Goal: Task Accomplishment & Management: Manage account settings

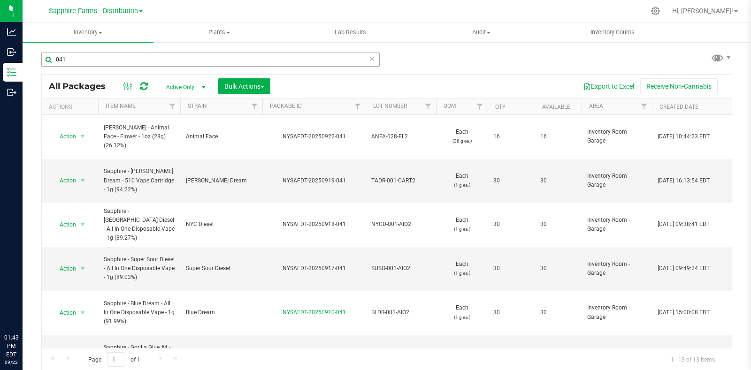
scroll to position [84, 0]
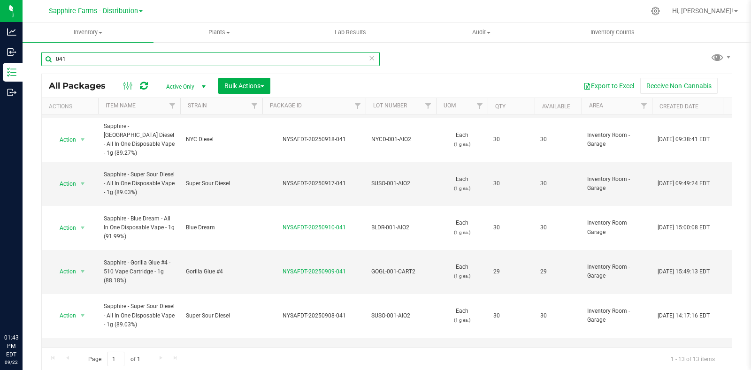
drag, startPoint x: 113, startPoint y: 60, endPoint x: 34, endPoint y: 62, distance: 78.8
click at [34, 62] on div "041 All Packages Active Only Active Only Lab Samples Locked All Bulk Actions Ad…" at bounding box center [387, 184] width 728 height 286
type input "wip"
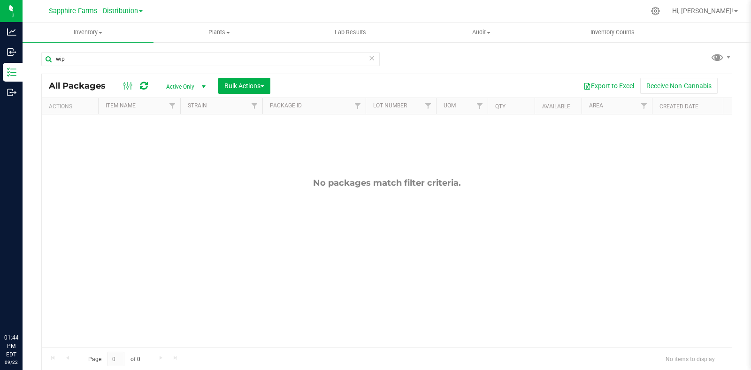
click at [140, 10] on link "Sapphire Farms - Distribution" at bounding box center [96, 10] width 94 height 9
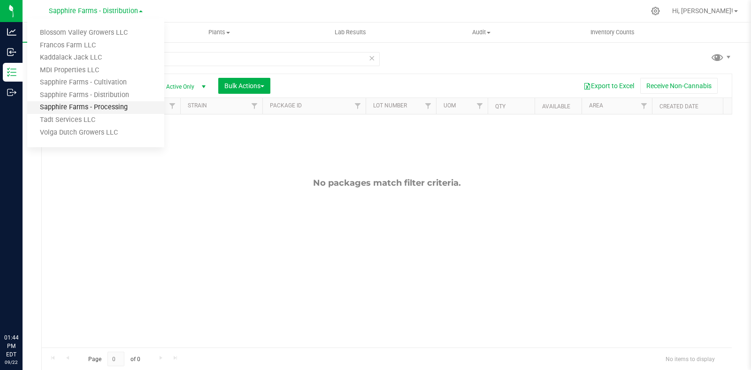
click at [109, 114] on link "Sapphire Farms - Processing" at bounding box center [95, 107] width 137 height 13
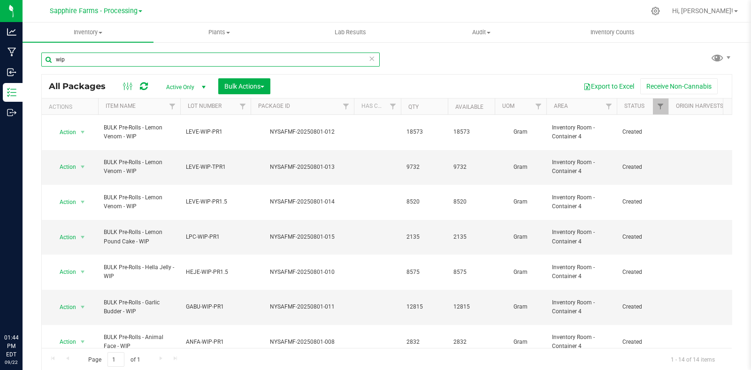
click at [177, 62] on input "wip" at bounding box center [210, 60] width 338 height 14
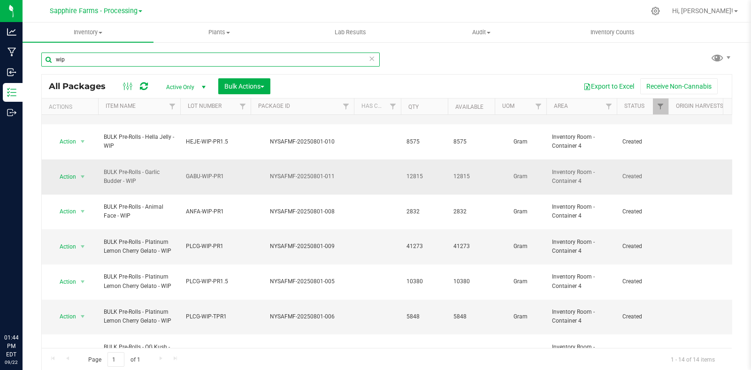
scroll to position [138, 0]
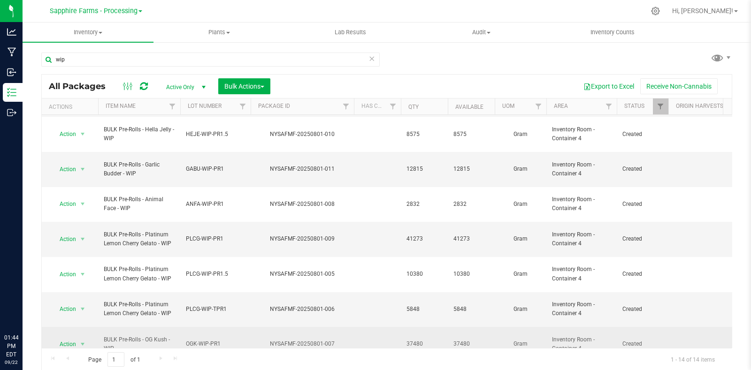
click at [135, 335] on span "BULK Pre-Rolls - OG Kush - WIP" at bounding box center [139, 344] width 71 height 18
click at [255, 340] on div "NYSAFMF-20250801-007" at bounding box center [302, 344] width 106 height 9
drag, startPoint x: 225, startPoint y: 249, endPoint x: 180, endPoint y: 249, distance: 45.5
click at [180, 327] on td "OGK-WIP-PR1" at bounding box center [215, 344] width 70 height 35
click at [265, 340] on div "NYSAFMF-20250801-007" at bounding box center [302, 344] width 106 height 9
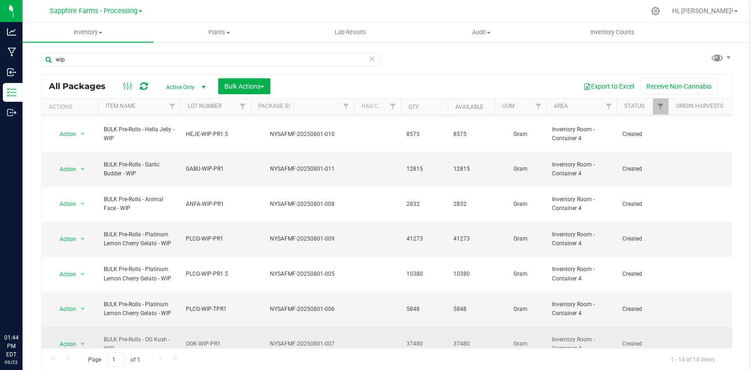
drag, startPoint x: 223, startPoint y: 248, endPoint x: 176, endPoint y: 246, distance: 47.4
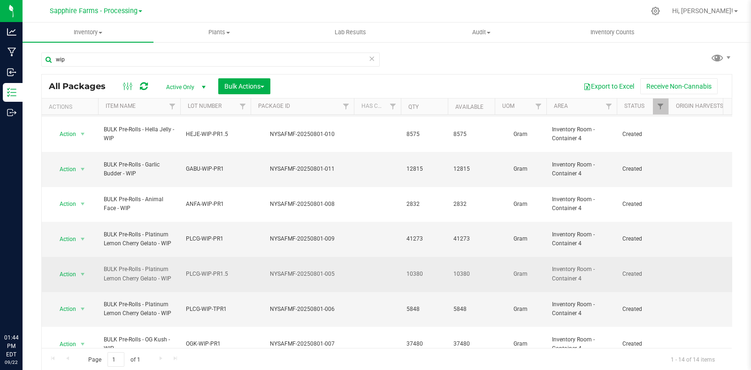
copy tr "OGK-WIP-PR1"
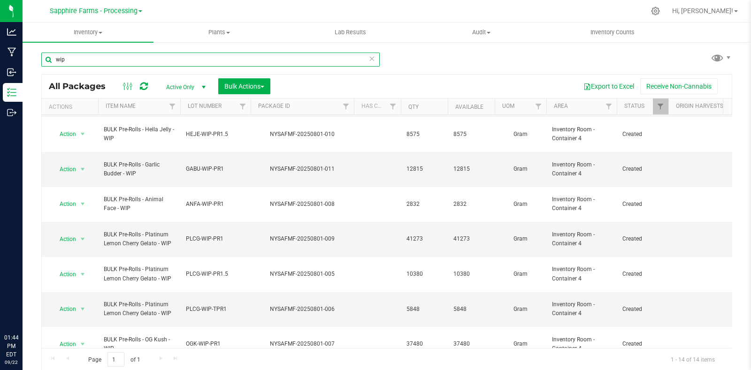
drag, startPoint x: 89, startPoint y: 61, endPoint x: 36, endPoint y: 60, distance: 53.0
click at [36, 60] on div "wip All Packages Active Only Active Only Lab Samples Locked All Bulk Actions Ad…" at bounding box center [387, 184] width 728 height 286
paste input "OGK-WIP-PR1"
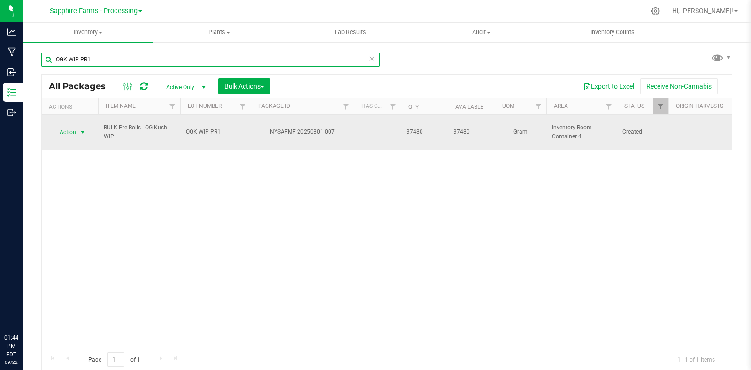
type input "OGK-WIP-PR1"
click at [82, 129] on span "select" at bounding box center [83, 133] width 8 height 8
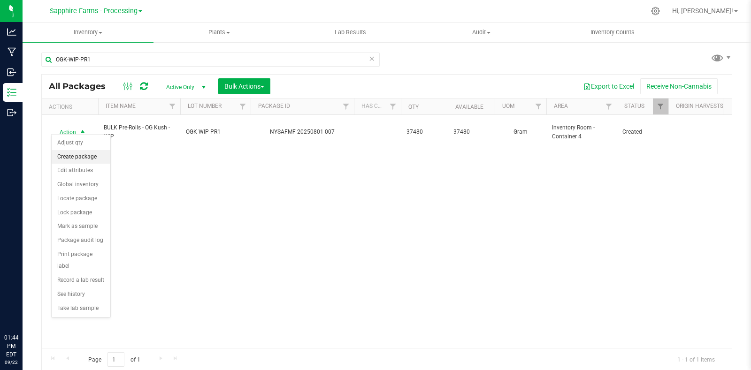
click at [80, 158] on li "Create package" at bounding box center [81, 157] width 59 height 14
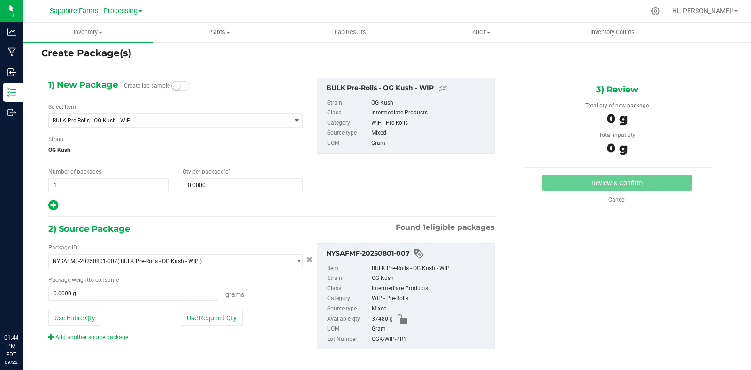
scroll to position [16, 0]
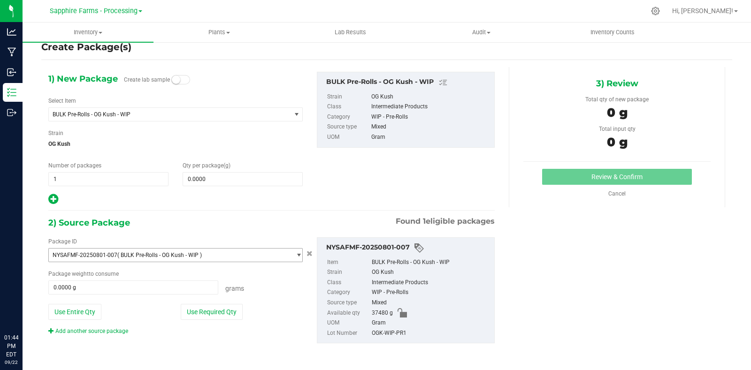
click at [261, 255] on span "NYSAFMF-20250801-007 ( BULK Pre-Rolls - OG Kush - WIP )" at bounding box center [170, 255] width 242 height 13
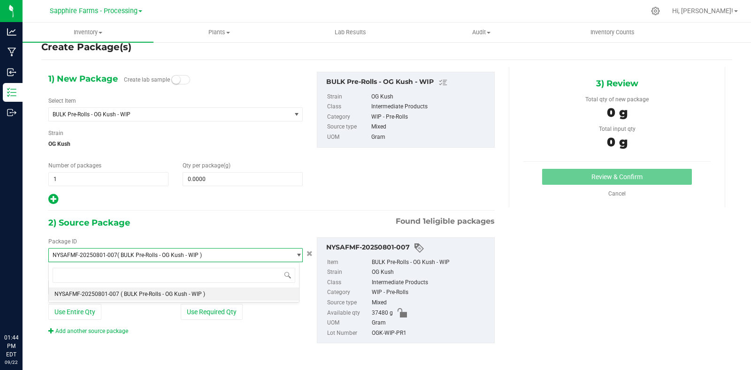
click at [245, 209] on div "1) New Package Create lab sample Select Item BULK Pre-Rolls - OG Kush - WIP BUL…" at bounding box center [271, 215] width 460 height 296
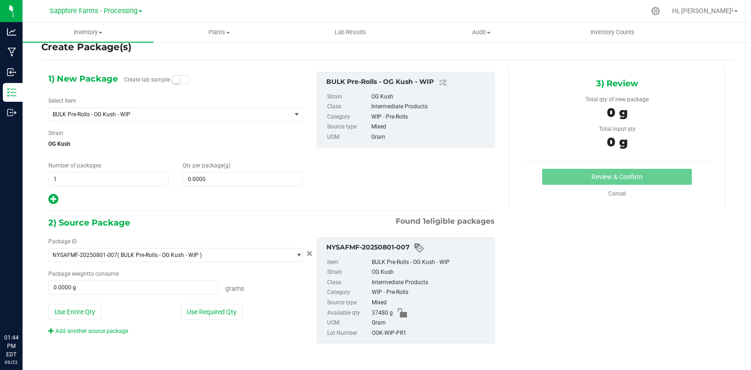
click at [272, 217] on div "2) Source Package Found 1 eligible packages" at bounding box center [271, 223] width 446 height 14
click at [130, 291] on span at bounding box center [133, 288] width 170 height 14
type input "8"
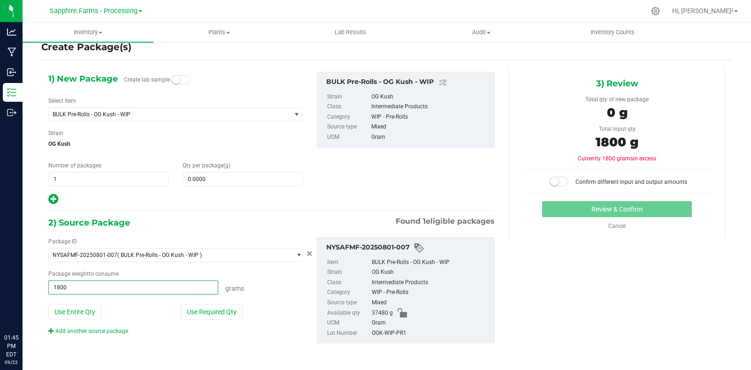
type input "18000"
type input "18000.0000 g"
click at [223, 217] on div "2) Source Package Found 1 eligible packages" at bounding box center [271, 223] width 446 height 14
click at [243, 254] on span "NYSAFMF-20250801-007 ( BULK Pre-Rolls - OG Kush - WIP )" at bounding box center [170, 255] width 242 height 13
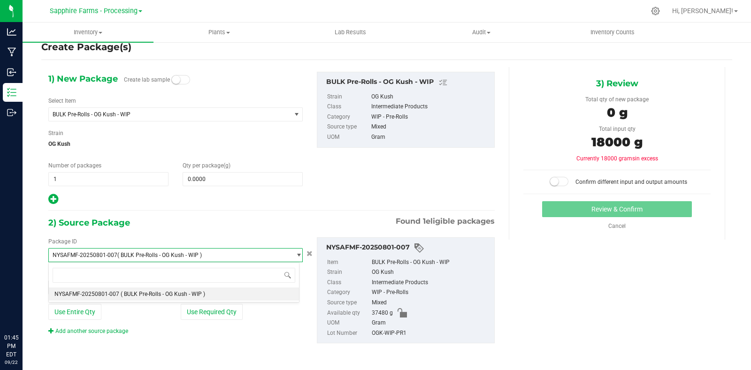
click at [256, 216] on div "2) Source Package Found 1 eligible packages" at bounding box center [271, 223] width 446 height 14
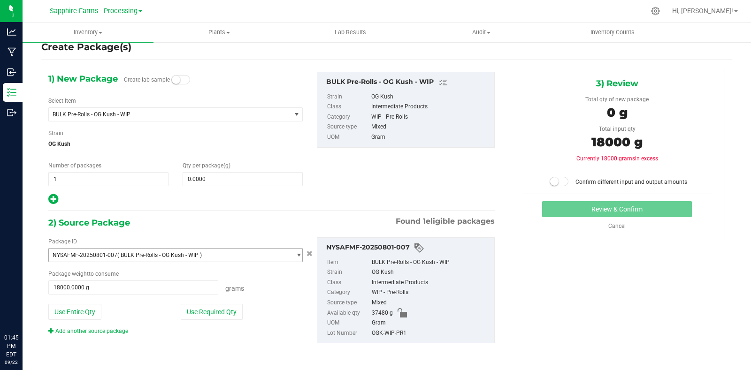
click at [256, 256] on span "NYSAFMF-20250801-007 ( BULK Pre-Rolls - OG Kush - WIP )" at bounding box center [170, 255] width 242 height 13
click at [264, 233] on div "Package ID NYSAFMF-20250801-007 ( BULK Pre-Rolls - OG Kush - WIP ) NYSAFMF-2025…" at bounding box center [271, 290] width 460 height 121
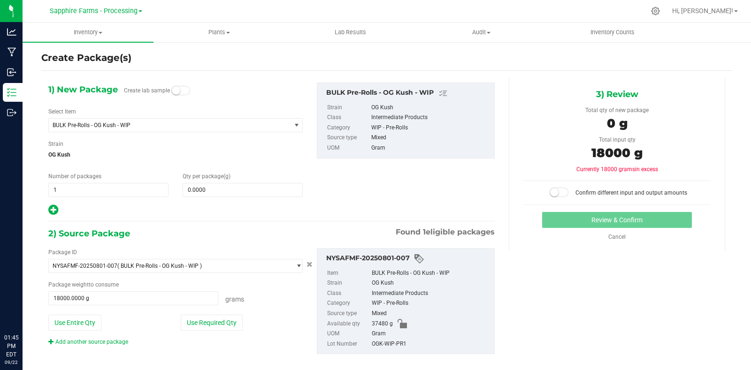
scroll to position [0, 0]
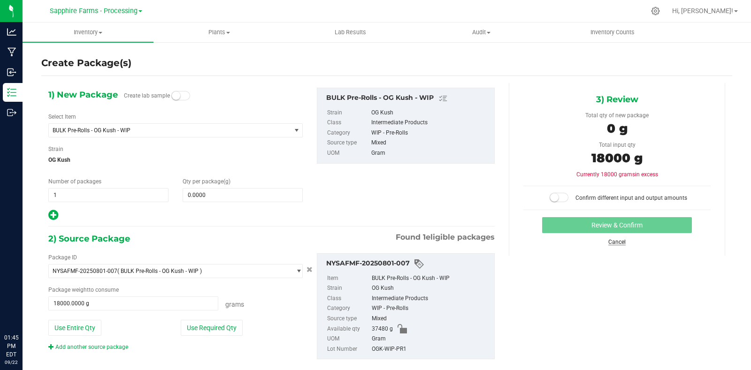
click at [608, 243] on link "Cancel" at bounding box center [616, 242] width 17 height 7
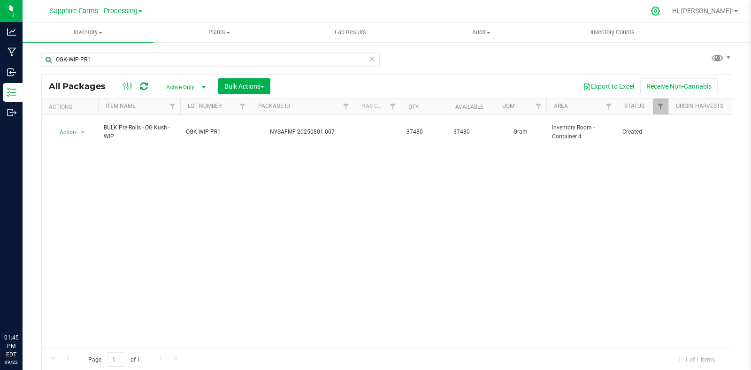
click at [660, 14] on icon at bounding box center [655, 11] width 10 height 10
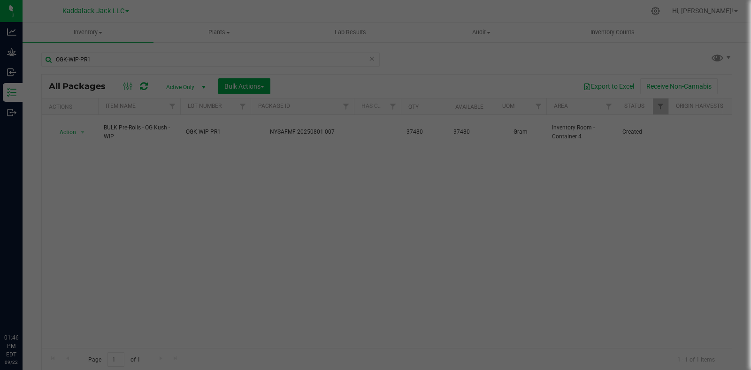
click at [251, 207] on div at bounding box center [375, 185] width 751 height 370
click at [401, 53] on div at bounding box center [375, 185] width 751 height 370
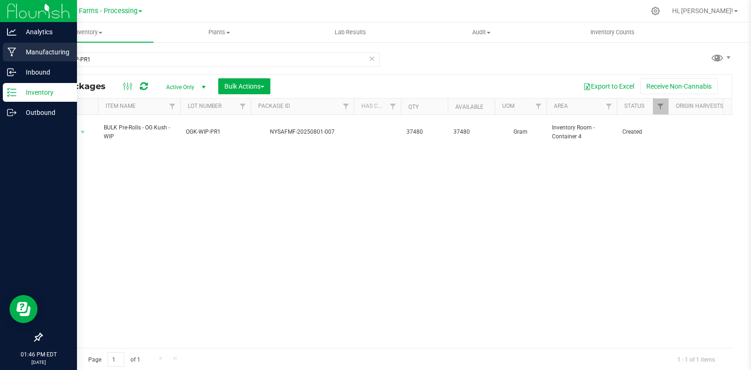
click at [47, 55] on p "Manufacturing" at bounding box center [44, 51] width 56 height 11
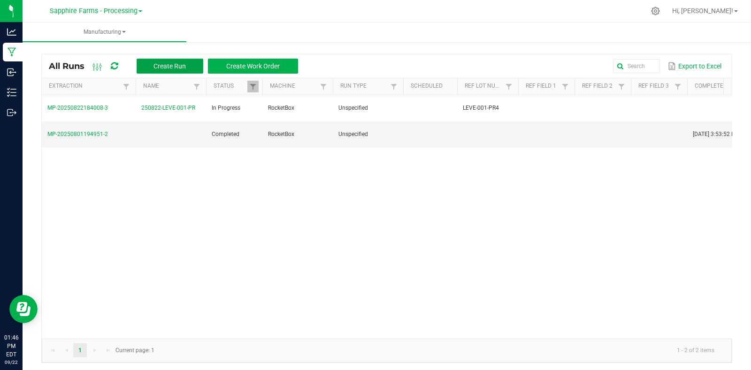
click at [174, 65] on span "Create Run" at bounding box center [169, 66] width 32 height 8
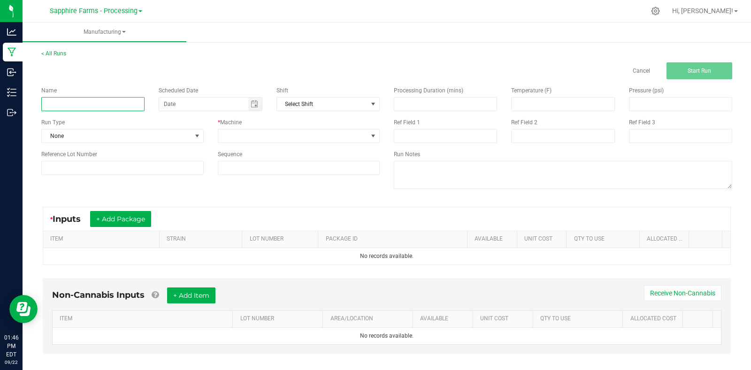
click at [115, 103] on input at bounding box center [92, 104] width 103 height 14
type input "O"
click at [256, 102] on span "Toggle calendar" at bounding box center [255, 104] width 14 height 13
type input "Pre-Roll WIPs"
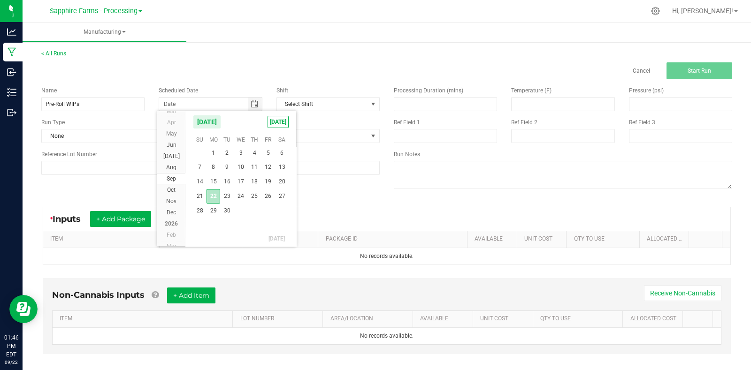
click at [215, 194] on span "22" at bounding box center [213, 196] width 14 height 15
type input "[DATE]"
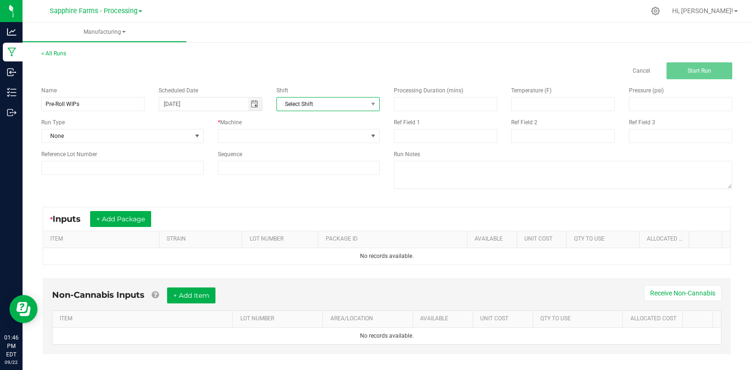
click at [343, 100] on span "Select Shift" at bounding box center [322, 104] width 91 height 13
click at [376, 71] on div "Cancel Start Run" at bounding box center [386, 70] width 705 height 17
click at [329, 135] on span at bounding box center [293, 135] width 150 height 13
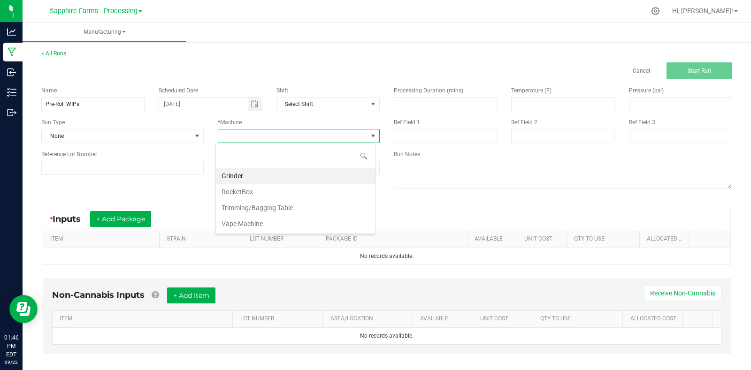
scroll to position [14, 159]
click at [324, 190] on li "RocketBox" at bounding box center [295, 192] width 159 height 16
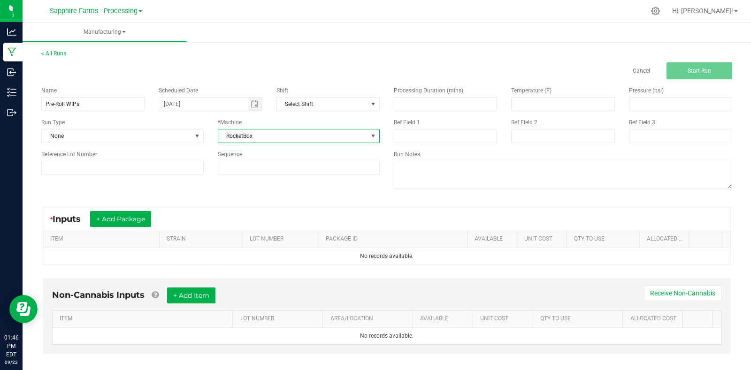
click at [160, 186] on div "Name Pre-Roll WIPs Scheduled Date 09/22/2025 Shift Select Shift Run Type None *…" at bounding box center [386, 138] width 705 height 119
click at [115, 216] on button "+ Add Package" at bounding box center [120, 219] width 61 height 16
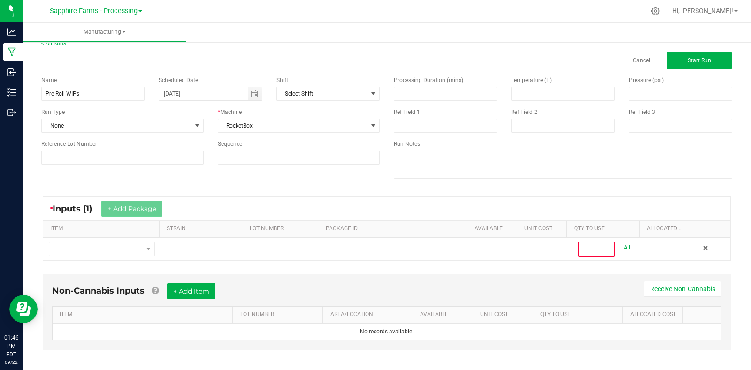
scroll to position [16, 0]
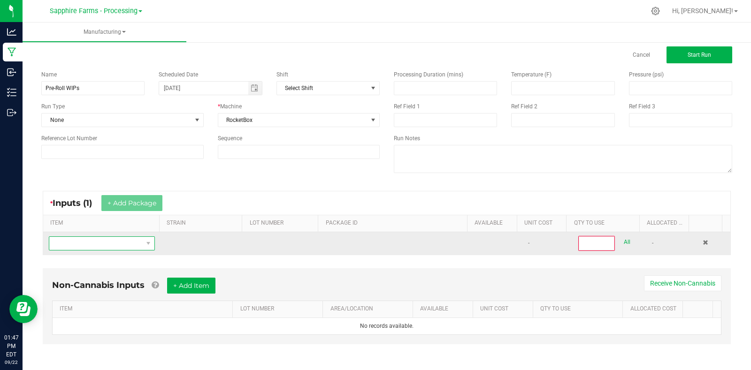
click at [90, 244] on span "NO DATA FOUND" at bounding box center [95, 243] width 93 height 13
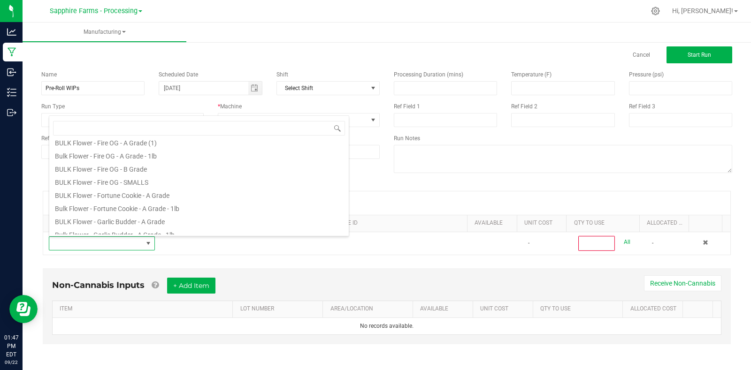
scroll to position [328, 0]
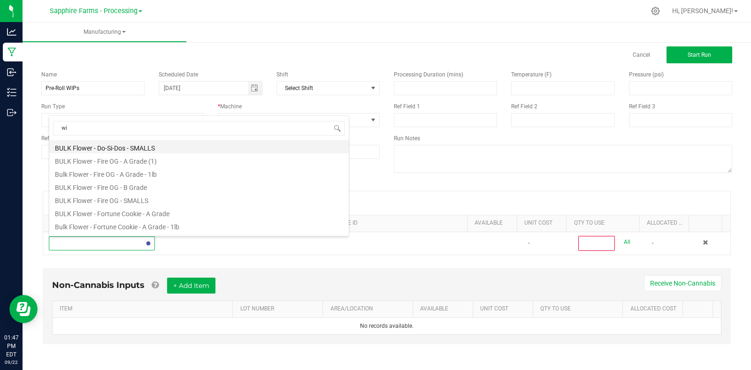
type input "wip"
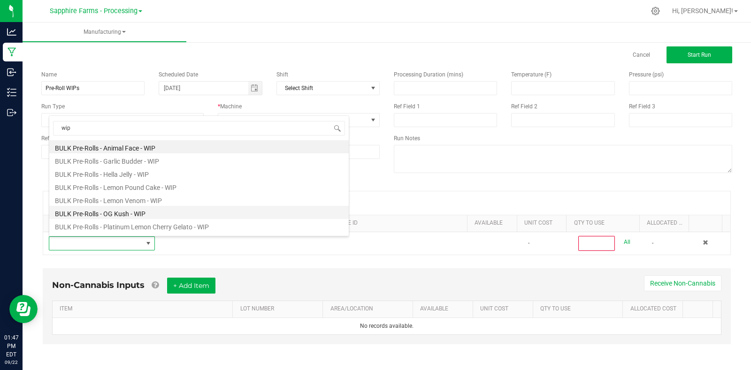
click at [276, 212] on li "BULK Pre-Rolls - OG Kush - WIP" at bounding box center [198, 212] width 299 height 13
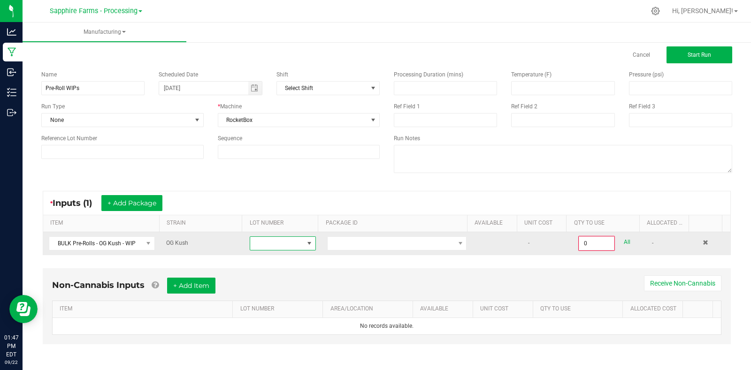
click at [273, 247] on span at bounding box center [276, 243] width 53 height 13
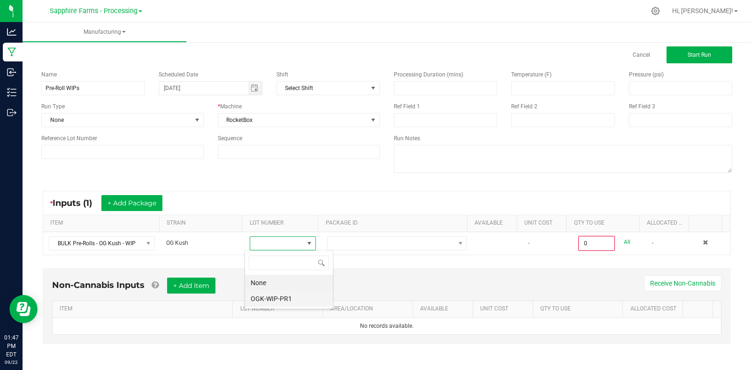
click at [278, 299] on li "OGK-WIP-PR1" at bounding box center [289, 299] width 88 height 16
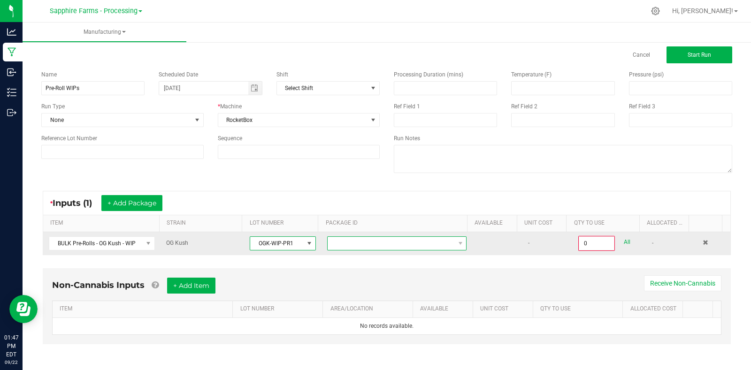
click at [354, 241] on span at bounding box center [390, 243] width 127 height 13
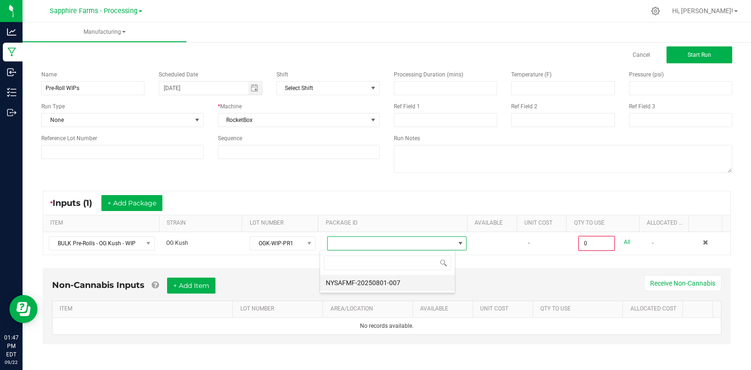
click at [367, 283] on li "NYSAFMF-20250801-007" at bounding box center [387, 283] width 135 height 16
type input "0.0000 g"
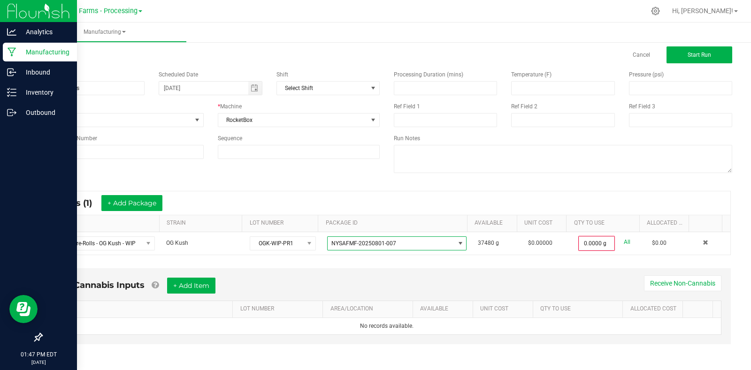
click at [14, 50] on icon at bounding box center [12, 51] width 9 height 9
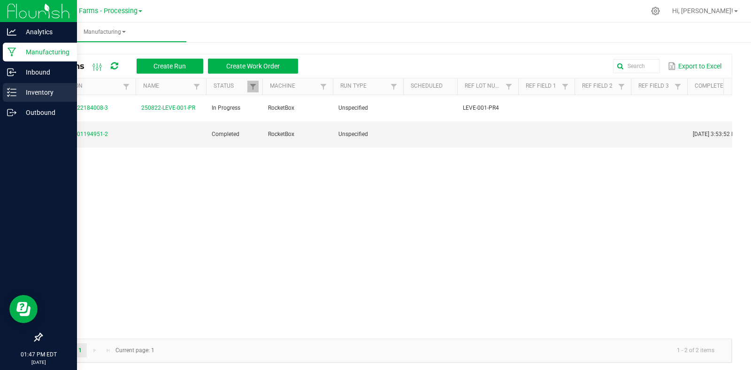
click at [48, 90] on p "Inventory" at bounding box center [44, 92] width 56 height 11
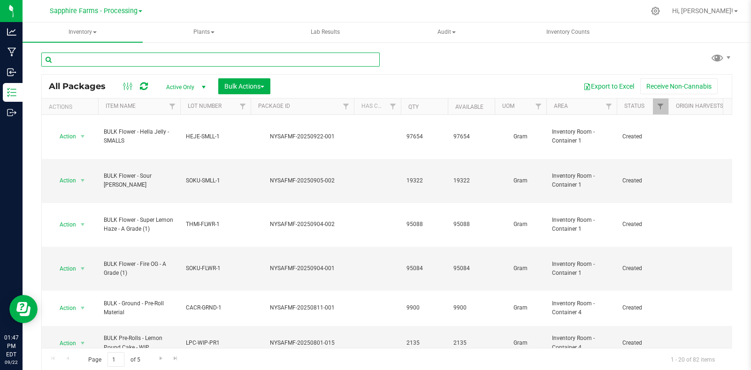
click at [164, 59] on input "text" at bounding box center [210, 60] width 338 height 14
type input "wip"
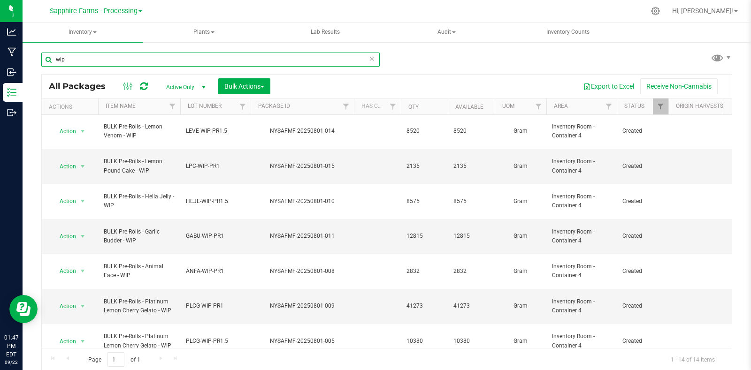
scroll to position [138, 0]
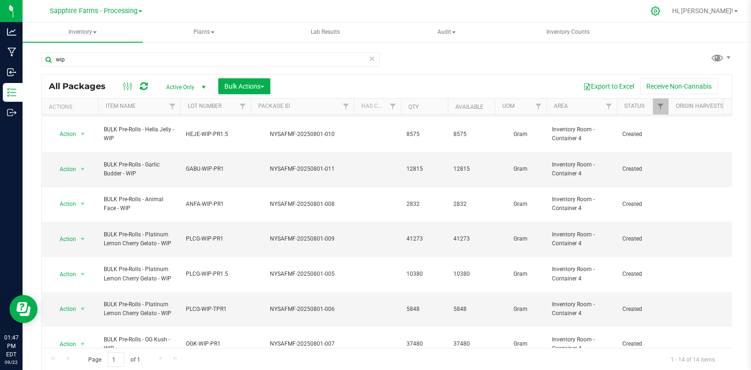
click at [667, 4] on div at bounding box center [655, 11] width 23 height 20
click at [662, 11] on div at bounding box center [655, 11] width 13 height 10
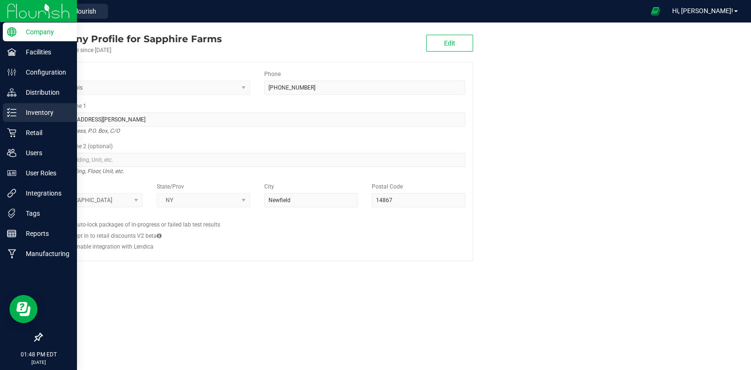
click at [39, 119] on div "Inventory" at bounding box center [40, 112] width 74 height 19
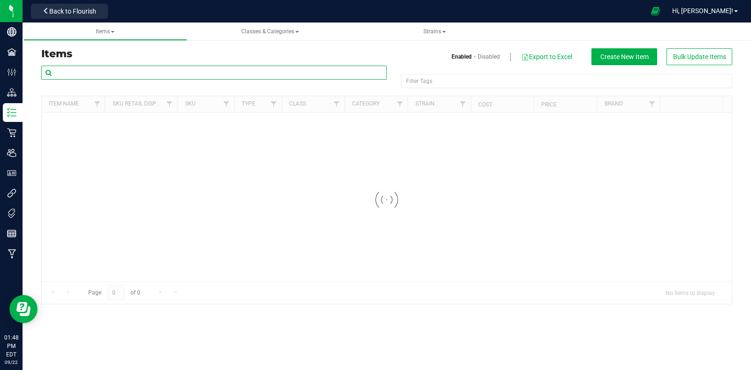
click at [185, 75] on input "text" at bounding box center [213, 73] width 345 height 14
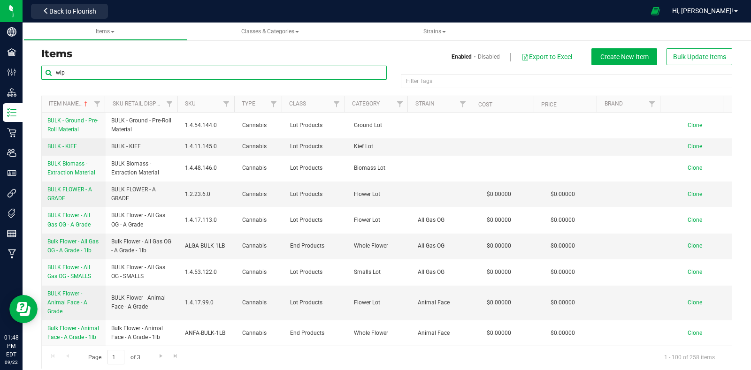
type input "wip"
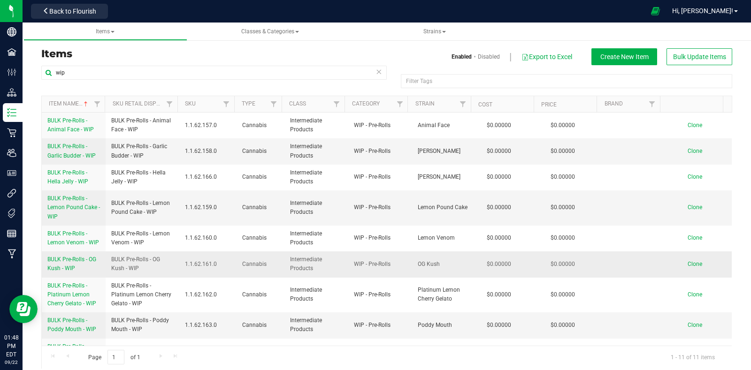
click at [87, 261] on span "BULK Pre-Rolls - OG Kush - WIP" at bounding box center [71, 263] width 49 height 15
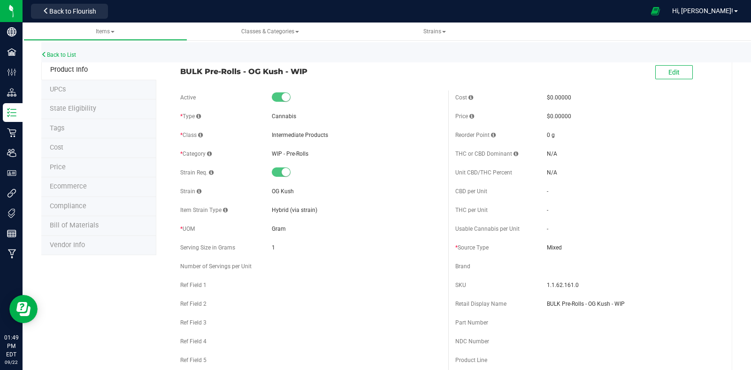
drag, startPoint x: 314, startPoint y: 71, endPoint x: 165, endPoint y: 74, distance: 148.7
copy span "BULK Pre-Rolls - OG Kush - WIP"
click at [61, 54] on link "Back to List" at bounding box center [58, 55] width 35 height 7
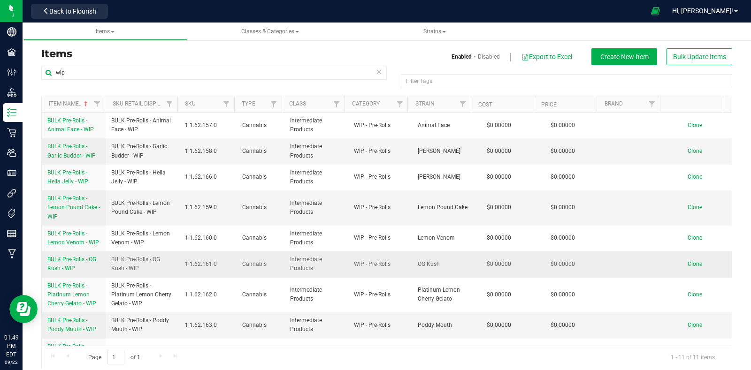
click at [687, 265] on span "Clone" at bounding box center [694, 264] width 15 height 7
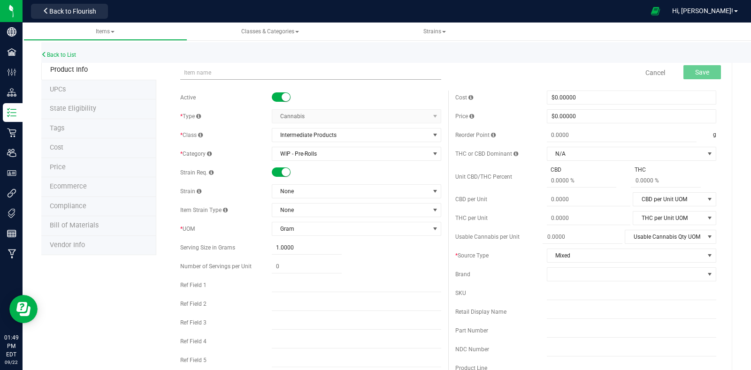
click at [252, 72] on input "text" at bounding box center [310, 73] width 261 height 14
type input "BULK Pre-Rolls - OG Kush - WIPs"
click at [285, 172] on small at bounding box center [285, 172] width 8 height 8
drag, startPoint x: 273, startPoint y: 74, endPoint x: 176, endPoint y: 76, distance: 97.6
click at [176, 76] on div "BULK Pre-Rolls - OG Kush - WIPs Item name is available Cancel Save" at bounding box center [448, 72] width 550 height 23
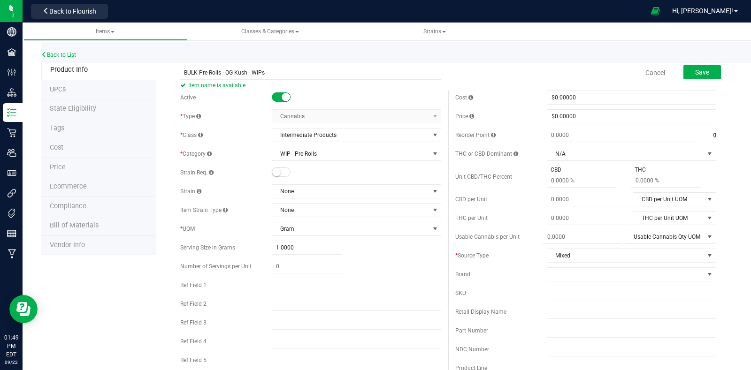
click at [530, 52] on div "Back to List" at bounding box center [416, 52] width 751 height 20
click at [695, 69] on span "Save" at bounding box center [702, 72] width 14 height 8
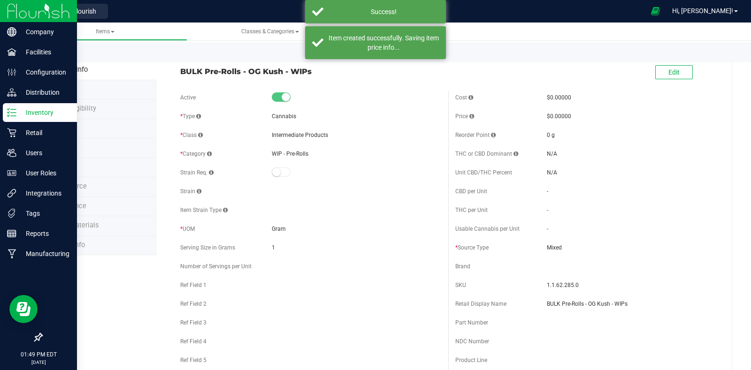
click at [17, 108] on p "Inventory" at bounding box center [44, 112] width 56 height 11
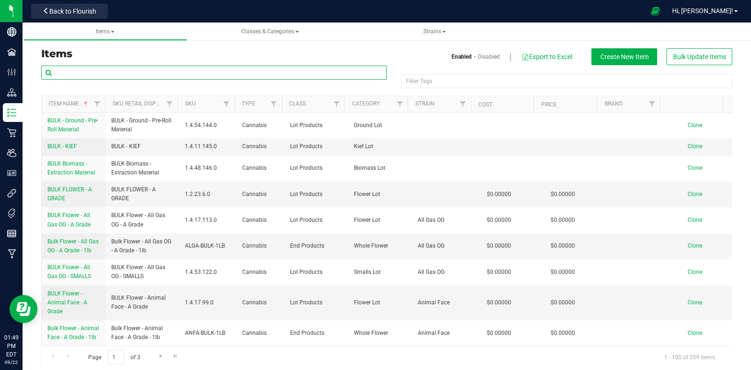
click at [129, 71] on input "text" at bounding box center [213, 73] width 345 height 14
type input "wip"
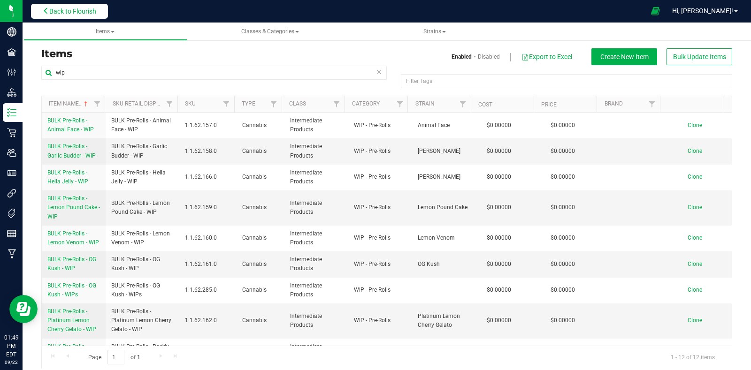
click at [96, 8] on span "Back to Flourish" at bounding box center [72, 12] width 47 height 8
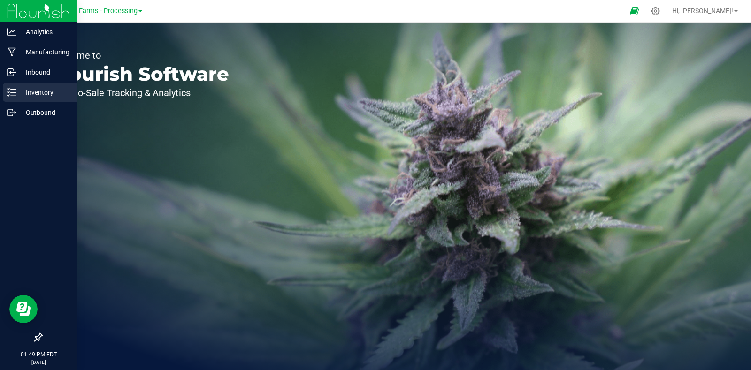
click at [27, 92] on p "Inventory" at bounding box center [44, 92] width 56 height 11
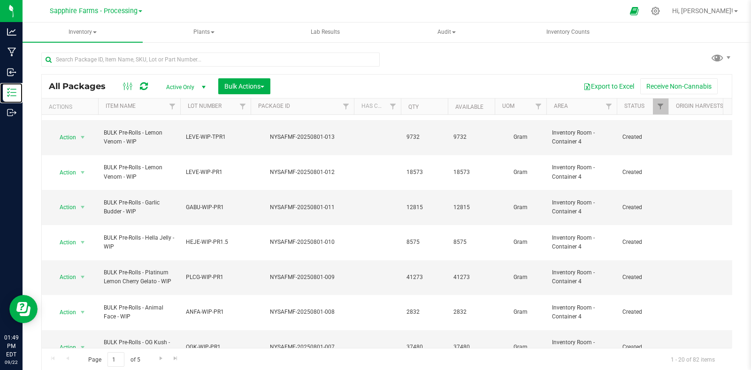
scroll to position [293, 0]
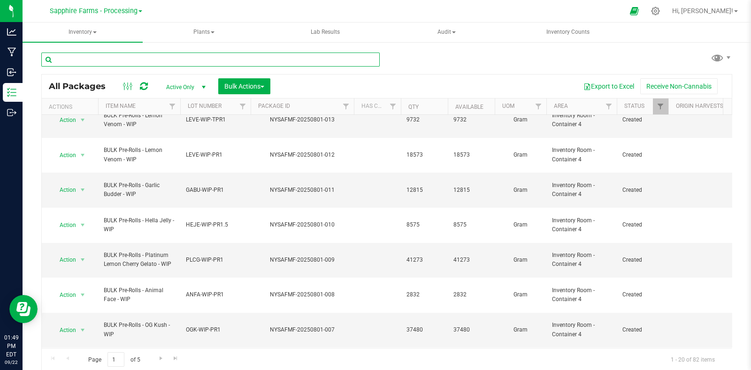
click at [157, 60] on input "text" at bounding box center [210, 60] width 338 height 14
type input "wip"
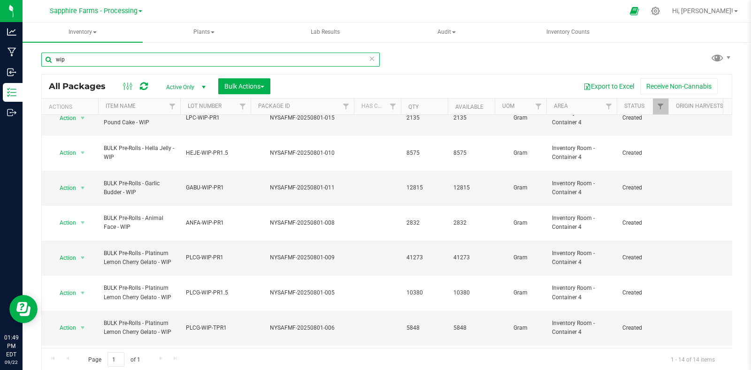
scroll to position [138, 0]
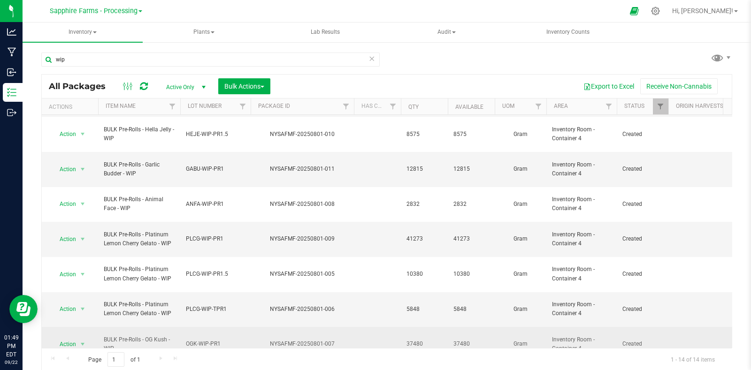
drag, startPoint x: 425, startPoint y: 247, endPoint x: 392, endPoint y: 251, distance: 33.5
copy tr "37480"
click at [79, 341] on span "select" at bounding box center [83, 345] width 8 height 8
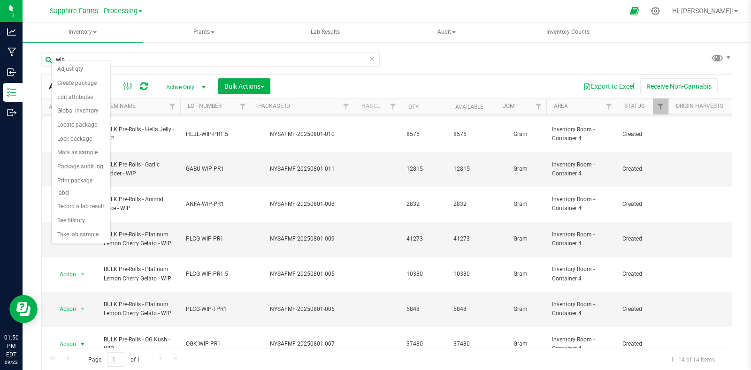
click at [292, 88] on div "Export to Excel Receive Non-Cannabis" at bounding box center [500, 86] width 447 height 16
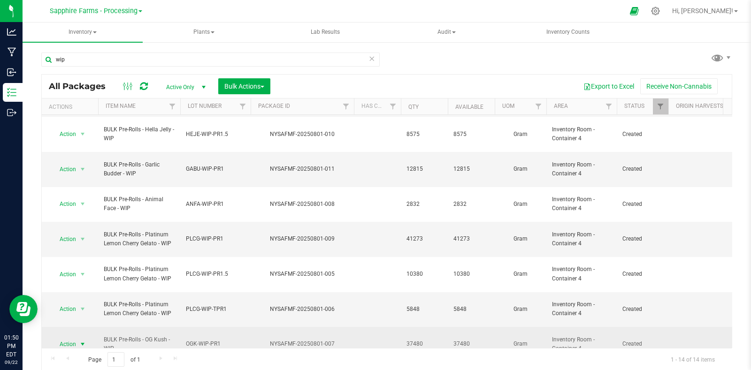
click at [70, 338] on span "Action" at bounding box center [63, 344] width 25 height 13
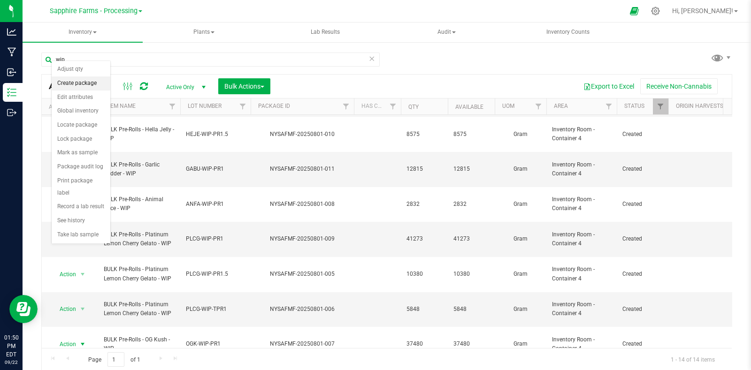
click at [79, 83] on li "Create package" at bounding box center [81, 83] width 59 height 14
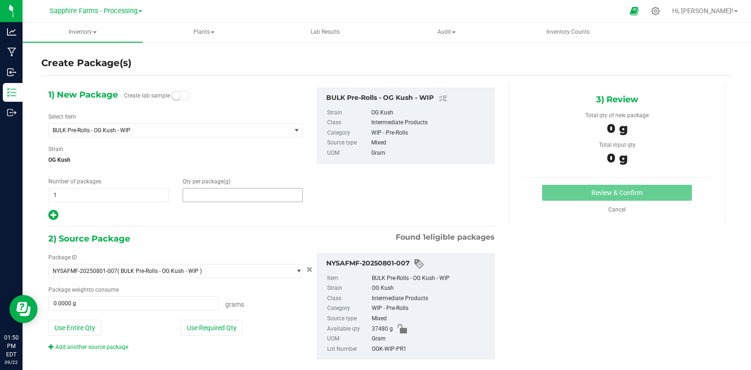
click at [231, 191] on span at bounding box center [242, 195] width 120 height 14
paste input "37480"
type input "37480"
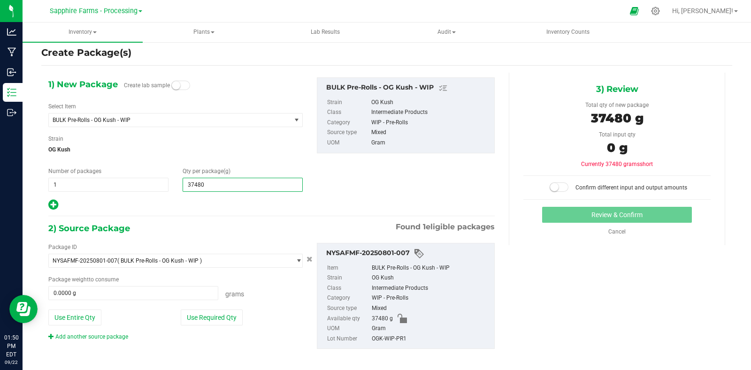
scroll to position [16, 0]
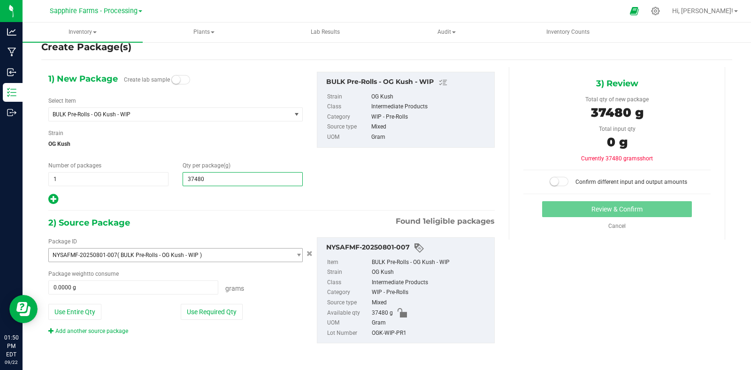
type input "37,480.0000"
click at [237, 257] on span "NYSAFMF-20250801-007 ( BULK Pre-Rolls - OG Kush - WIP )" at bounding box center [170, 255] width 242 height 13
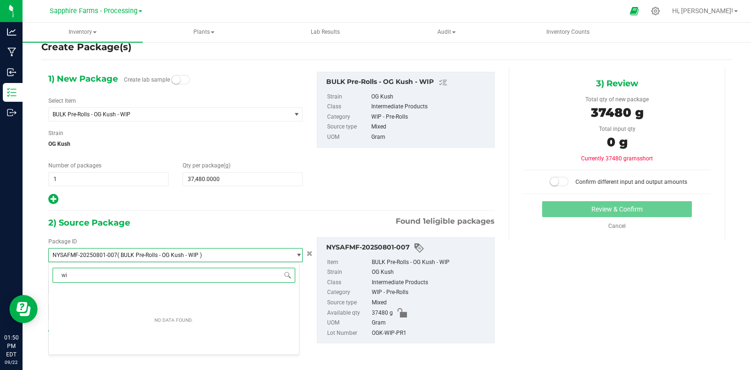
type input "w"
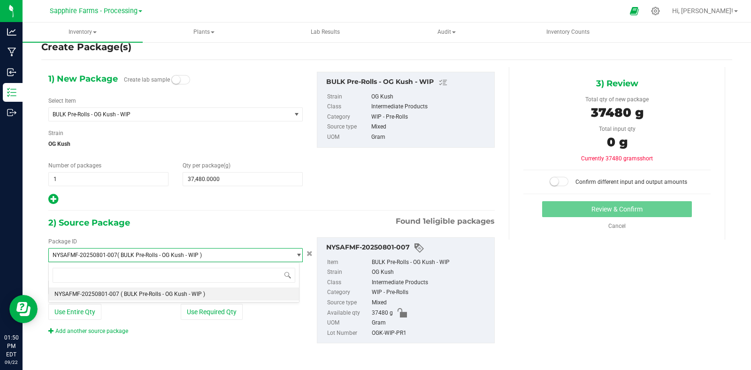
click at [268, 216] on div "2) Source Package Found 1 eligible packages" at bounding box center [271, 223] width 446 height 14
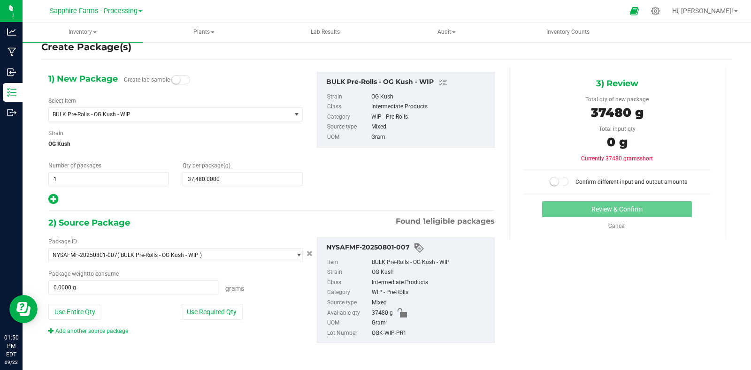
click at [310, 256] on div "NYSAFMF-20250801-007 Item BULK Pre-Rolls - OG Kush - WIP Strain OG Kush Class I…" at bounding box center [406, 290] width 192 height 106
click at [94, 287] on span at bounding box center [133, 288] width 170 height 14
paste input "37480"
type input "37480"
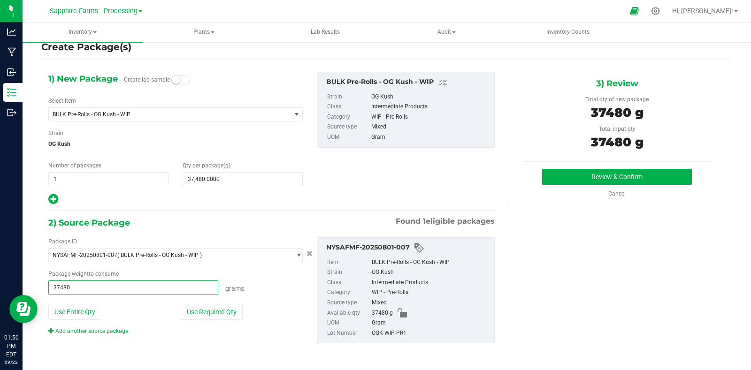
type input "37480.0000 g"
click at [252, 212] on div "1) New Package Create lab sample Select Item BULK Pre-Rolls - OG Kush - WIP BUL…" at bounding box center [271, 215] width 460 height 296
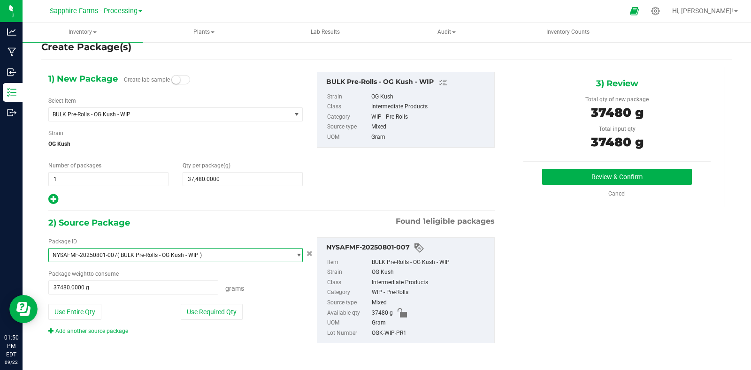
click at [265, 259] on span "NYSAFMF-20250801-007 ( BULK Pre-Rolls - OG Kush - WIP )" at bounding box center [170, 255] width 242 height 13
click at [222, 216] on div "2) Source Package Found 1 eligible packages" at bounding box center [271, 223] width 446 height 14
click at [286, 114] on span "BULK Pre-Rolls - OG Kush - WIP" at bounding box center [170, 114] width 242 height 13
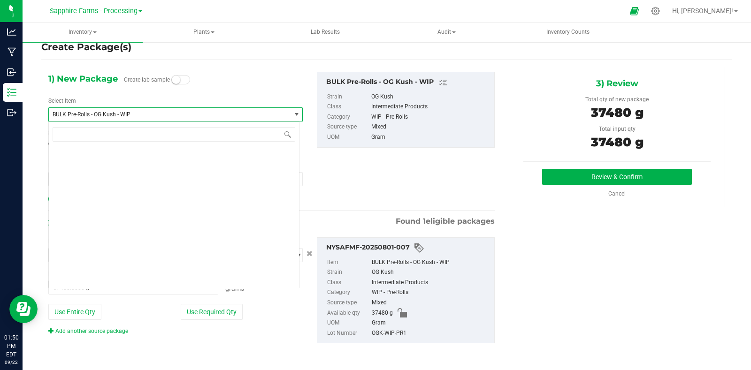
scroll to position [1458, 0]
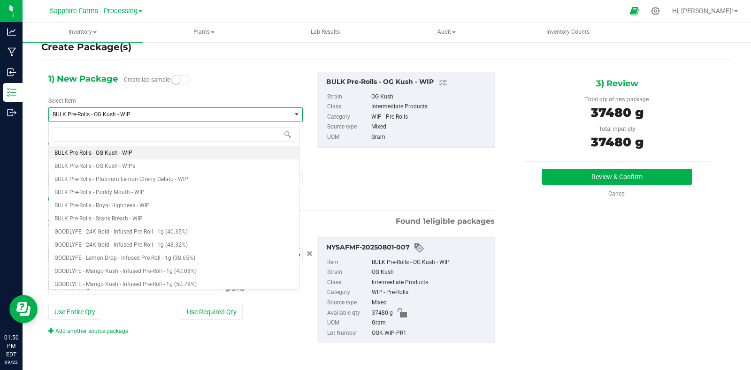
click at [378, 185] on div "1) New Package Create lab sample Select Item BULK Pre-Rolls - OG Kush - WIP BUL…" at bounding box center [271, 139] width 460 height 134
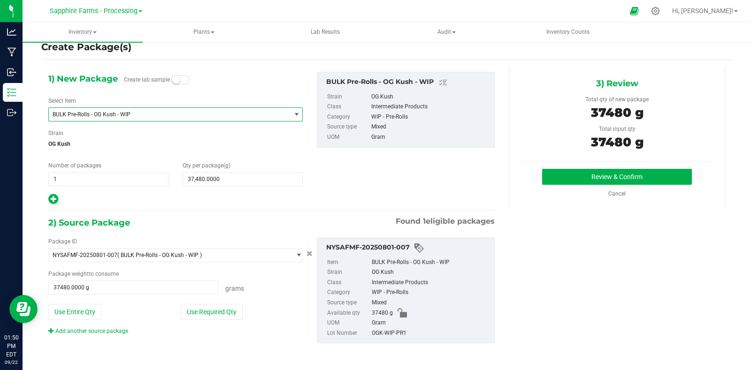
click at [166, 118] on span "BULK Pre-Rolls - OG Kush - WIP" at bounding box center [170, 114] width 242 height 13
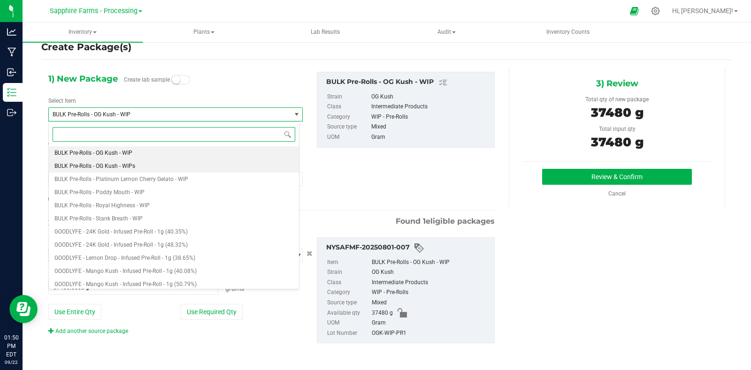
click at [162, 160] on li "BULK Pre-Rolls - OG Kush - WIPs" at bounding box center [174, 165] width 250 height 13
type input "0.0000"
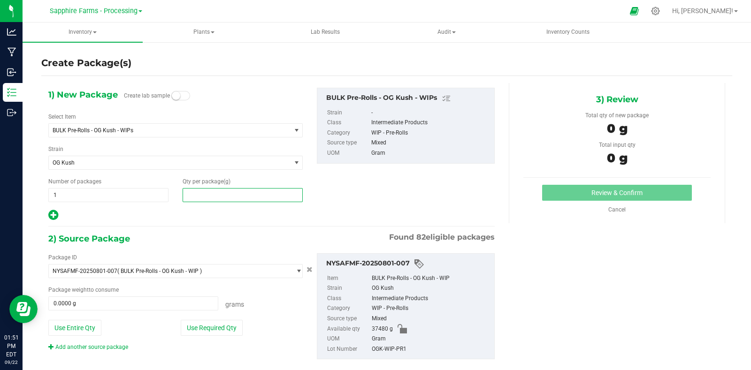
click at [213, 188] on span at bounding box center [242, 195] width 120 height 14
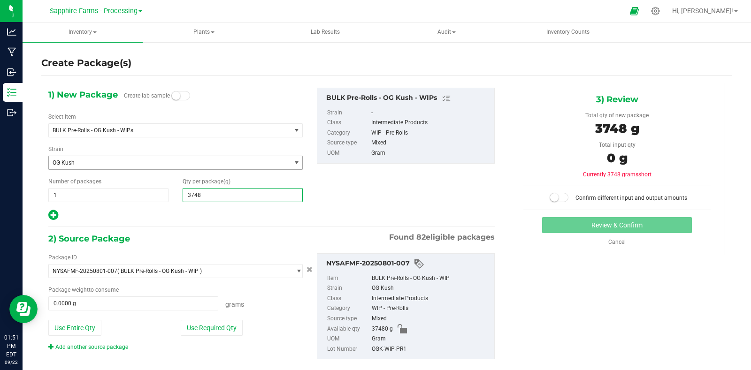
type input "37480"
type input "37,480.0000"
click at [409, 165] on div "1) New Package Create lab sample Select Item BULK Pre-Rolls - OG Kush - WIPs BU…" at bounding box center [271, 155] width 460 height 134
click at [209, 335] on button "Use Required Qty" at bounding box center [212, 328] width 62 height 16
type input "37480.0000 g"
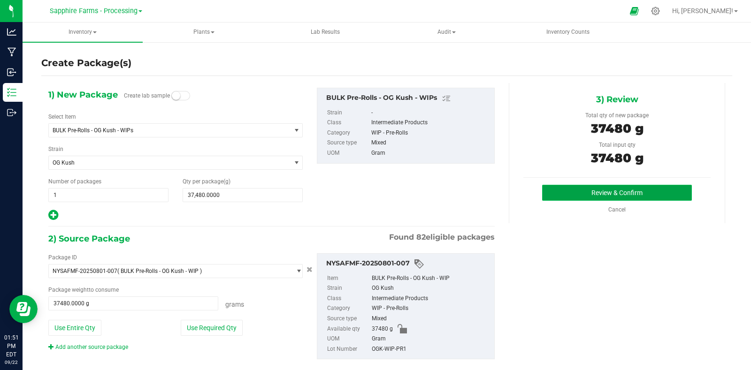
click at [575, 191] on button "Review & Confirm" at bounding box center [617, 193] width 150 height 16
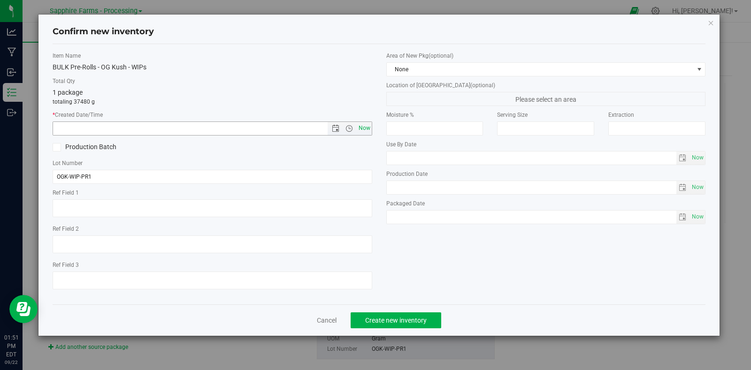
click at [371, 129] on span "Now" at bounding box center [364, 128] width 16 height 14
type input "9/22/2025 1:51 PM"
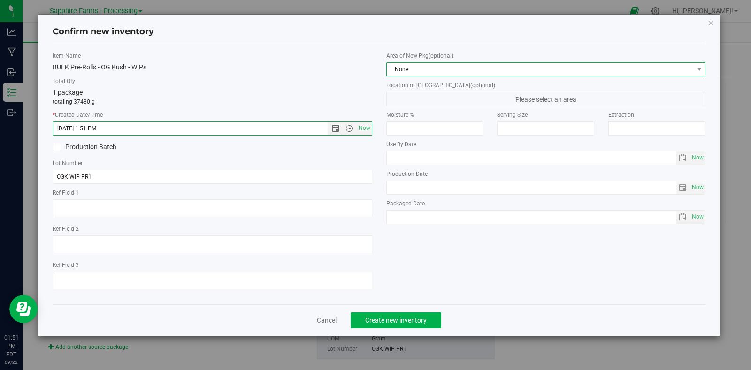
click at [414, 64] on span "None" at bounding box center [540, 69] width 307 height 13
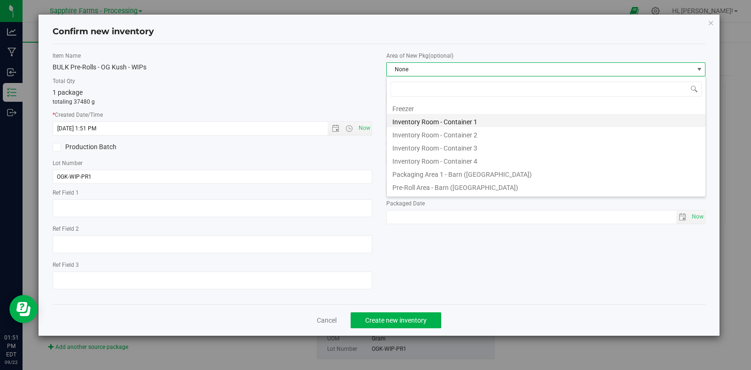
scroll to position [58, 0]
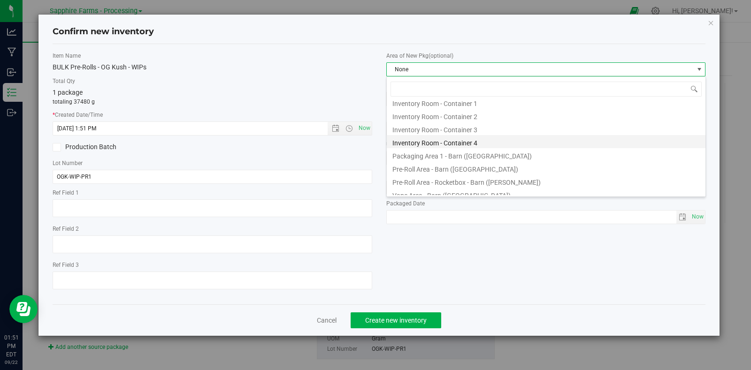
click at [496, 146] on li "Inventory Room - Container 4" at bounding box center [546, 141] width 319 height 13
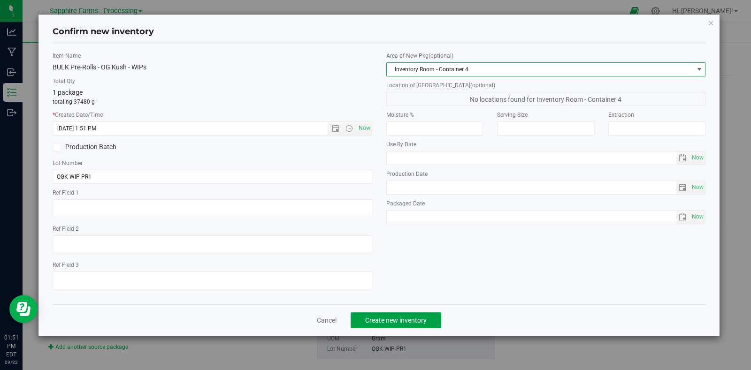
click at [426, 322] on span "Create new inventory" at bounding box center [395, 321] width 61 height 8
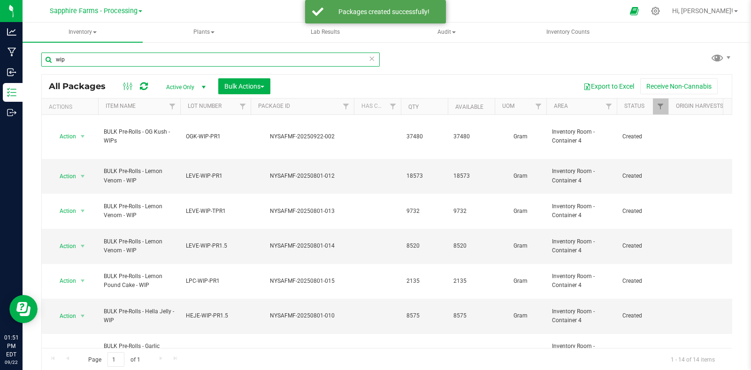
click at [169, 57] on input "wip" at bounding box center [210, 60] width 338 height 14
type input "wips"
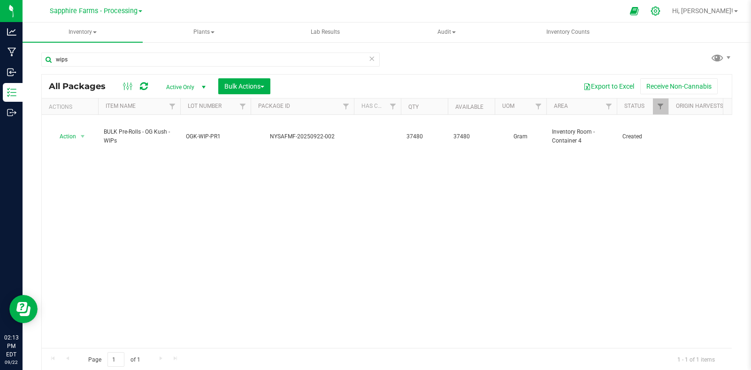
click at [660, 12] on icon at bounding box center [655, 11] width 9 height 9
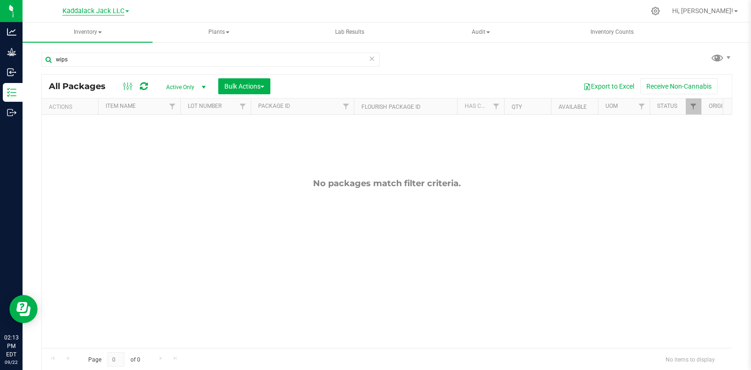
click at [122, 7] on span "Kaddalack Jack LLC" at bounding box center [93, 11] width 62 height 8
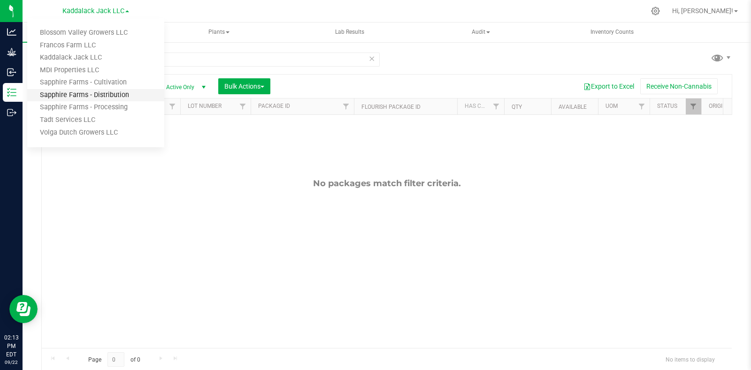
click at [118, 99] on link "Sapphire Farms - Distribution" at bounding box center [95, 95] width 137 height 13
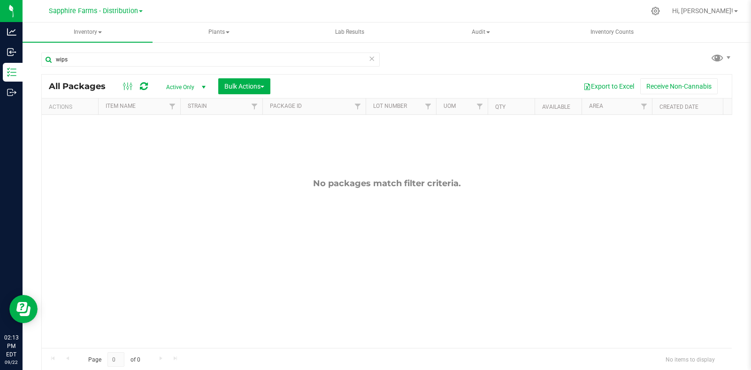
click at [369, 55] on icon at bounding box center [371, 58] width 7 height 11
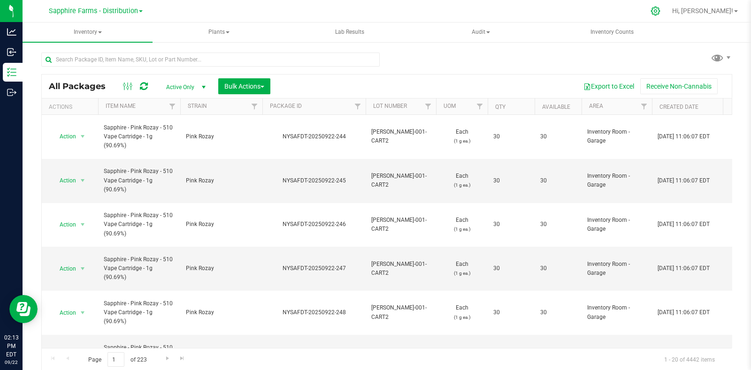
click at [660, 9] on icon at bounding box center [655, 11] width 10 height 10
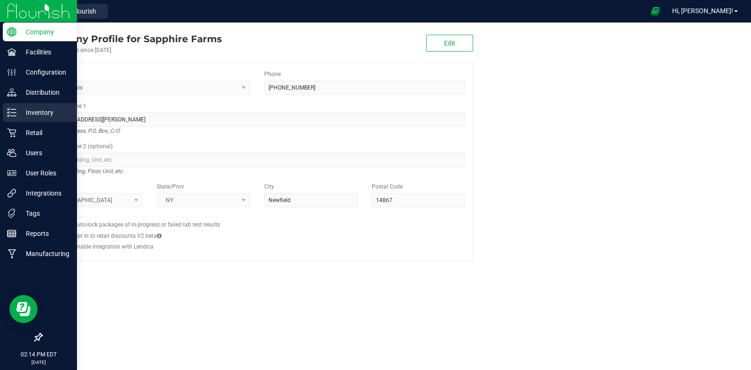
click at [29, 113] on p "Inventory" at bounding box center [44, 112] width 56 height 11
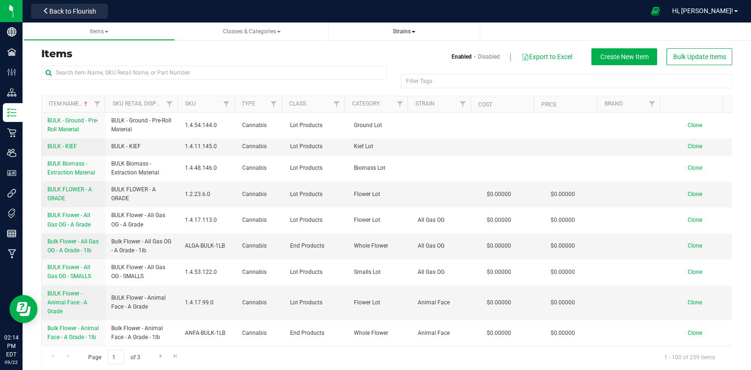
click at [410, 30] on span "Strains" at bounding box center [404, 31] width 23 height 7
click at [382, 68] on span "Create new strain" at bounding box center [367, 71] width 51 height 8
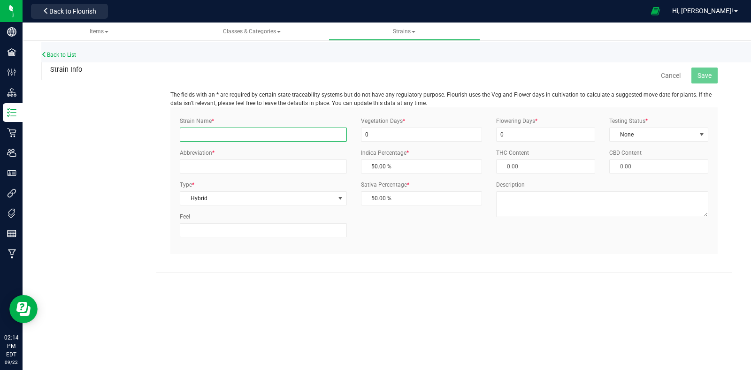
drag, startPoint x: 223, startPoint y: 134, endPoint x: 225, endPoint y: 110, distance: 24.0
click at [223, 134] on input "Strain Name *" at bounding box center [263, 135] width 167 height 14
type input "Chemdawg"
click at [237, 199] on span "Hybrid" at bounding box center [257, 198] width 154 height 13
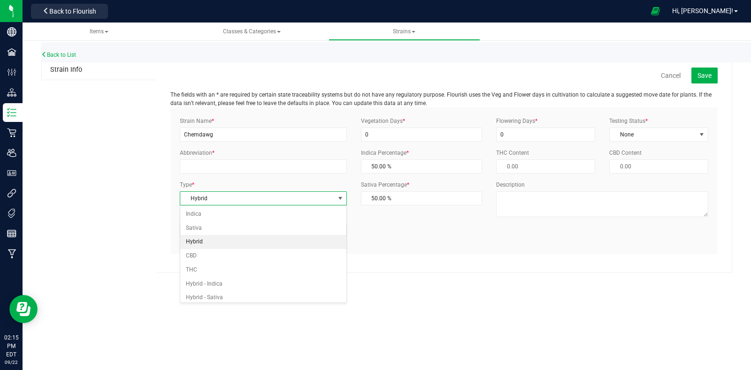
click at [283, 246] on li "Hybrid" at bounding box center [263, 242] width 166 height 14
click at [454, 135] on input "0" at bounding box center [421, 135] width 121 height 14
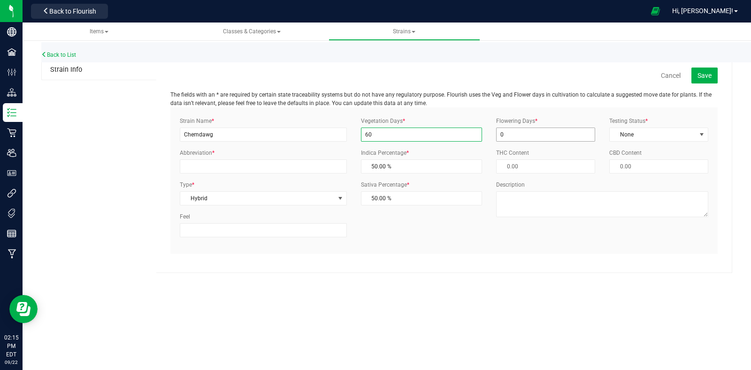
type input "60"
click at [514, 133] on input "0" at bounding box center [545, 135] width 99 height 14
type input "060"
click at [633, 140] on span "None" at bounding box center [652, 134] width 86 height 13
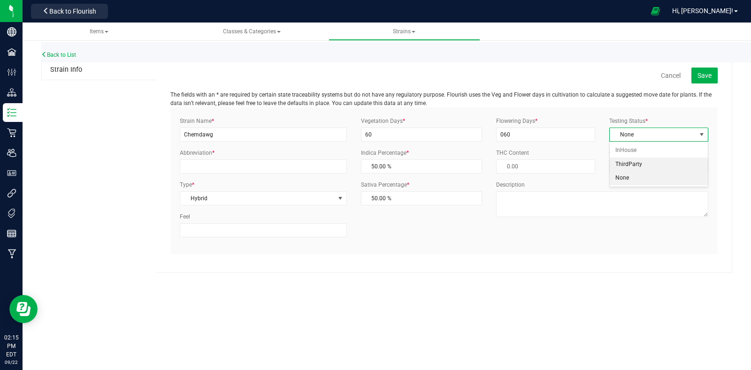
click at [634, 168] on li "ThirdParty" at bounding box center [658, 165] width 98 height 14
click at [705, 76] on span "Save" at bounding box center [704, 76] width 14 height 8
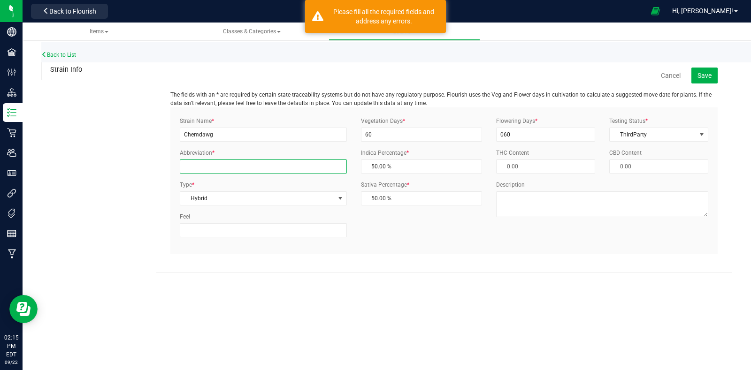
click at [258, 163] on input "Abbreviation *" at bounding box center [263, 166] width 167 height 14
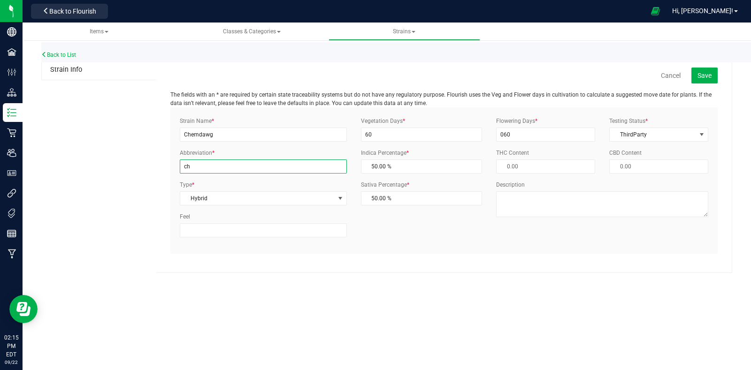
type input "c"
type input "CHDA"
click at [709, 72] on span "Save" at bounding box center [704, 76] width 14 height 8
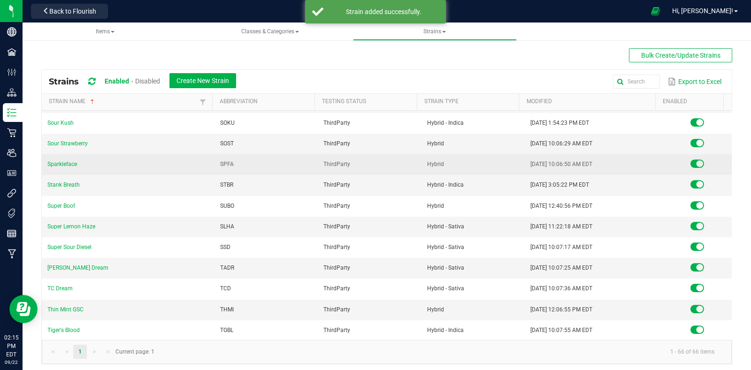
scroll to position [1143, 0]
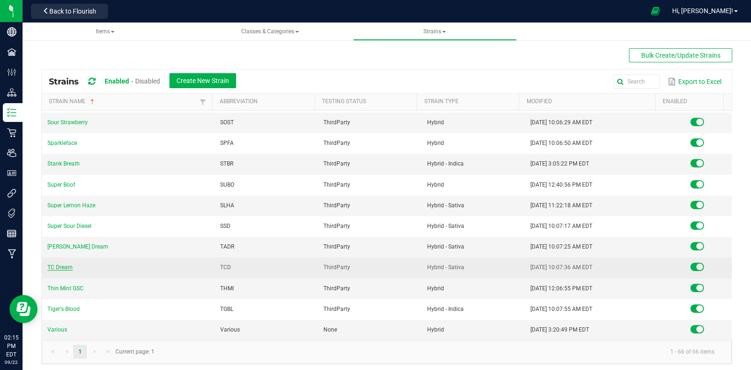
click at [52, 267] on link "TC Dream" at bounding box center [59, 267] width 25 height 7
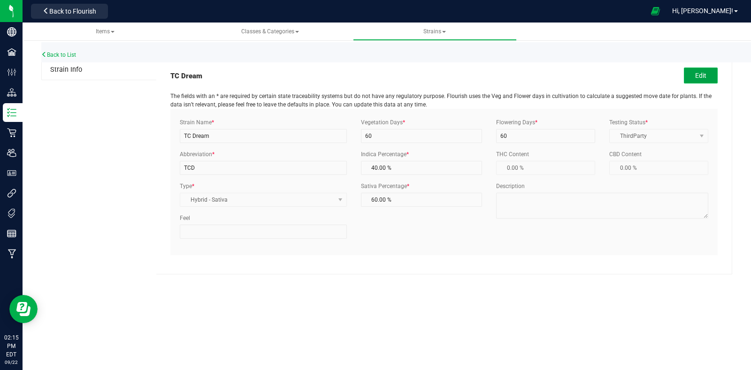
click at [703, 76] on button "Edit" at bounding box center [700, 76] width 34 height 16
click at [265, 193] on span "Hybrid - Sativa" at bounding box center [257, 199] width 154 height 13
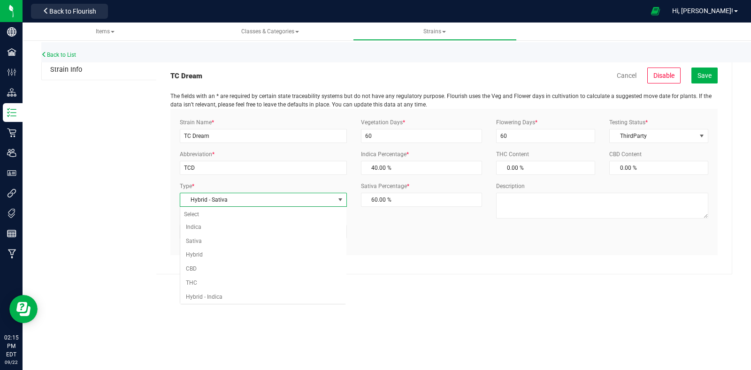
scroll to position [14, 0]
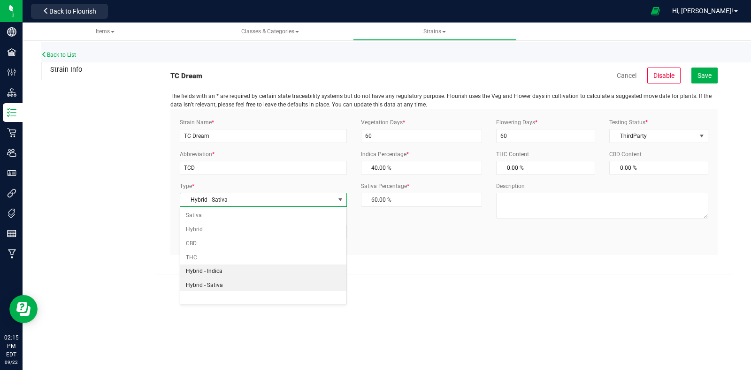
click at [249, 266] on li "Hybrid - Indica" at bounding box center [263, 272] width 166 height 14
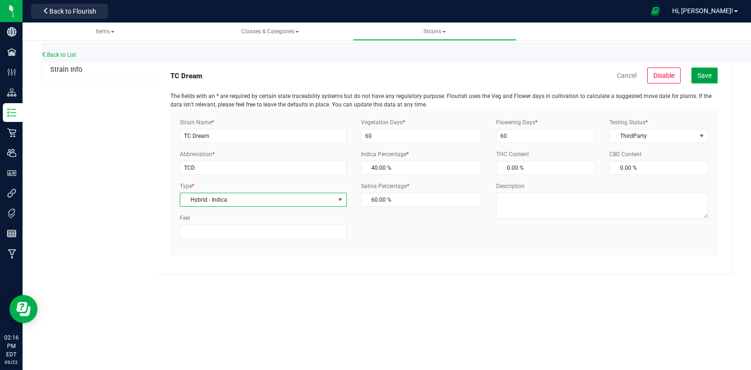
click at [699, 74] on span "Save" at bounding box center [704, 76] width 14 height 8
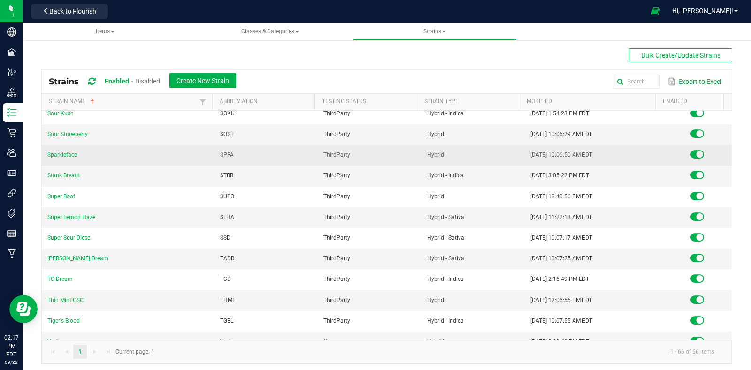
scroll to position [1143, 0]
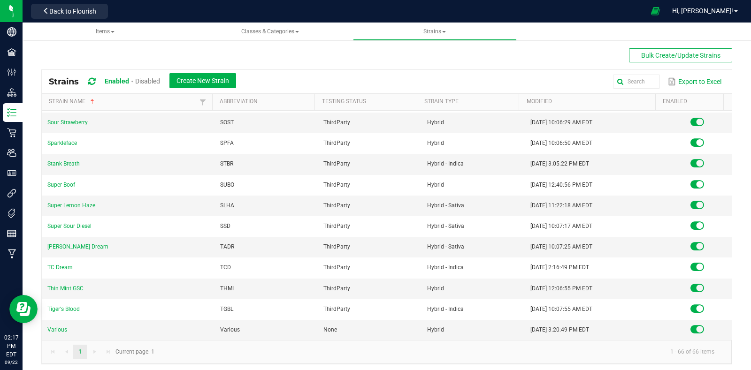
click at [225, 54] on div "Bulk Create/Update Strains Strains Enabled Disabled Create New Strain Export to…" at bounding box center [386, 206] width 691 height 316
click at [87, 13] on span "Back to Flourish" at bounding box center [72, 12] width 47 height 8
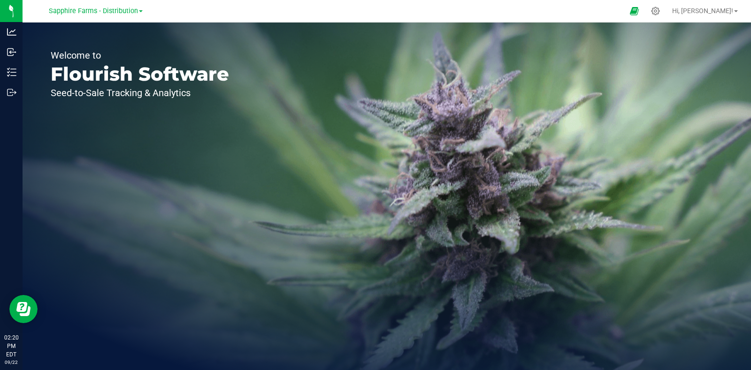
click at [139, 8] on link "Sapphire Farms - Distribution" at bounding box center [96, 10] width 94 height 9
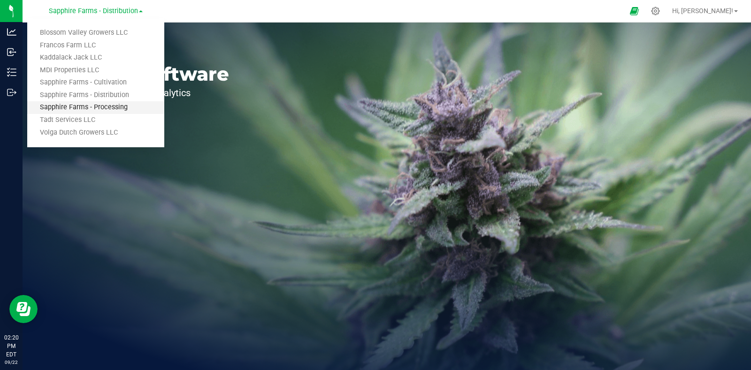
click at [120, 102] on link "Sapphire Farms - Processing" at bounding box center [95, 107] width 137 height 13
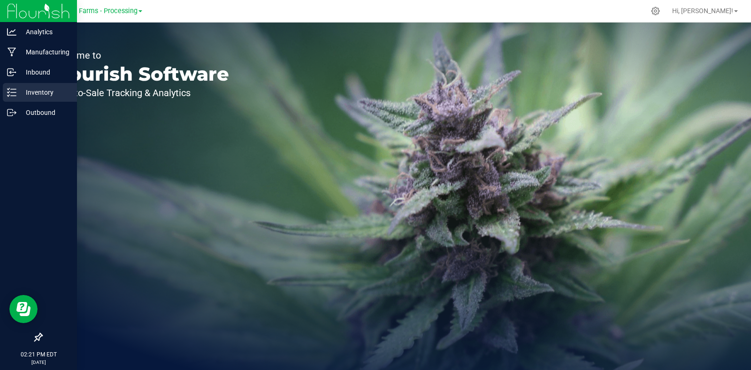
click at [38, 91] on p "Inventory" at bounding box center [44, 92] width 56 height 11
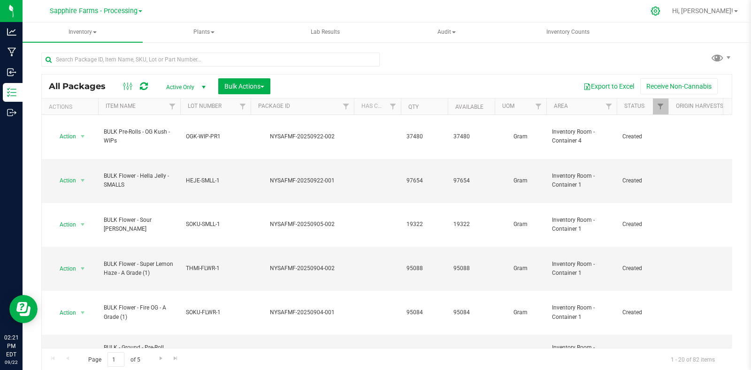
click at [667, 8] on div at bounding box center [655, 11] width 23 height 20
click at [660, 10] on icon at bounding box center [655, 11] width 9 height 9
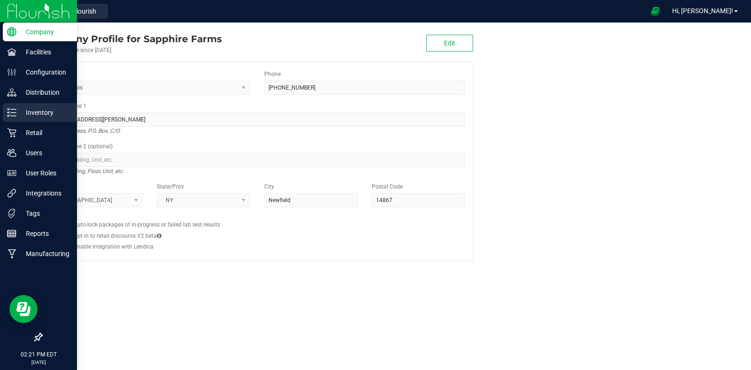
click at [33, 114] on p "Inventory" at bounding box center [44, 112] width 56 height 11
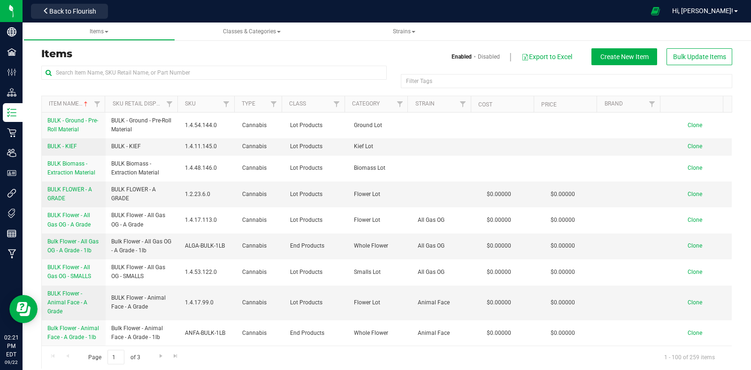
click at [201, 62] on div "Items Enabled Disabled Export to Excel Create New Item Bulk Update Items" at bounding box center [386, 56] width 705 height 17
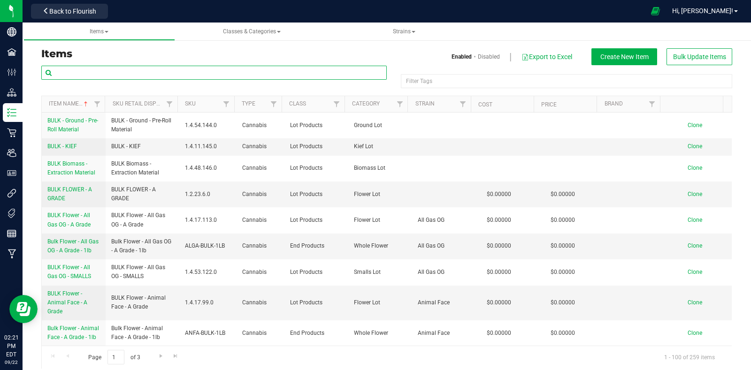
click at [199, 68] on input "text" at bounding box center [213, 73] width 345 height 14
type input "wip"
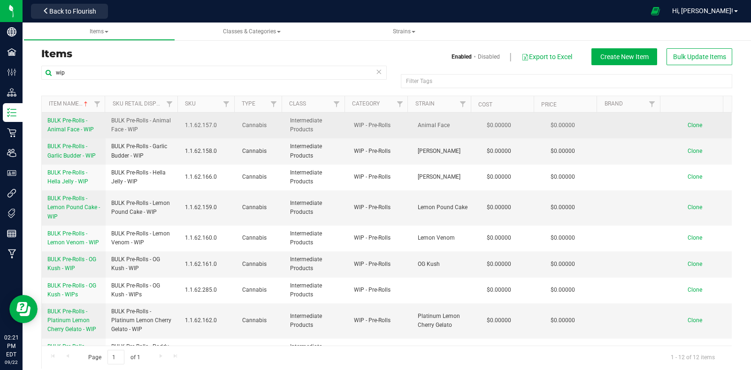
drag, startPoint x: 43, startPoint y: 115, endPoint x: 103, endPoint y: 134, distance: 62.9
click at [103, 134] on td "BULK Pre-Rolls - Animal Face - WIP" at bounding box center [74, 126] width 64 height 26
copy span "BULK Pre-Rolls - Animal Face - WIP"
click at [687, 124] on link "Clone" at bounding box center [699, 125] width 24 height 7
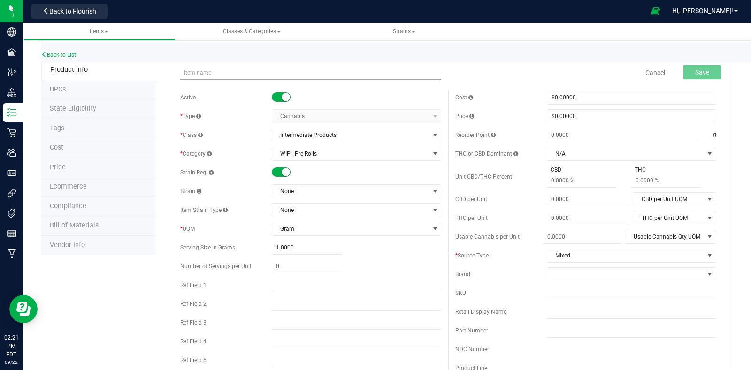
click at [280, 70] on input "text" at bounding box center [310, 73] width 261 height 14
click at [253, 74] on input "BULK Pre-Rolls - Animal Face - WIP" at bounding box center [310, 73] width 261 height 14
click at [272, 76] on input "BULK Pre-Rolls - TC Dream - WIP" at bounding box center [310, 73] width 261 height 14
drag, startPoint x: 274, startPoint y: 71, endPoint x: 166, endPoint y: 76, distance: 108.9
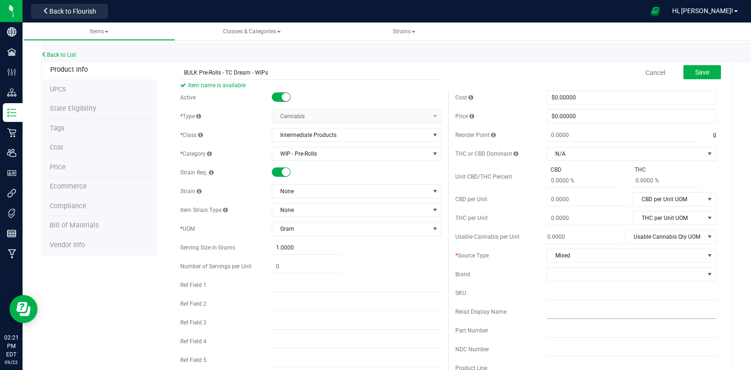
type input "BULK Pre-Rolls - TC Dream - WIPs"
click at [579, 310] on input "text" at bounding box center [631, 312] width 169 height 14
paste input "BULK Pre-Rolls - TC Dream - WIPs"
type input "BULK Pre-Rolls - TC Dream - WIPs"
drag, startPoint x: 644, startPoint y: 310, endPoint x: 487, endPoint y: 311, distance: 156.7
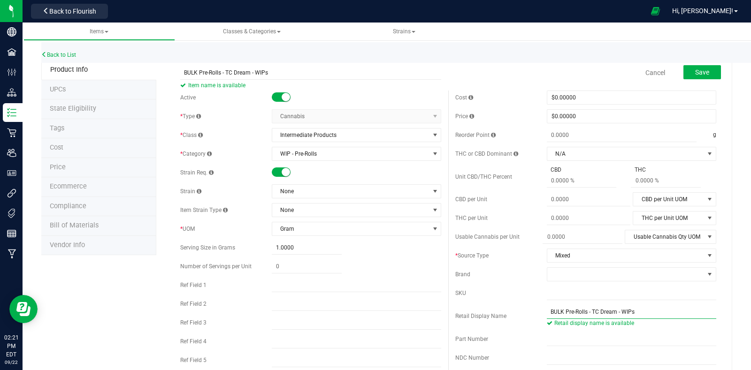
click at [487, 311] on div "Retail Display Name BULK Pre-Rolls - TC Dream - WIPs Retail display name is ava…" at bounding box center [585, 316] width 261 height 23
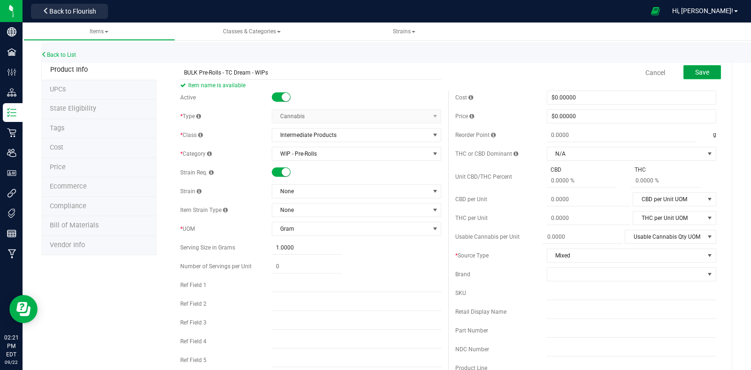
click at [703, 69] on button "Save" at bounding box center [702, 72] width 38 height 14
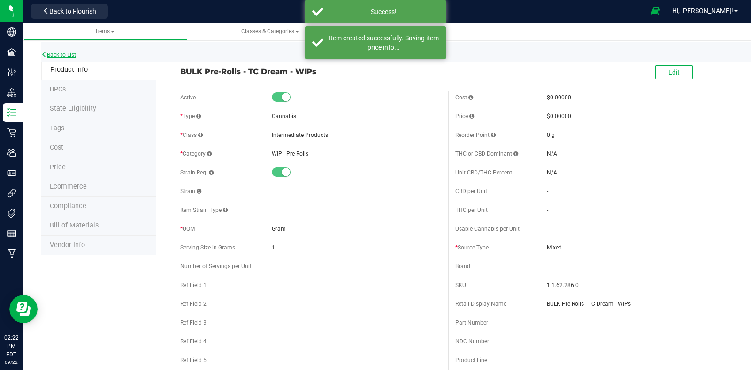
click at [56, 54] on link "Back to List" at bounding box center [58, 55] width 35 height 7
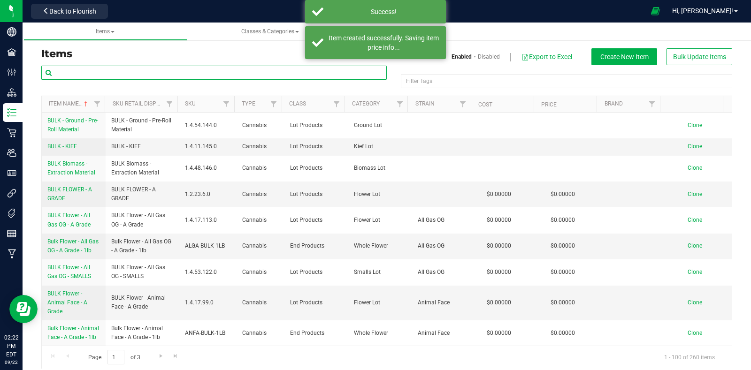
click at [140, 72] on input "text" at bounding box center [213, 73] width 345 height 14
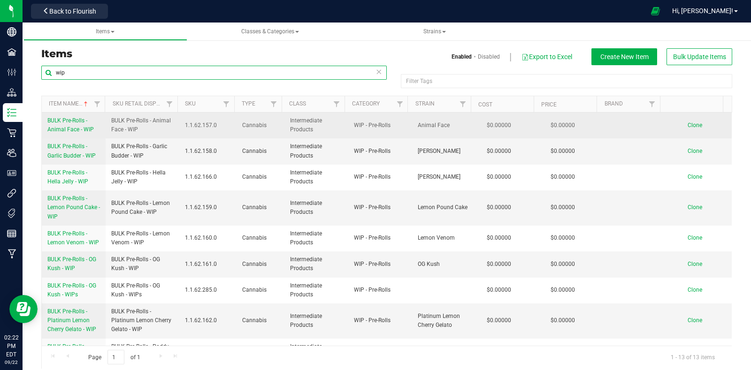
type input "wip"
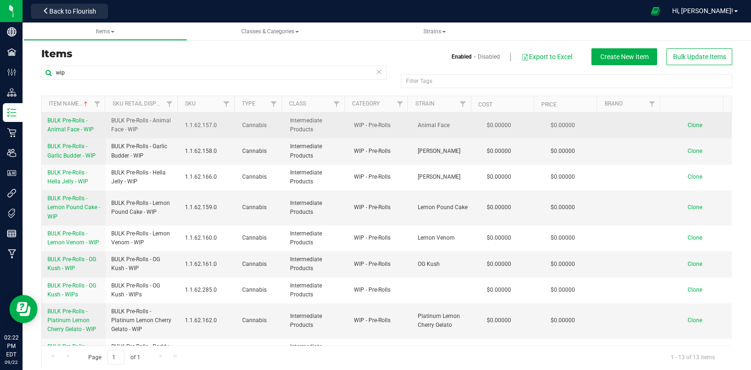
drag, startPoint x: 43, startPoint y: 114, endPoint x: 100, endPoint y: 136, distance: 61.4
click at [100, 136] on td "BULK Pre-Rolls - Animal Face - WIP" at bounding box center [74, 126] width 64 height 26
copy span "BULK Pre-Rolls - Animal Face - WIP"
click at [687, 123] on span "Clone" at bounding box center [694, 125] width 15 height 7
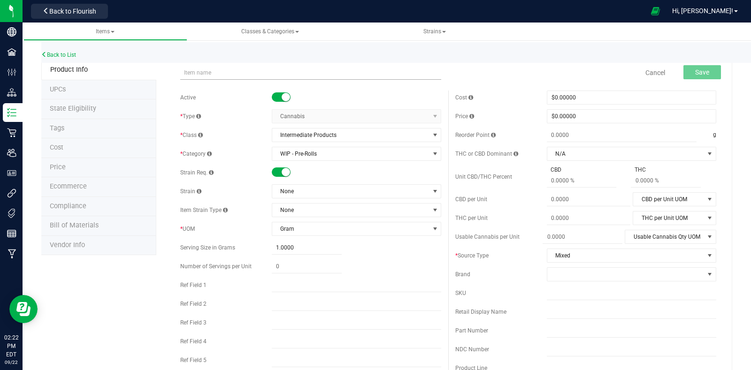
click at [221, 70] on input "text" at bounding box center [310, 73] width 261 height 14
click at [281, 173] on small at bounding box center [285, 172] width 8 height 8
click at [253, 73] on input "BULK Pre-Rolls - Animal Face - WIP" at bounding box center [310, 73] width 261 height 14
click at [283, 75] on input "BULK Pre-Rolls - Chemdawg - WIP" at bounding box center [310, 73] width 261 height 14
type input "BULK Pre-Rolls - Chemdawg - WIPs"
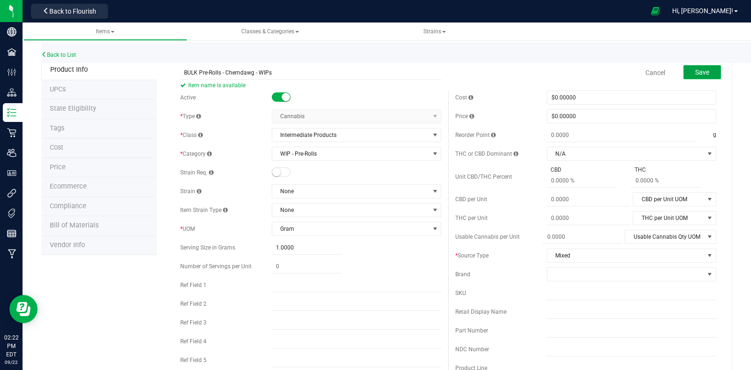
click at [683, 72] on button "Save" at bounding box center [702, 72] width 38 height 14
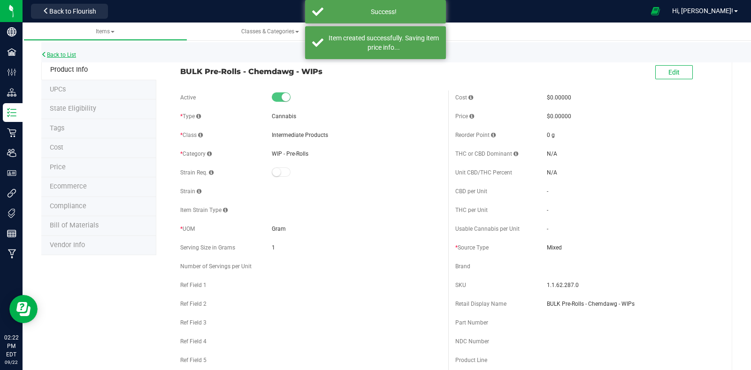
click at [58, 55] on link "Back to List" at bounding box center [58, 55] width 35 height 7
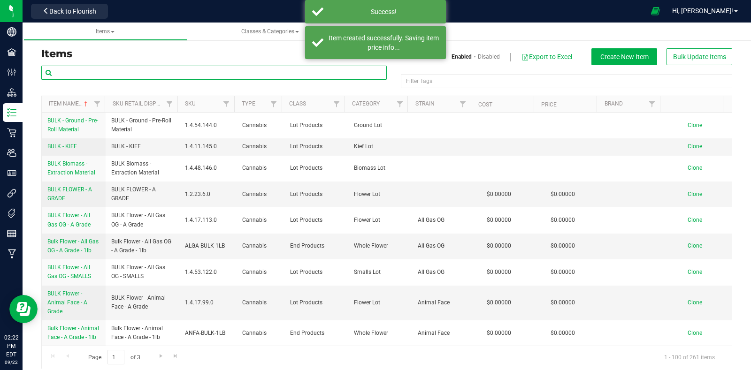
click at [205, 71] on input "text" at bounding box center [213, 73] width 345 height 14
type input "wips"
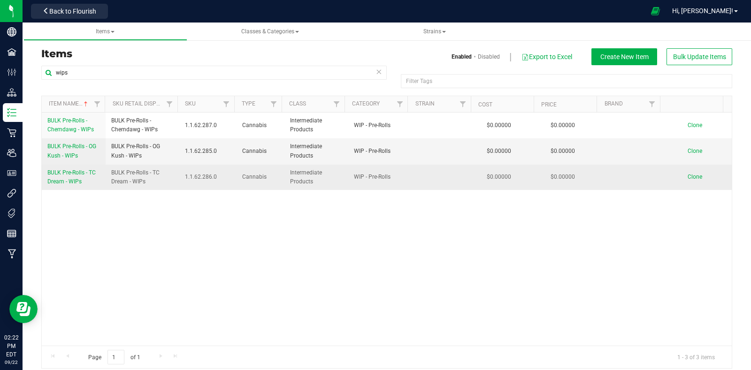
click at [87, 180] on link "BULK Pre-Rolls - TC Dream - WIPs" at bounding box center [73, 177] width 53 height 18
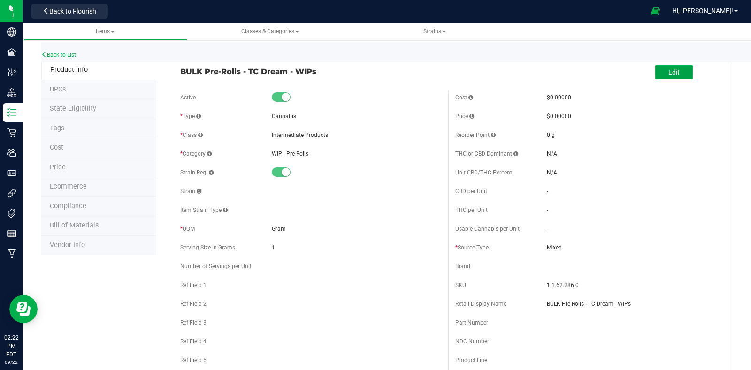
click at [668, 73] on span "Edit" at bounding box center [673, 72] width 11 height 8
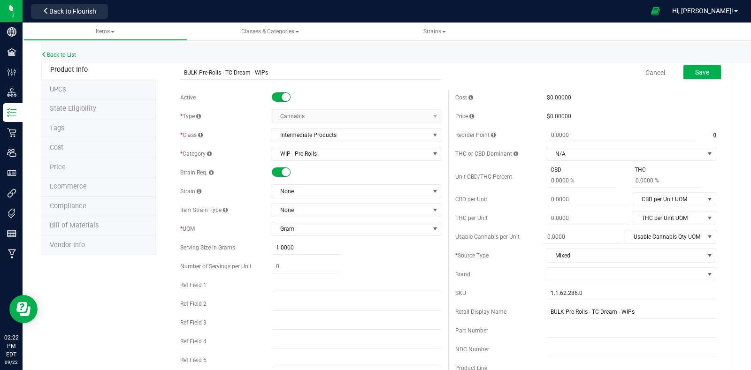
click at [281, 172] on small at bounding box center [285, 172] width 8 height 8
click at [703, 77] on button "Save" at bounding box center [702, 72] width 38 height 14
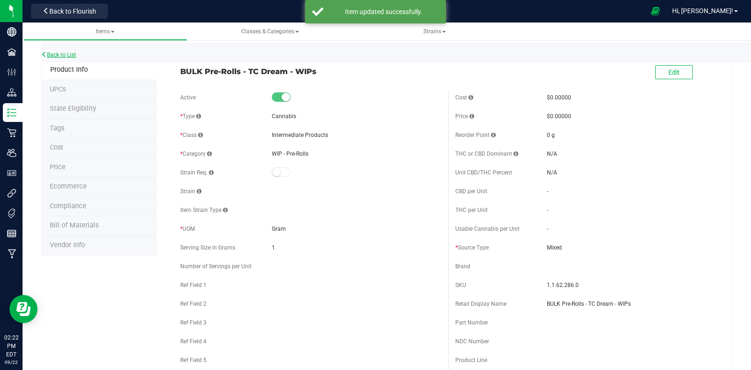
click at [67, 53] on link "Back to List" at bounding box center [58, 55] width 35 height 7
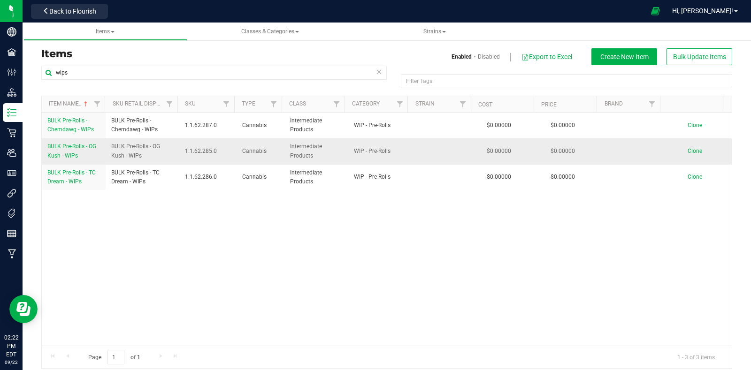
click at [72, 148] on span "BULK Pre-Rolls - OG Kush - WIPs" at bounding box center [71, 150] width 49 height 15
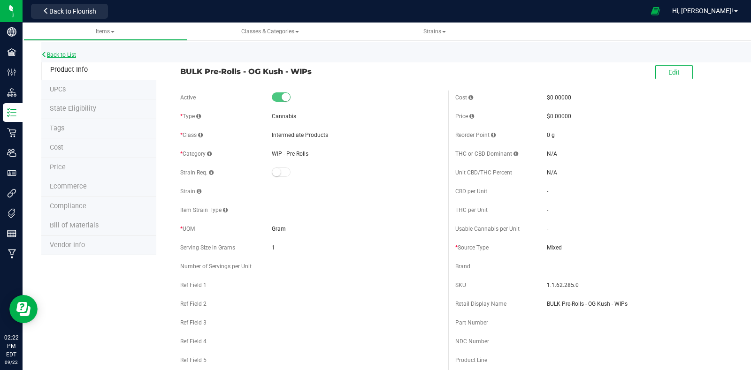
click at [61, 56] on link "Back to List" at bounding box center [58, 55] width 35 height 7
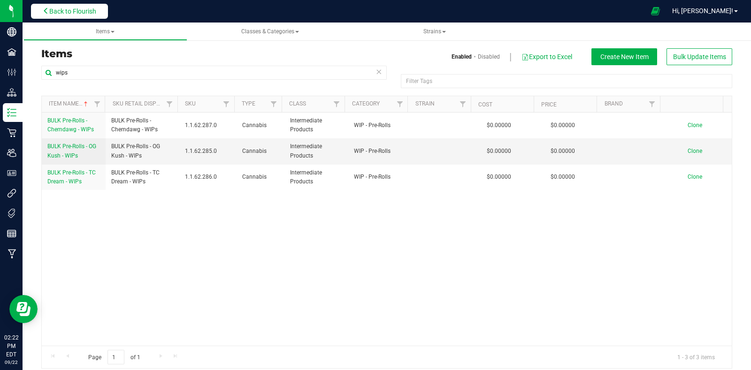
click at [96, 8] on span "Back to Flourish" at bounding box center [72, 12] width 47 height 8
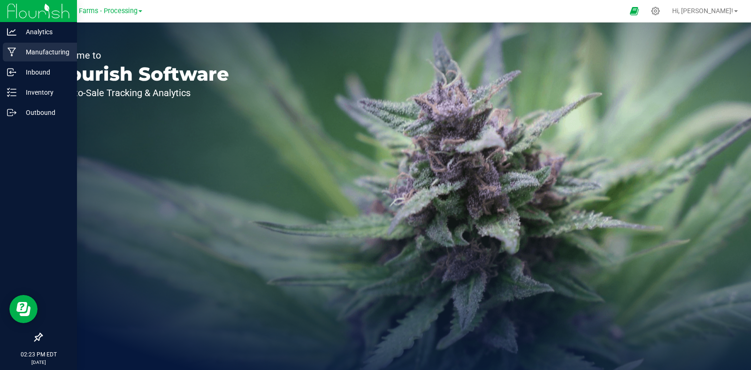
click at [47, 53] on p "Manufacturing" at bounding box center [44, 51] width 56 height 11
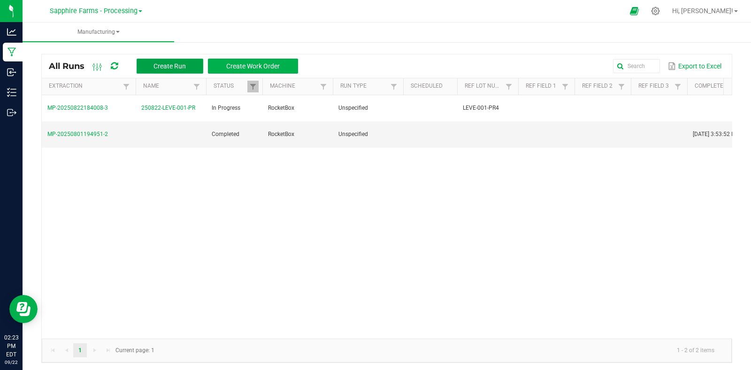
click at [168, 69] on span "Create Run" at bounding box center [169, 66] width 32 height 8
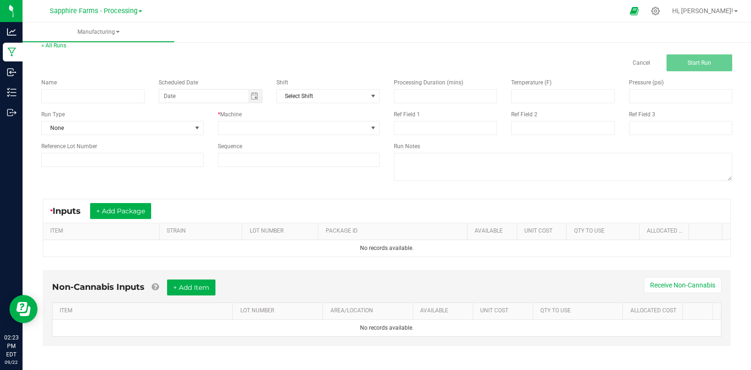
scroll to position [10, 0]
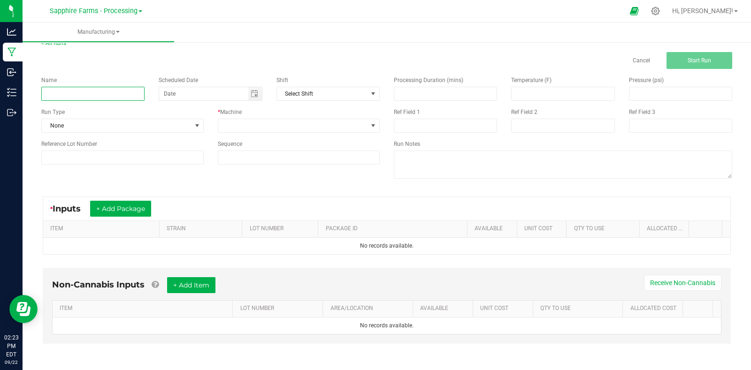
click at [120, 92] on input at bounding box center [92, 94] width 103 height 14
click at [248, 89] on span "Toggle calendar" at bounding box center [255, 93] width 14 height 13
type input "WIPs - Pre-Rolls"
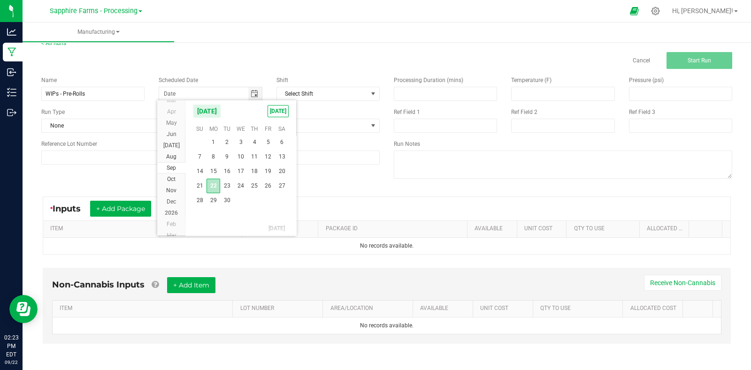
click at [213, 189] on span "22" at bounding box center [213, 186] width 14 height 15
type input "[DATE]"
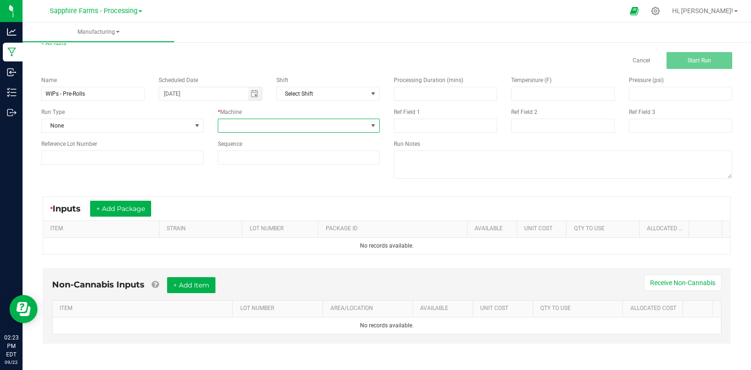
click at [282, 122] on span at bounding box center [293, 125] width 150 height 13
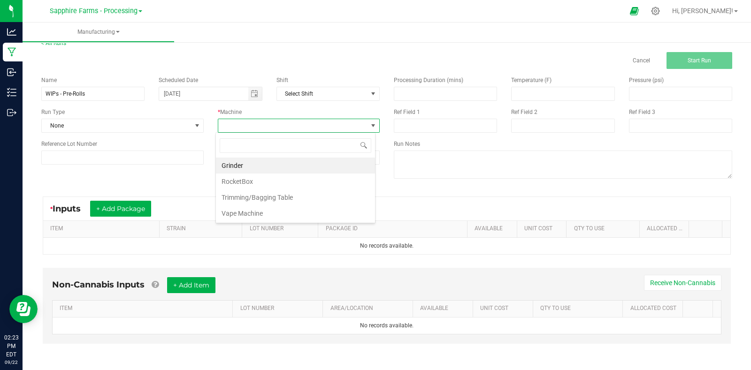
scroll to position [14, 159]
click at [258, 175] on li "RocketBox" at bounding box center [295, 182] width 159 height 16
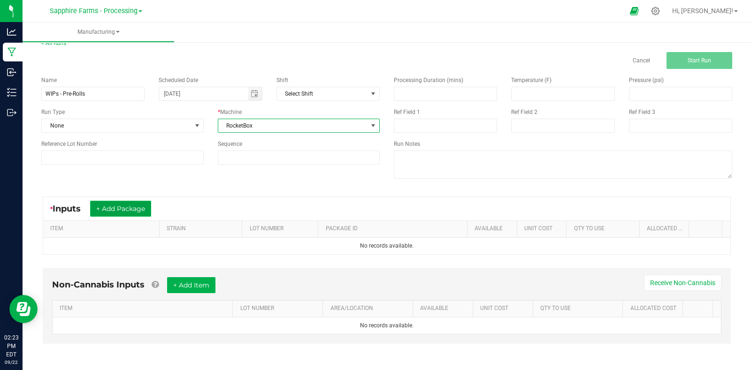
click at [114, 207] on button "+ Add Package" at bounding box center [120, 209] width 61 height 16
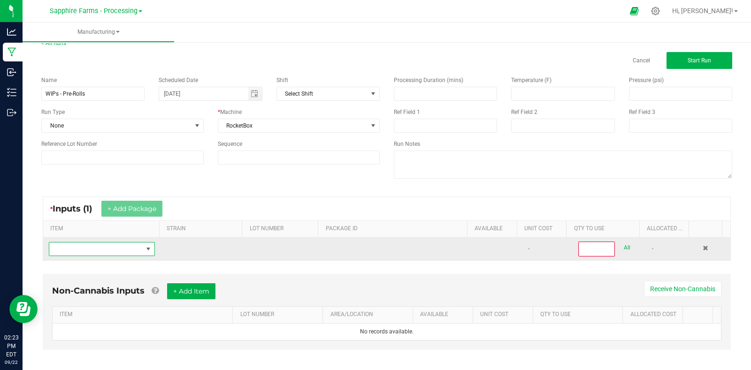
click at [99, 251] on span "NO DATA FOUND" at bounding box center [95, 249] width 93 height 13
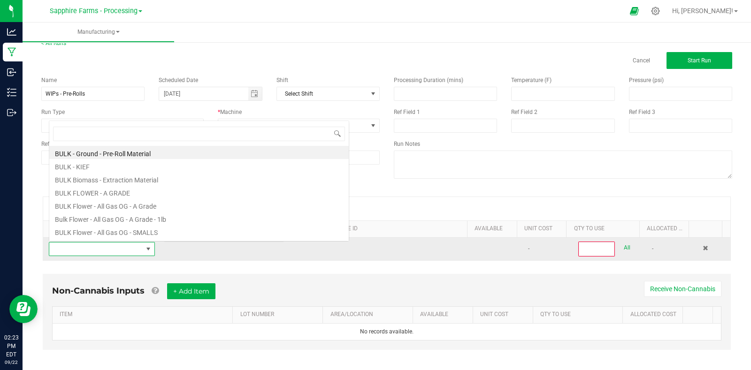
scroll to position [14, 101]
type input "wips"
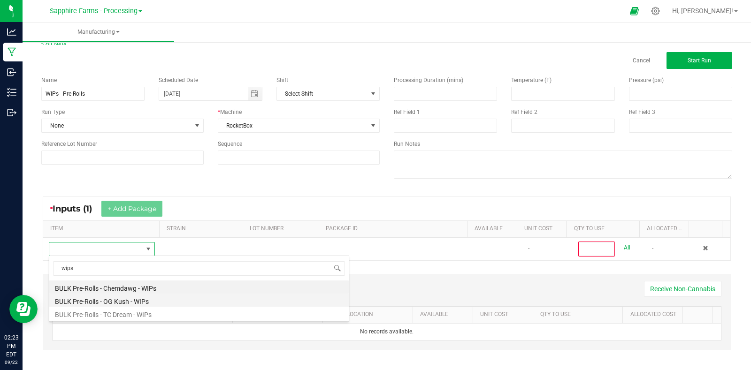
click at [168, 300] on li "BULK Pre-Rolls - OG Kush - WIPs" at bounding box center [198, 300] width 299 height 13
type input "0"
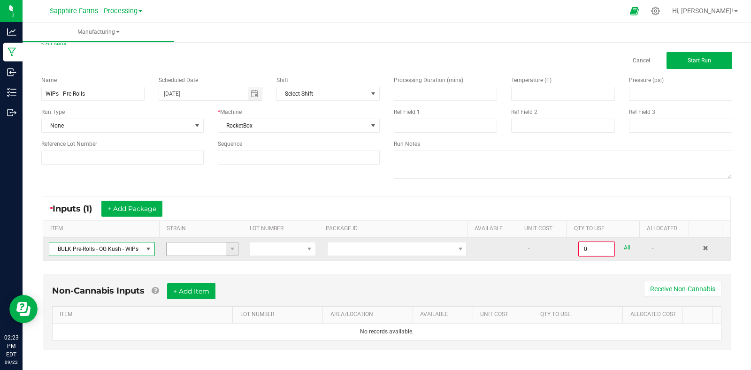
click at [197, 249] on input at bounding box center [197, 249] width 60 height 13
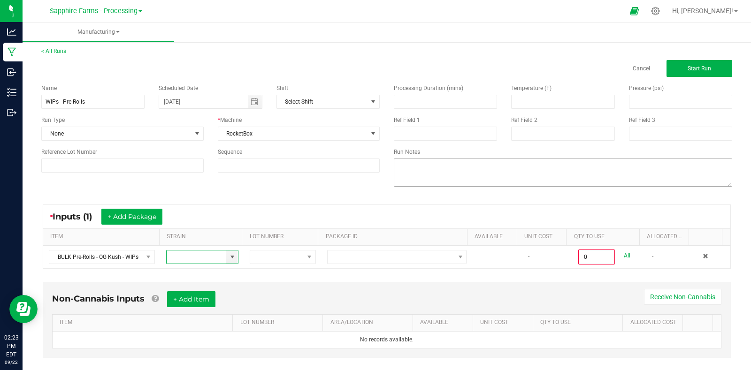
scroll to position [0, 0]
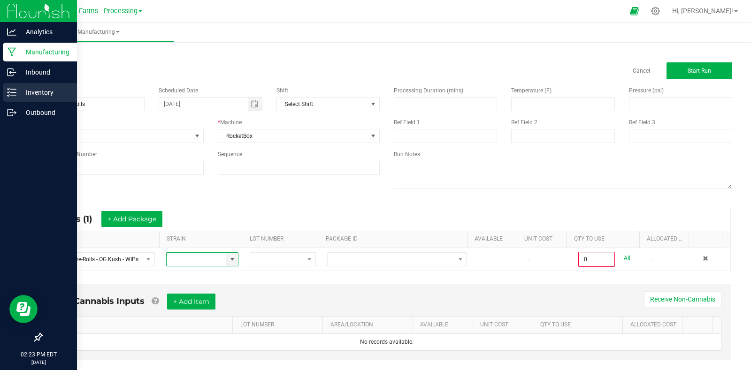
click at [21, 92] on p "Inventory" at bounding box center [44, 92] width 56 height 11
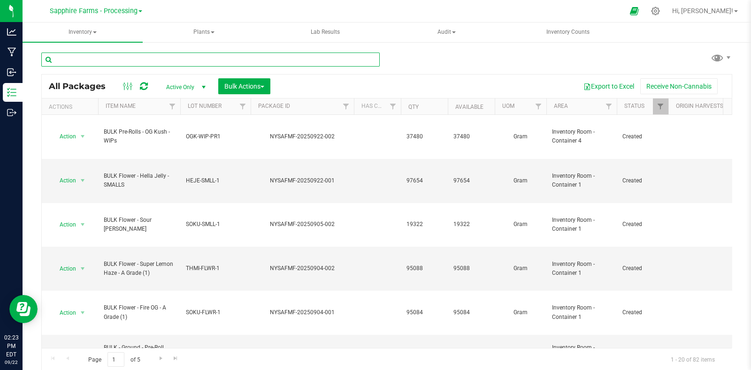
click at [125, 59] on input "text" at bounding box center [210, 60] width 338 height 14
type input "wips"
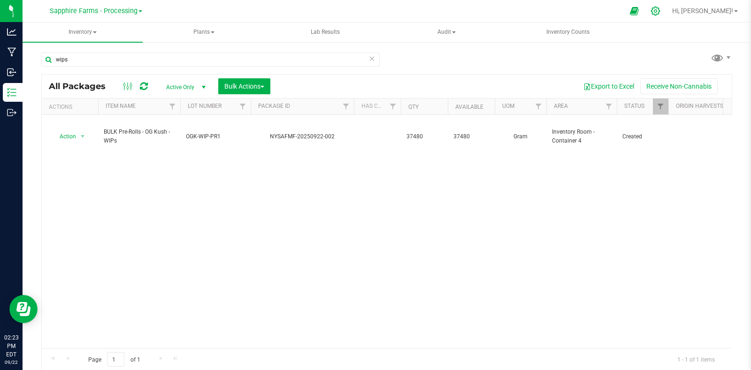
click at [660, 9] on icon at bounding box center [655, 11] width 10 height 10
click at [660, 10] on icon at bounding box center [655, 11] width 10 height 10
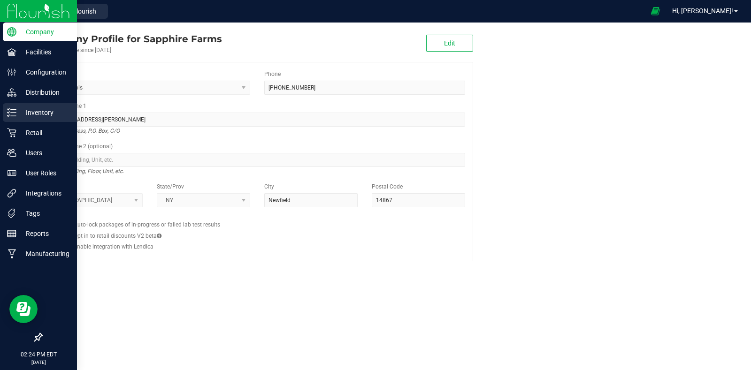
click at [31, 110] on p "Inventory" at bounding box center [44, 112] width 56 height 11
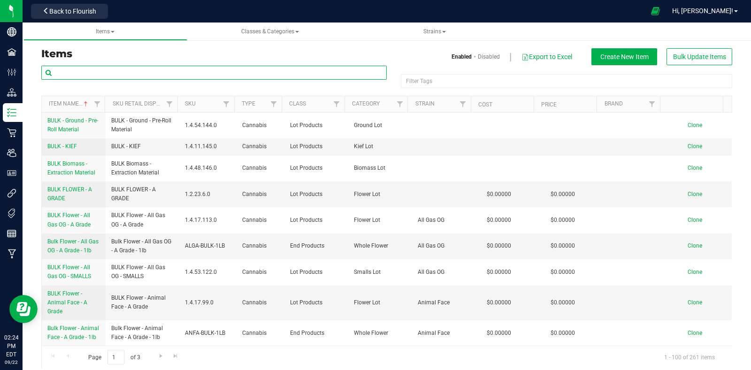
click at [191, 68] on input "text" at bounding box center [213, 73] width 345 height 14
type input "wips"
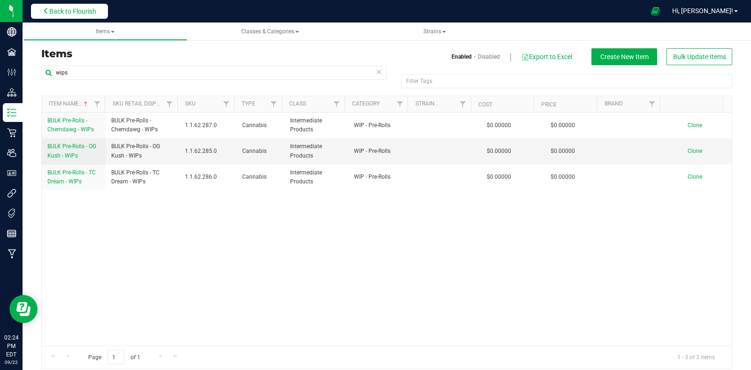
click at [77, 13] on span "Back to Flourish" at bounding box center [72, 12] width 47 height 8
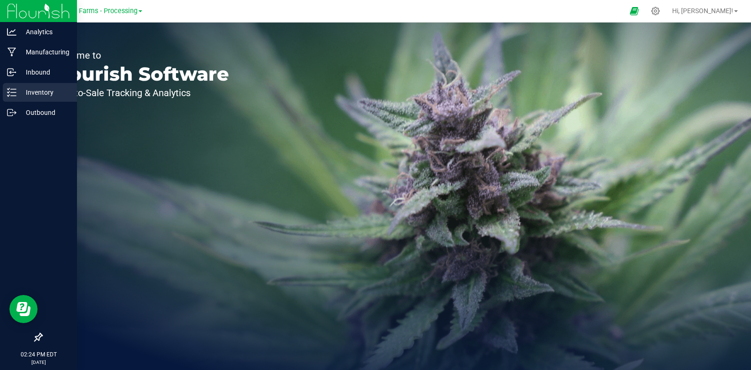
click at [16, 92] on p "Inventory" at bounding box center [44, 92] width 56 height 11
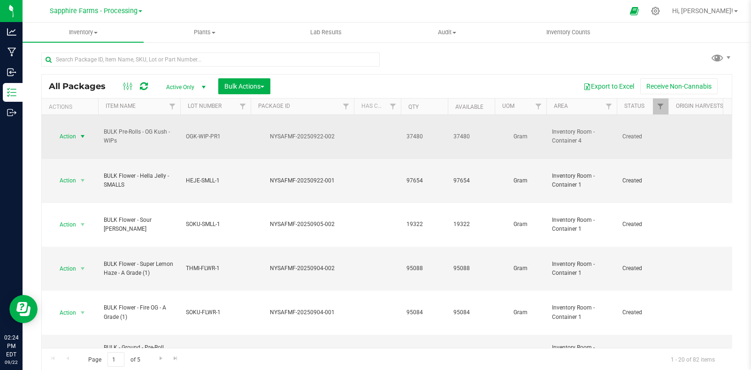
click at [83, 133] on span "select" at bounding box center [83, 137] width 8 height 8
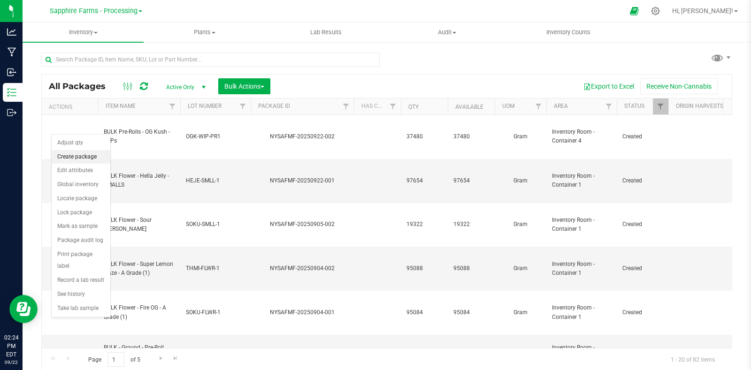
click at [88, 153] on li "Create package" at bounding box center [81, 157] width 59 height 14
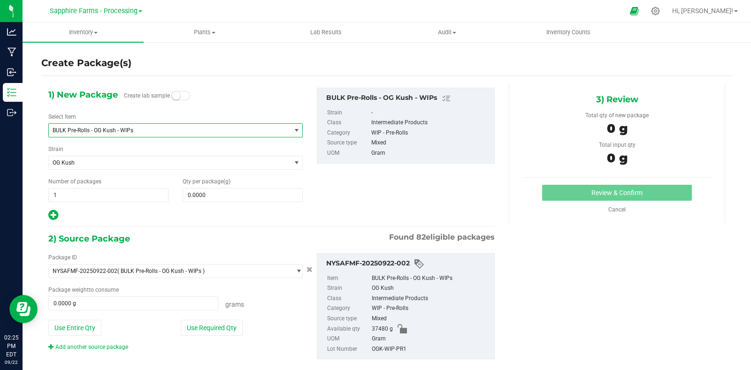
click at [202, 131] on span "BULK Pre-Rolls - OG Kush - WIPs" at bounding box center [165, 130] width 225 height 7
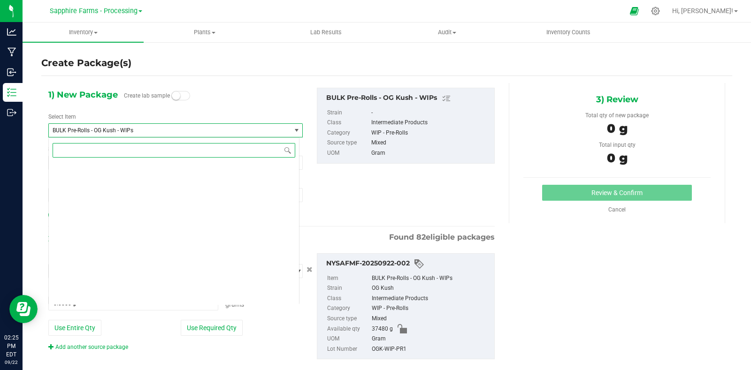
scroll to position [1484, 0]
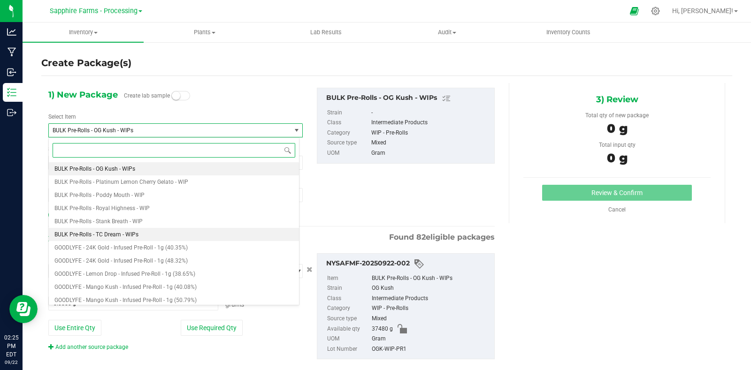
click at [207, 232] on li "BULK Pre-Rolls - TC Dream - WIPs" at bounding box center [174, 234] width 250 height 13
type input "0.0000"
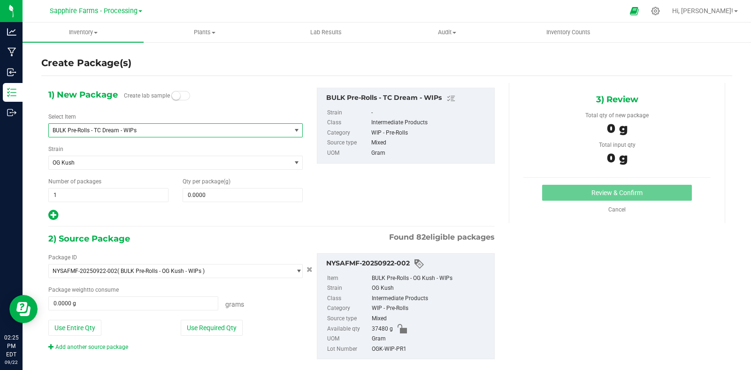
click at [138, 128] on span "BULK Pre-Rolls - TC Dream - WIPs" at bounding box center [165, 130] width 225 height 7
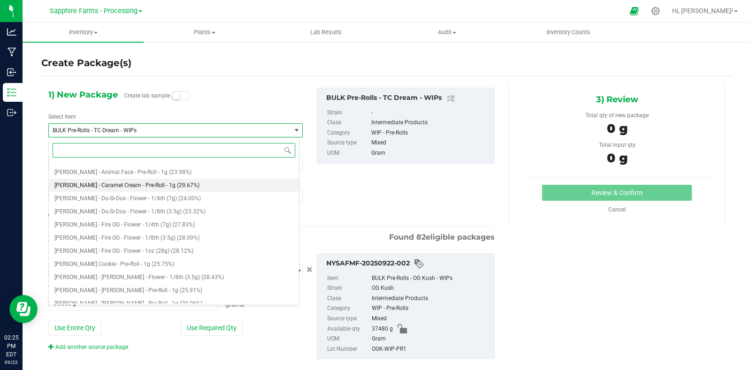
scroll to position [1777, 0]
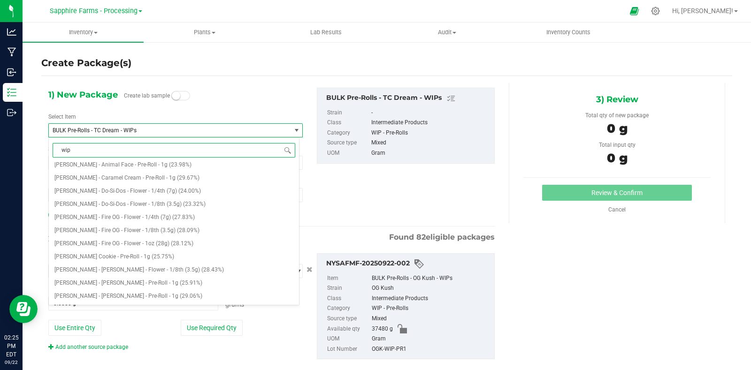
type input "wips"
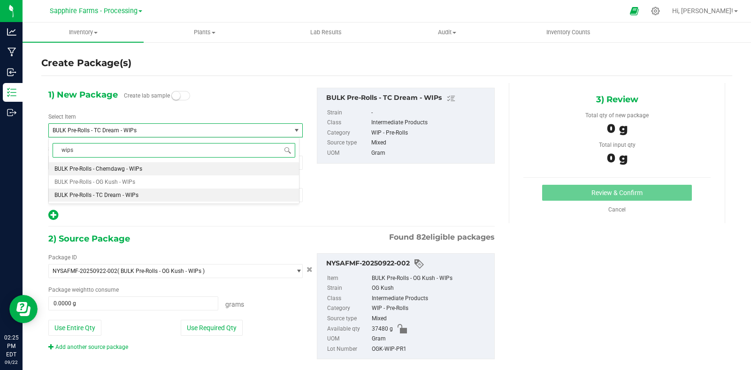
scroll to position [0, 0]
click at [193, 164] on li "BULK Pre-Rolls - Chemdawg - WIPs" at bounding box center [174, 168] width 250 height 13
type input "0.0000"
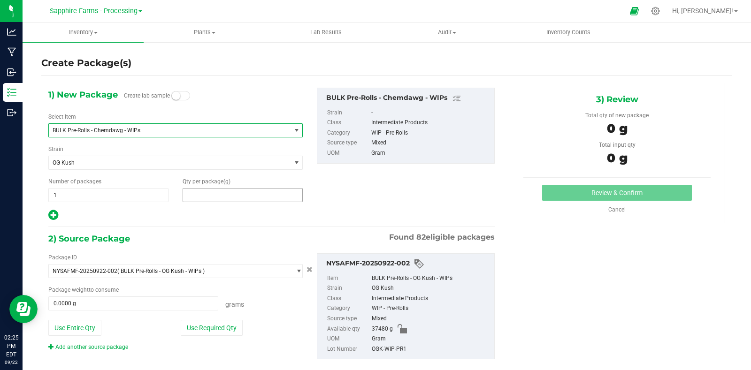
click at [256, 191] on span at bounding box center [242, 195] width 120 height 14
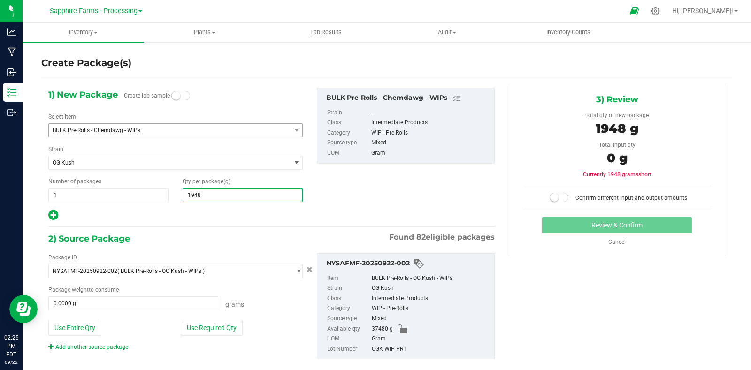
type input "19487"
type input "19,487.0000"
click at [363, 190] on div "1) New Package Create lab sample Select Item BULK Pre-Rolls - Chemdawg - WIPs B…" at bounding box center [271, 155] width 460 height 134
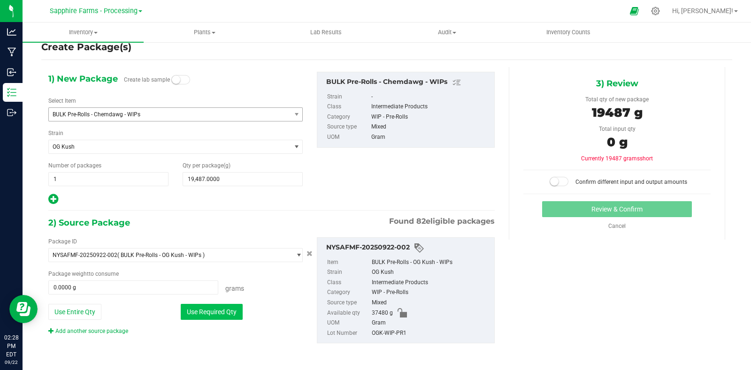
click at [215, 312] on button "Use Required Qty" at bounding box center [212, 312] width 62 height 16
type input "19487.0000 g"
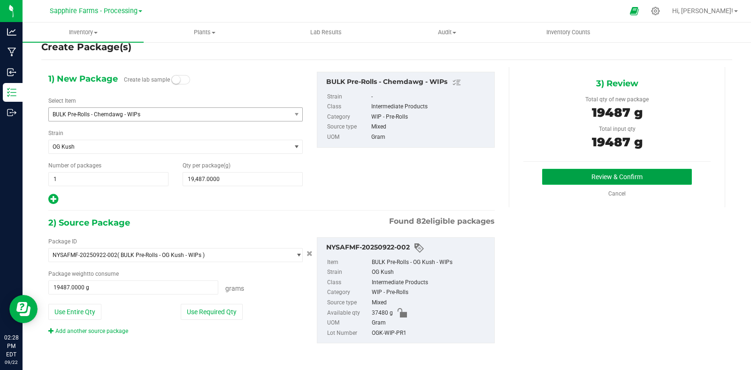
click at [579, 173] on button "Review & Confirm" at bounding box center [617, 177] width 150 height 16
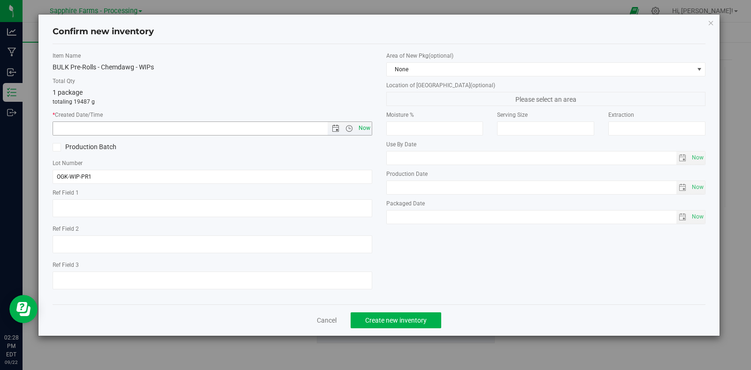
click at [368, 127] on span "Now" at bounding box center [364, 128] width 16 height 14
type input "[DATE] 2:29 PM"
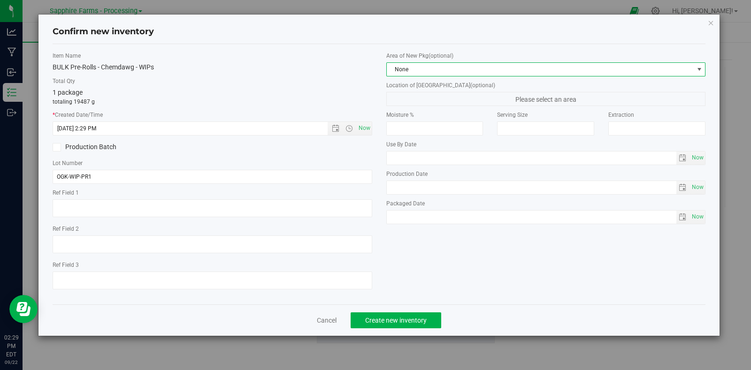
click at [434, 68] on span "None" at bounding box center [540, 69] width 307 height 13
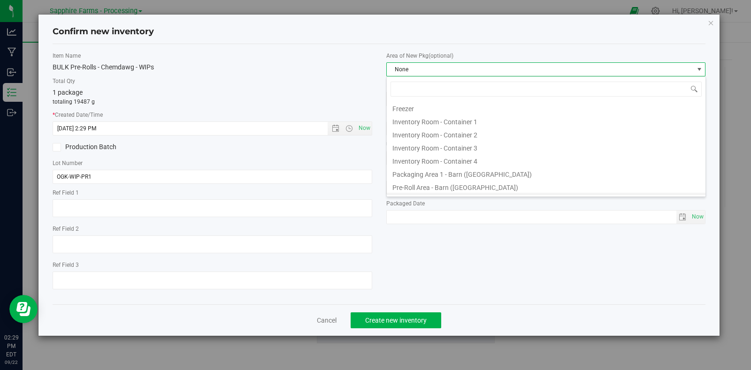
scroll to position [58, 0]
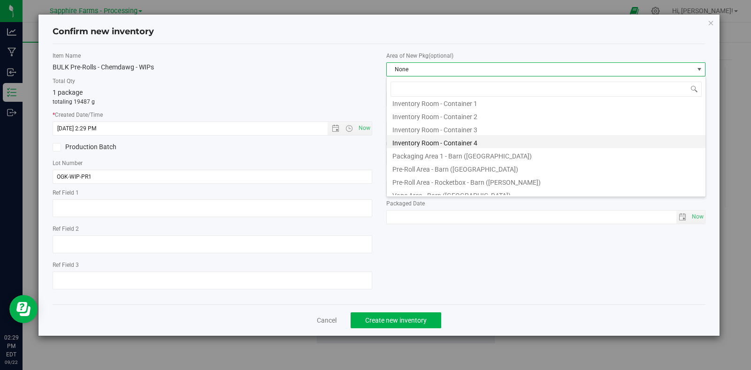
click at [478, 143] on li "Inventory Room - Container 4" at bounding box center [546, 141] width 319 height 13
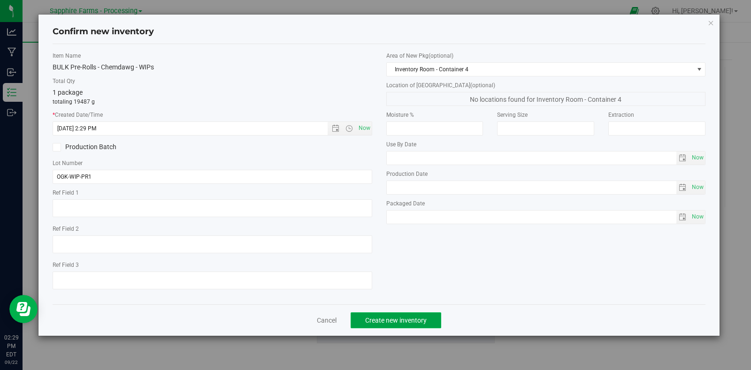
click at [419, 324] on span "Create new inventory" at bounding box center [395, 321] width 61 height 8
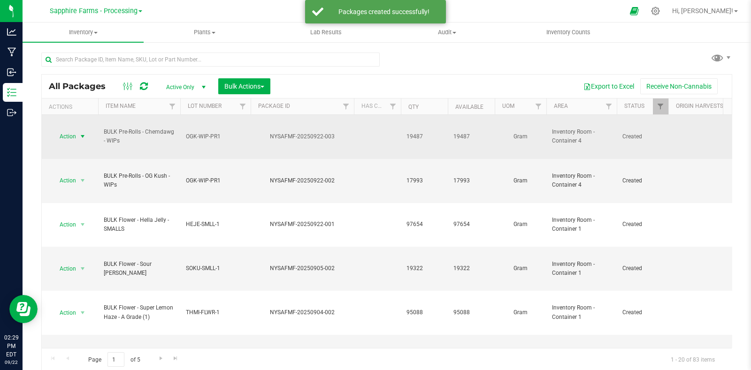
click at [77, 130] on span "select" at bounding box center [83, 136] width 12 height 13
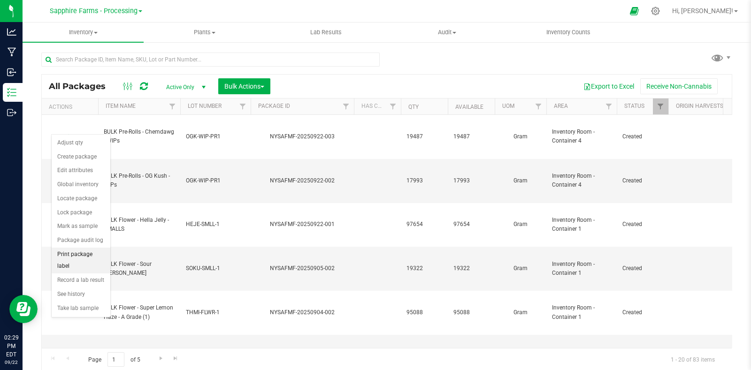
click at [84, 263] on li "Print package label" at bounding box center [81, 261] width 59 height 26
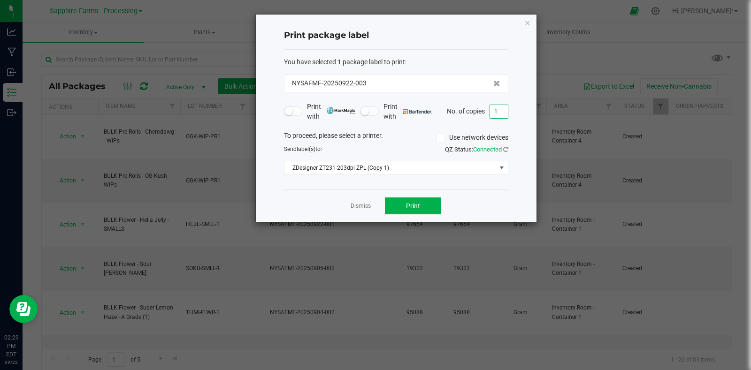
click at [500, 111] on input "1" at bounding box center [499, 111] width 18 height 13
type input "12"
click at [428, 204] on button "Print" at bounding box center [413, 205] width 56 height 17
click at [524, 24] on icon "button" at bounding box center [527, 22] width 7 height 11
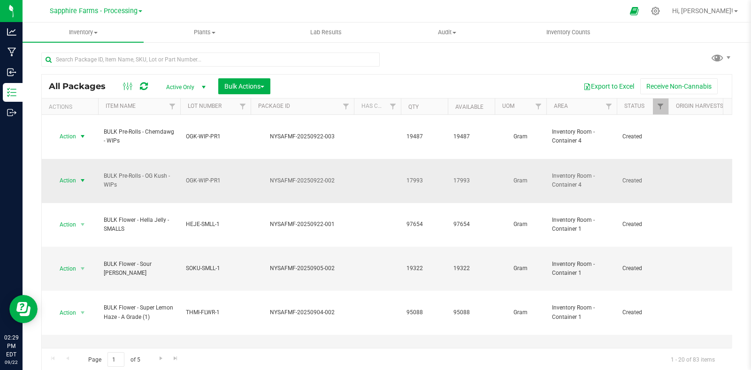
click at [76, 174] on span "Action" at bounding box center [63, 180] width 25 height 13
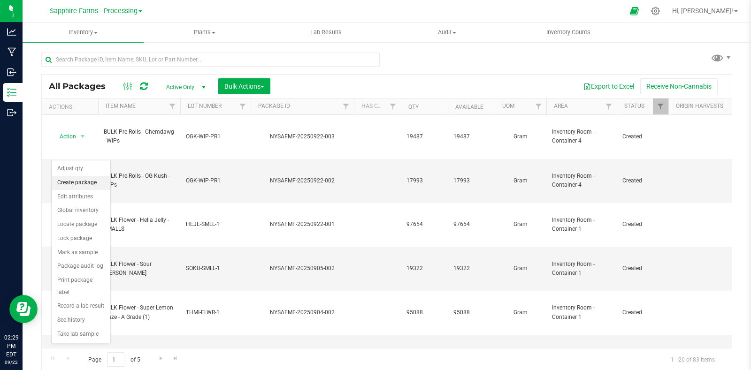
click at [82, 182] on li "Create package" at bounding box center [81, 183] width 59 height 14
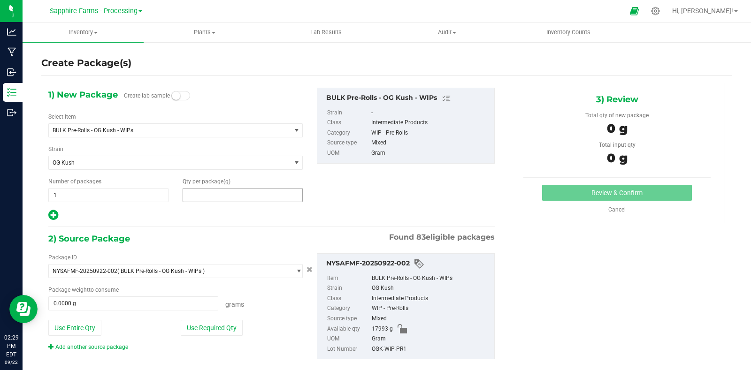
click at [219, 191] on span at bounding box center [242, 195] width 120 height 14
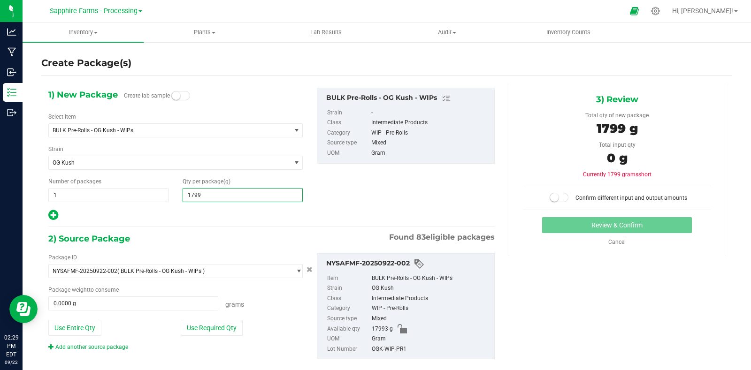
type input "17993"
type input "17,993.0000"
click at [294, 240] on div "2) Source Package Found 83 eligible packages" at bounding box center [271, 239] width 446 height 14
click at [205, 337] on div "Package ID NYSAFMF-20250922-002 ( BULK Pre-Rolls - OG Kush - WIPs ) NYSAFCT-202…" at bounding box center [175, 302] width 268 height 98
click at [206, 332] on button "Use Required Qty" at bounding box center [212, 328] width 62 height 16
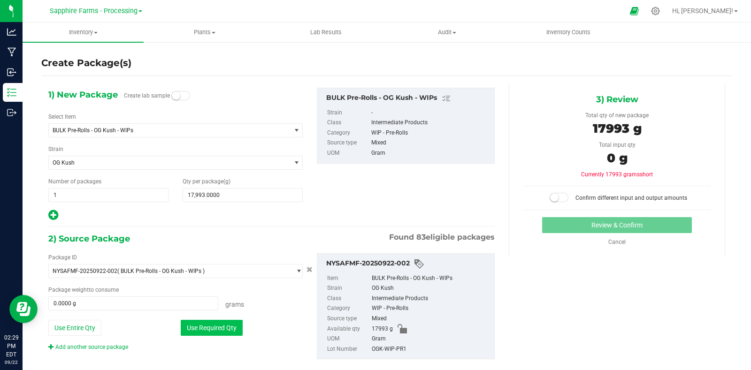
type input "17993.0000 g"
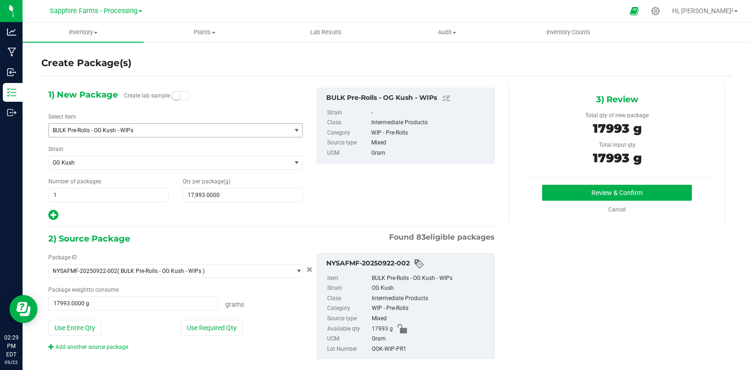
click at [206, 128] on span "BULK Pre-Rolls - OG Kush - WIPs" at bounding box center [165, 130] width 225 height 7
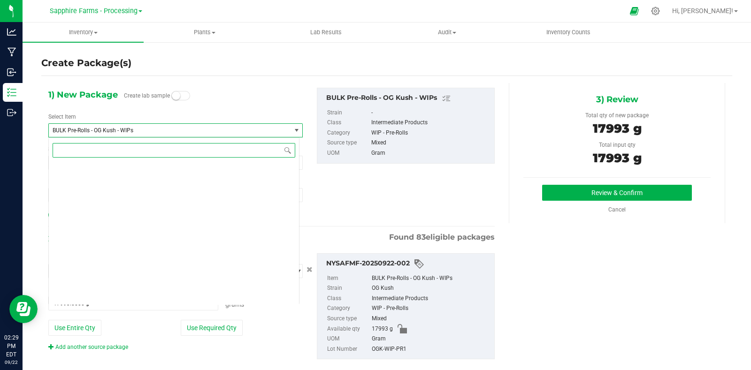
scroll to position [1484, 0]
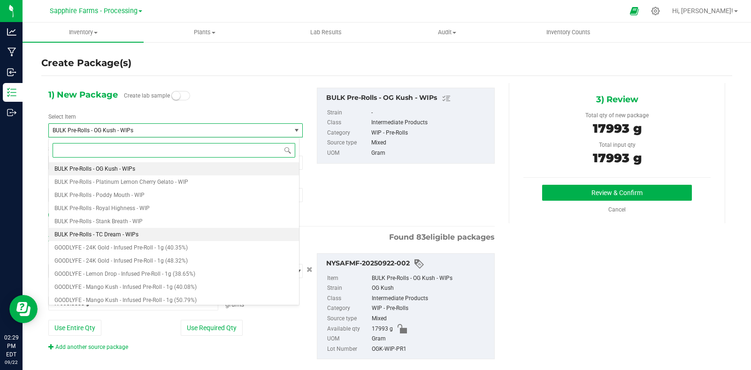
click at [215, 228] on li "BULK Pre-Rolls - TC Dream - WIPs" at bounding box center [174, 234] width 250 height 13
type input "0.0000"
type input "0"
type input "0.0000"
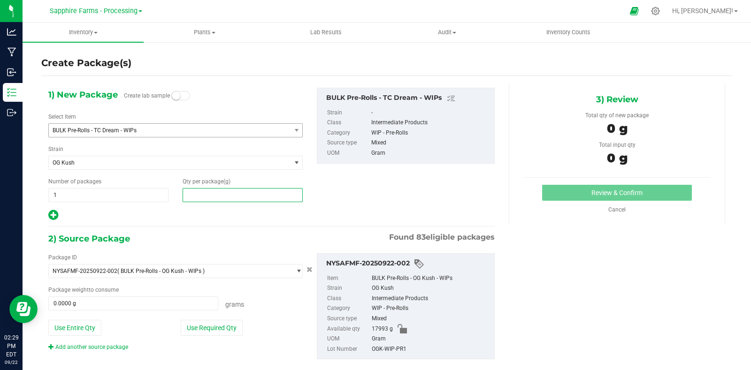
click at [234, 192] on span at bounding box center [242, 195] width 120 height 14
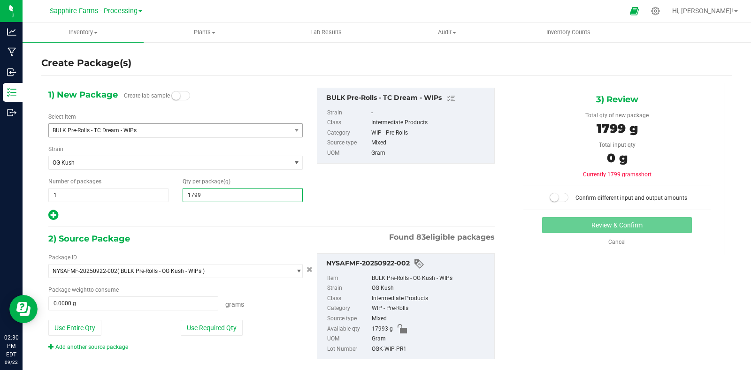
type input "17993"
type input "17,993.0000"
click at [402, 226] on hr at bounding box center [271, 226] width 446 height 1
click at [197, 327] on button "Use Required Qty" at bounding box center [212, 328] width 62 height 16
type input "17993.0000 g"
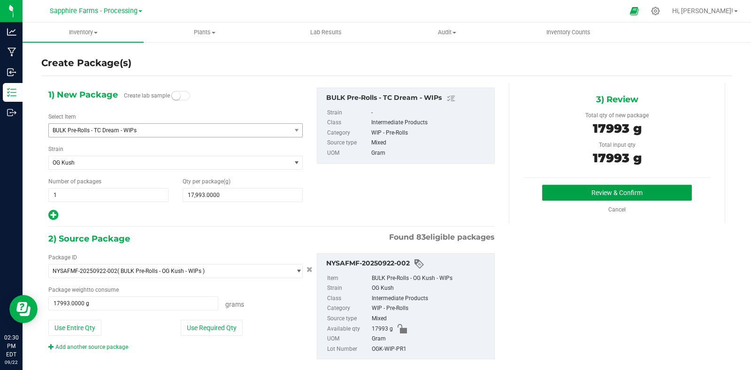
click at [584, 196] on button "Review & Confirm" at bounding box center [617, 193] width 150 height 16
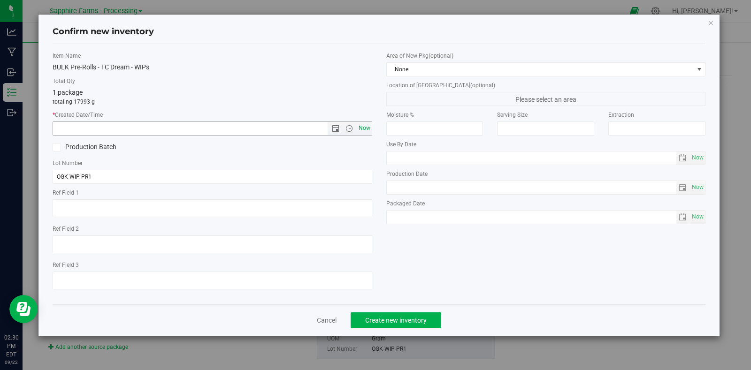
click at [361, 129] on span "Now" at bounding box center [364, 128] width 16 height 14
type input "9/22/2025 2:30 PM"
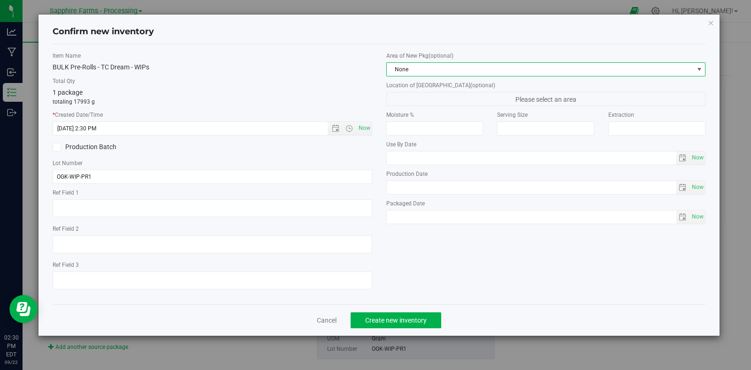
click at [413, 71] on span "None" at bounding box center [540, 69] width 307 height 13
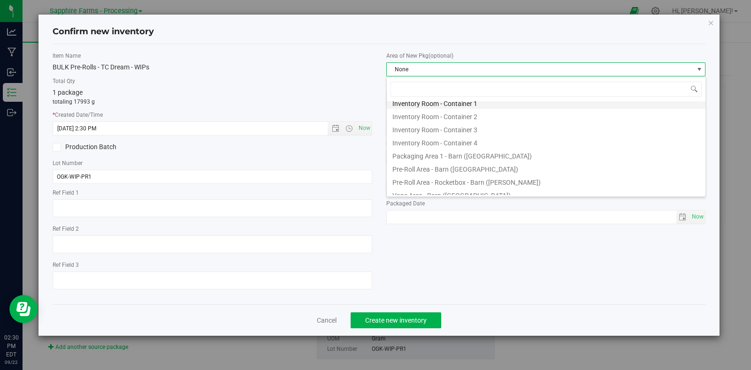
scroll to position [63, 0]
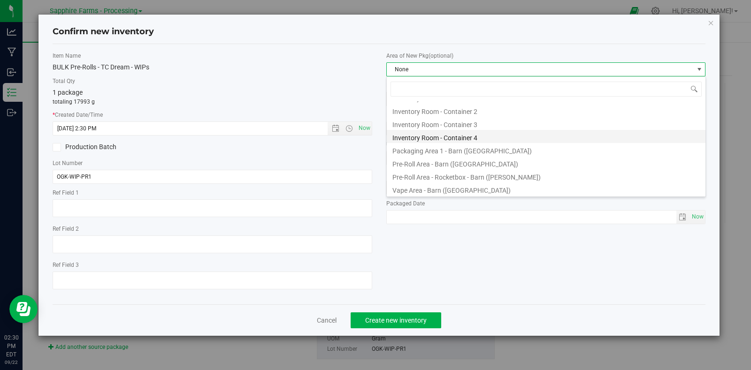
click at [464, 133] on li "Inventory Room - Container 4" at bounding box center [546, 136] width 319 height 13
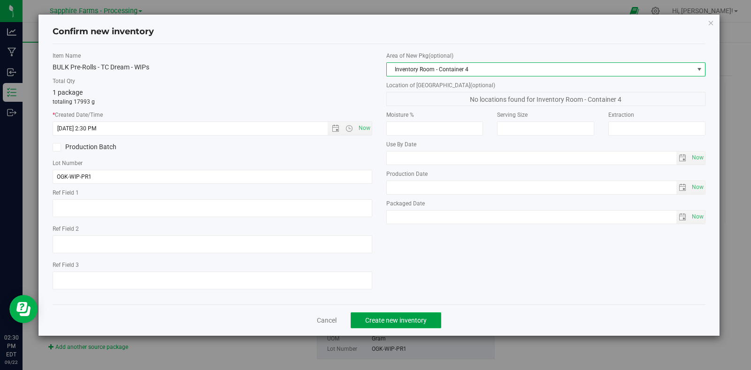
click at [436, 318] on button "Create new inventory" at bounding box center [395, 320] width 91 height 16
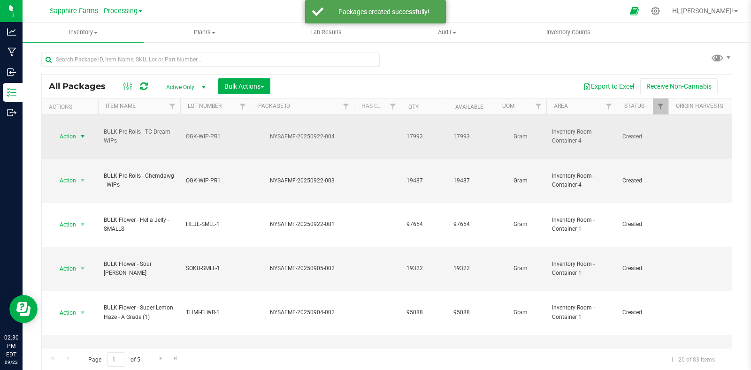
click at [82, 133] on span "select" at bounding box center [83, 137] width 8 height 8
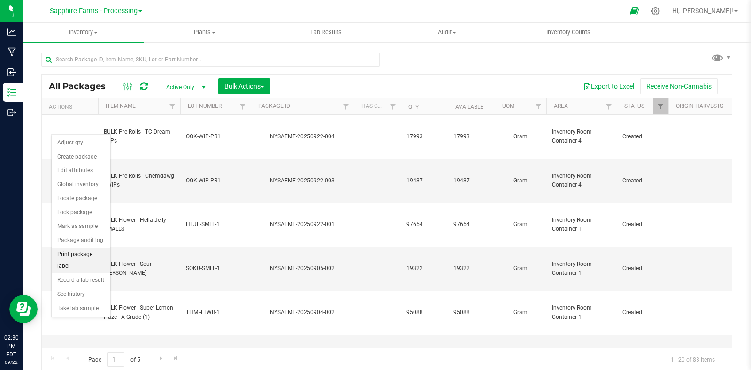
click at [84, 262] on li "Print package label" at bounding box center [81, 261] width 59 height 26
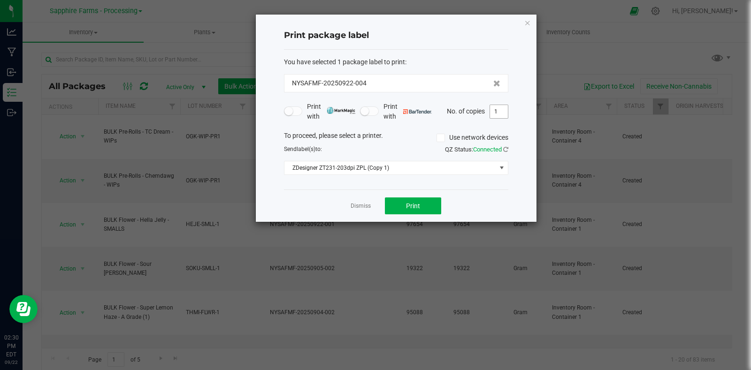
click at [502, 111] on input "1" at bounding box center [499, 111] width 18 height 13
type input "11"
click at [418, 211] on button "Print" at bounding box center [413, 205] width 56 height 17
click at [527, 23] on icon "button" at bounding box center [527, 22] width 7 height 11
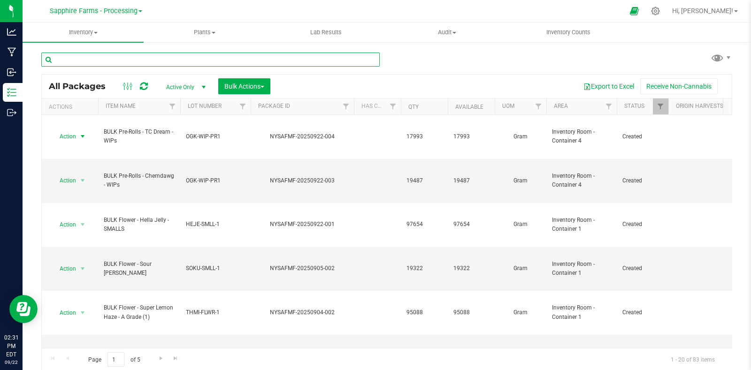
click at [140, 56] on input "text" at bounding box center [210, 60] width 338 height 14
type input "ogk"
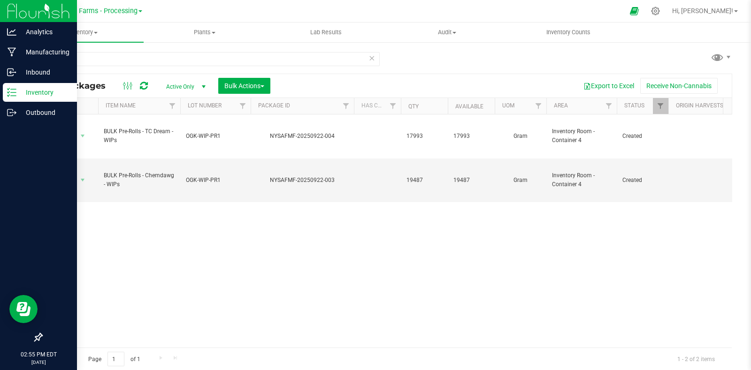
click at [27, 88] on p "Inventory" at bounding box center [44, 92] width 56 height 11
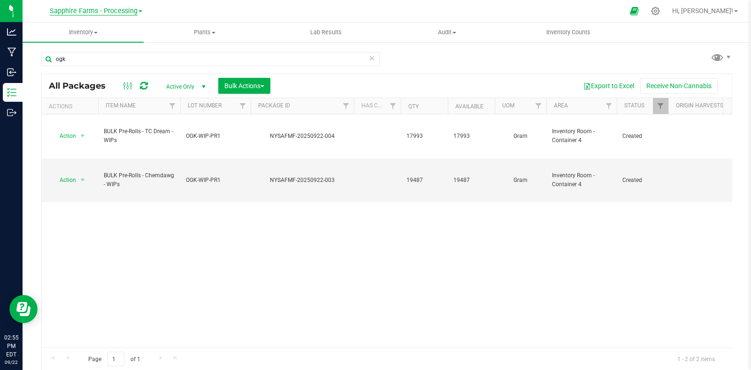
click at [134, 12] on span "Sapphire Farms - Processing" at bounding box center [94, 11] width 88 height 8
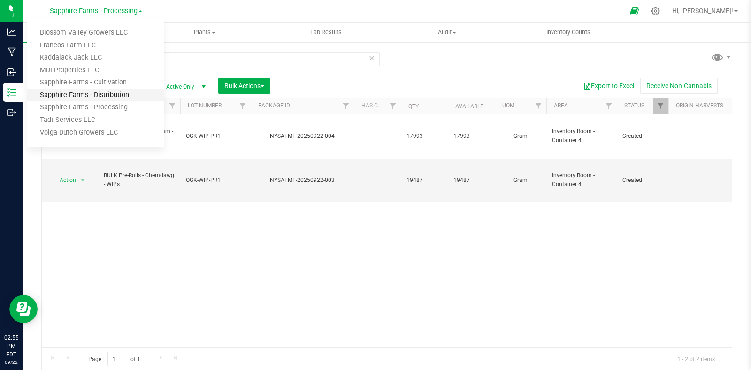
click at [128, 95] on link "Sapphire Farms - Distribution" at bounding box center [95, 95] width 137 height 13
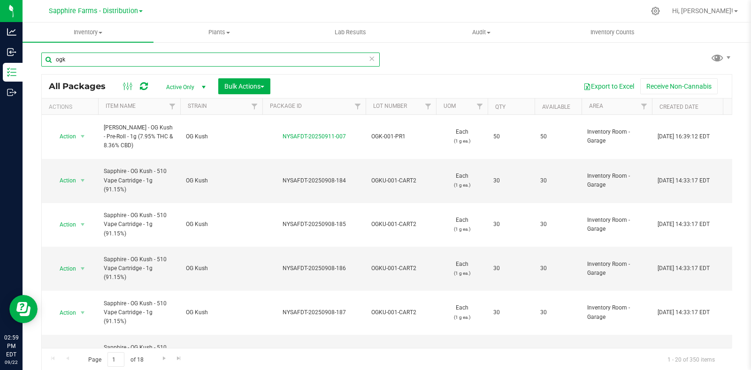
click at [30, 61] on div "ogk All Packages Active Only Active Only Lab Samples Locked All Bulk Actions Ad…" at bounding box center [387, 184] width 728 height 286
click at [429, 109] on span "Filter" at bounding box center [428, 107] width 8 height 8
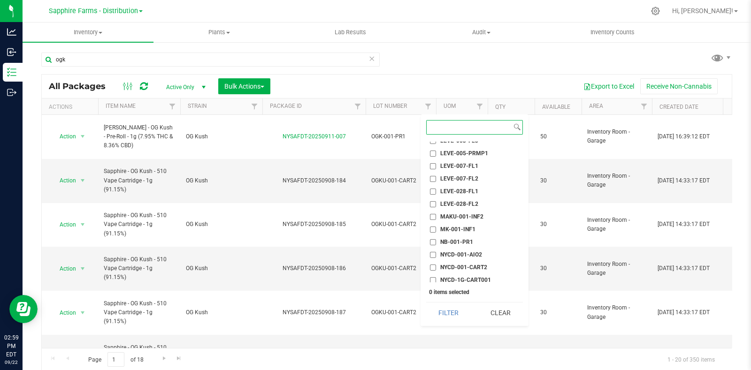
scroll to position [645, 0]
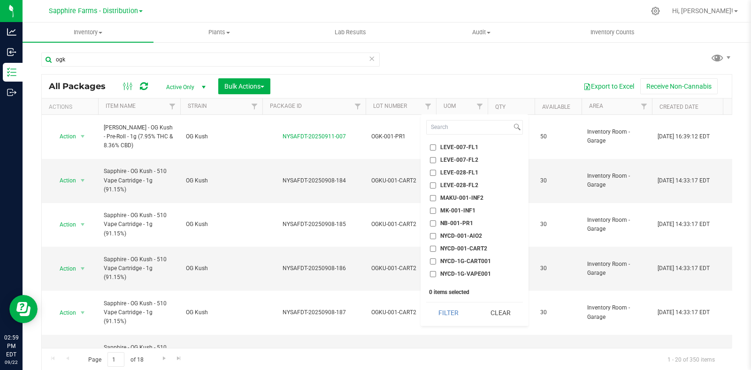
click at [446, 208] on span "MK-001-INF1" at bounding box center [457, 211] width 35 height 6
click at [436, 208] on input "MK-001-INF1" at bounding box center [433, 211] width 6 height 6
checkbox input "true"
click at [446, 308] on button "Filter" at bounding box center [448, 313] width 45 height 21
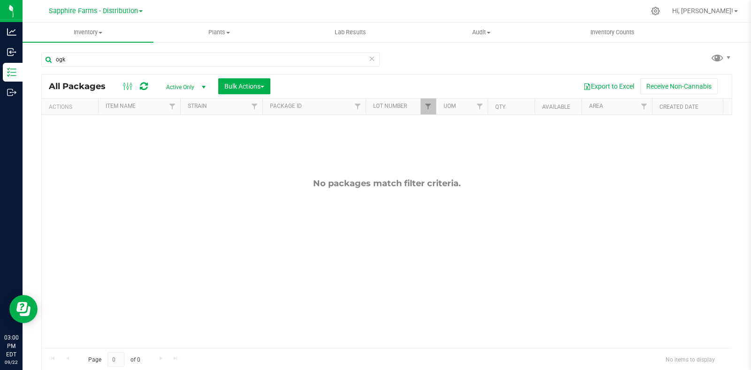
click at [369, 56] on icon at bounding box center [371, 58] width 7 height 11
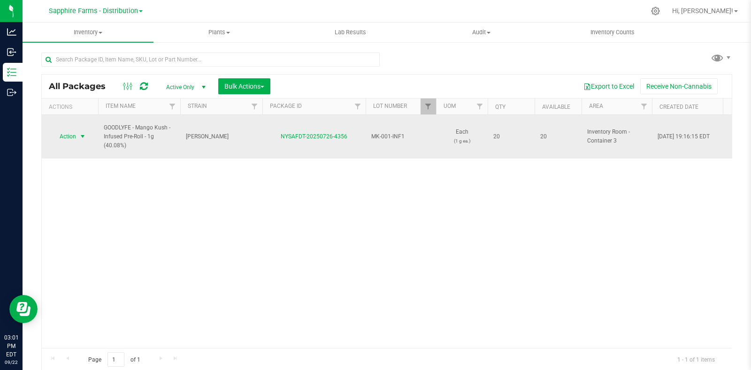
click at [84, 133] on span "select" at bounding box center [83, 137] width 8 height 8
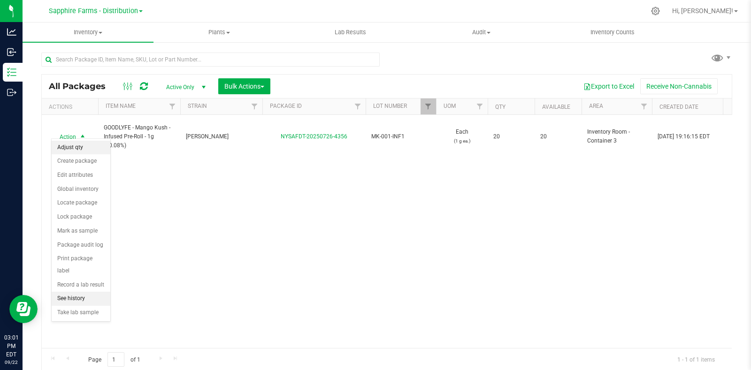
drag, startPoint x: 83, startPoint y: 147, endPoint x: 102, endPoint y: 146, distance: 19.2
click at [83, 147] on li "Adjust qty" at bounding box center [81, 148] width 59 height 14
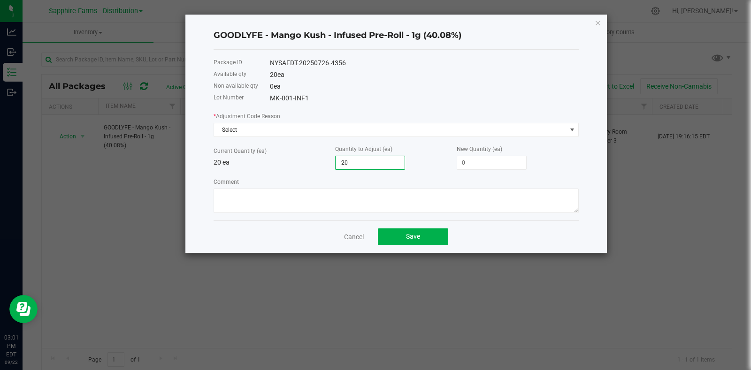
type input "3"
type input "23"
type input "32"
type input "52"
drag, startPoint x: 481, startPoint y: 156, endPoint x: 448, endPoint y: 168, distance: 35.0
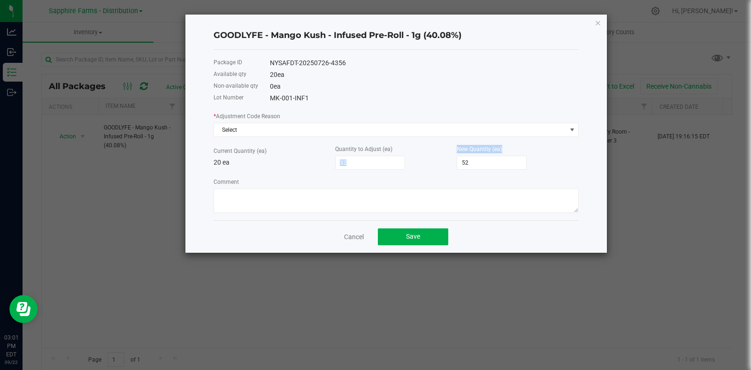
click at [448, 168] on div "Current Quantity (ea) 20 ea Quantity to Adjust (ea) 32 New Quantity (ea) 52" at bounding box center [395, 157] width 365 height 26
type input "-17"
type input "3"
type input "12"
type input "32"
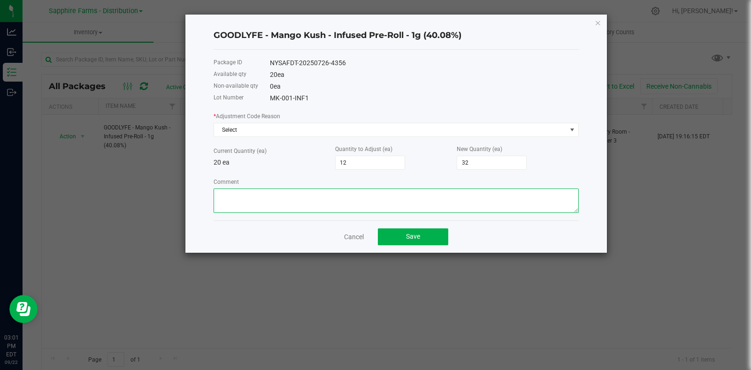
click at [400, 200] on textarea "Comment" at bounding box center [395, 201] width 365 height 24
type textarea "Rcount"
type input "-20"
type input "0"
click at [304, 121] on div "* Adjustment Code Reason Select" at bounding box center [395, 124] width 365 height 26
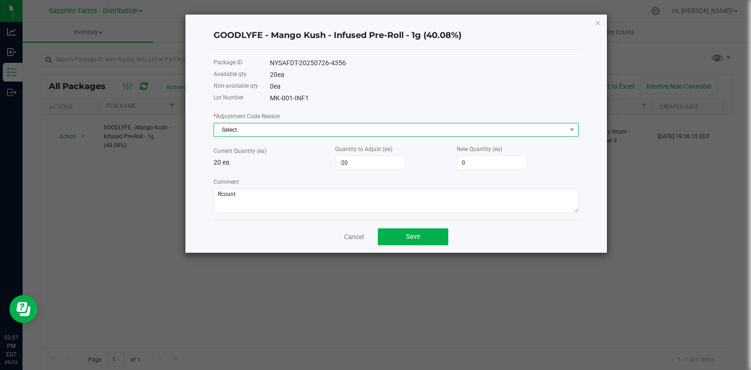
click at [299, 132] on span "Select" at bounding box center [390, 129] width 352 height 13
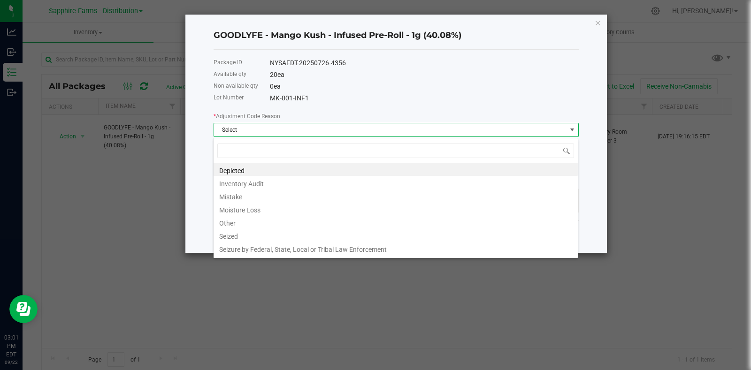
scroll to position [14, 365]
click at [270, 225] on li "Other" at bounding box center [395, 221] width 364 height 13
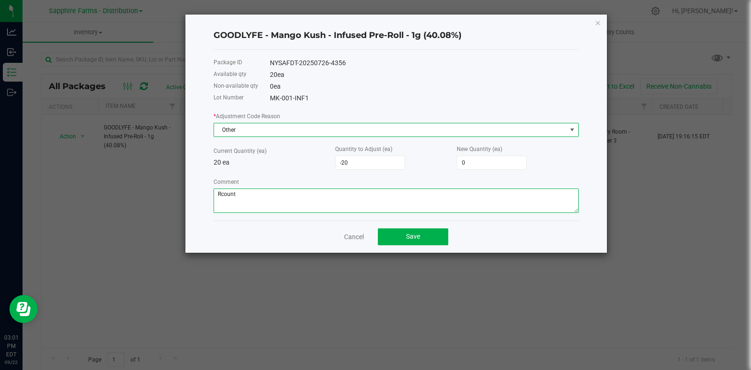
click at [300, 196] on textarea "Comment" at bounding box center [395, 201] width 365 height 24
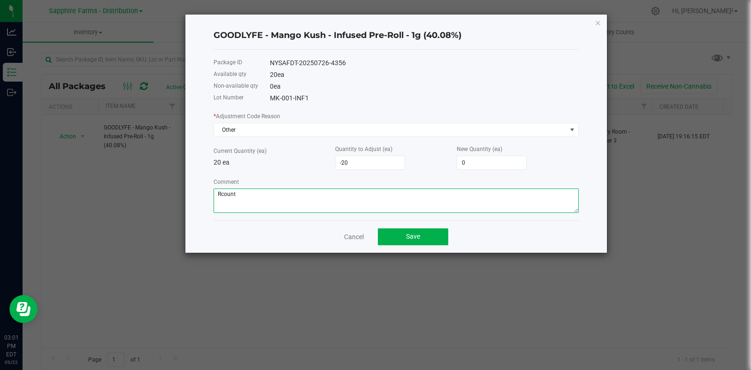
drag, startPoint x: 257, startPoint y: 198, endPoint x: 164, endPoint y: 192, distance: 93.1
click at [167, 193] on div "GOODLYFE - Mango Kush - Infused Pre-Roll - 1g (40.08%) Package ID NYSAFDT-20250…" at bounding box center [379, 133] width 456 height 239
type textarea "Moved onto next lot"
click at [410, 236] on span "Save" at bounding box center [413, 237] width 14 height 8
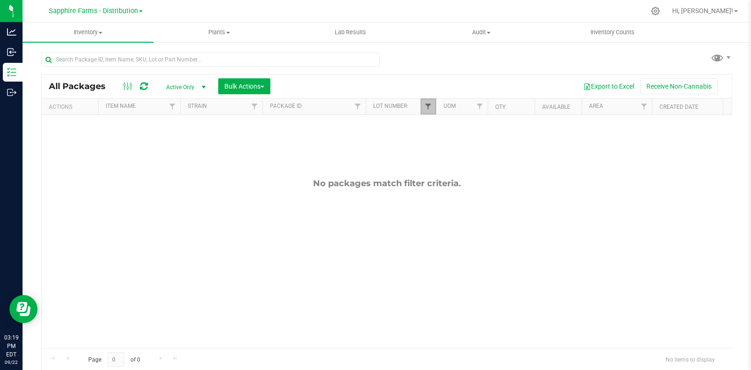
click at [428, 106] on span "Filter" at bounding box center [428, 107] width 8 height 8
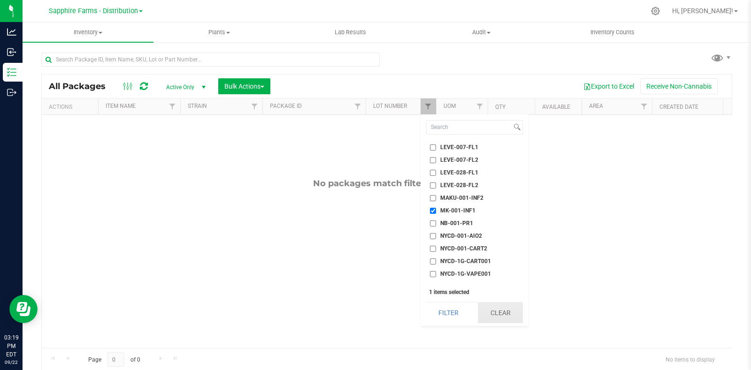
click at [505, 311] on button "Clear" at bounding box center [500, 313] width 45 height 21
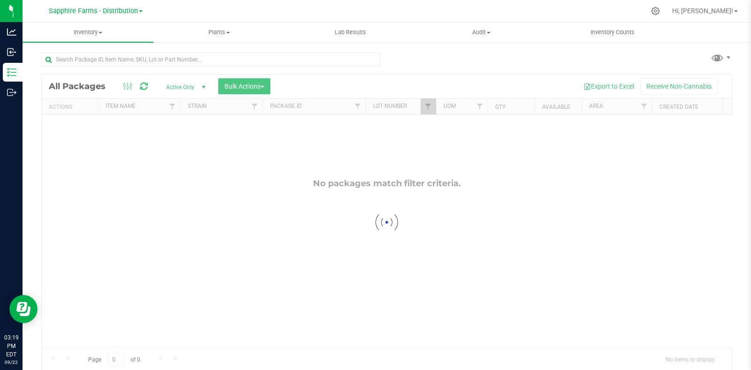
checkbox input "false"
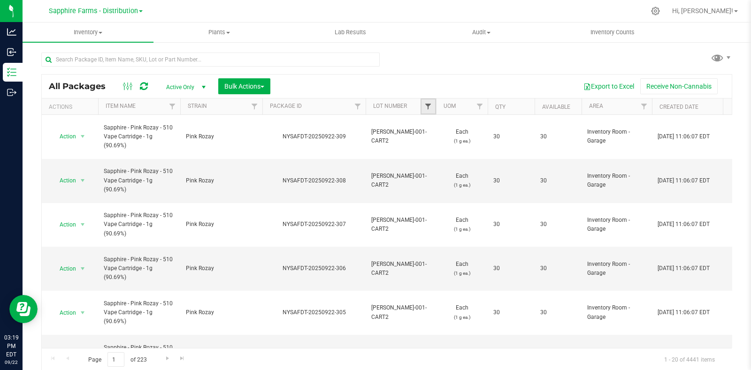
click at [426, 108] on span "Filter" at bounding box center [428, 107] width 8 height 8
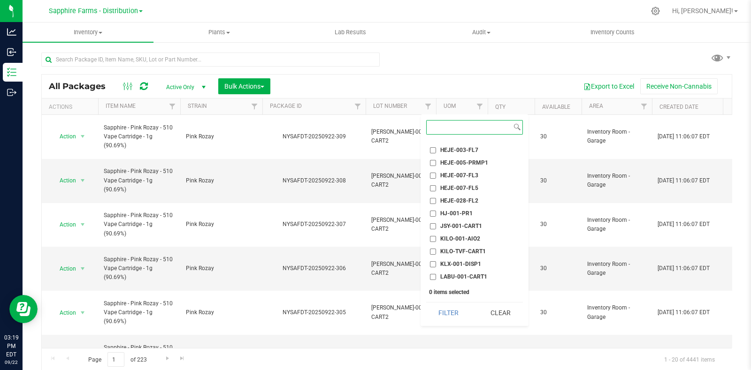
scroll to position [410, 0]
click at [457, 177] on span "HEJE-007-FL3" at bounding box center [459, 180] width 38 height 6
click at [436, 177] on input "HEJE-007-FL3" at bounding box center [433, 180] width 6 height 6
checkbox input "true"
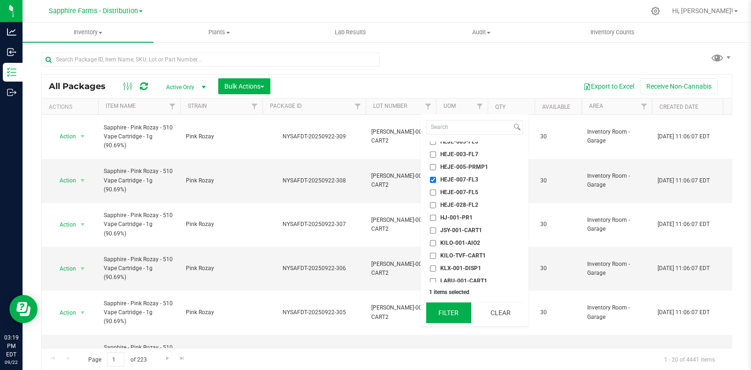
click at [441, 320] on button "Filter" at bounding box center [448, 313] width 45 height 21
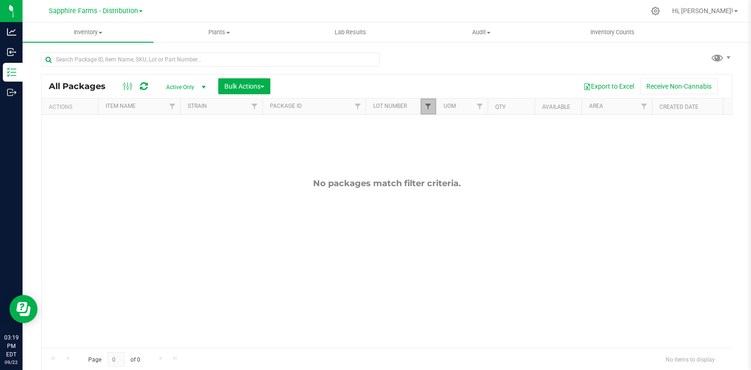
click at [429, 107] on span "Filter" at bounding box center [428, 107] width 8 height 8
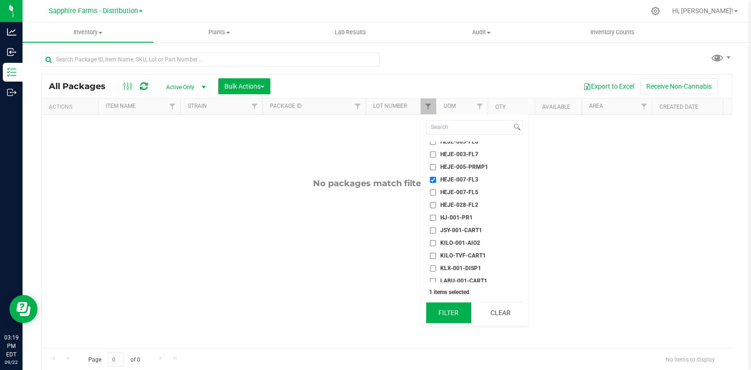
click at [436, 318] on button "Filter" at bounding box center [448, 313] width 45 height 21
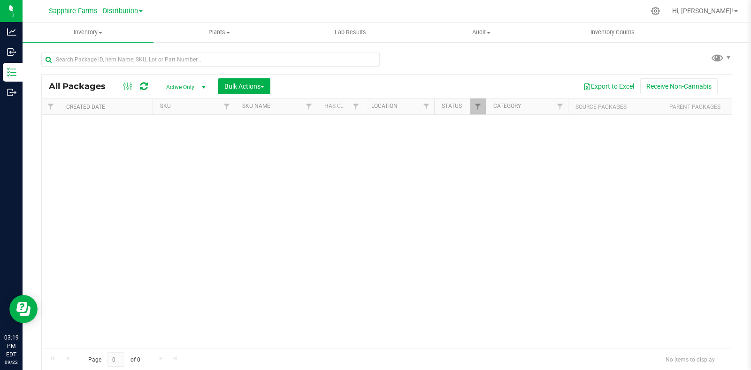
scroll to position [0, 617]
click at [462, 105] on th "Category" at bounding box center [502, 107] width 82 height 16
click at [457, 106] on link "Filter" at bounding box center [453, 107] width 15 height 16
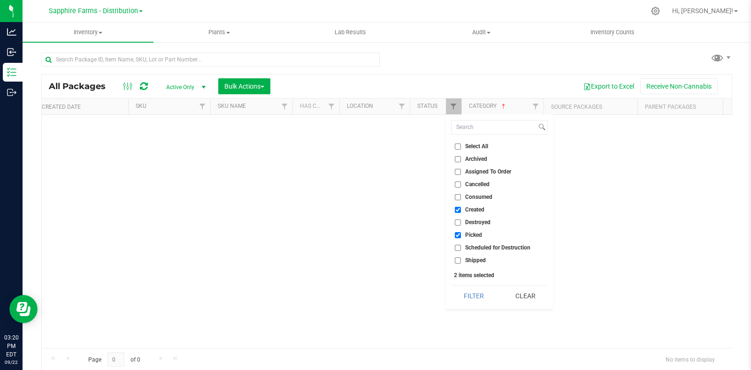
click at [469, 258] on span "Shipped" at bounding box center [475, 261] width 21 height 6
click at [461, 258] on input "Shipped" at bounding box center [458, 261] width 6 height 6
checkbox input "true"
click at [471, 293] on button "Filter" at bounding box center [473, 296] width 45 height 21
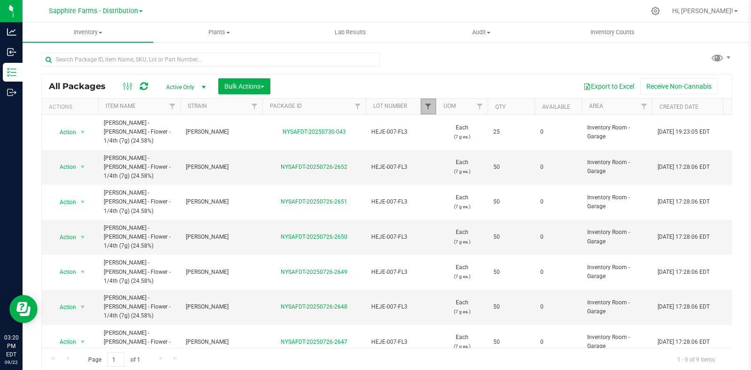
click at [427, 104] on span "Filter" at bounding box center [428, 107] width 8 height 8
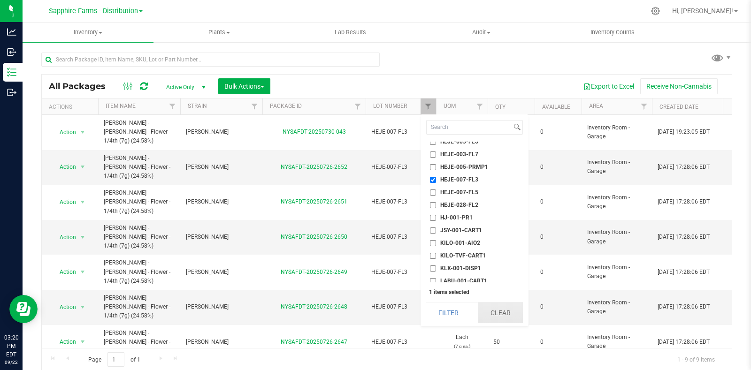
click at [510, 322] on button "Clear" at bounding box center [500, 313] width 45 height 21
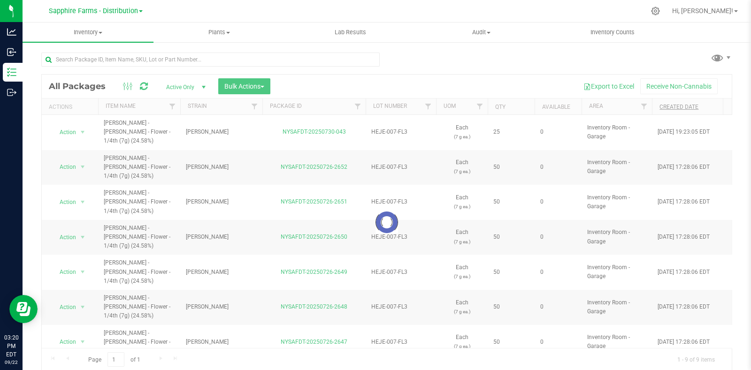
checkbox input "true"
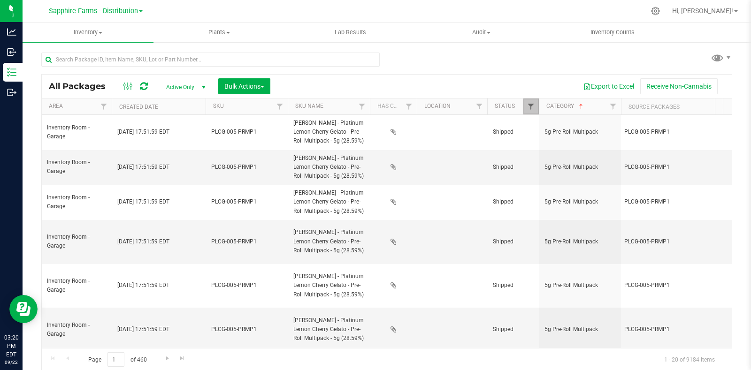
click at [530, 104] on span "Filter" at bounding box center [531, 107] width 8 height 8
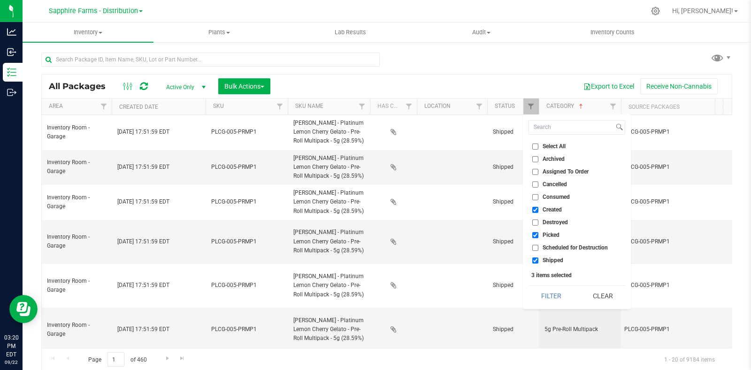
click at [539, 258] on label "Shipped" at bounding box center [547, 261] width 31 height 6
click at [538, 258] on input "Shipped" at bounding box center [535, 261] width 6 height 6
checkbox input "false"
click at [549, 305] on button "Filter" at bounding box center [550, 296] width 45 height 21
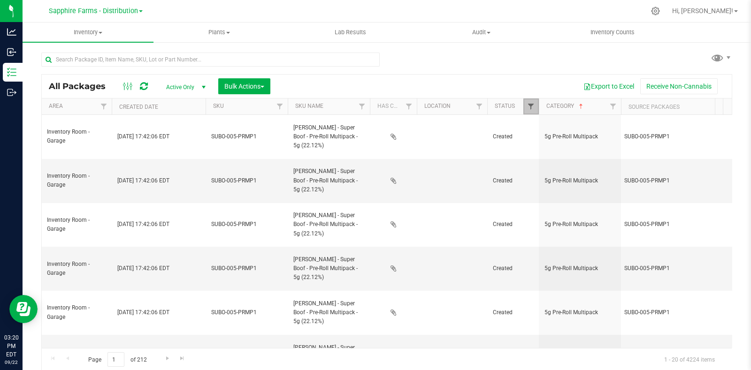
click at [532, 105] on span "Filter" at bounding box center [531, 107] width 8 height 8
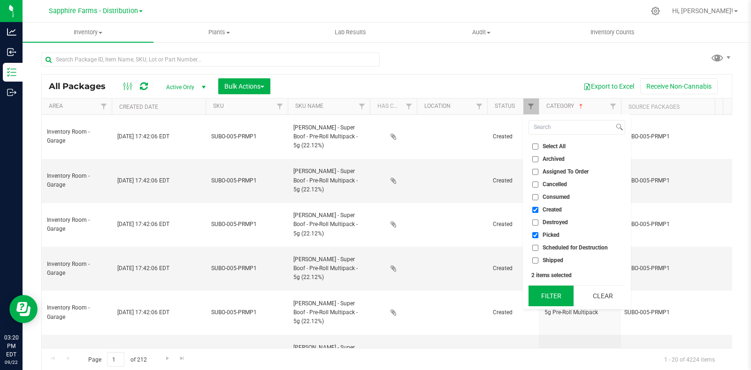
click at [562, 291] on button "Filter" at bounding box center [550, 296] width 45 height 21
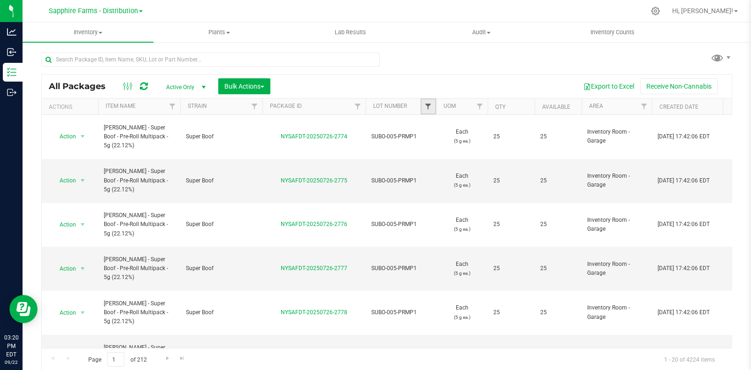
click at [432, 104] on span "Filter" at bounding box center [428, 107] width 8 height 8
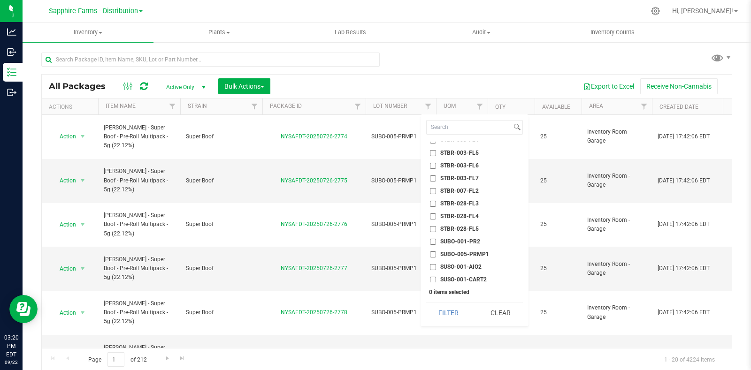
click at [455, 199] on li "STBR-028-FL3" at bounding box center [474, 204] width 97 height 10
click at [456, 201] on span "STBR-028-FL3" at bounding box center [459, 204] width 38 height 6
click at [436, 201] on input "STBR-028-FL3" at bounding box center [433, 204] width 6 height 6
checkbox input "true"
click at [445, 306] on button "Filter" at bounding box center [448, 313] width 45 height 21
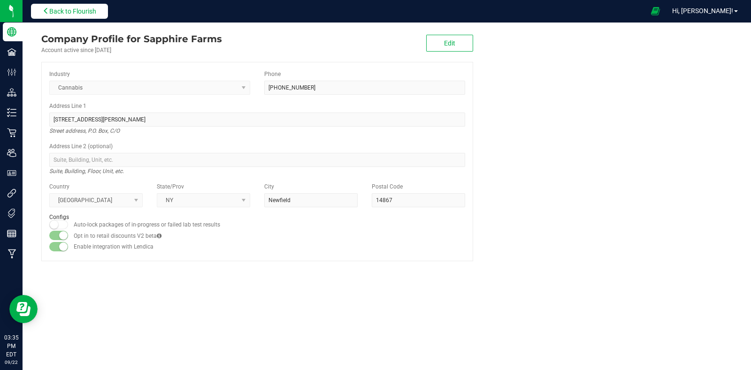
click at [52, 14] on span "Back to Flourish" at bounding box center [72, 12] width 47 height 8
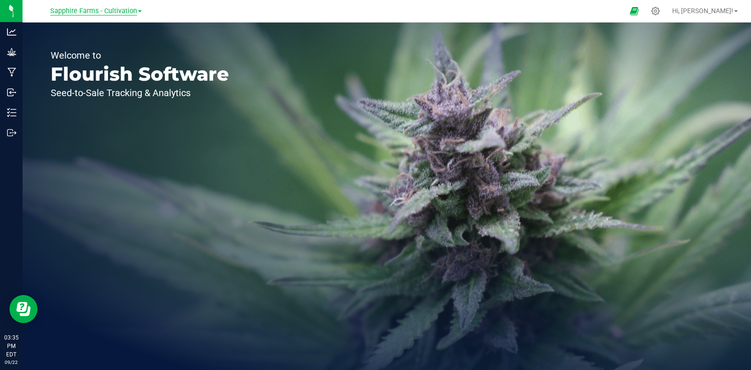
click at [136, 9] on span "Sapphire Farms - Cultivation" at bounding box center [93, 11] width 87 height 8
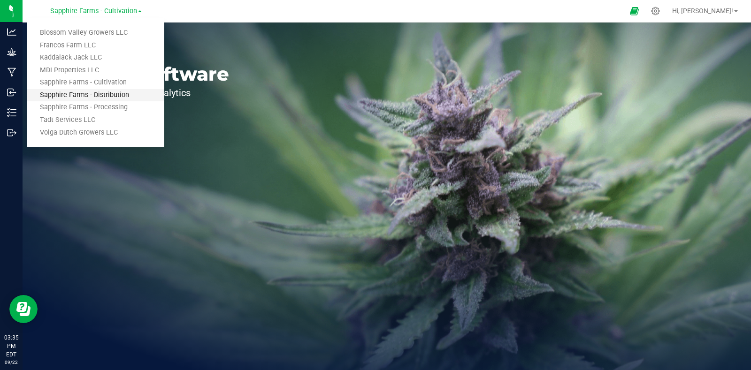
click at [121, 90] on link "Sapphire Farms - Distribution" at bounding box center [95, 95] width 137 height 13
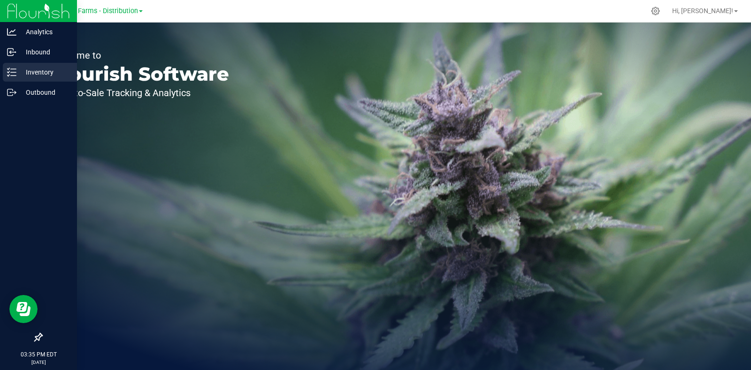
click at [12, 72] on line at bounding box center [13, 72] width 5 height 0
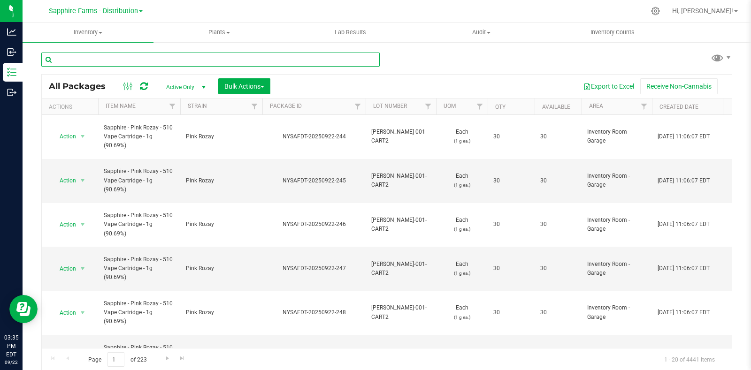
click at [200, 58] on input "text" at bounding box center [210, 60] width 338 height 14
type input "STBR-028-FL3"
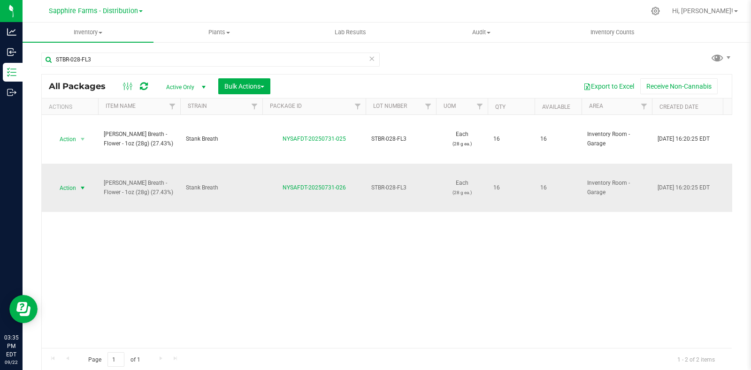
click at [79, 189] on span "select" at bounding box center [83, 188] width 8 height 8
click at [84, 185] on span "select" at bounding box center [83, 188] width 8 height 8
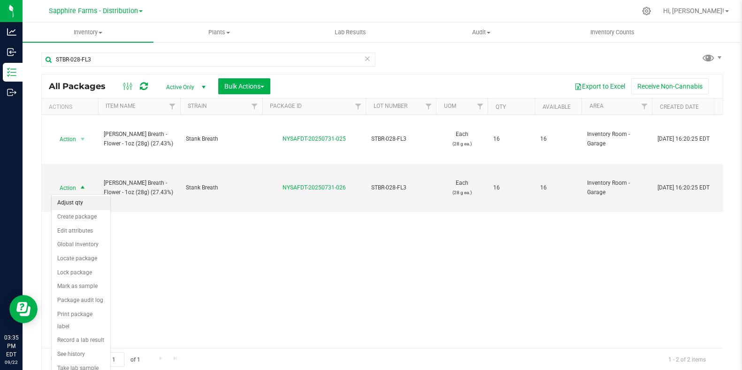
click at [79, 209] on li "Adjust qty" at bounding box center [81, 203] width 59 height 14
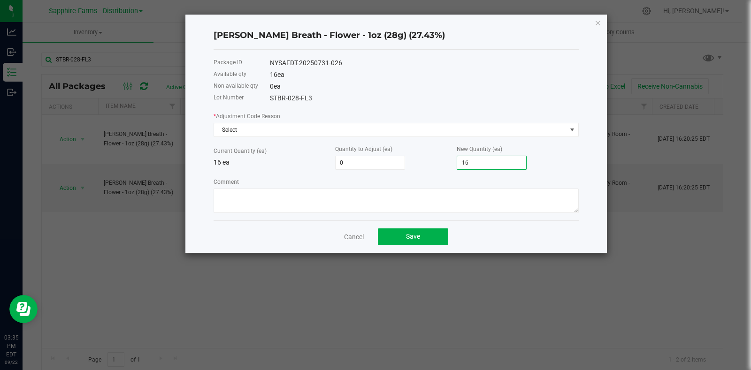
type input "-16"
type input "0"
click at [321, 138] on div "* Adjustment Code Reason Select Current Quantity (ea) 16 ea Quantity to Adjust …" at bounding box center [395, 162] width 365 height 102
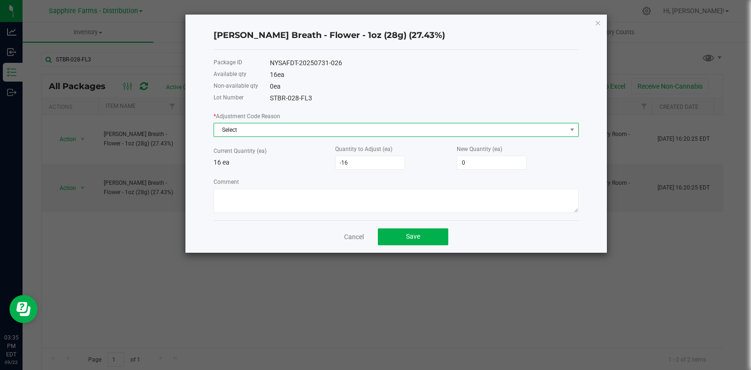
click at [311, 135] on span "Select" at bounding box center [390, 129] width 352 height 13
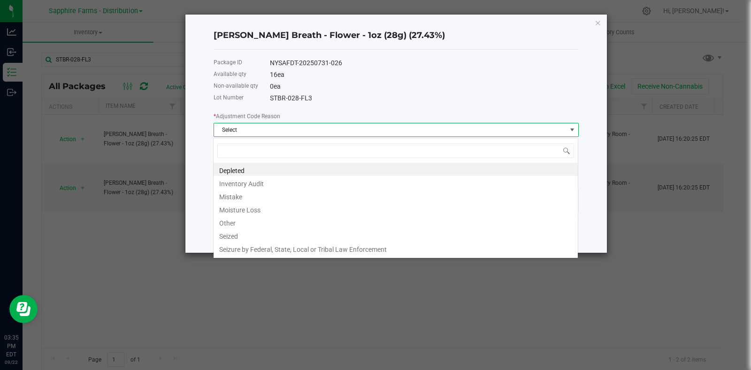
scroll to position [14, 365]
click at [237, 218] on li "Other" at bounding box center [395, 221] width 364 height 13
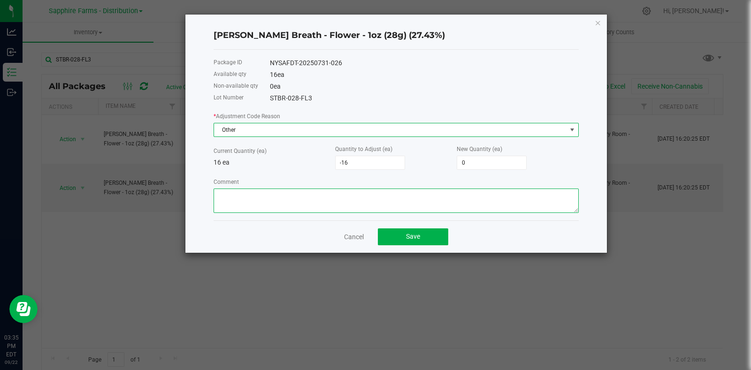
click at [293, 199] on textarea "Comment" at bounding box center [395, 201] width 365 height 24
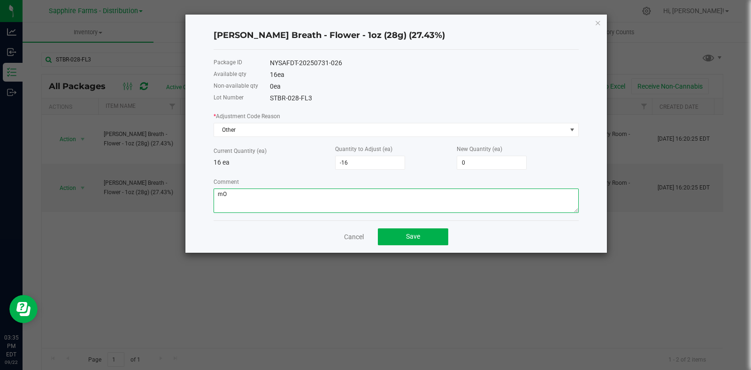
type textarea "m"
type textarea "Moved on to new lot"
click at [428, 240] on button "Save" at bounding box center [413, 236] width 70 height 17
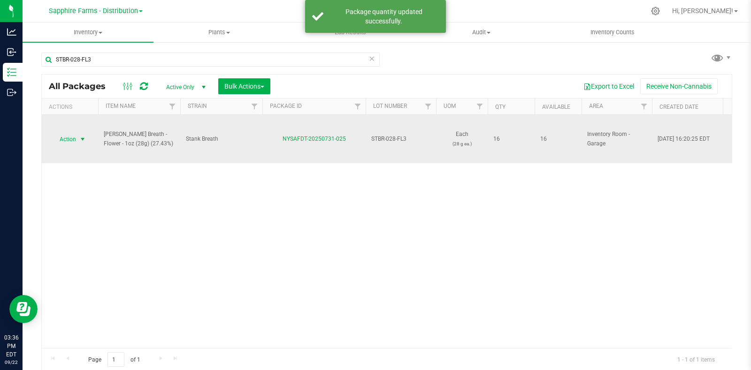
click at [82, 136] on span "select" at bounding box center [83, 140] width 8 height 8
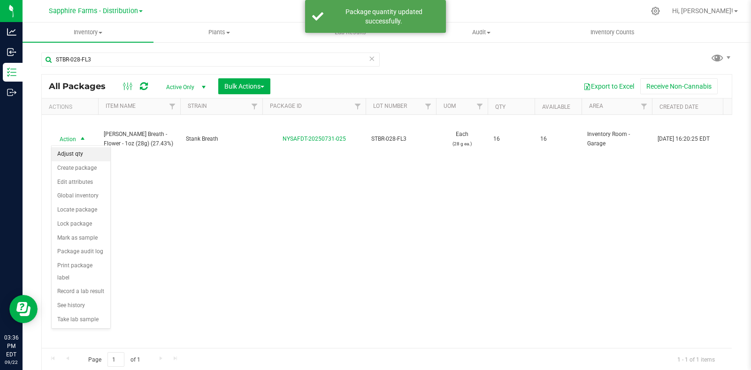
click at [82, 155] on li "Adjust qty" at bounding box center [81, 154] width 59 height 14
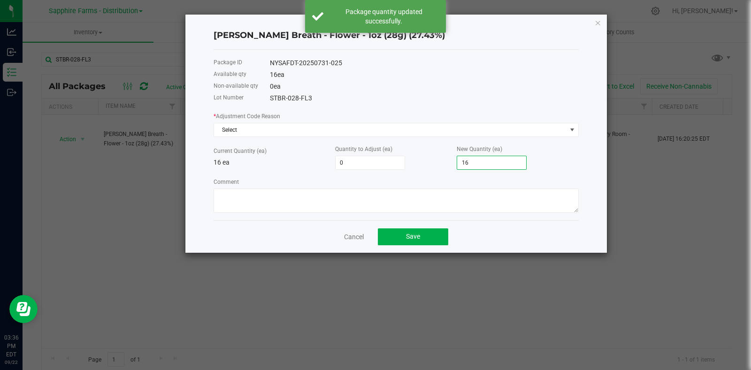
type input "-16"
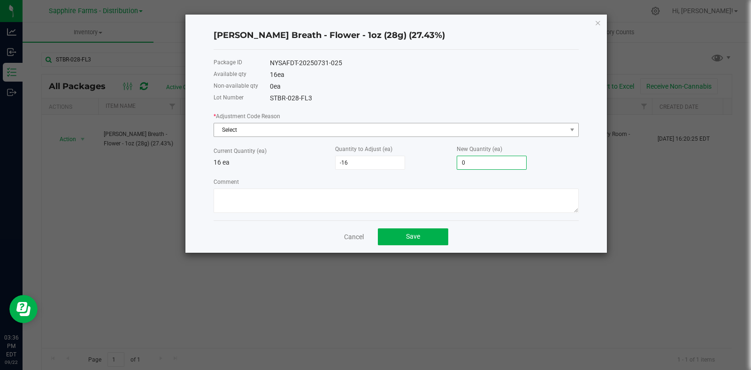
type input "0"
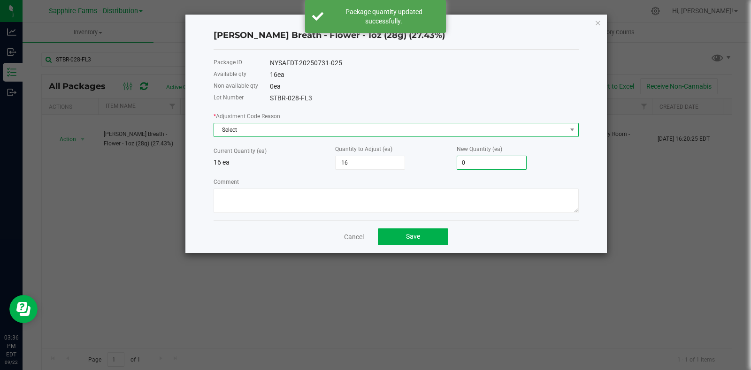
click at [261, 130] on span "Select" at bounding box center [390, 129] width 352 height 13
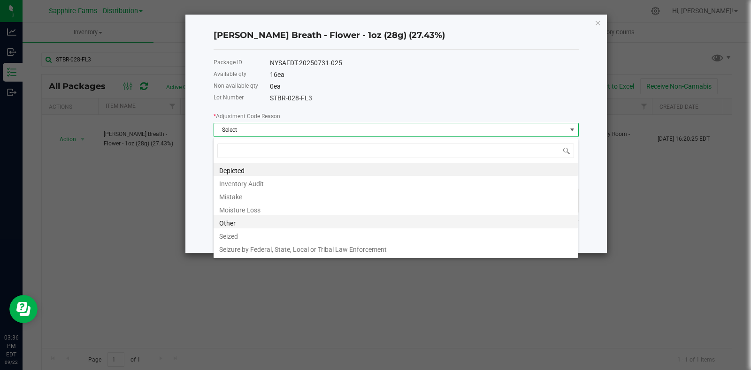
click at [241, 226] on li "Other" at bounding box center [395, 221] width 364 height 13
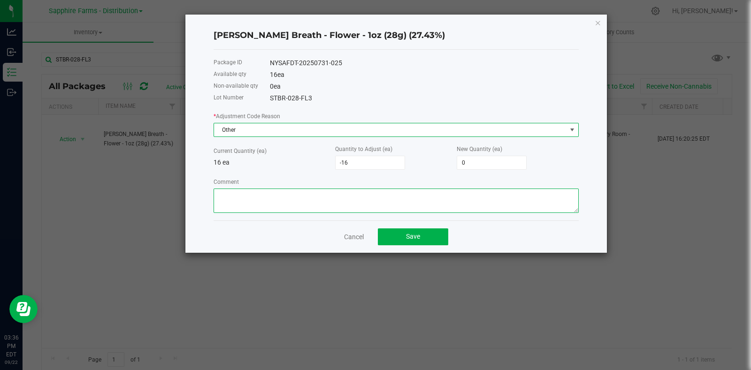
click at [301, 203] on textarea "Comment" at bounding box center [395, 201] width 365 height 24
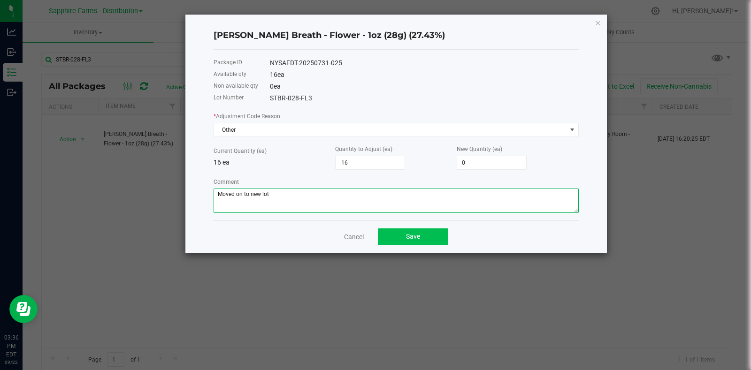
type textarea "Moved on to new lot"
click at [423, 243] on button "Save" at bounding box center [413, 236] width 70 height 17
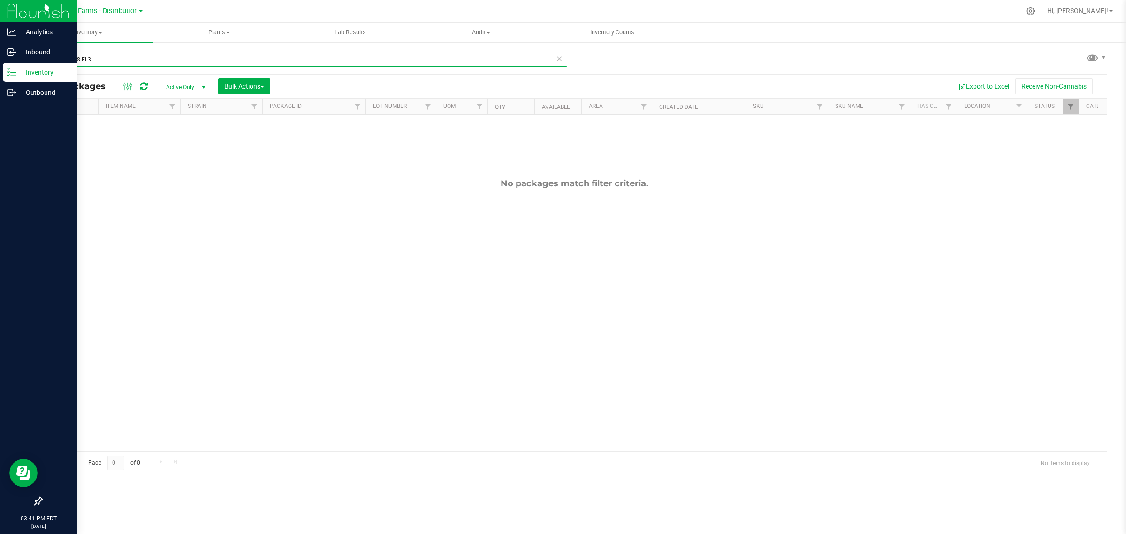
drag, startPoint x: 104, startPoint y: 61, endPoint x: 21, endPoint y: 63, distance: 82.6
click at [21, 63] on div "Analytics Inbound Inventory Outbound 03:41 PM EDT 09/22/2025 09/22 Sapphire Far…" at bounding box center [563, 267] width 1126 height 534
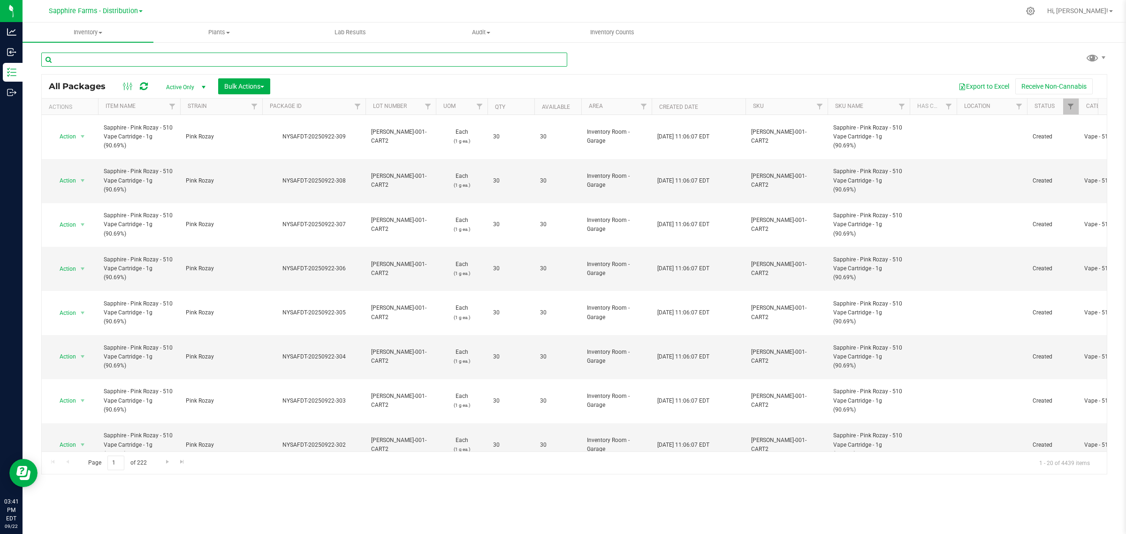
click at [271, 59] on input "text" at bounding box center [304, 60] width 526 height 14
paste input "NYSAFDT-20250726-2008 Took 8"
click at [169, 61] on input "NYSAFDT-20250726-2008 Took 8" at bounding box center [304, 60] width 526 height 14
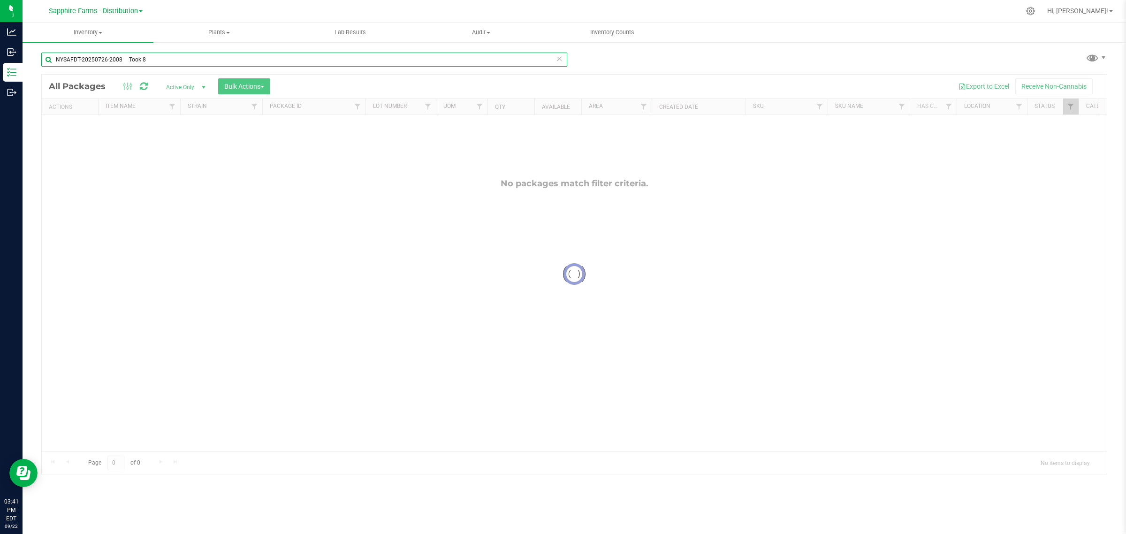
click at [164, 62] on input "NYSAFDT-20250726-2008 Took 8" at bounding box center [304, 60] width 526 height 14
drag, startPoint x: 202, startPoint y: 60, endPoint x: 122, endPoint y: 61, distance: 80.2
click at [122, 61] on input "NYSAFDT-20250726-2008 Took 8" at bounding box center [304, 60] width 526 height 14
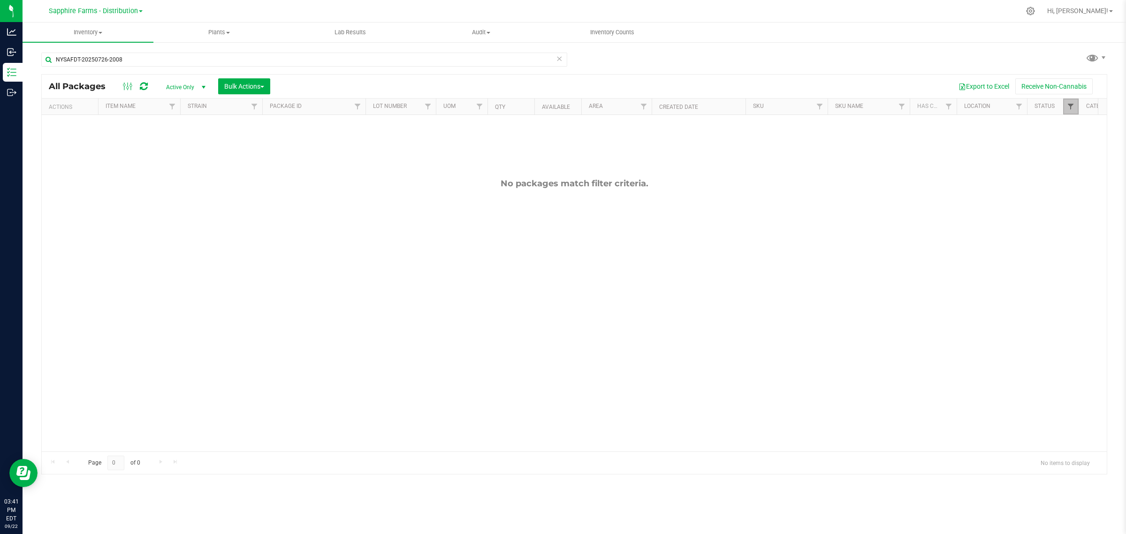
click at [750, 107] on span "Filter" at bounding box center [1071, 107] width 8 height 8
click at [750, 294] on button "Filter" at bounding box center [1046, 296] width 45 height 21
drag, startPoint x: 139, startPoint y: 61, endPoint x: 59, endPoint y: 62, distance: 79.8
click at [59, 62] on input "NYSAFDT-20250726-2008" at bounding box center [304, 60] width 526 height 14
paste input "NYSAFDT-20250908-505"
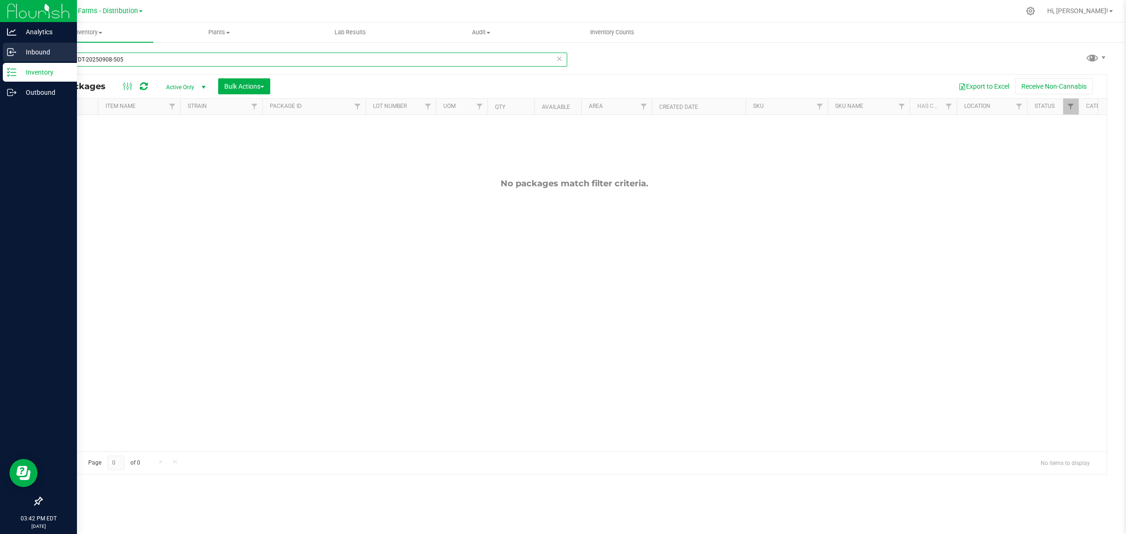
drag, startPoint x: 131, startPoint y: 59, endPoint x: 16, endPoint y: 62, distance: 115.0
click at [16, 62] on div "Analytics Inbound Inventory Outbound 03:42 PM EDT 09/22/2025 09/22 Sapphire Far…" at bounding box center [563, 267] width 1126 height 534
paste input "YSAFDT-20250726-2289"
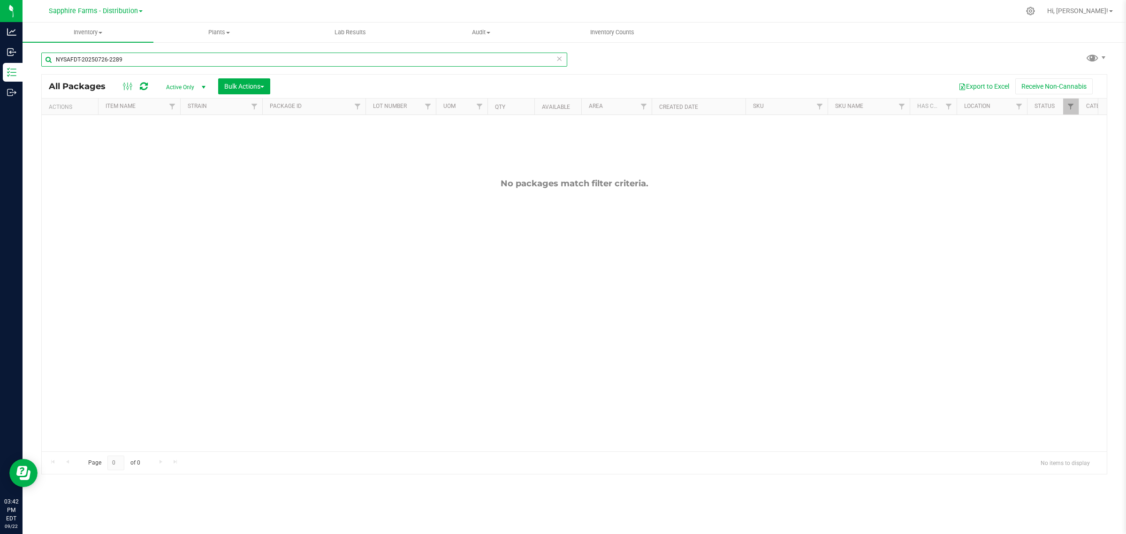
type input "NYSAFDT-20250726-2289"
click at [750, 106] on link "Filter" at bounding box center [1070, 107] width 15 height 16
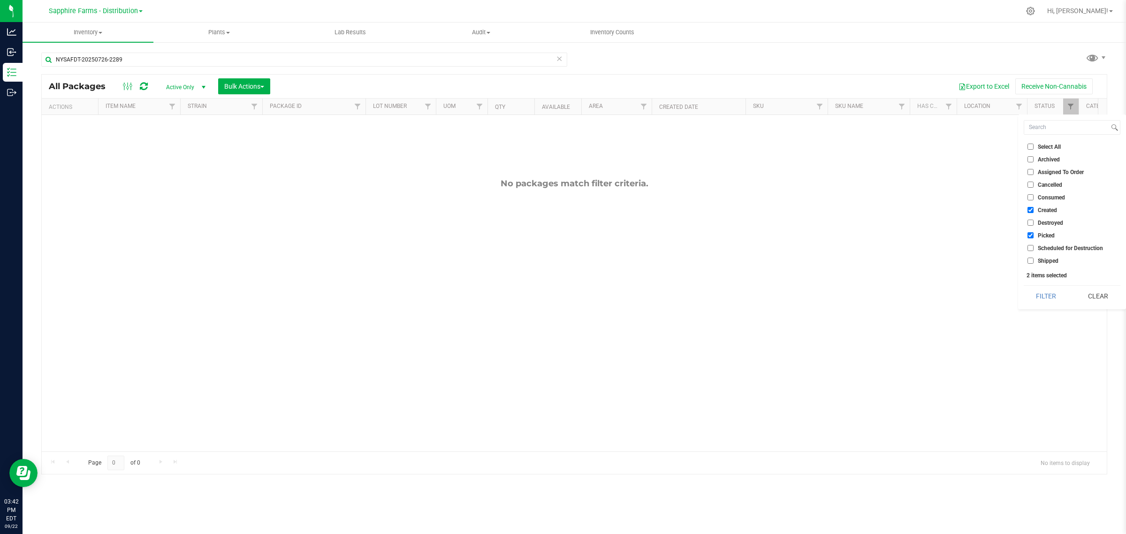
click at [750, 176] on div "No packages match filter criteria." at bounding box center [574, 315] width 1065 height 400
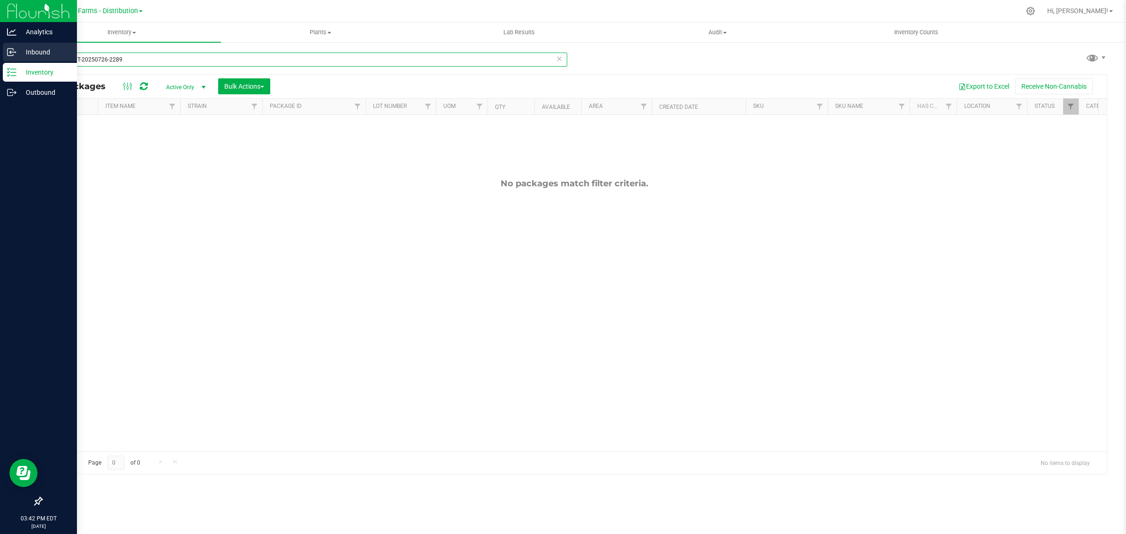
drag, startPoint x: 137, startPoint y: 55, endPoint x: 17, endPoint y: 59, distance: 120.1
click at [17, 59] on div "Analytics Inbound Inventory Outbound 03:42 PM EDT [DATE] 09/22 Sapphire Farms -…" at bounding box center [563, 267] width 1126 height 534
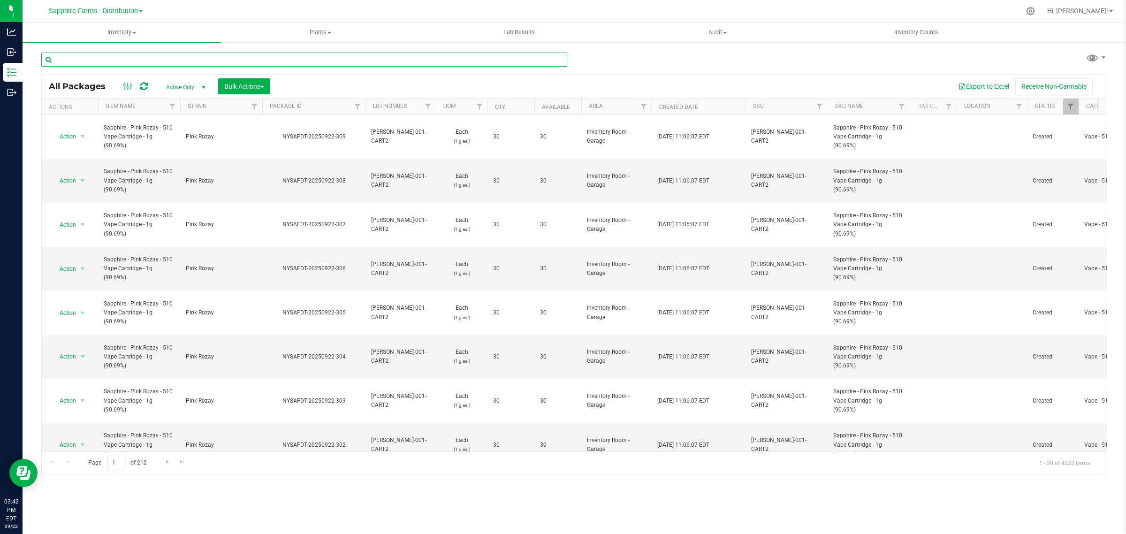
click at [259, 63] on input "text" at bounding box center [304, 60] width 526 height 14
paste input "NYSAFDT-20250808-030"
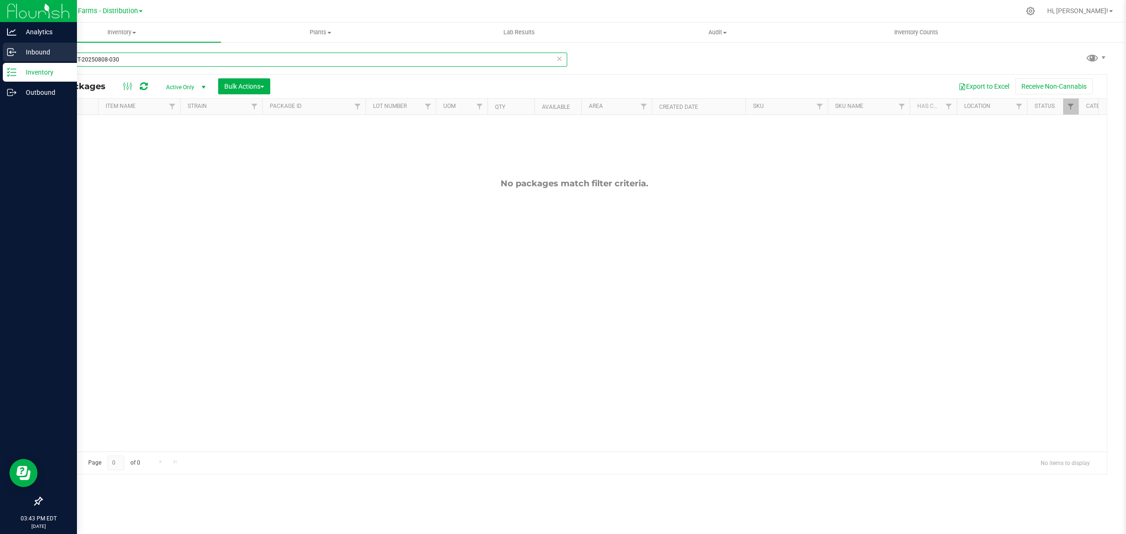
drag, startPoint x: 137, startPoint y: 61, endPoint x: 9, endPoint y: 59, distance: 127.1
click at [10, 59] on div "Analytics Inbound Inventory Outbound 03:43 PM EDT [DATE] 09/22 Sapphire Farms -…" at bounding box center [563, 267] width 1126 height 534
paste input "903-226"
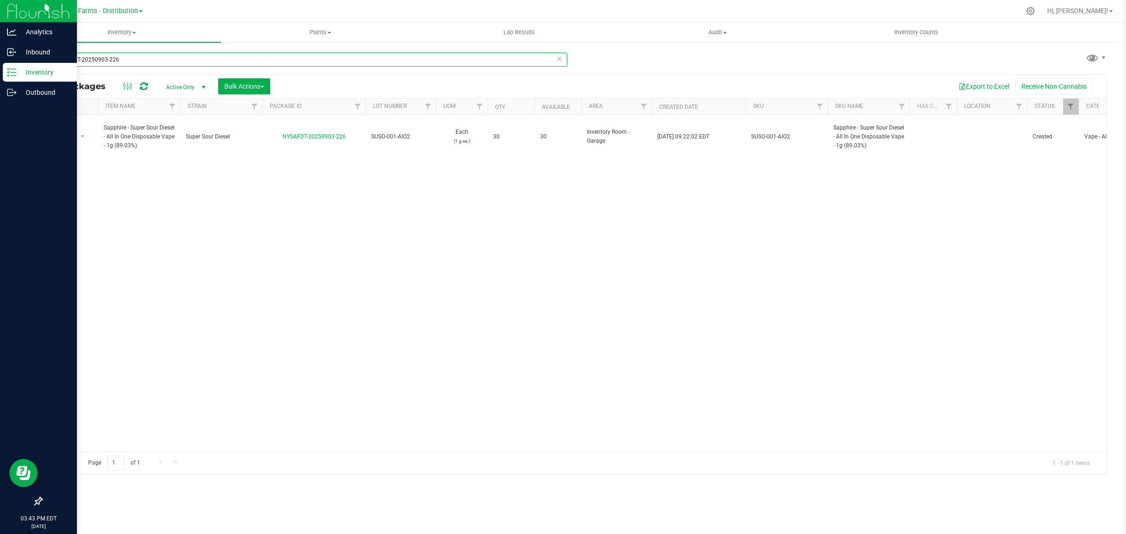
type input "NYSAFDT-20250903-226"
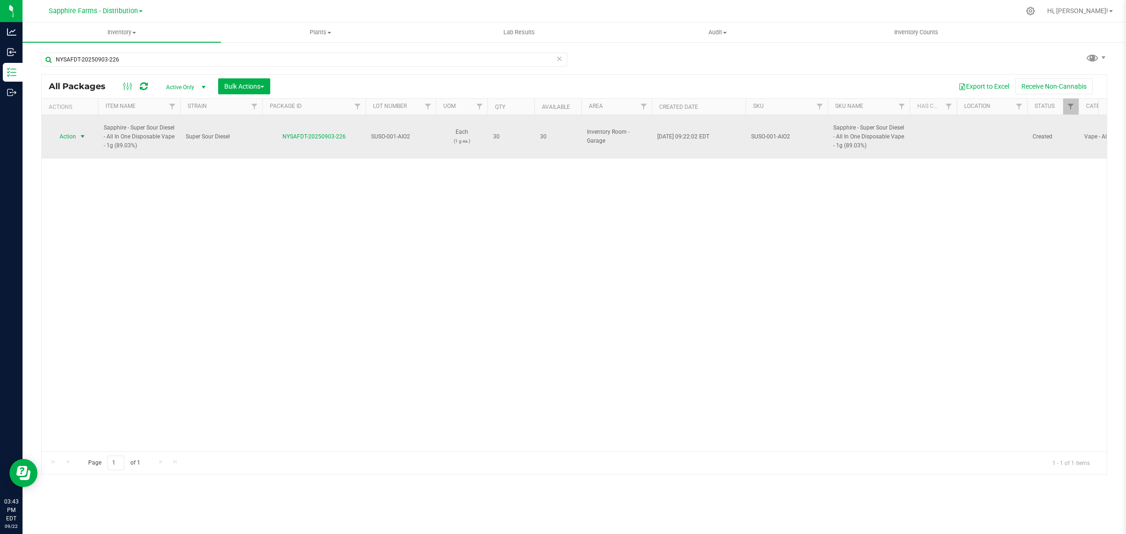
click at [80, 133] on span "select" at bounding box center [83, 137] width 8 height 8
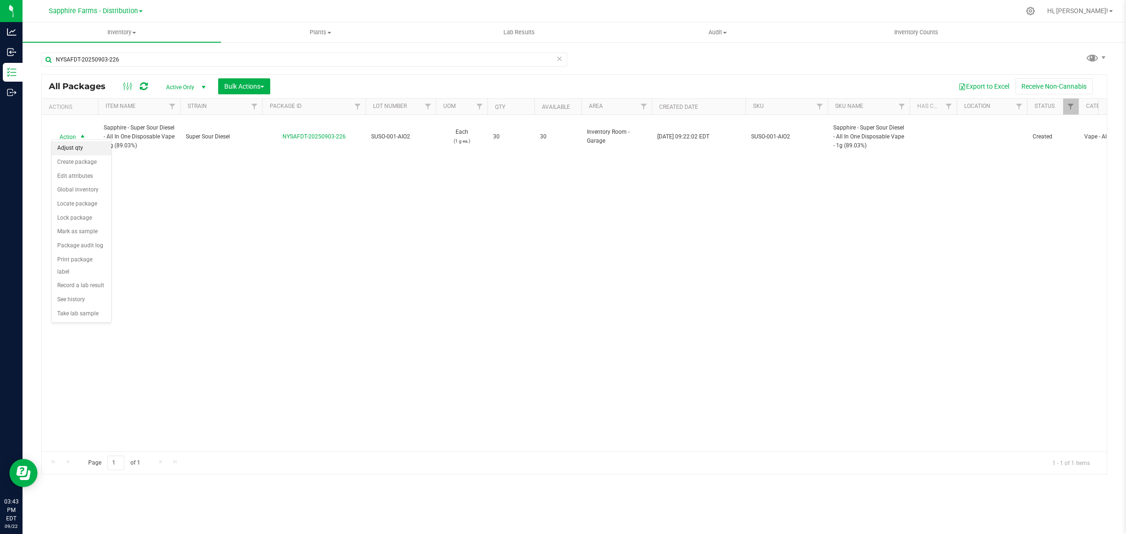
click at [66, 146] on li "Adjust qty" at bounding box center [82, 148] width 60 height 14
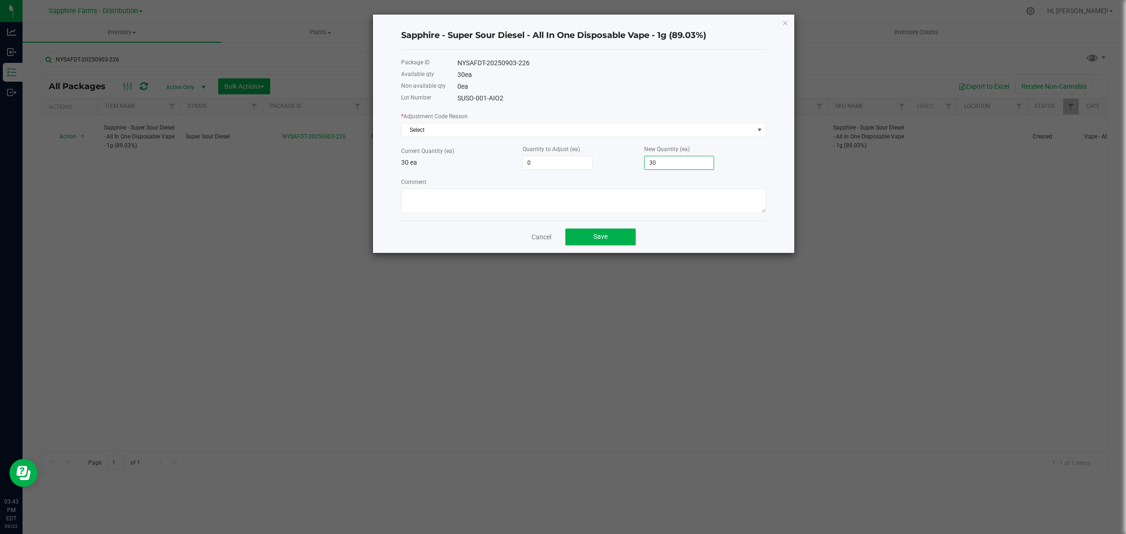
type input "-29"
type input "1"
type input "-15"
type input "15"
click at [615, 183] on div "Comment" at bounding box center [583, 195] width 365 height 36
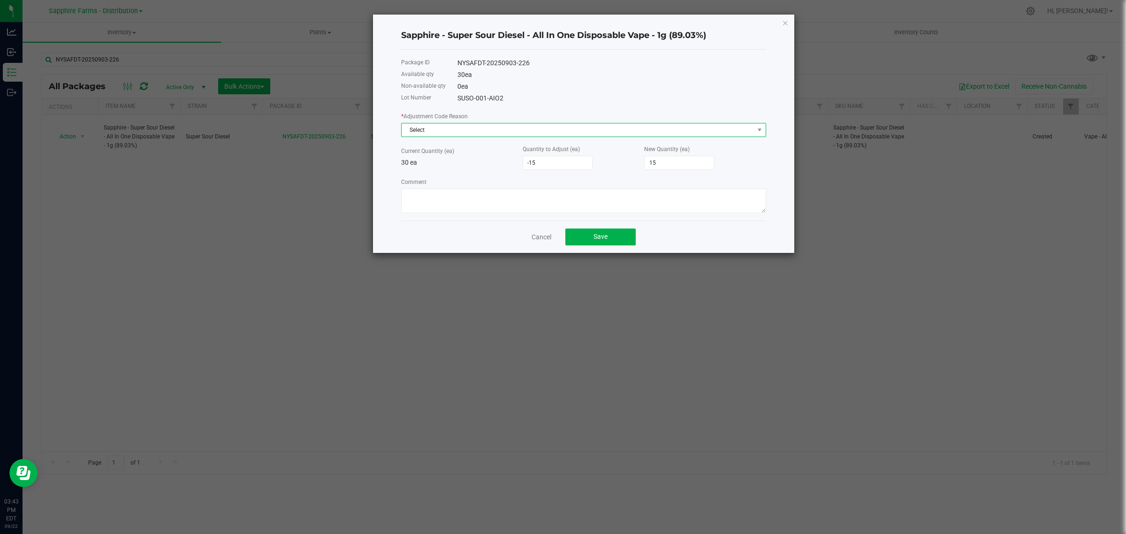
click at [556, 130] on span "Select" at bounding box center [578, 129] width 352 height 13
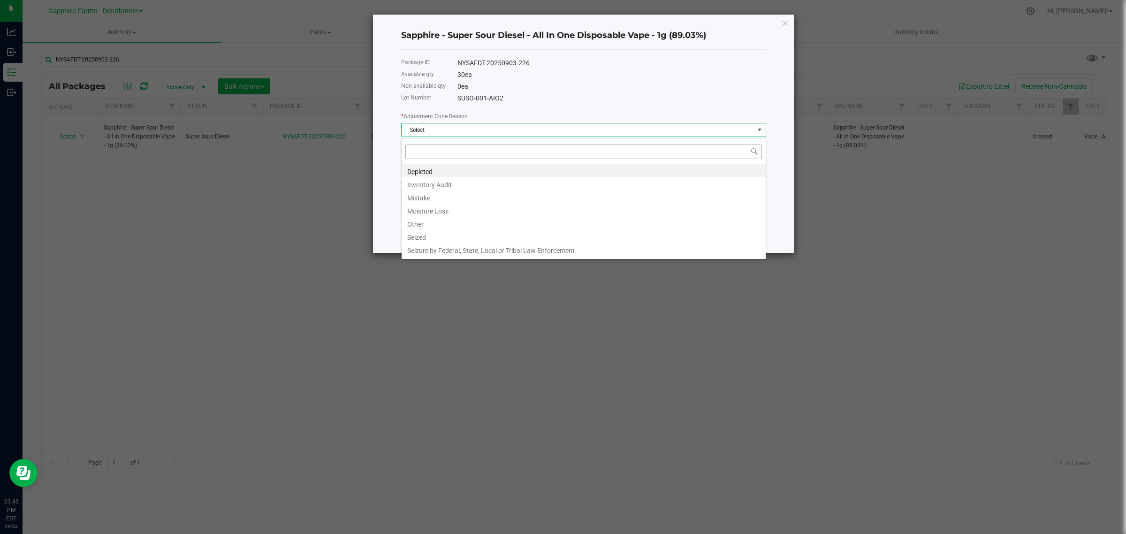
scroll to position [15, 364]
click at [498, 188] on li "Inventory Audit" at bounding box center [584, 183] width 364 height 13
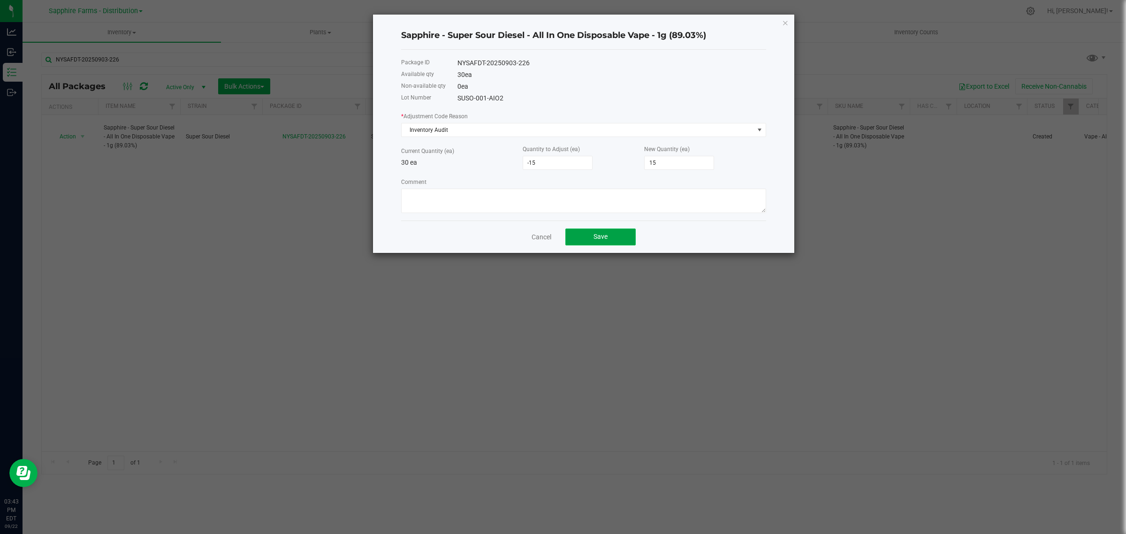
click at [612, 237] on button "Save" at bounding box center [600, 236] width 70 height 17
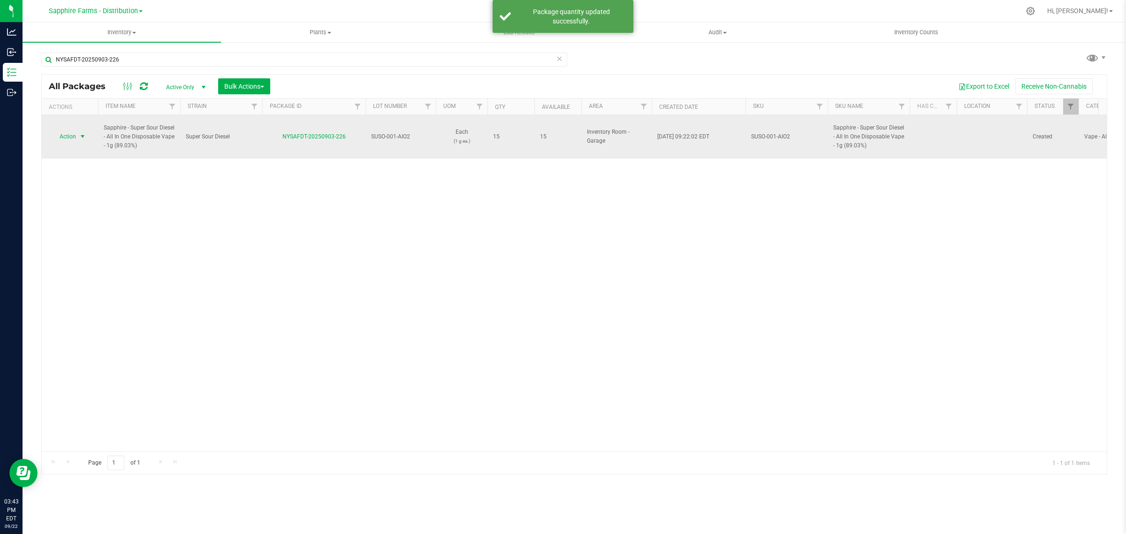
click at [77, 130] on span "select" at bounding box center [83, 136] width 12 height 13
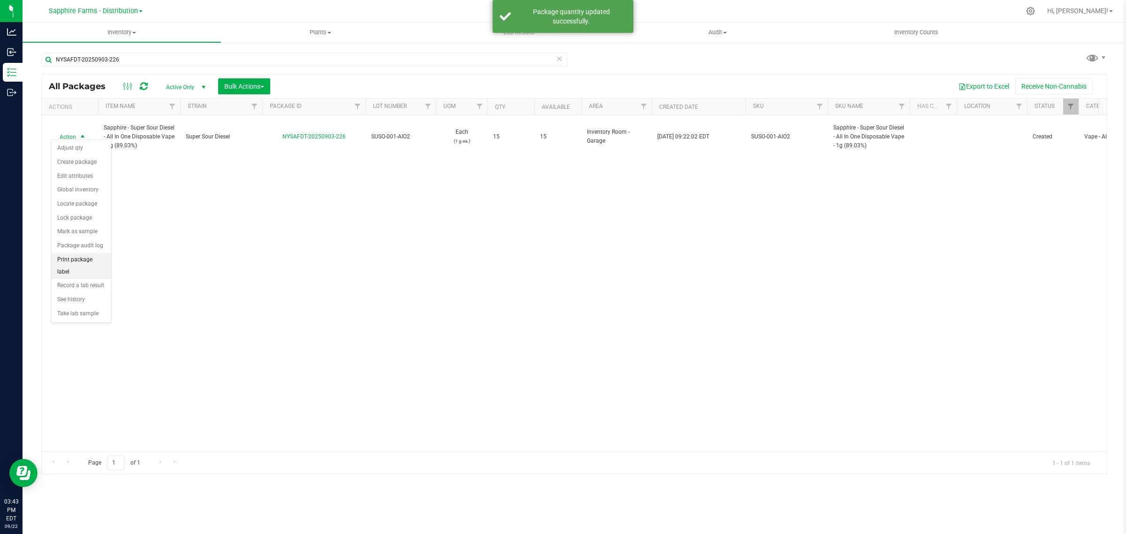
click at [80, 262] on li "Print package label" at bounding box center [82, 266] width 60 height 26
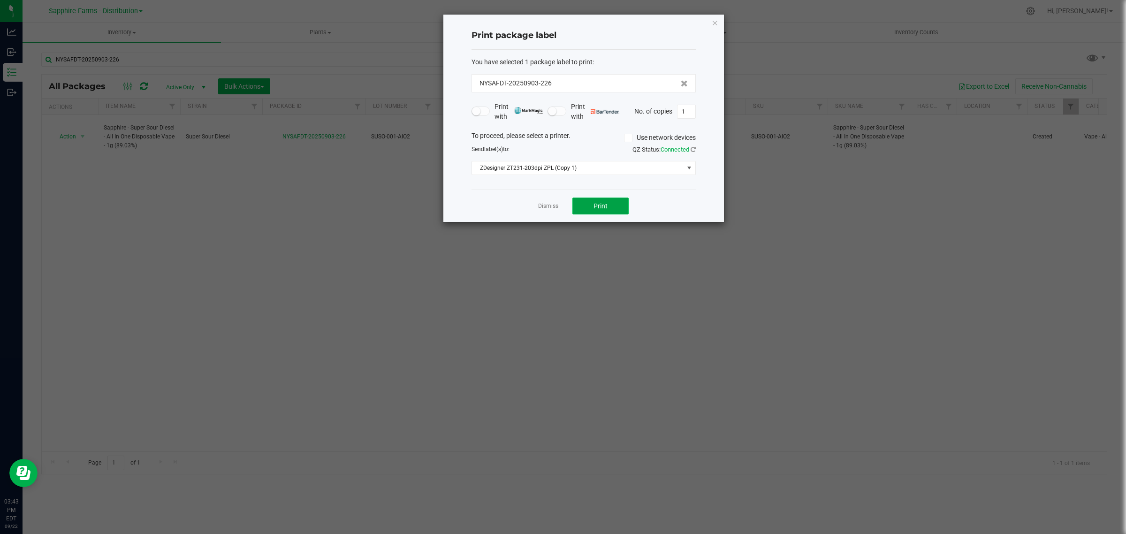
click at [616, 208] on button "Print" at bounding box center [600, 205] width 56 height 17
click at [712, 20] on icon "button" at bounding box center [715, 22] width 7 height 11
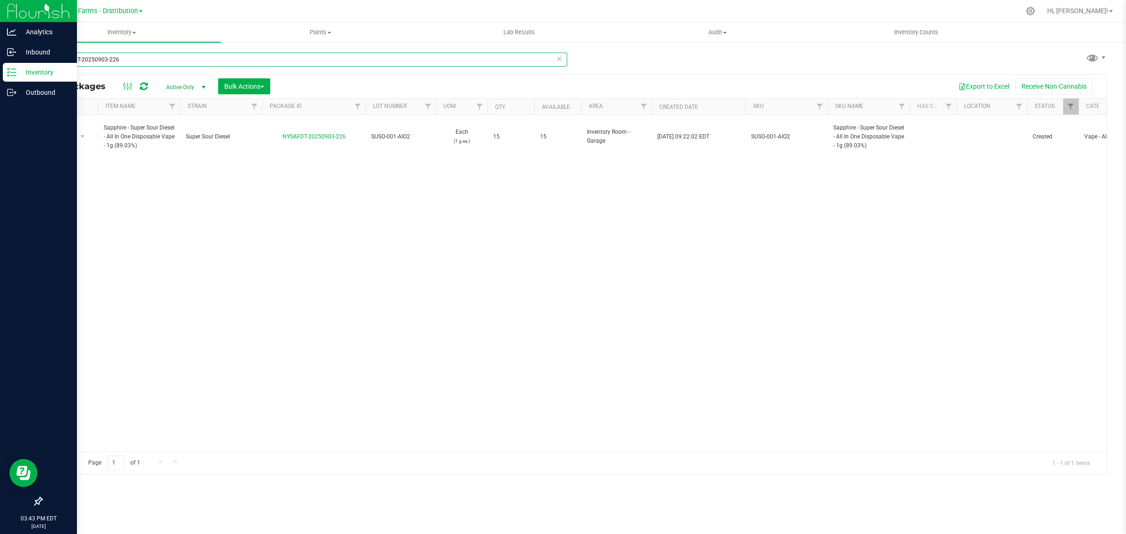
drag, startPoint x: 122, startPoint y: 61, endPoint x: 19, endPoint y: 64, distance: 103.2
click at [19, 64] on div "Analytics Inbound Inventory Outbound 03:43 PM EDT 09/22/2025 09/22 Sapphire Far…" at bounding box center [563, 267] width 1126 height 534
paste input "5-140"
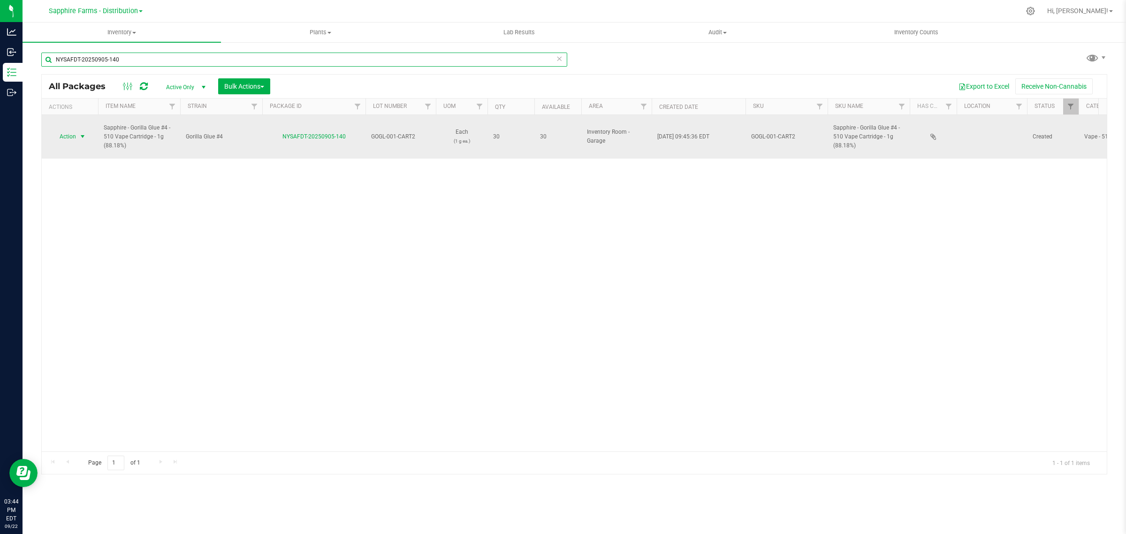
type input "NYSAFDT-20250905-140"
click at [82, 133] on span "select" at bounding box center [83, 137] width 8 height 8
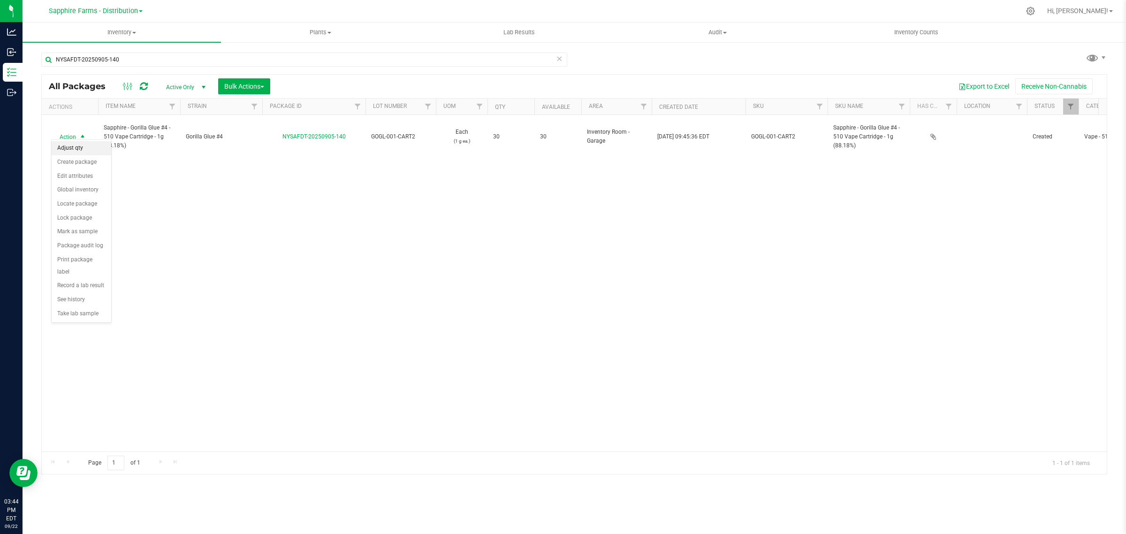
click at [73, 148] on li "Adjust qty" at bounding box center [82, 148] width 60 height 14
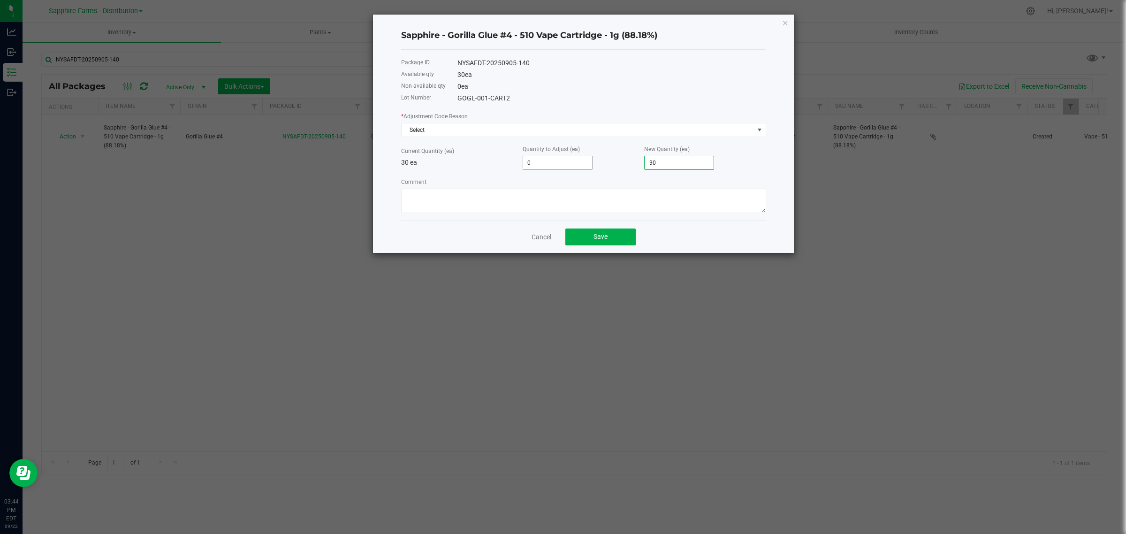
type input "-29"
type input "1"
type input "-15"
type input "15"
click at [427, 127] on span "Select" at bounding box center [578, 129] width 352 height 13
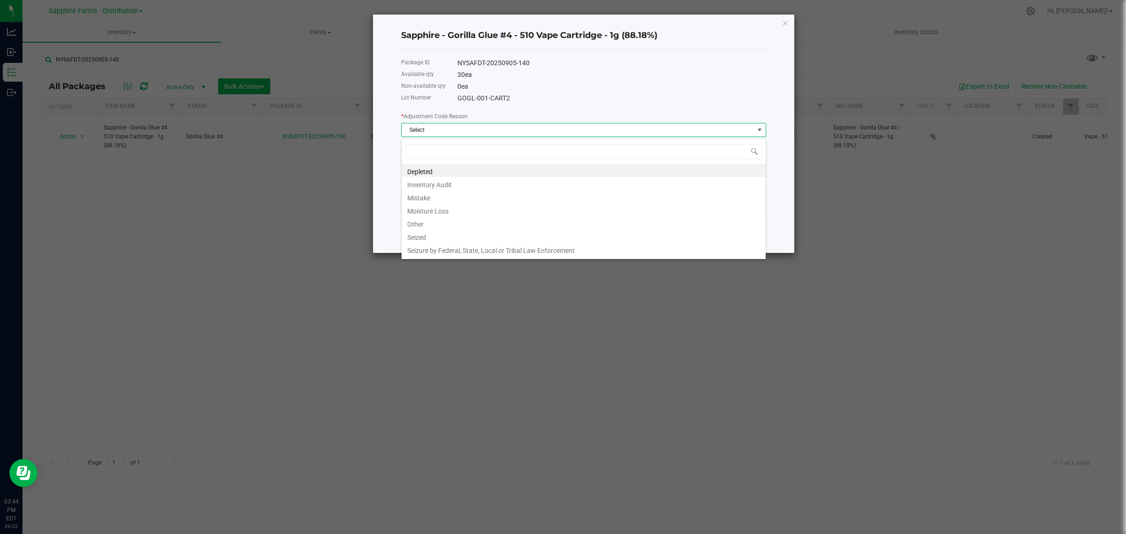
scroll to position [15, 364]
click at [453, 183] on li "Inventory Audit" at bounding box center [584, 183] width 364 height 13
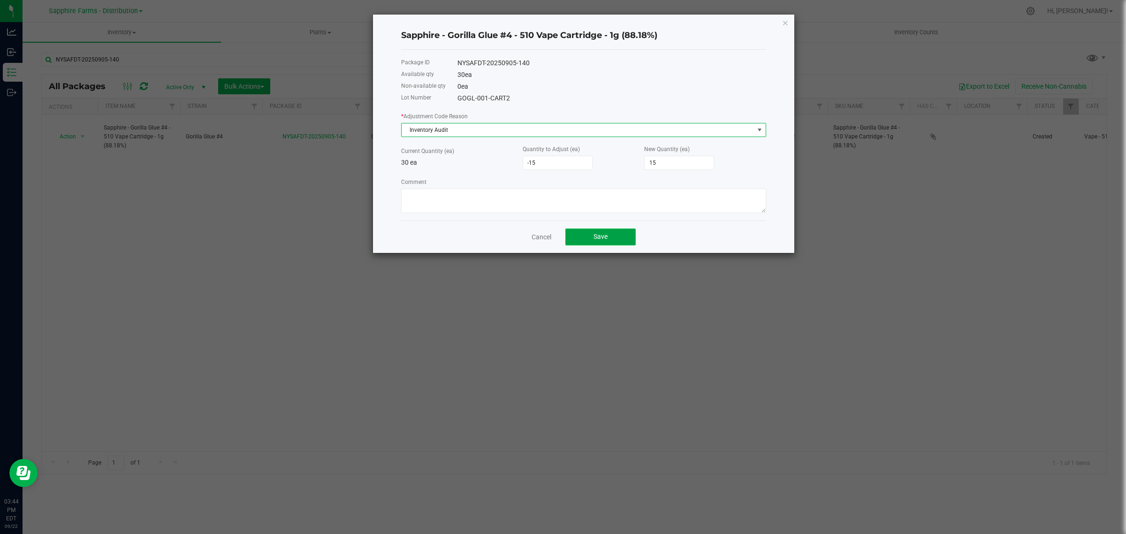
click at [611, 236] on button "Save" at bounding box center [600, 236] width 70 height 17
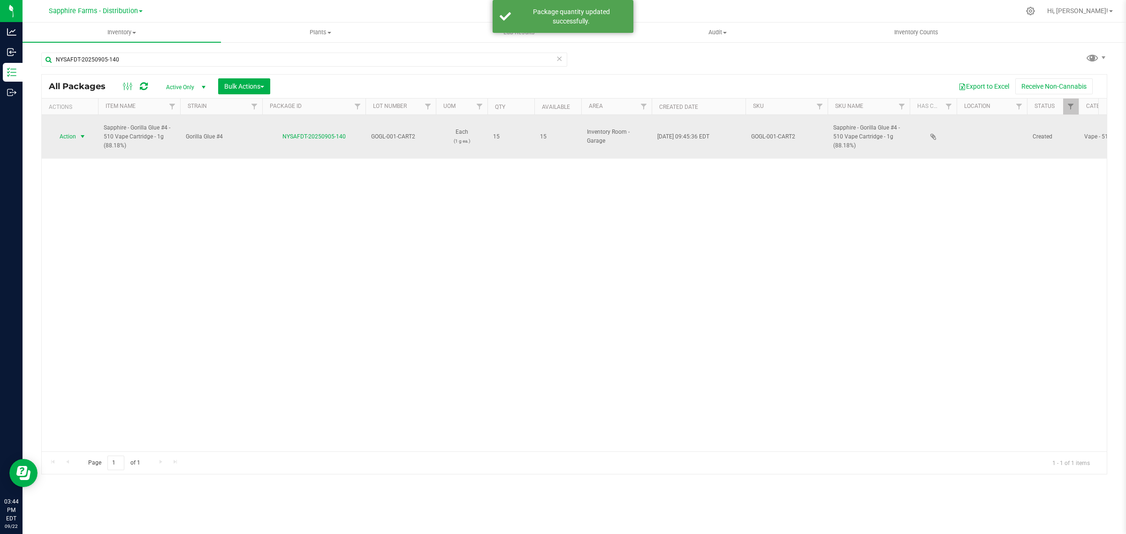
click at [83, 130] on span "select" at bounding box center [83, 136] width 12 height 13
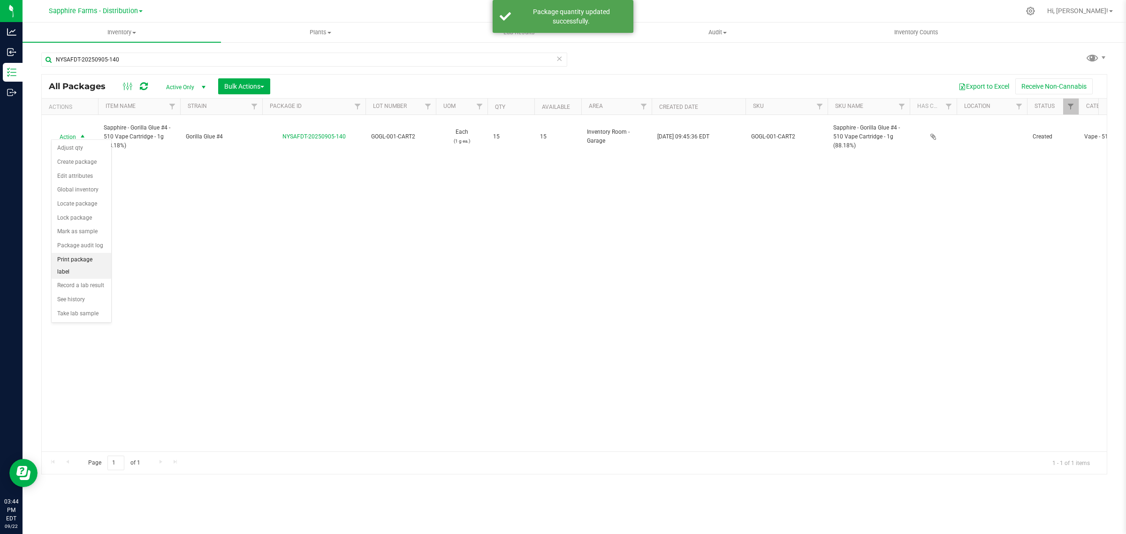
click at [78, 262] on li "Print package label" at bounding box center [82, 266] width 60 height 26
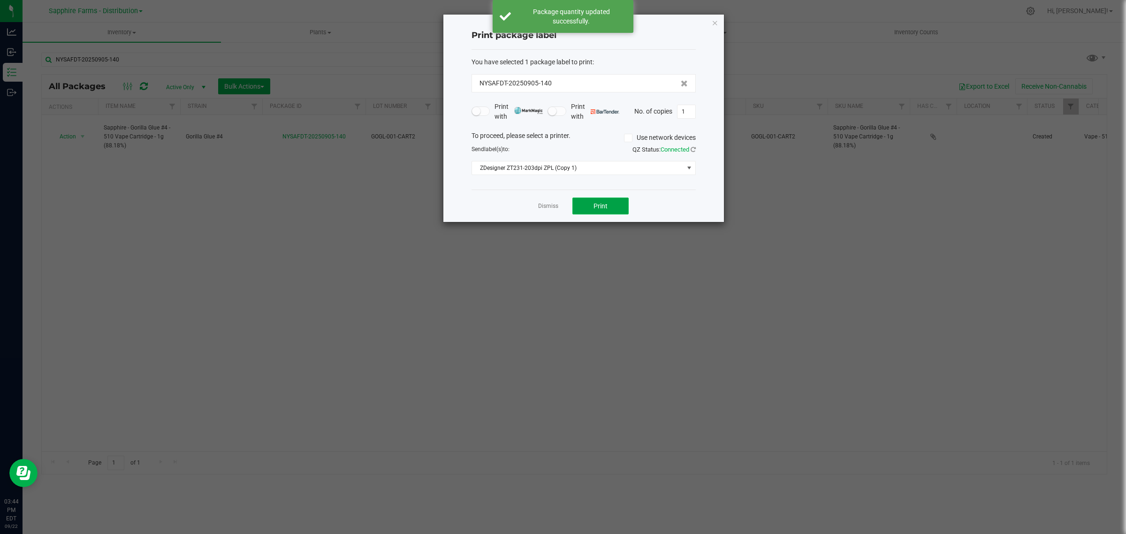
click at [617, 198] on button "Print" at bounding box center [600, 205] width 56 height 17
drag, startPoint x: 545, startPoint y: 207, endPoint x: 536, endPoint y: 205, distance: 9.6
click at [545, 207] on link "Dismiss" at bounding box center [548, 206] width 20 height 8
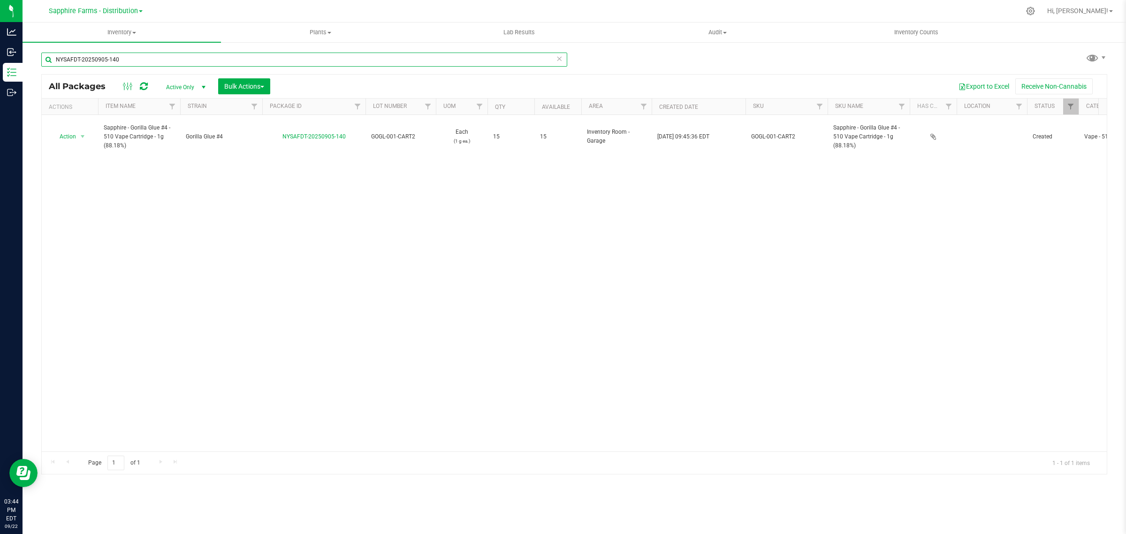
drag, startPoint x: 123, startPoint y: 57, endPoint x: -9, endPoint y: 58, distance: 131.8
click at [0, 58] on html "Analytics Inbound Inventory Outbound 03:44 PM EDT 09/22/2025 09/22 Sapphire Far…" at bounding box center [563, 267] width 1126 height 534
paste input "3-089"
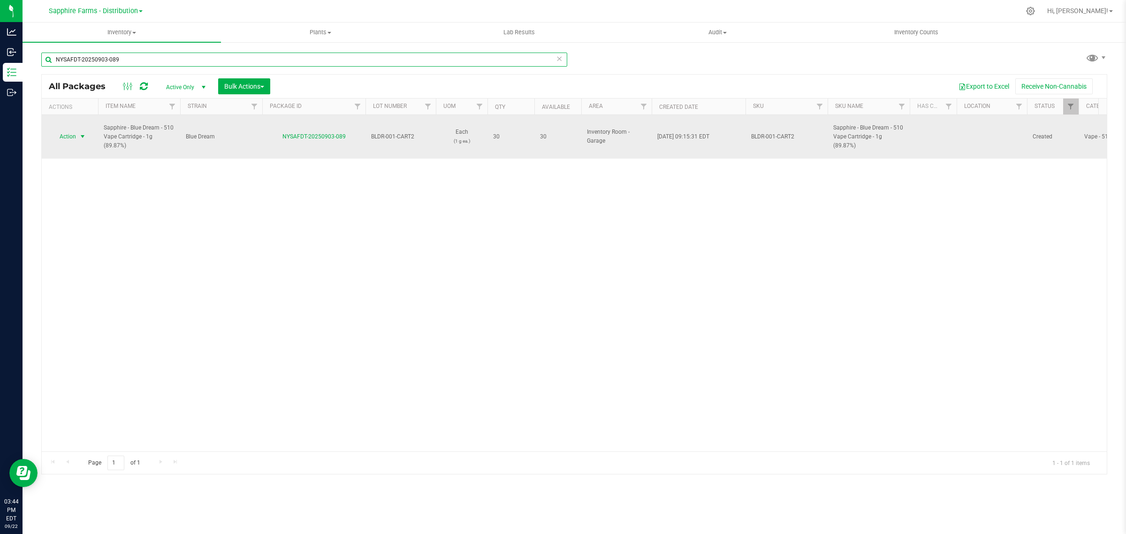
type input "NYSAFDT-20250903-089"
click at [79, 133] on span "select" at bounding box center [83, 137] width 8 height 8
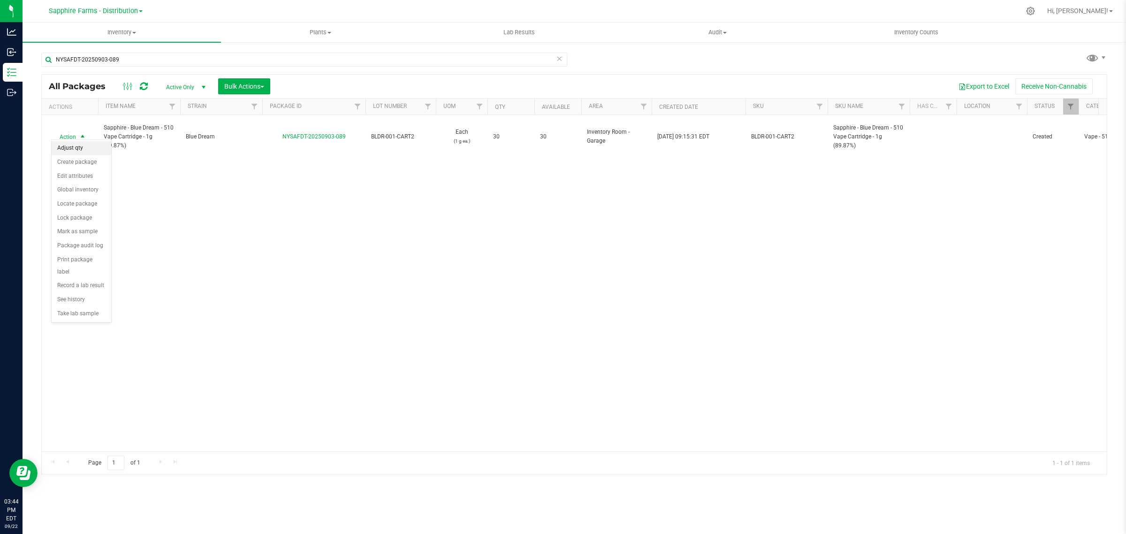
click at [77, 151] on li "Adjust qty" at bounding box center [82, 148] width 60 height 14
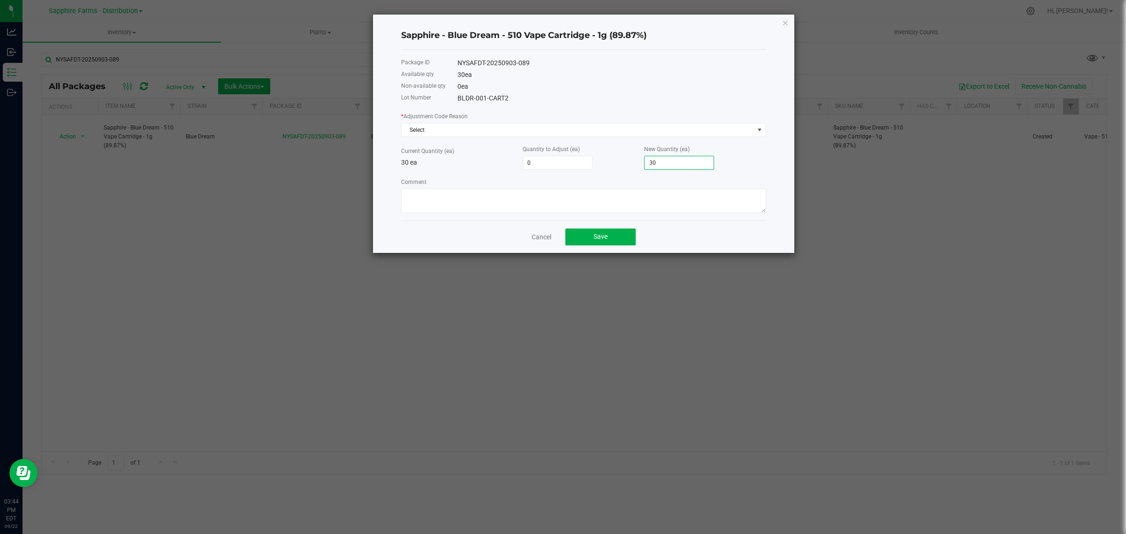
drag, startPoint x: 659, startPoint y: 163, endPoint x: 631, endPoint y: 166, distance: 28.3
click at [631, 166] on div "Current Quantity (ea) 30 ea Quantity to Adjust (ea) 0 New Quantity (ea) 30" at bounding box center [583, 157] width 365 height 26
click at [680, 164] on input "30" at bounding box center [679, 162] width 69 height 13
type input "-27"
type input "3"
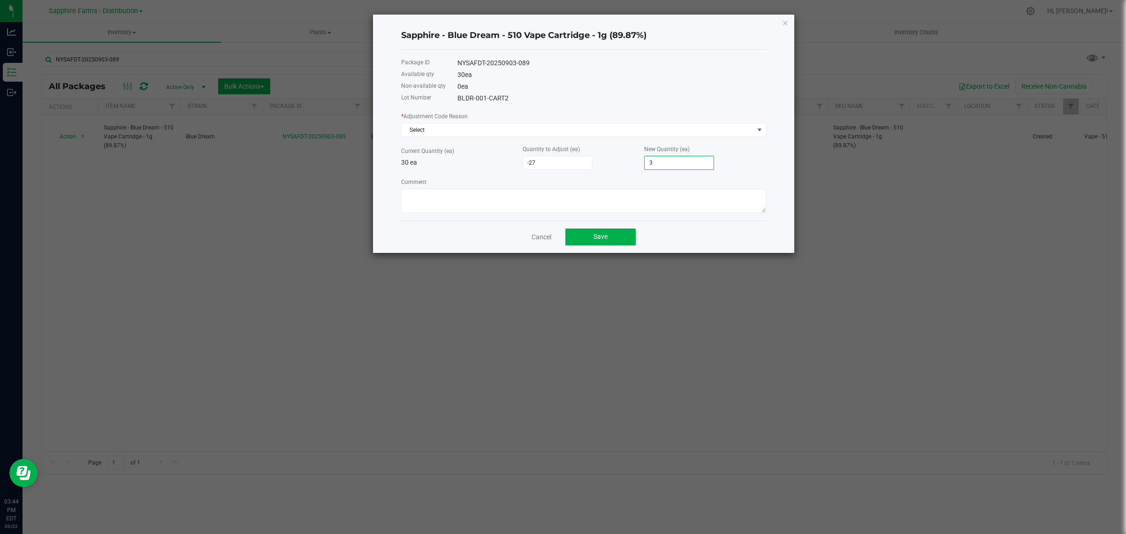
type input "-30"
type input "-29"
type input "1"
type input "-15"
type input "15"
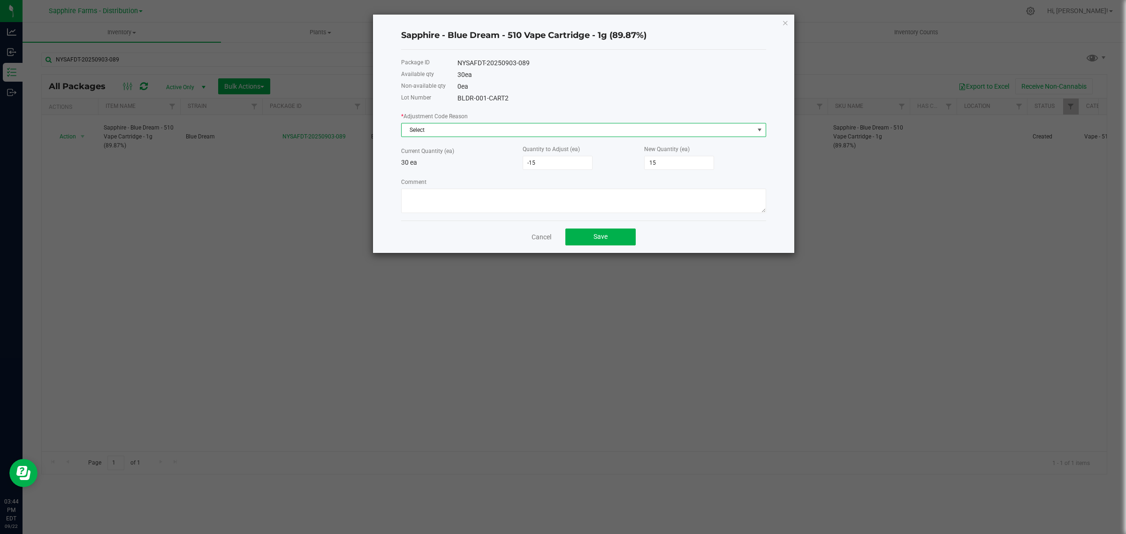
click at [460, 126] on span "Select" at bounding box center [578, 129] width 352 height 13
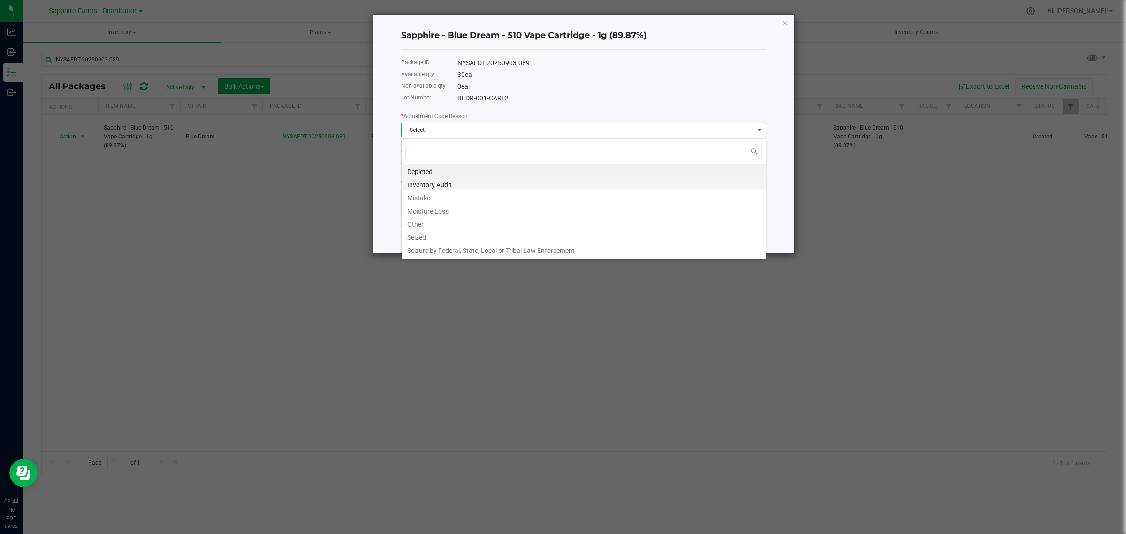
scroll to position [15, 364]
click at [469, 188] on li "Inventory Audit" at bounding box center [584, 183] width 364 height 13
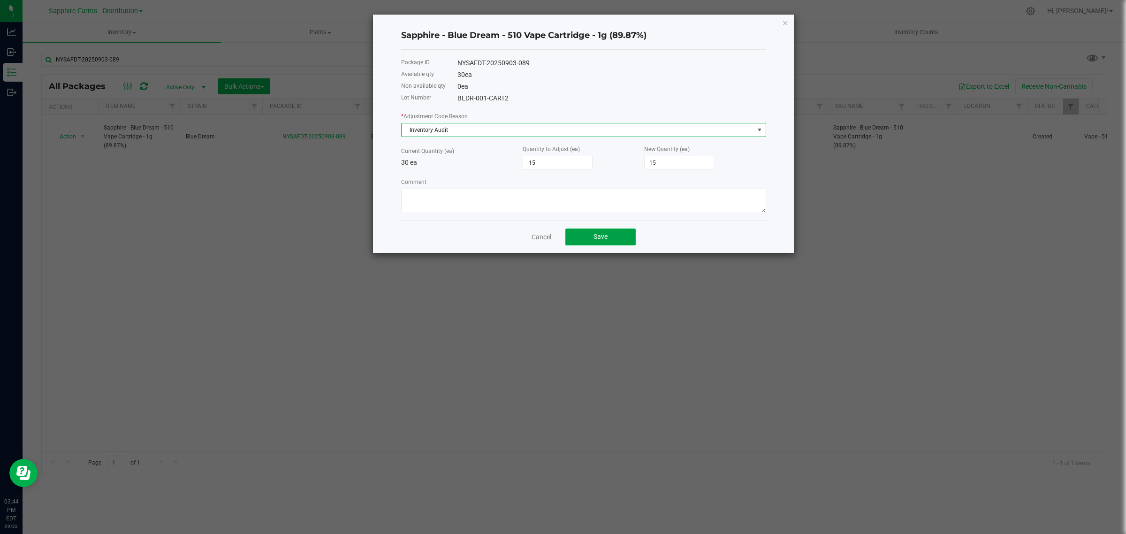
click at [601, 237] on span "Save" at bounding box center [600, 237] width 14 height 8
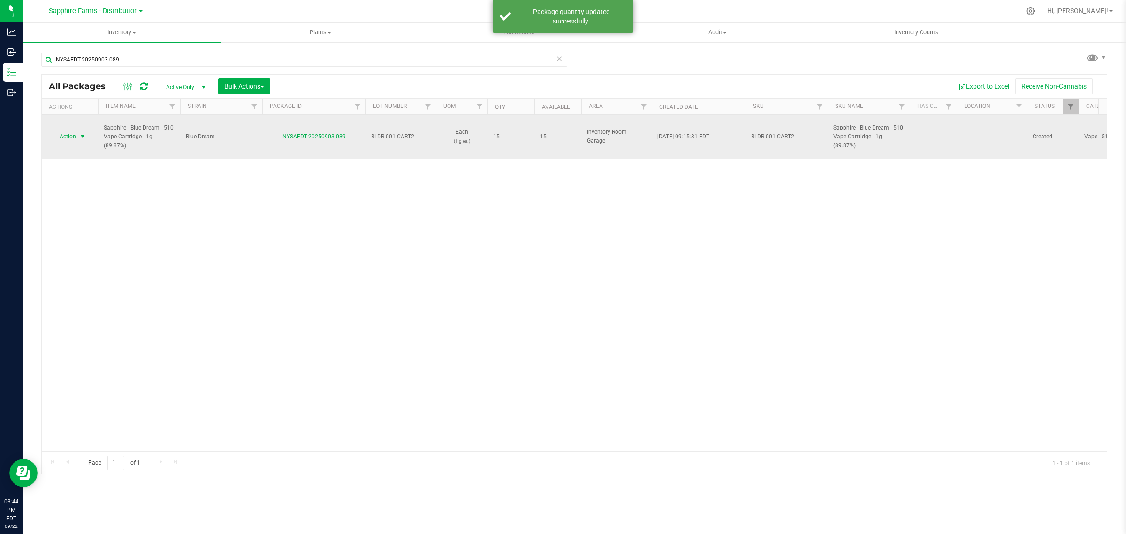
click at [83, 133] on span "select" at bounding box center [83, 137] width 8 height 8
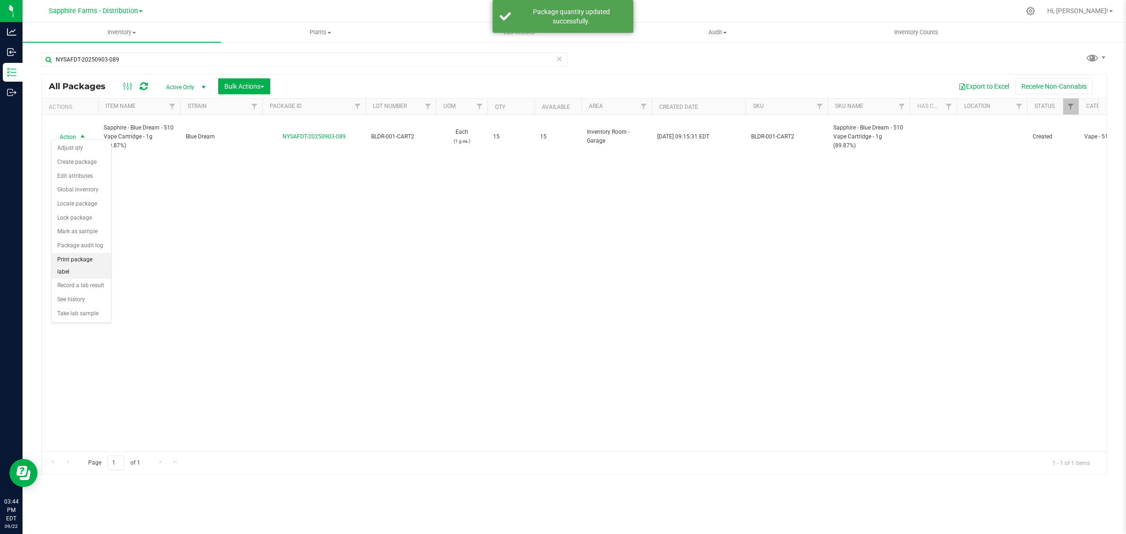
click at [88, 263] on li "Print package label" at bounding box center [82, 266] width 60 height 26
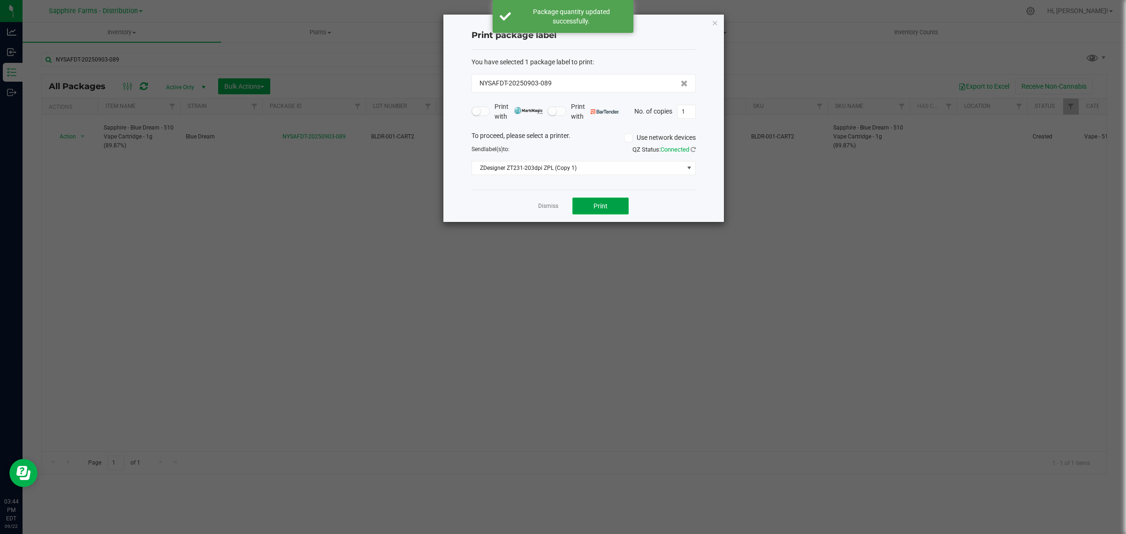
click at [594, 205] on span "Print" at bounding box center [600, 206] width 14 height 8
click at [547, 207] on link "Dismiss" at bounding box center [548, 206] width 20 height 8
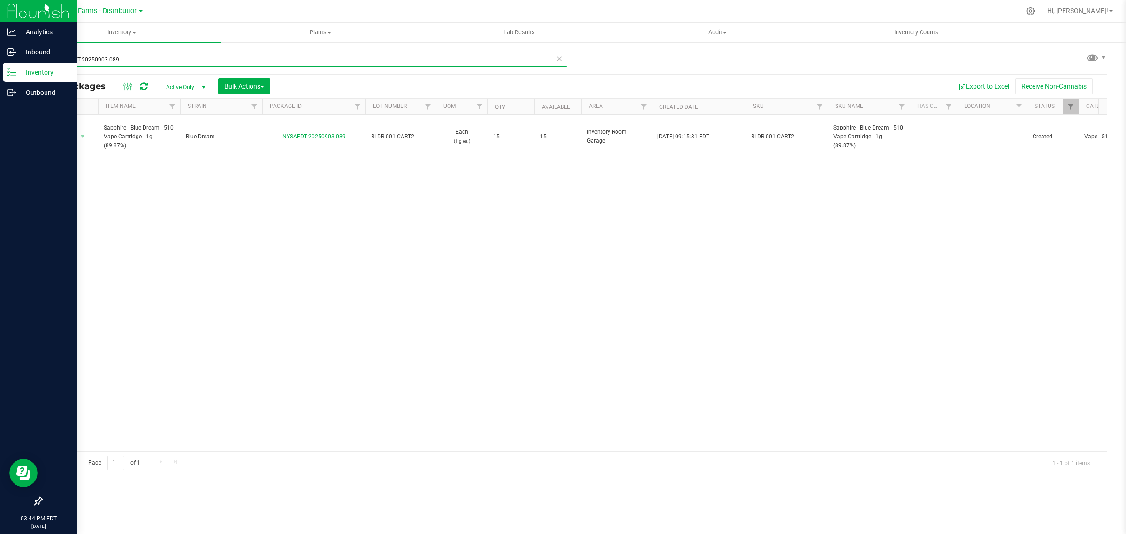
drag, startPoint x: 123, startPoint y: 60, endPoint x: 10, endPoint y: 68, distance: 113.4
click at [10, 68] on div "Analytics Inbound Inventory Outbound 03:44 PM EDT 09/22/2025 09/22 Sapphire Far…" at bounding box center [563, 267] width 1126 height 534
paste input "4-458"
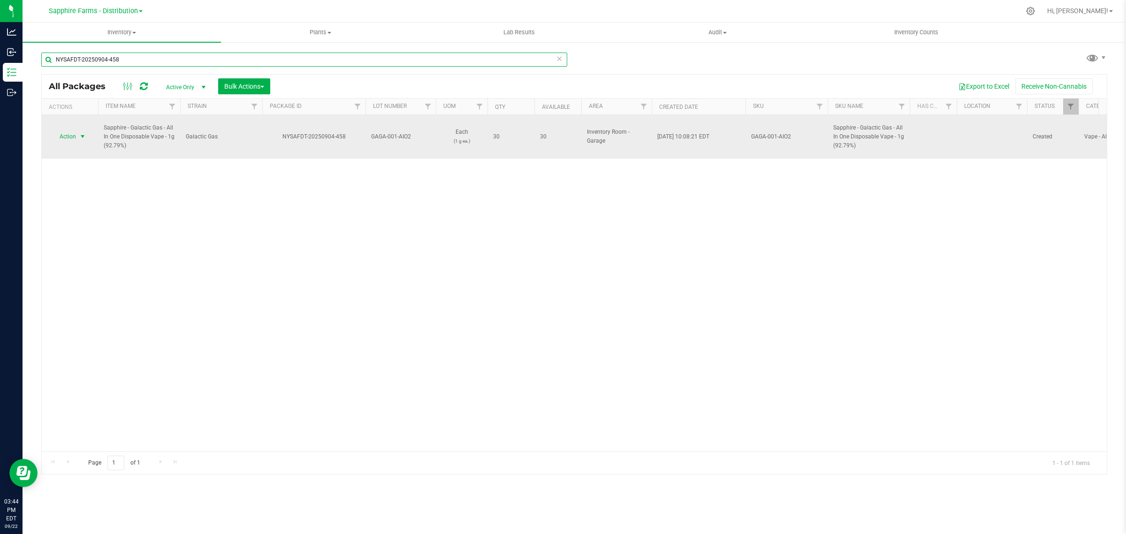
type input "NYSAFDT-20250904-458"
click at [81, 133] on span "select" at bounding box center [83, 137] width 8 height 8
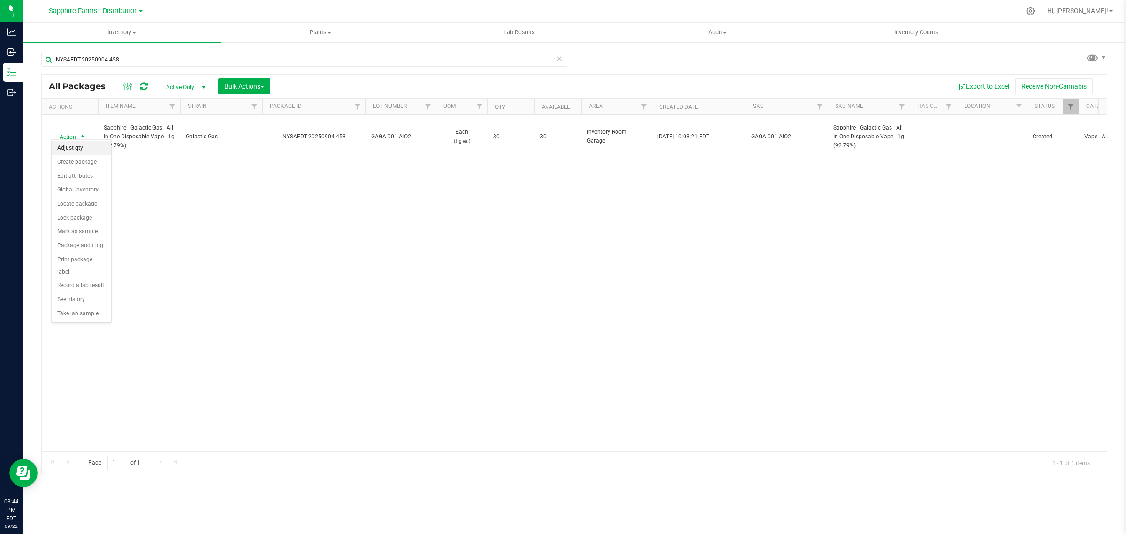
click at [81, 148] on li "Adjust qty" at bounding box center [82, 148] width 60 height 14
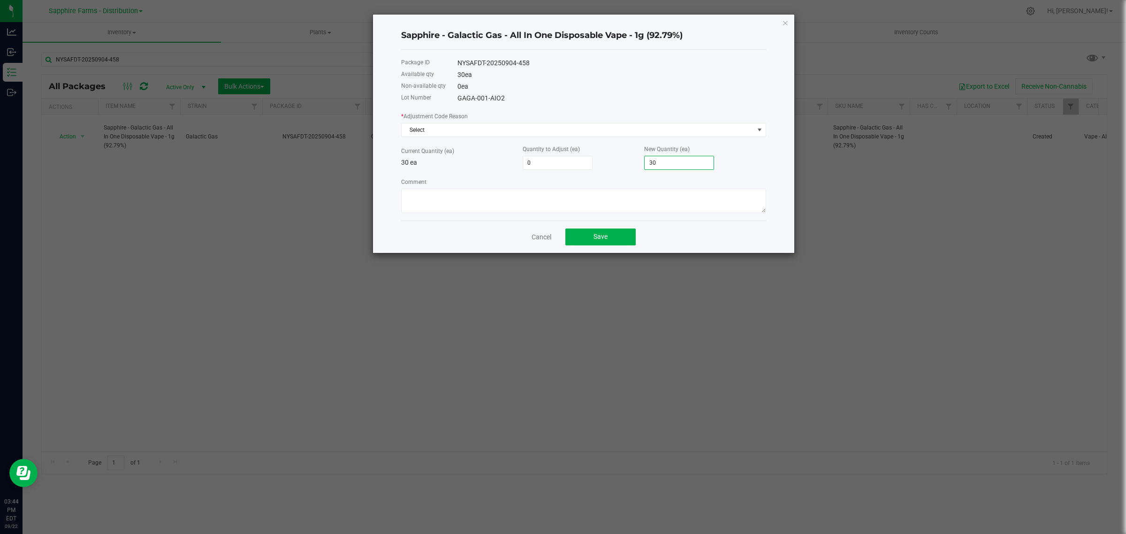
drag, startPoint x: 659, startPoint y: 163, endPoint x: 606, endPoint y: 165, distance: 53.5
click at [606, 165] on div "Current Quantity (ea) 30 ea Quantity to Adjust (ea) 0 New Quantity (ea) 30" at bounding box center [583, 157] width 365 height 26
click at [675, 161] on input "30" at bounding box center [679, 162] width 69 height 13
type input "-27"
type input "3"
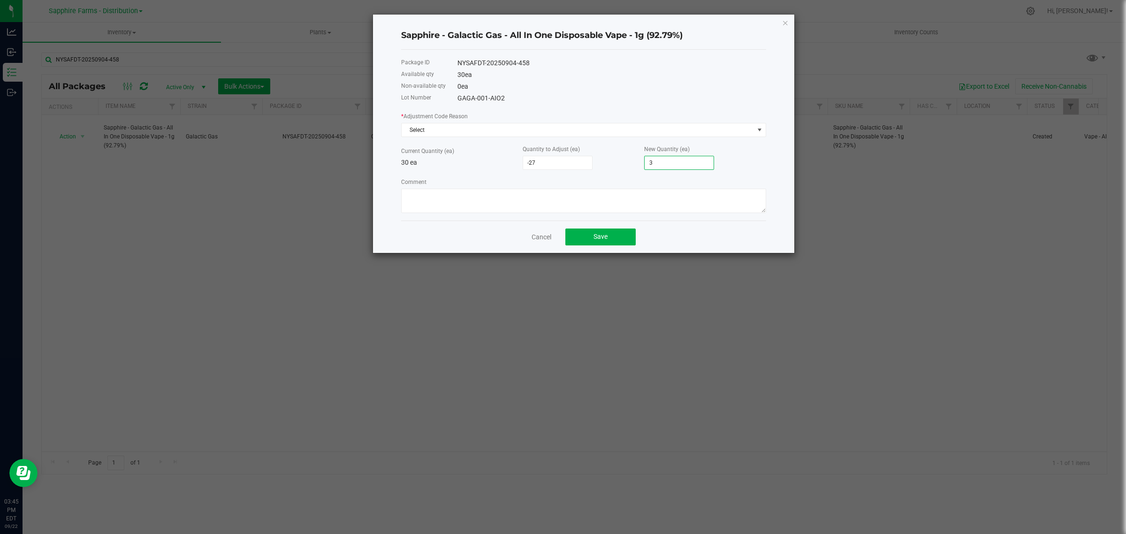
type input "-30"
type input "-25"
type input "5"
type input "-30"
type input "-29"
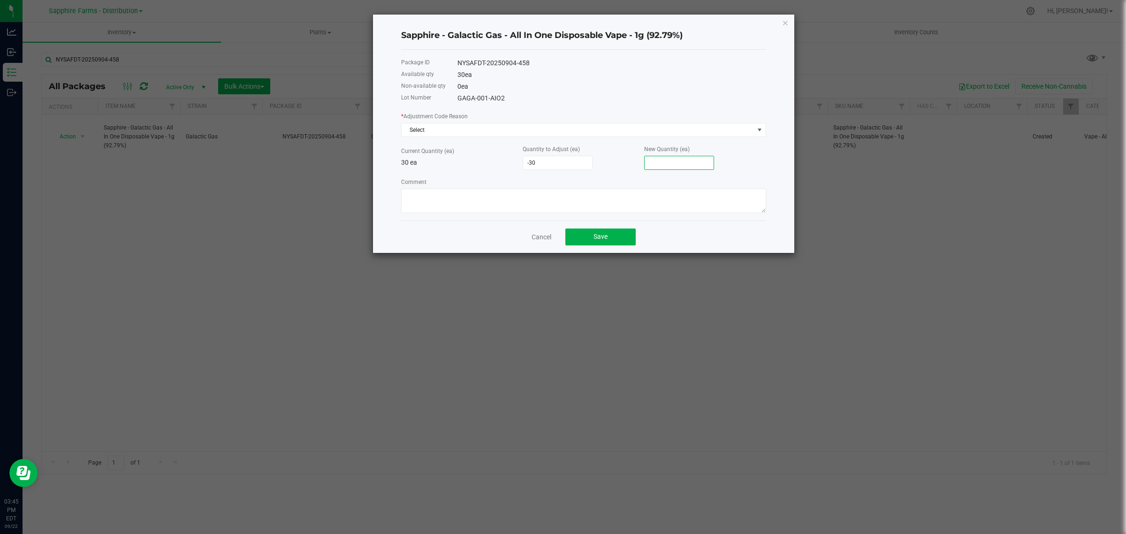
type input "1"
type input "-15"
type input "15"
click at [473, 130] on span "Select" at bounding box center [578, 129] width 352 height 13
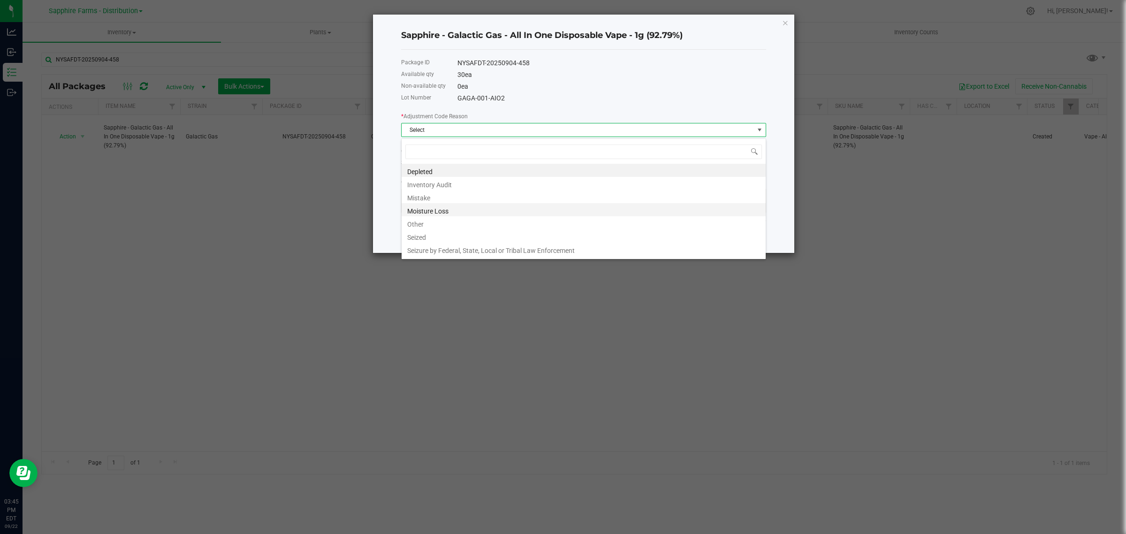
scroll to position [15, 364]
click at [481, 182] on li "Inventory Audit" at bounding box center [584, 183] width 364 height 13
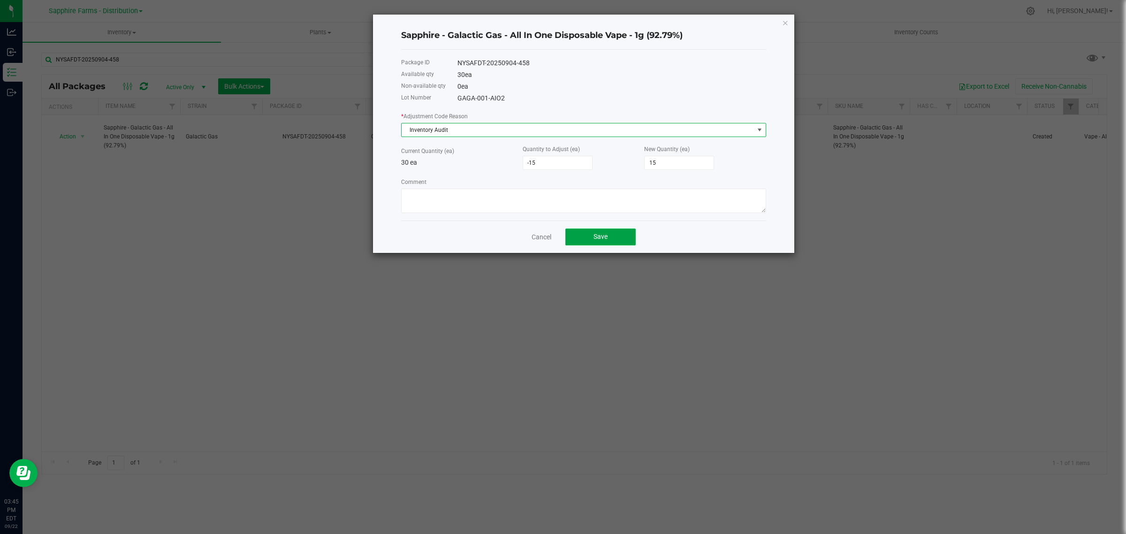
click at [610, 237] on button "Save" at bounding box center [600, 236] width 70 height 17
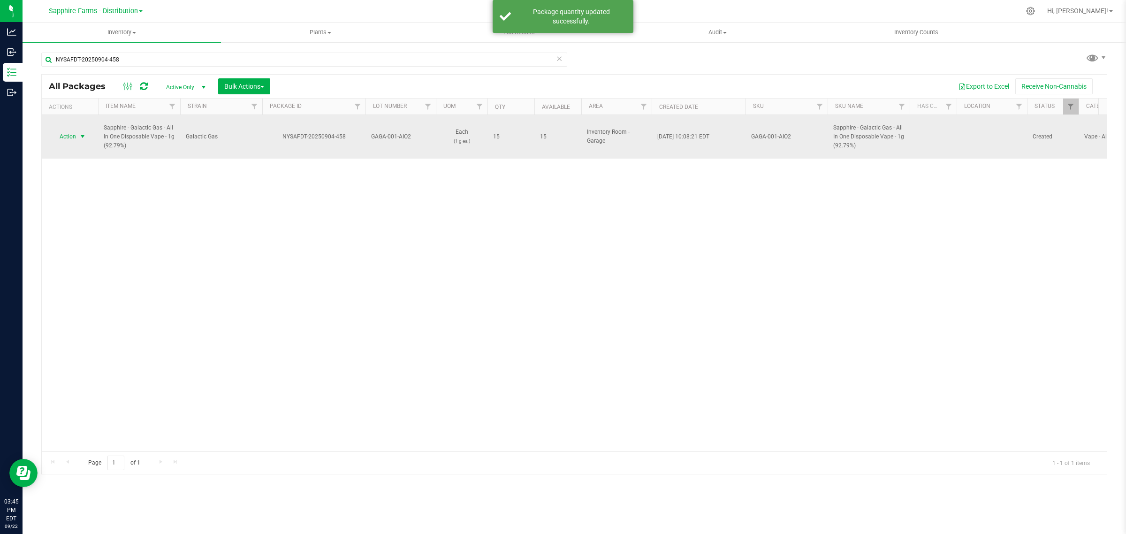
click at [74, 132] on span "Action" at bounding box center [63, 136] width 25 height 13
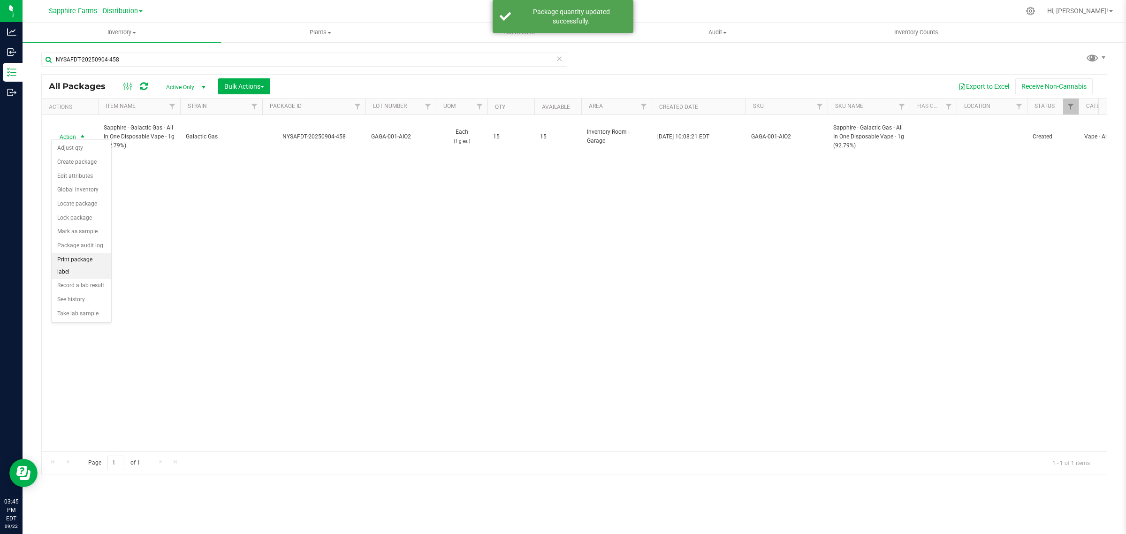
click at [76, 262] on li "Print package label" at bounding box center [82, 266] width 60 height 26
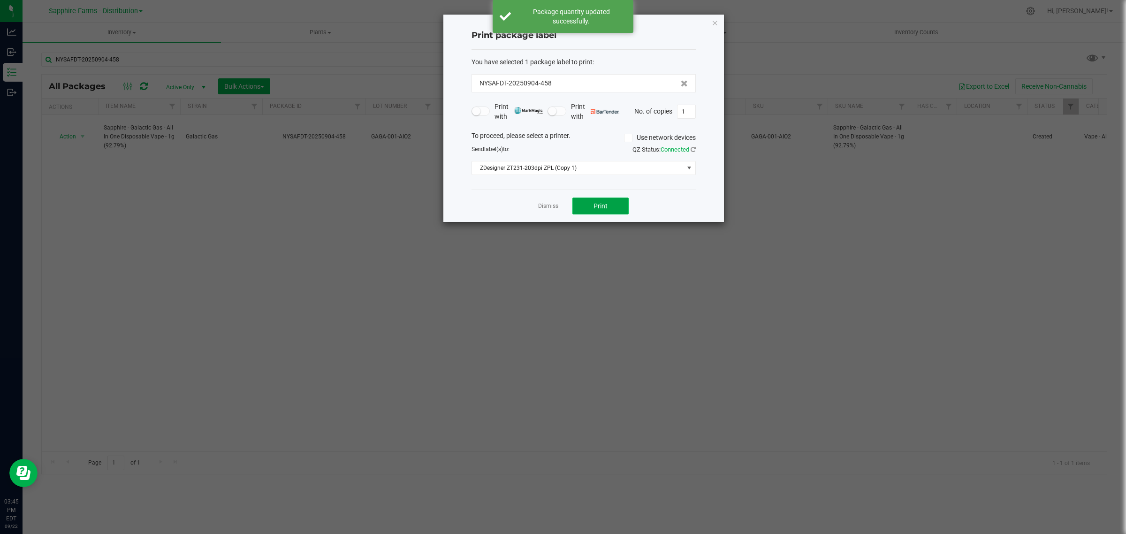
click at [593, 205] on span "Print" at bounding box center [600, 206] width 14 height 8
click at [550, 203] on link "Dismiss" at bounding box center [548, 206] width 20 height 8
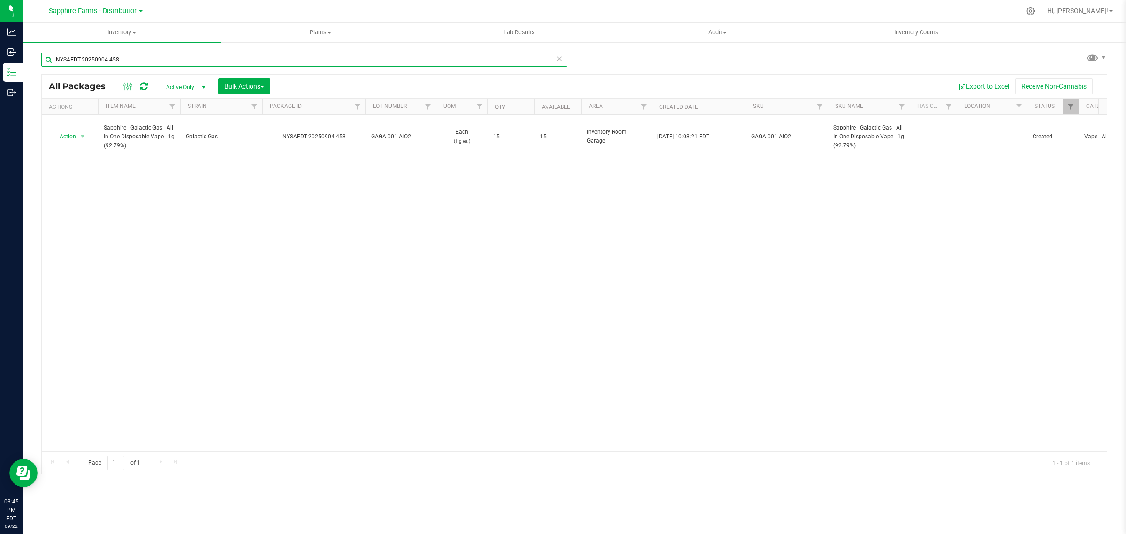
drag, startPoint x: 130, startPoint y: 60, endPoint x: -49, endPoint y: 59, distance: 178.7
click at [0, 59] on html "Analytics Inbound Inventory Outbound 03:45 PM EDT 09/22/2025 09/22 Sapphire Far…" at bounding box center [563, 267] width 1126 height 534
paste input "10-019"
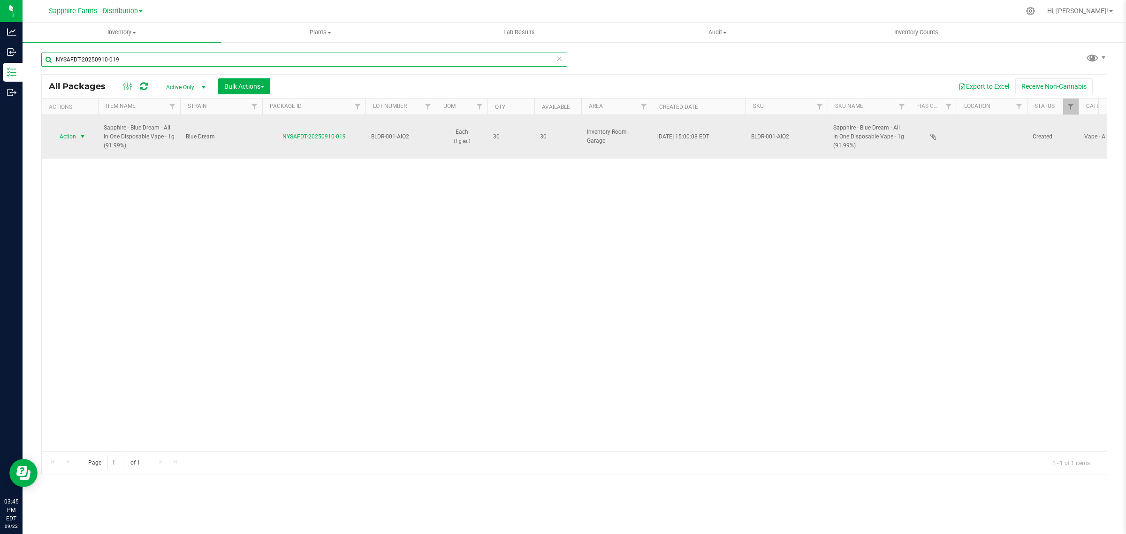
type input "NYSAFDT-20250910-019"
click at [79, 135] on span "select" at bounding box center [83, 137] width 8 height 8
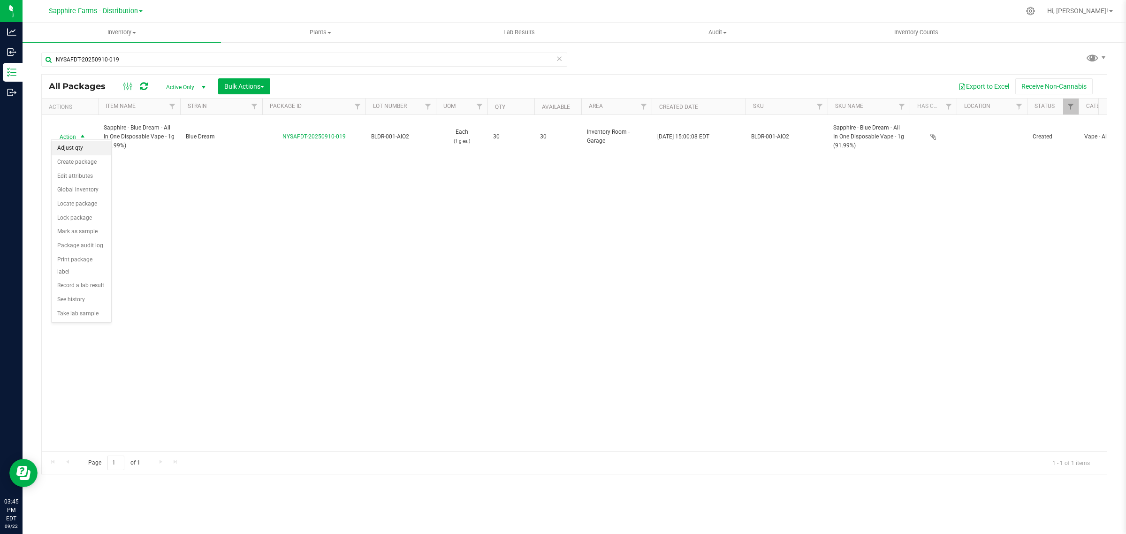
click at [77, 144] on li "Adjust qty" at bounding box center [82, 148] width 60 height 14
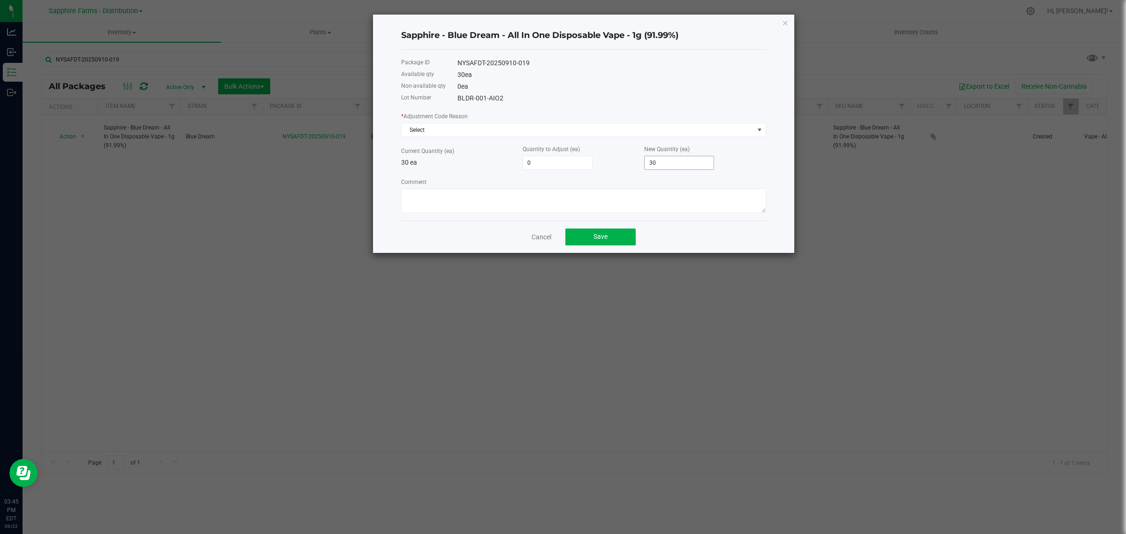
click at [675, 167] on input "30" at bounding box center [679, 162] width 69 height 13
type input "-29"
type input "1"
type input "-15"
type input "15"
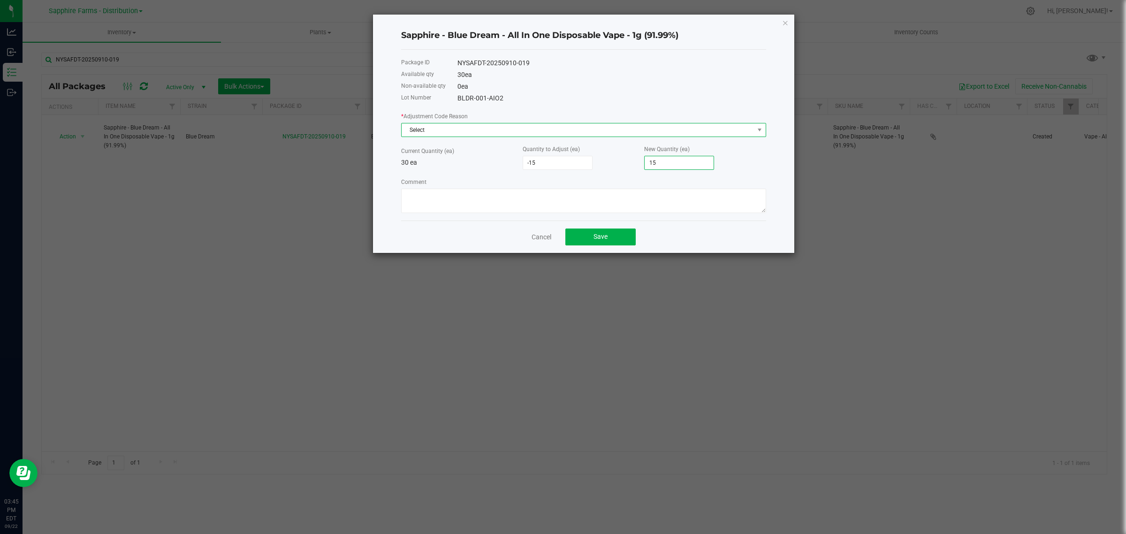
click at [467, 136] on span "Select" at bounding box center [578, 129] width 352 height 13
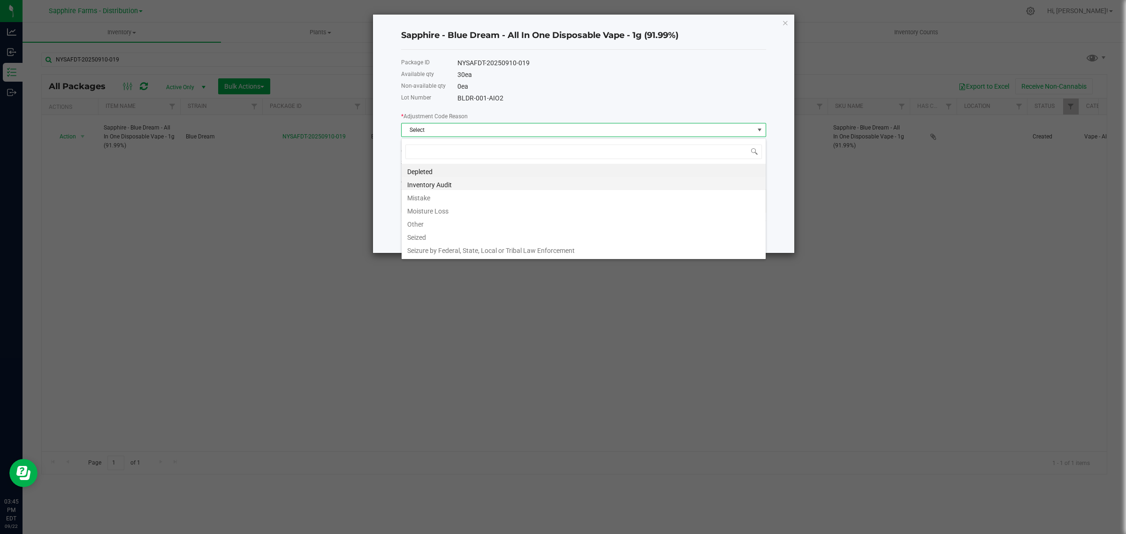
scroll to position [15, 364]
click at [458, 186] on li "Inventory Audit" at bounding box center [584, 183] width 364 height 13
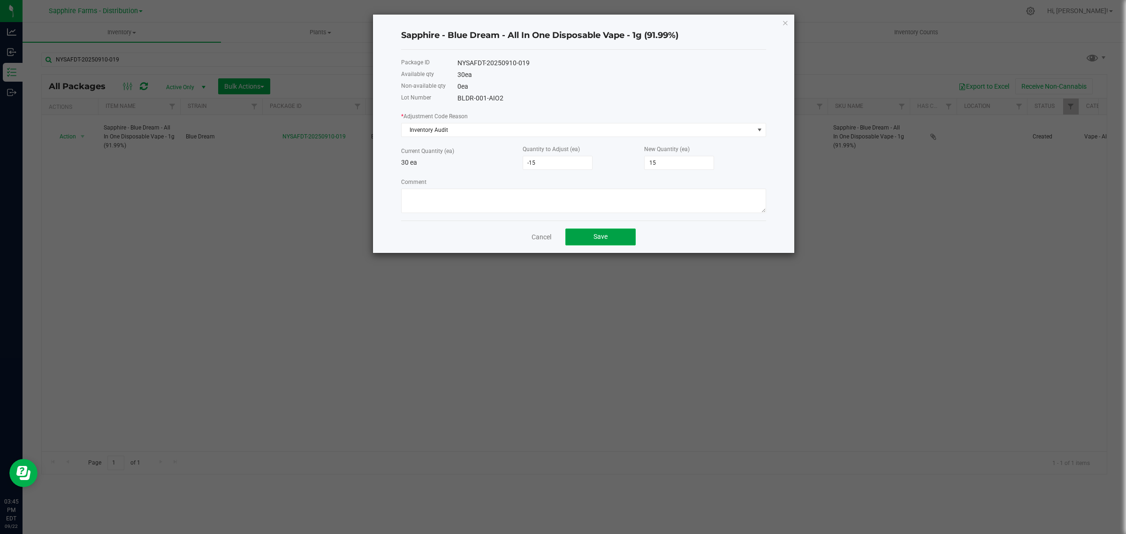
click at [604, 237] on span "Save" at bounding box center [600, 237] width 14 height 8
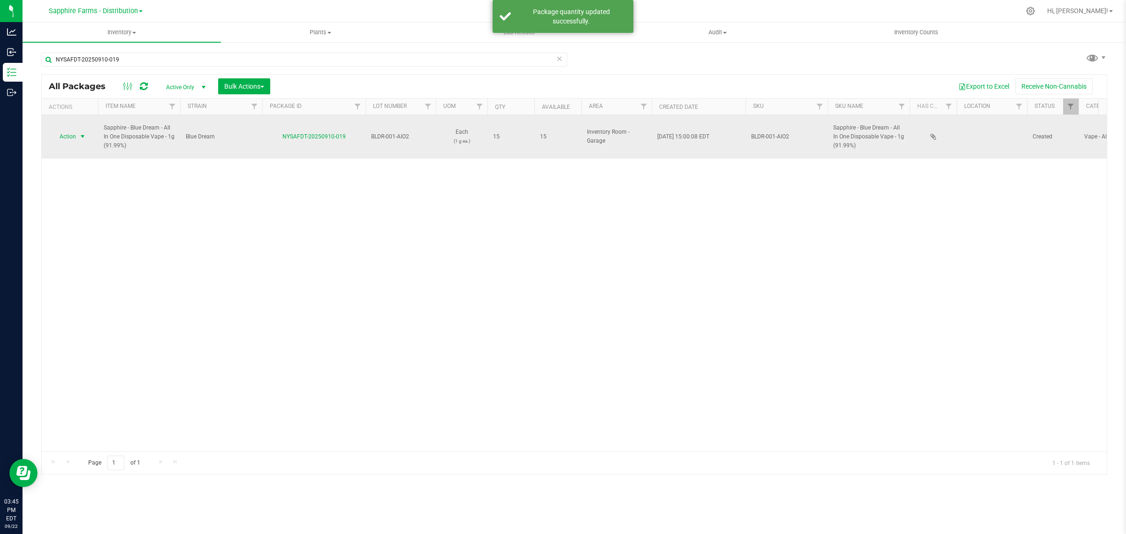
click at [78, 130] on span "select" at bounding box center [83, 136] width 12 height 13
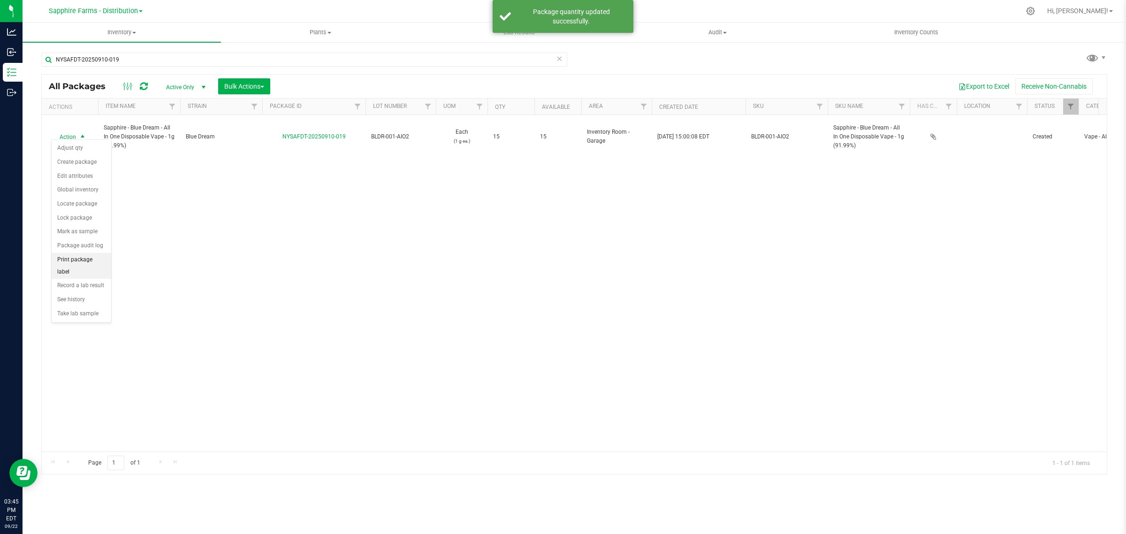
click at [95, 258] on li "Print package label" at bounding box center [82, 266] width 60 height 26
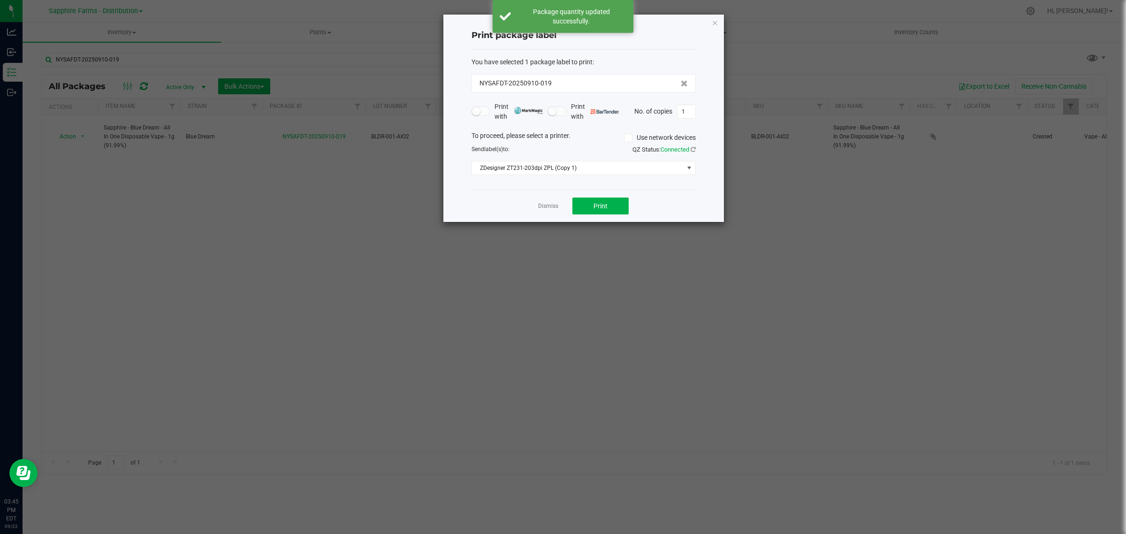
click at [592, 195] on div "Dismiss Print" at bounding box center [583, 206] width 224 height 32
click at [592, 205] on button "Print" at bounding box center [600, 205] width 56 height 17
click at [548, 208] on link "Dismiss" at bounding box center [548, 206] width 20 height 8
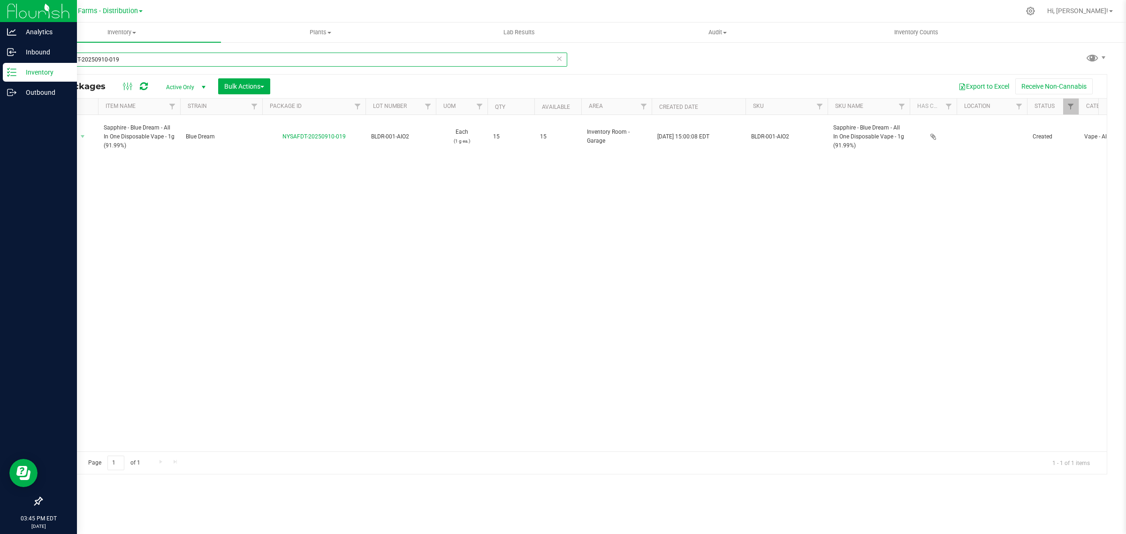
drag, startPoint x: 99, startPoint y: 60, endPoint x: 8, endPoint y: 63, distance: 91.1
click at [8, 63] on div "Analytics Inbound Inventory Outbound 03:45 PM EDT 09/22/2025 09/22 Sapphire Far…" at bounding box center [563, 267] width 1126 height 534
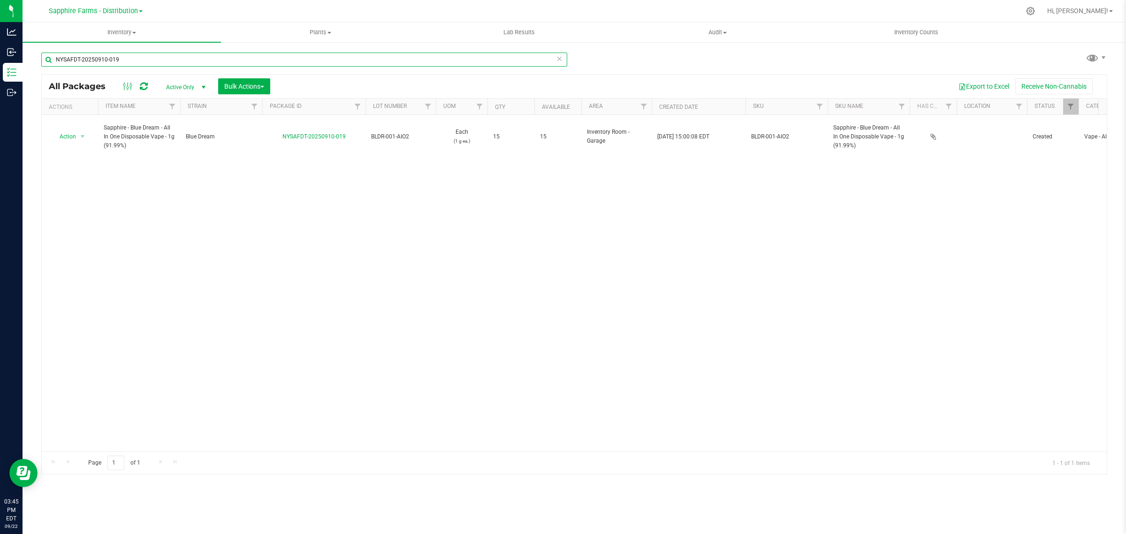
paste input "726-3723"
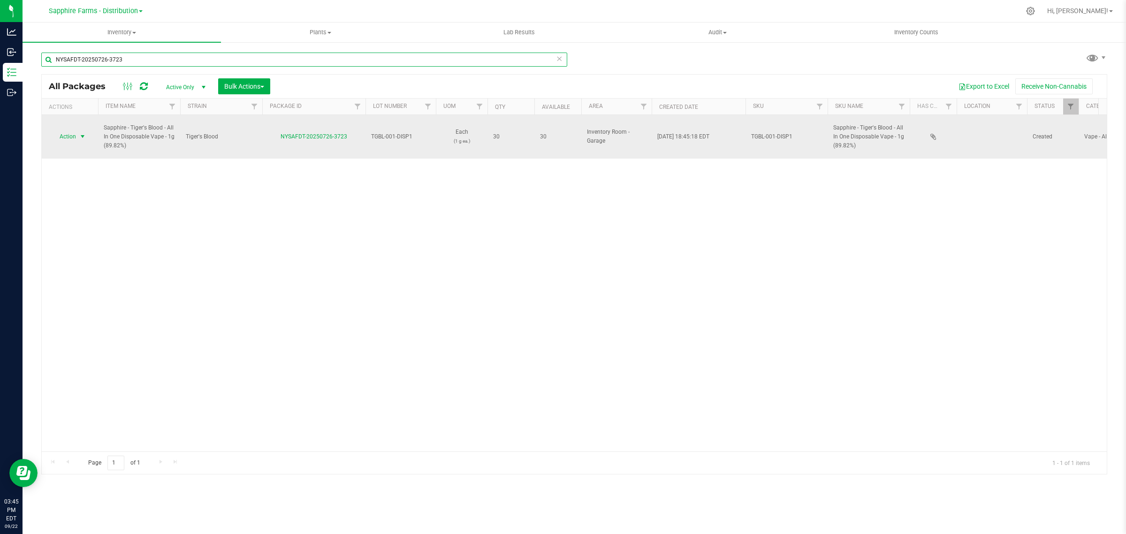
type input "NYSAFDT-20250726-3723"
click at [80, 134] on span "select" at bounding box center [83, 137] width 8 height 8
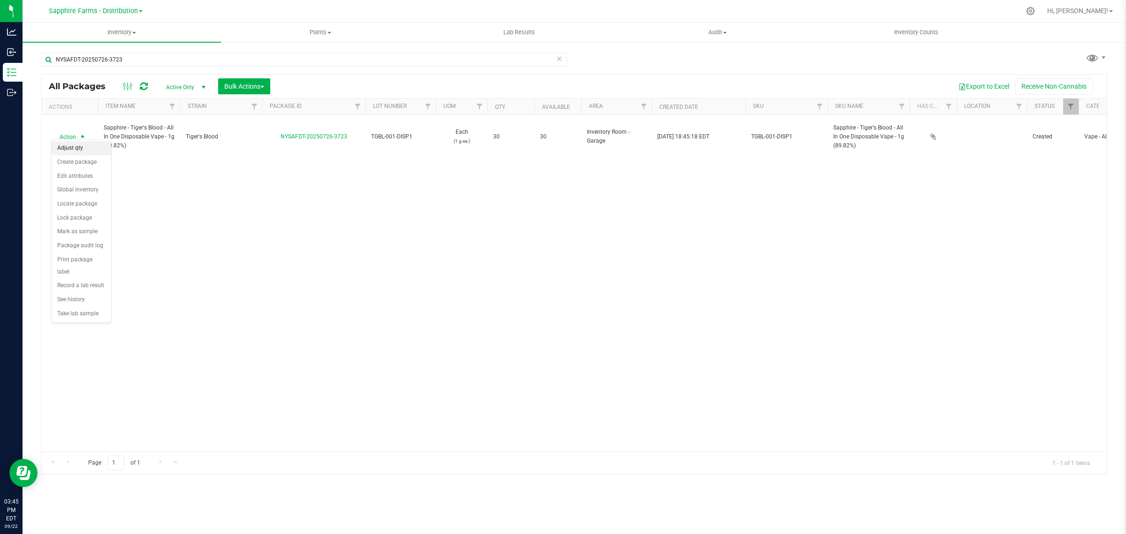
click at [76, 149] on li "Adjust qty" at bounding box center [82, 148] width 60 height 14
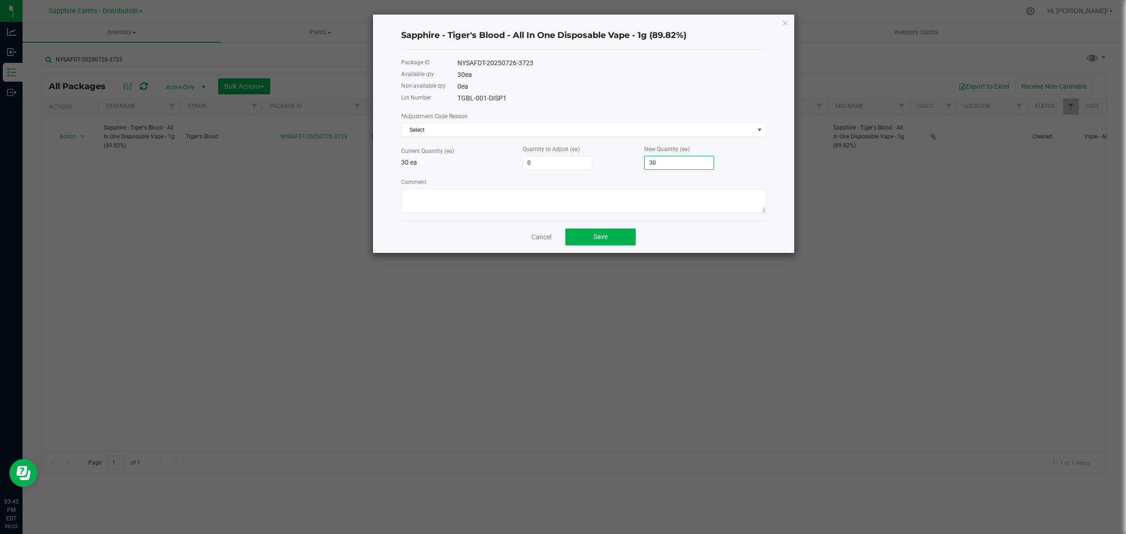
click at [661, 161] on input "30" at bounding box center [679, 162] width 69 height 13
type input "-29"
type input "1"
type input "-15"
type input "15"
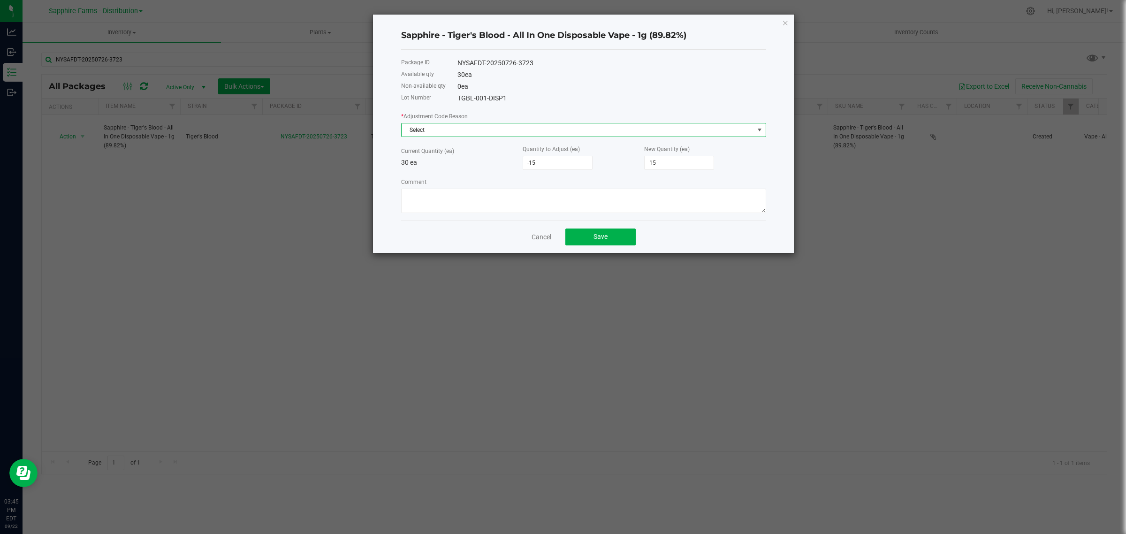
click at [470, 123] on span "Select" at bounding box center [583, 130] width 365 height 14
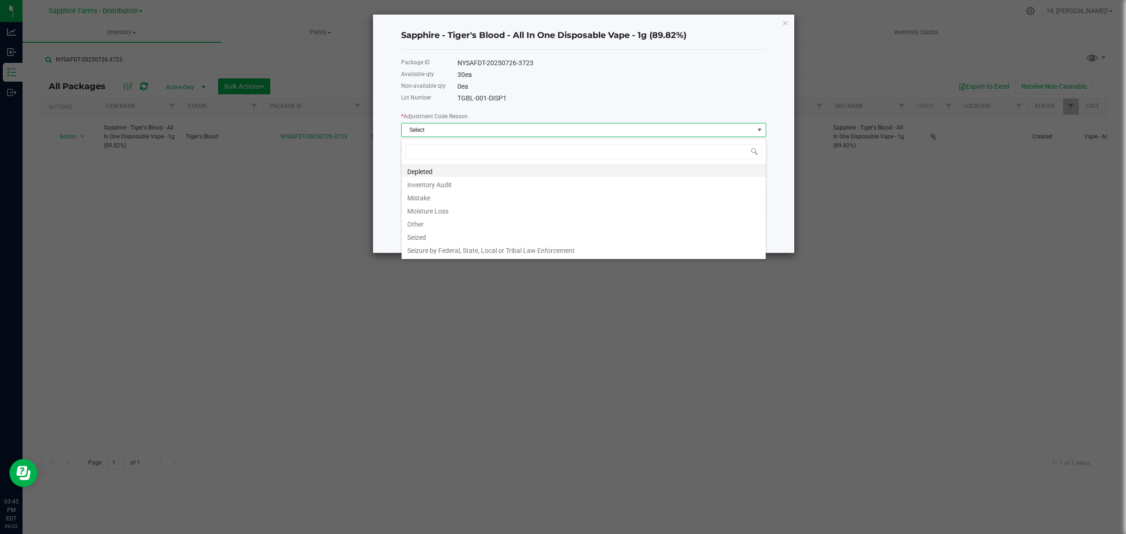
scroll to position [15, 364]
click at [448, 182] on li "Inventory Audit" at bounding box center [584, 183] width 364 height 13
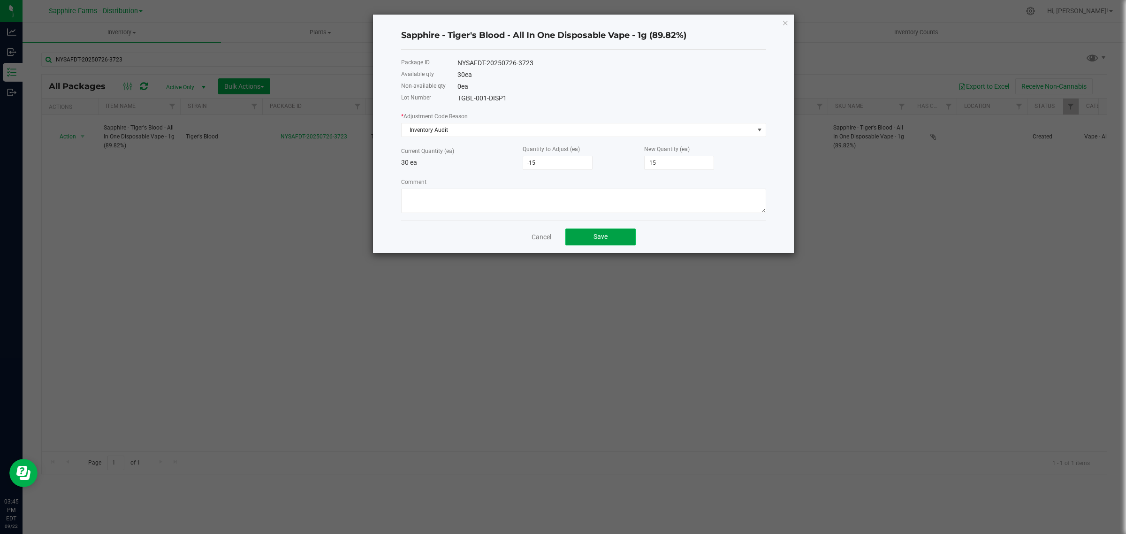
click at [601, 240] on span "Save" at bounding box center [600, 237] width 14 height 8
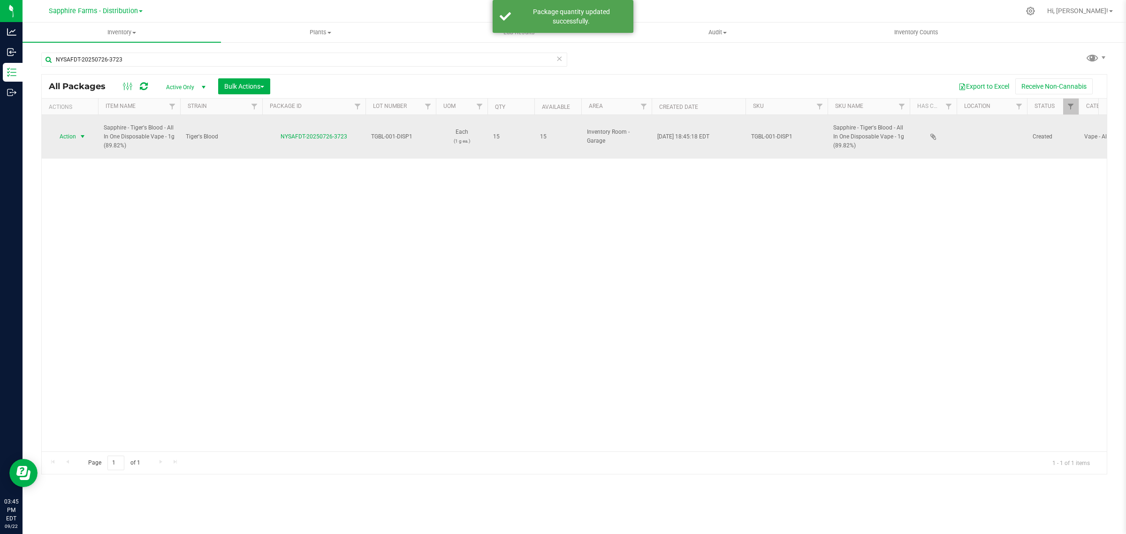
click at [73, 131] on span "Action" at bounding box center [63, 136] width 25 height 13
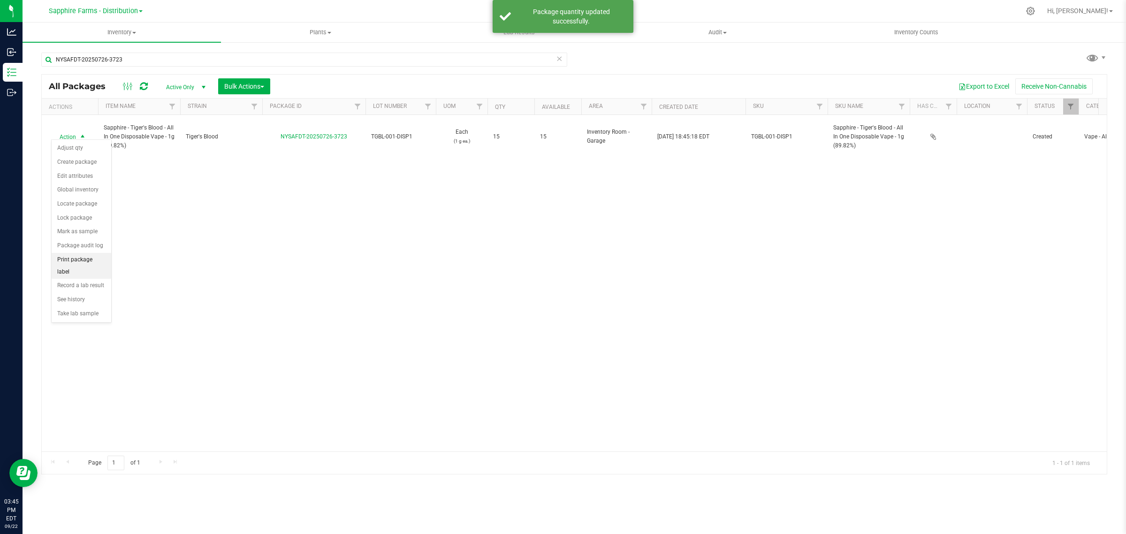
click at [85, 261] on li "Print package label" at bounding box center [82, 266] width 60 height 26
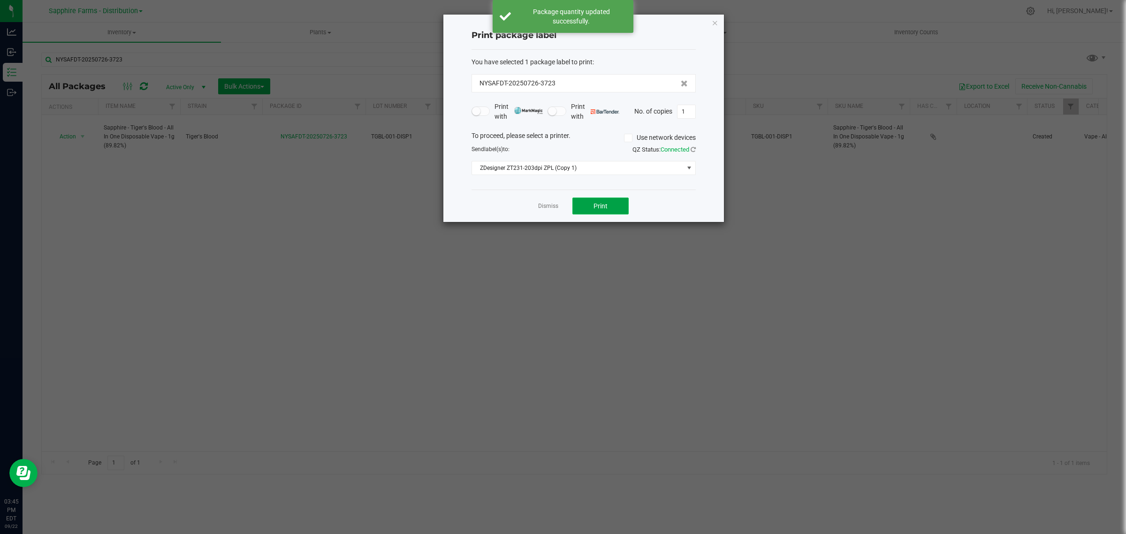
click at [601, 209] on span "Print" at bounding box center [600, 206] width 14 height 8
click at [533, 205] on div "Dismiss Print" at bounding box center [583, 206] width 224 height 32
click at [538, 205] on link "Dismiss" at bounding box center [548, 206] width 20 height 8
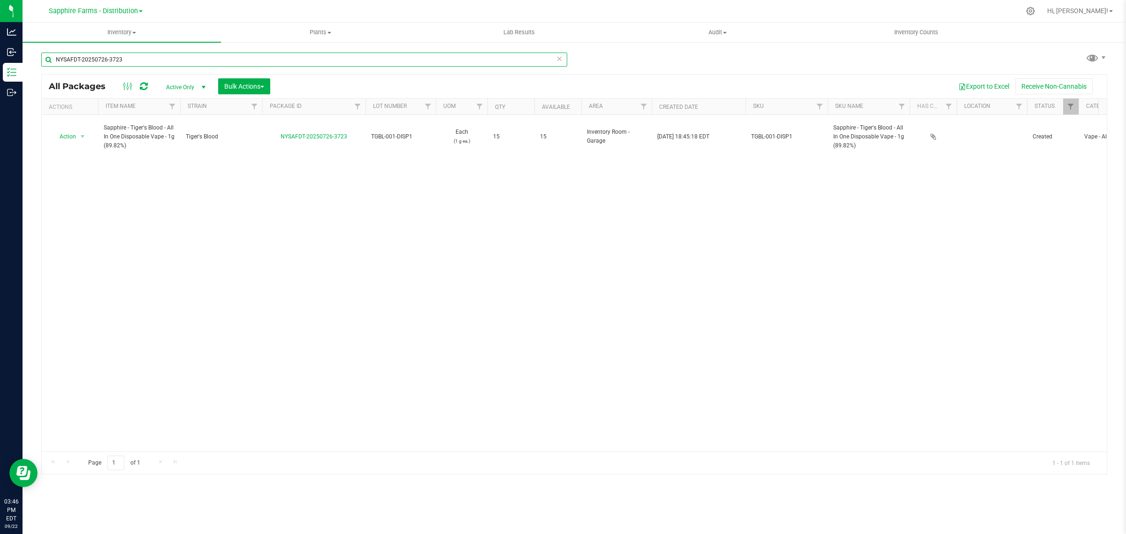
drag, startPoint x: 126, startPoint y: 62, endPoint x: 24, endPoint y: 64, distance: 101.3
click at [24, 64] on div "NYSAFDT-20250726-3723 All Packages Active Only Active Only Lab Samples Locked A…" at bounding box center [574, 184] width 1103 height 286
paste input "904-41"
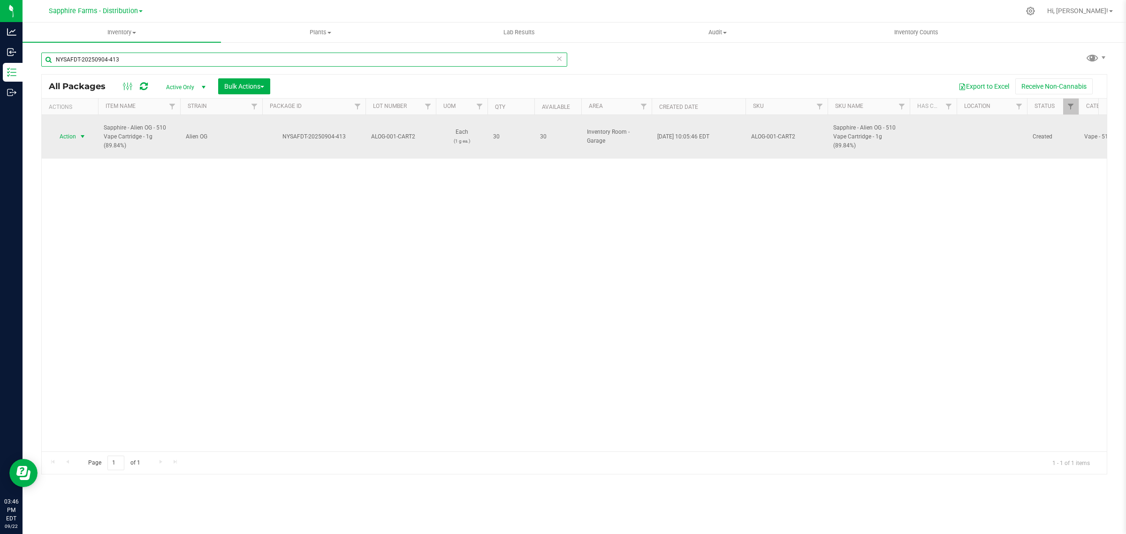
type input "NYSAFDT-20250904-413"
click at [76, 131] on span "Action" at bounding box center [63, 136] width 25 height 13
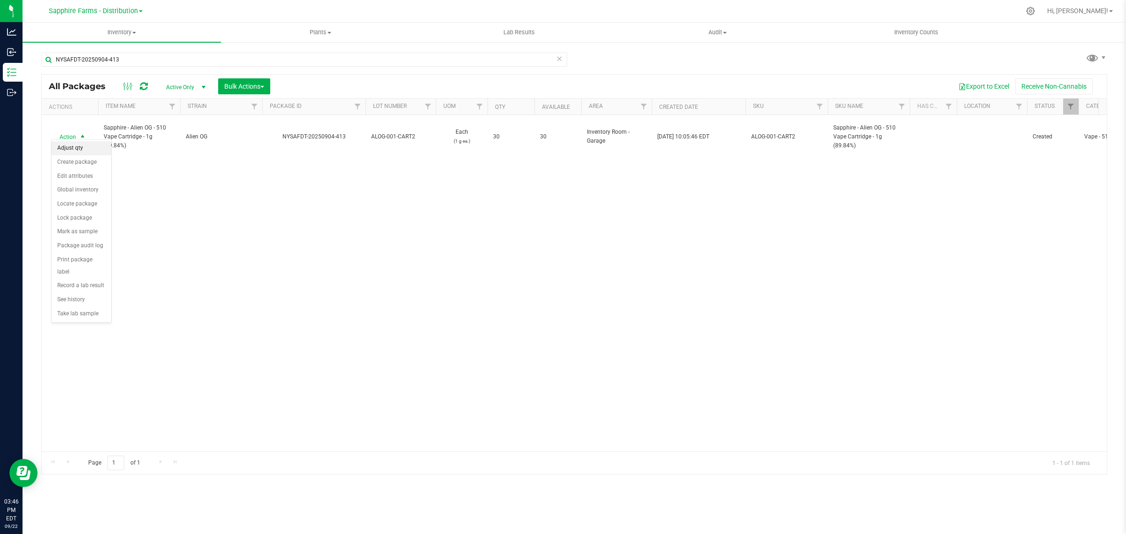
click at [77, 146] on li "Adjust qty" at bounding box center [82, 148] width 60 height 14
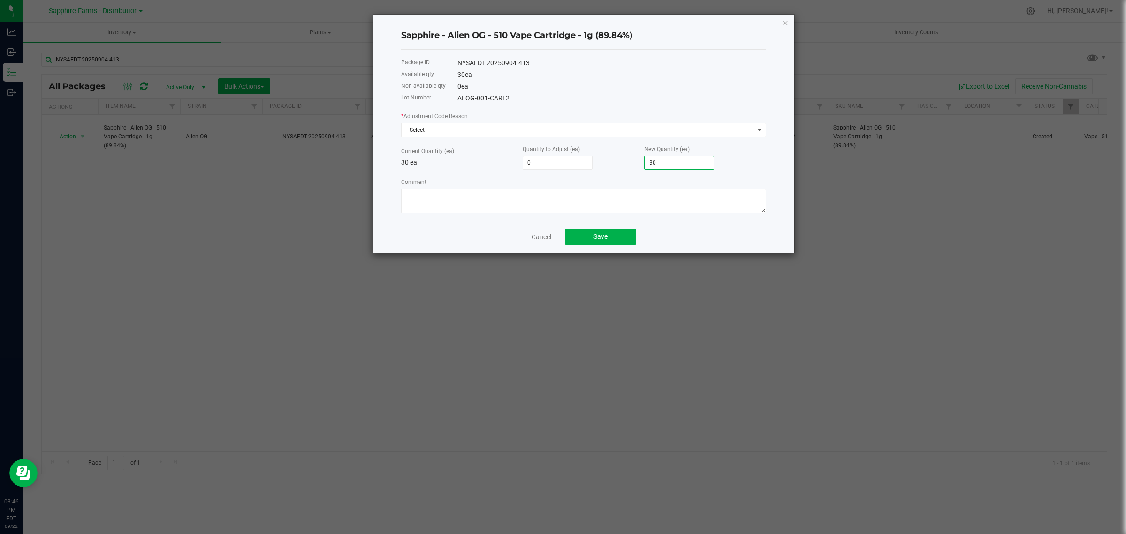
click at [678, 165] on input "30" at bounding box center [679, 162] width 69 height 13
type input "-29"
type input "1"
type input "-15"
type input "15"
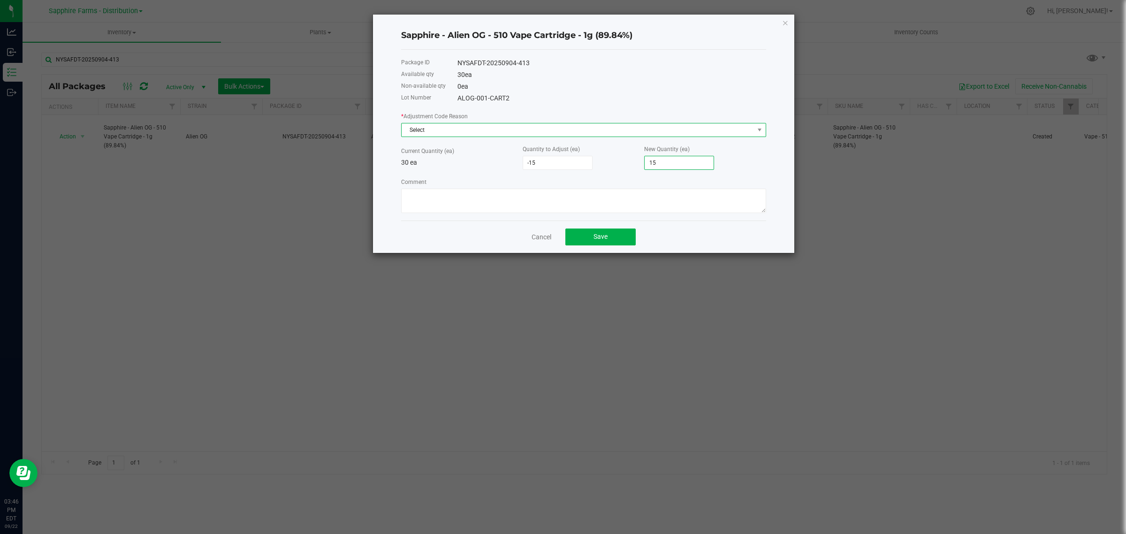
click at [580, 129] on span "Select" at bounding box center [578, 129] width 352 height 13
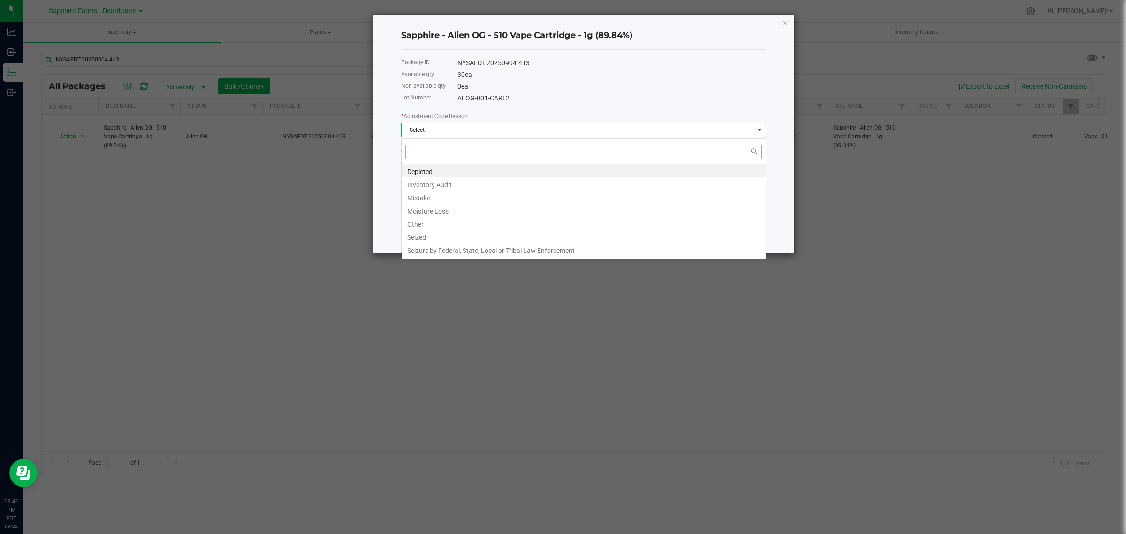
scroll to position [15, 364]
click at [472, 184] on li "Inventory Audit" at bounding box center [584, 183] width 364 height 13
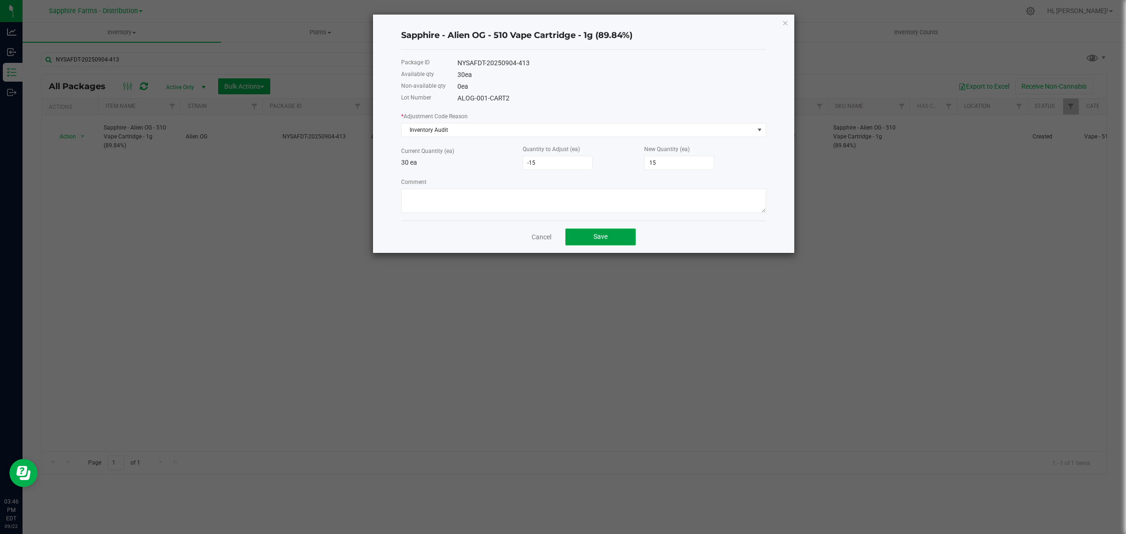
click at [597, 238] on span "Save" at bounding box center [600, 237] width 14 height 8
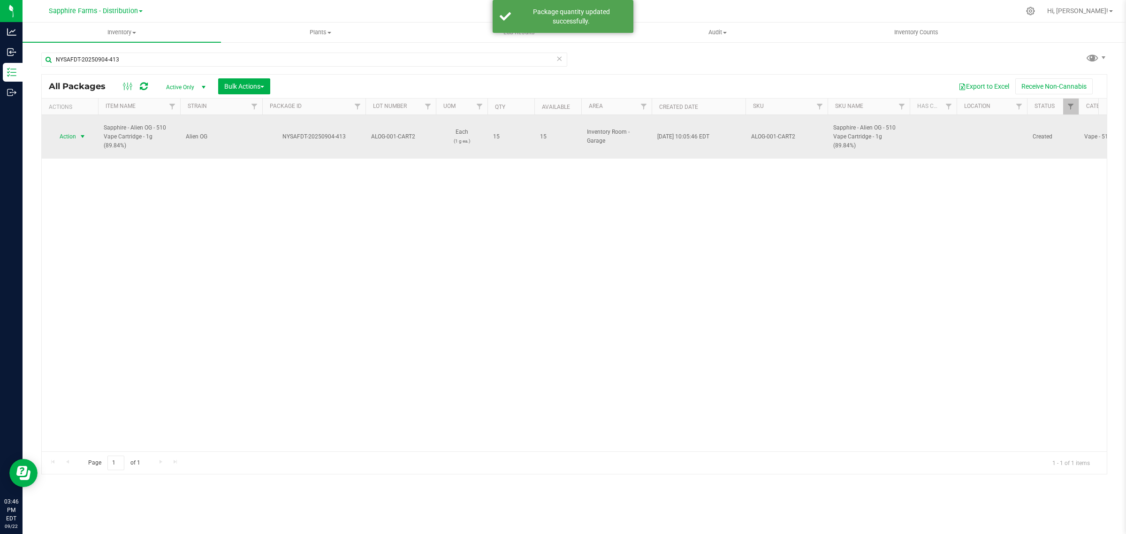
click at [80, 133] on span "select" at bounding box center [83, 137] width 8 height 8
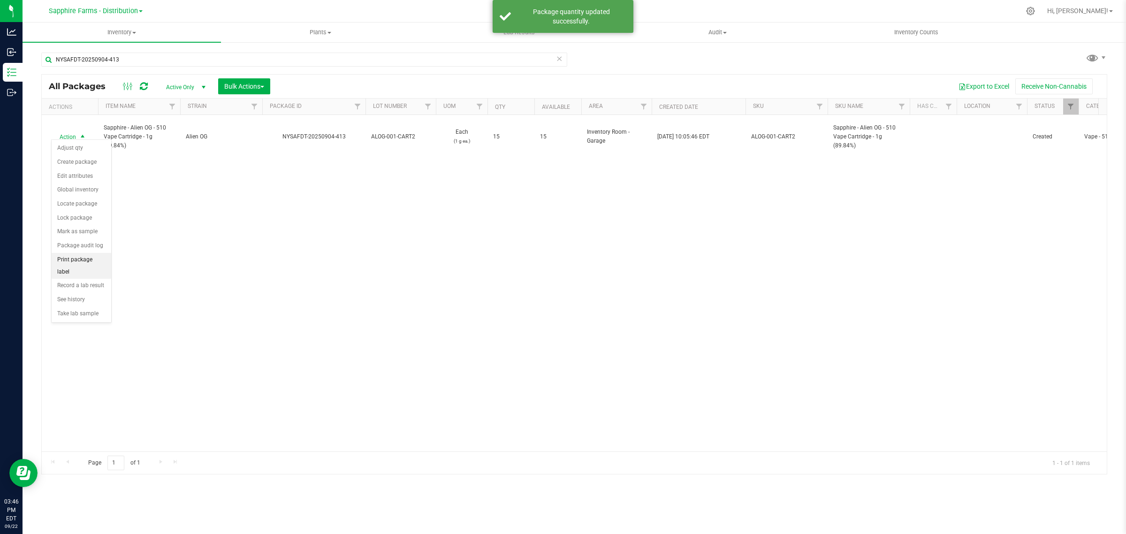
click at [80, 261] on li "Print package label" at bounding box center [82, 266] width 60 height 26
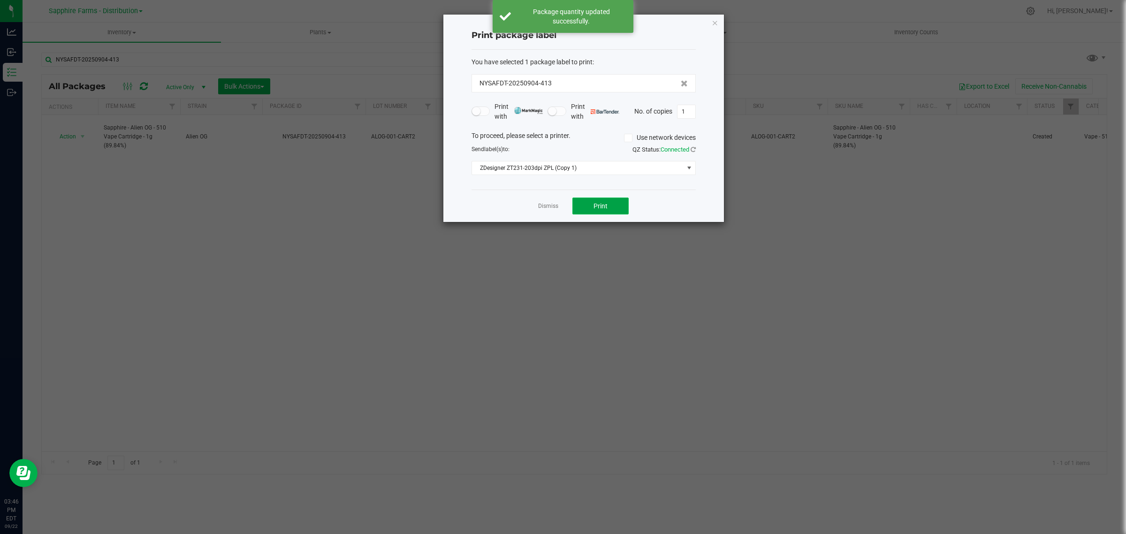
click at [586, 205] on button "Print" at bounding box center [600, 205] width 56 height 17
click at [535, 205] on div "Dismiss Print" at bounding box center [583, 206] width 224 height 32
click at [541, 205] on link "Dismiss" at bounding box center [548, 206] width 20 height 8
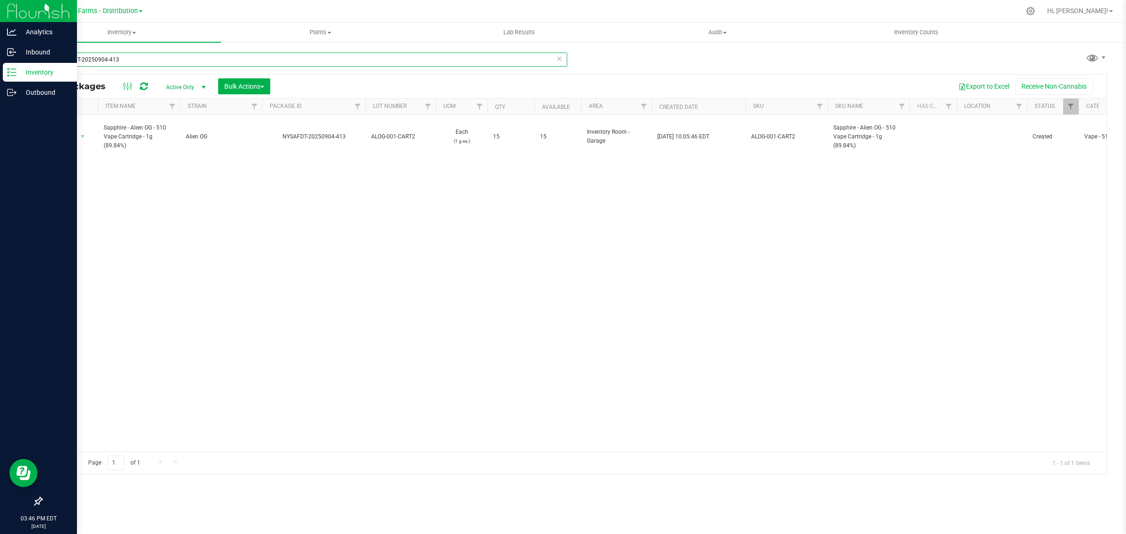
drag, startPoint x: 125, startPoint y: 61, endPoint x: 6, endPoint y: 67, distance: 119.7
click at [6, 67] on div "Analytics Inbound Inventory Outbound 03:46 PM EDT 09/22/2025 09/22 Sapphire Far…" at bounding box center [563, 267] width 1126 height 534
paste input "726-1640"
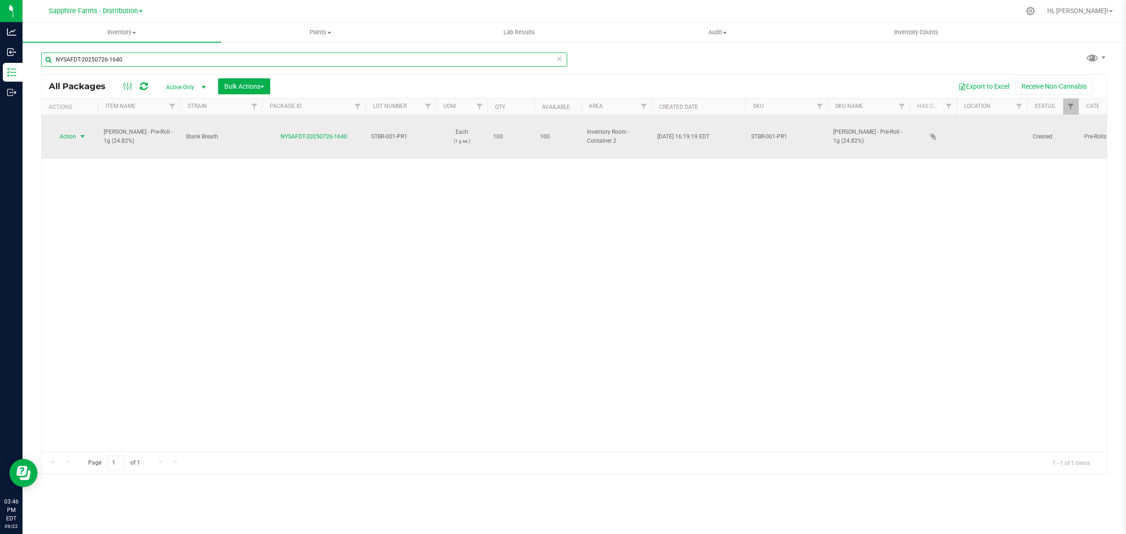
type input "NYSAFDT-20250726-1640"
click at [79, 133] on span "select" at bounding box center [83, 137] width 8 height 8
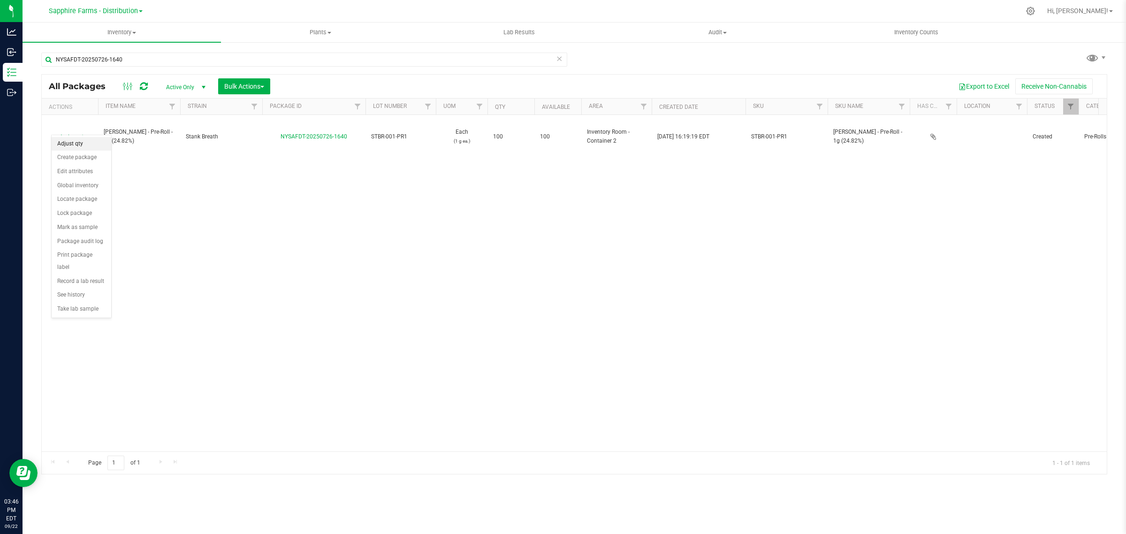
click at [90, 144] on li "Adjust qty" at bounding box center [82, 144] width 60 height 14
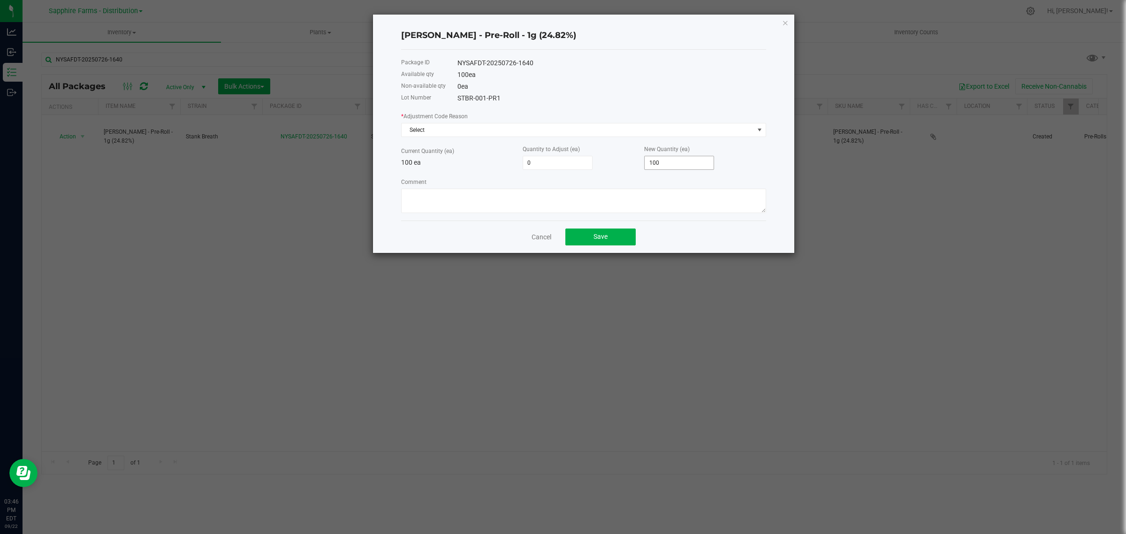
click at [679, 167] on input "100" at bounding box center [679, 162] width 69 height 13
type input "-94"
type input "6"
type input "-40"
type input "60"
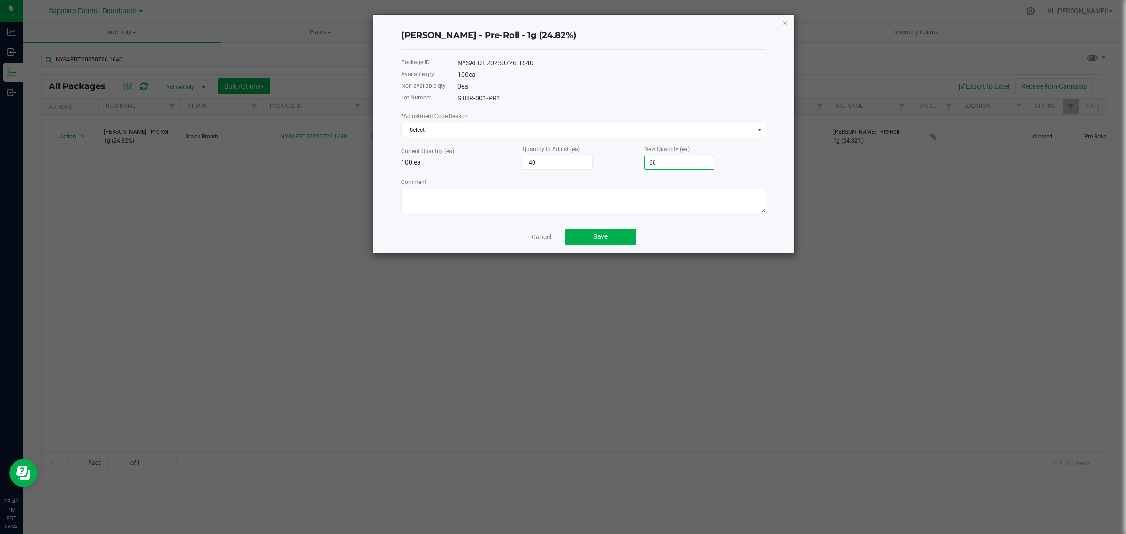
click at [526, 122] on div "* Adjustment Code Reason Select" at bounding box center [583, 124] width 365 height 26
click at [525, 128] on span "Select" at bounding box center [578, 129] width 352 height 13
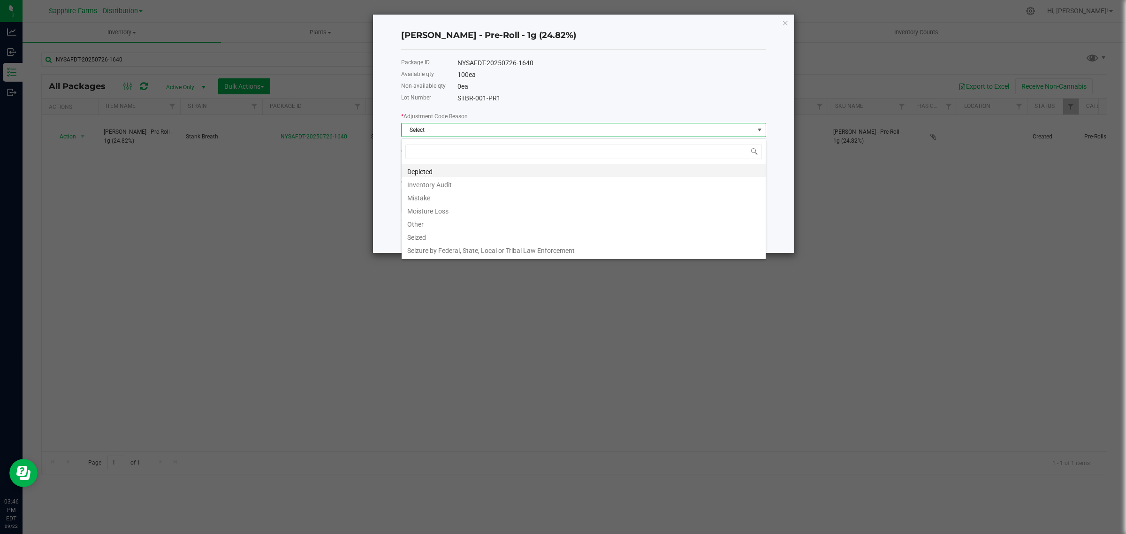
scroll to position [15, 364]
click at [503, 186] on li "Inventory Audit" at bounding box center [584, 183] width 364 height 13
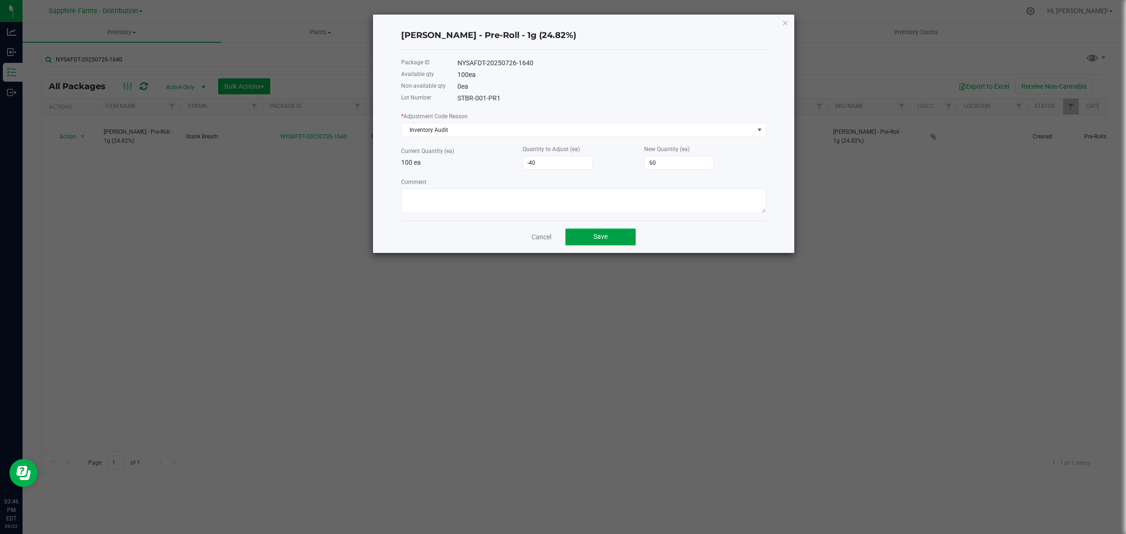
click at [611, 234] on button "Save" at bounding box center [600, 236] width 70 height 17
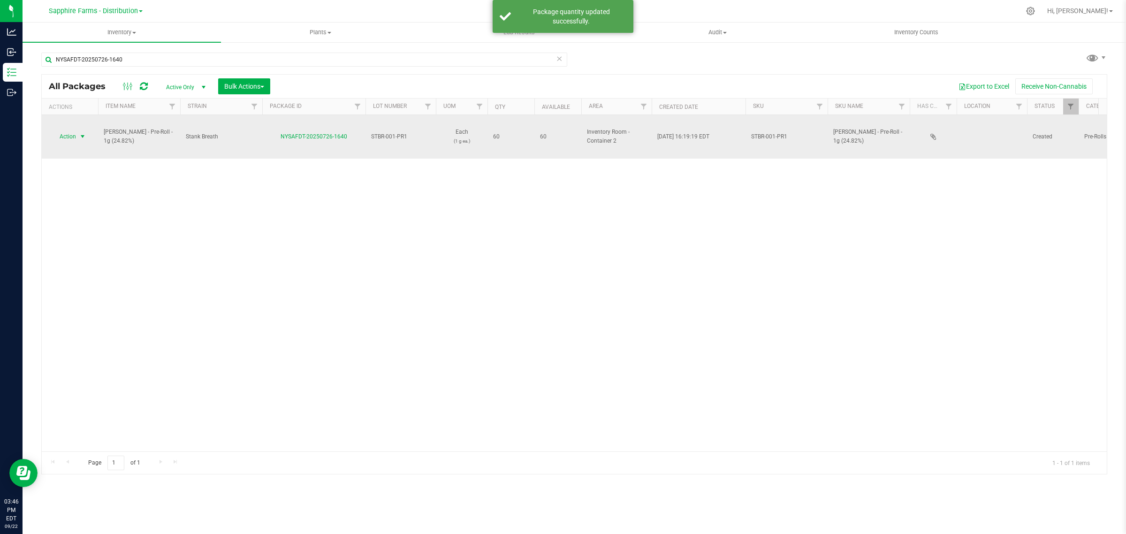
click at [71, 130] on span "Action" at bounding box center [63, 136] width 25 height 13
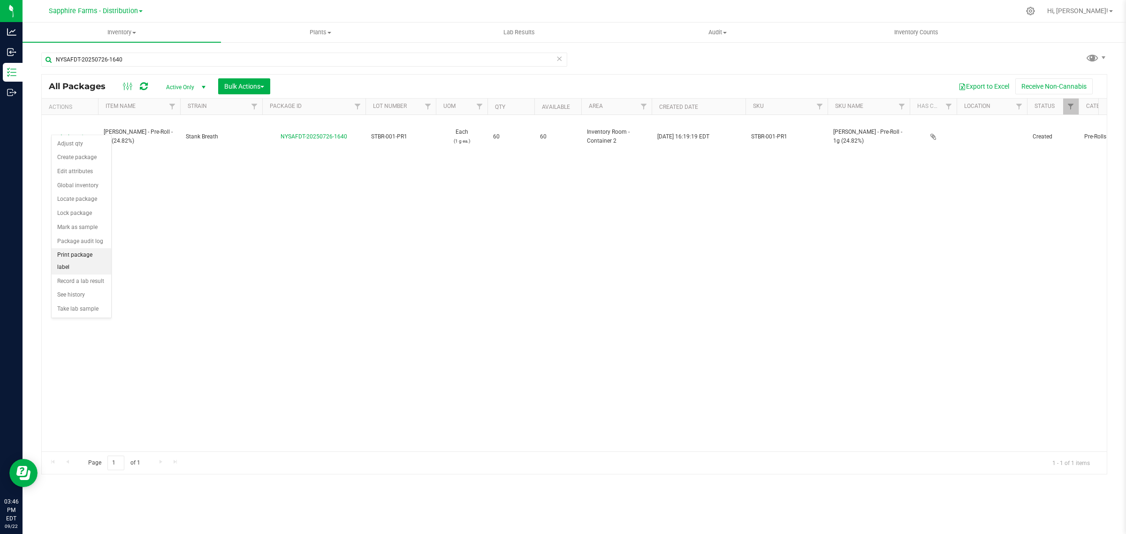
click at [83, 259] on li "Print package label" at bounding box center [82, 261] width 60 height 26
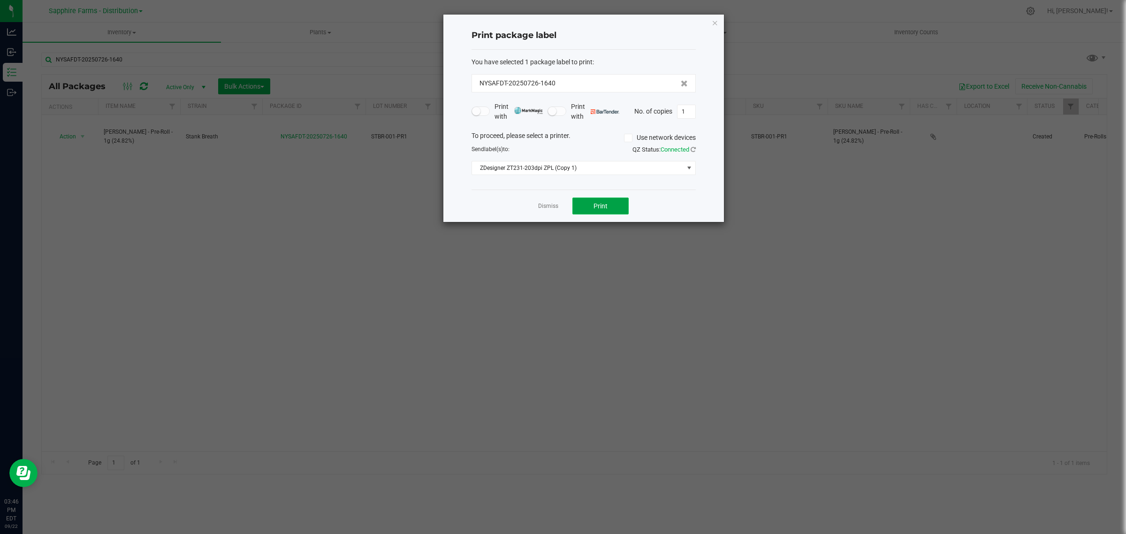
click at [598, 203] on span "Print" at bounding box center [600, 206] width 14 height 8
click at [550, 205] on link "Dismiss" at bounding box center [548, 206] width 20 height 8
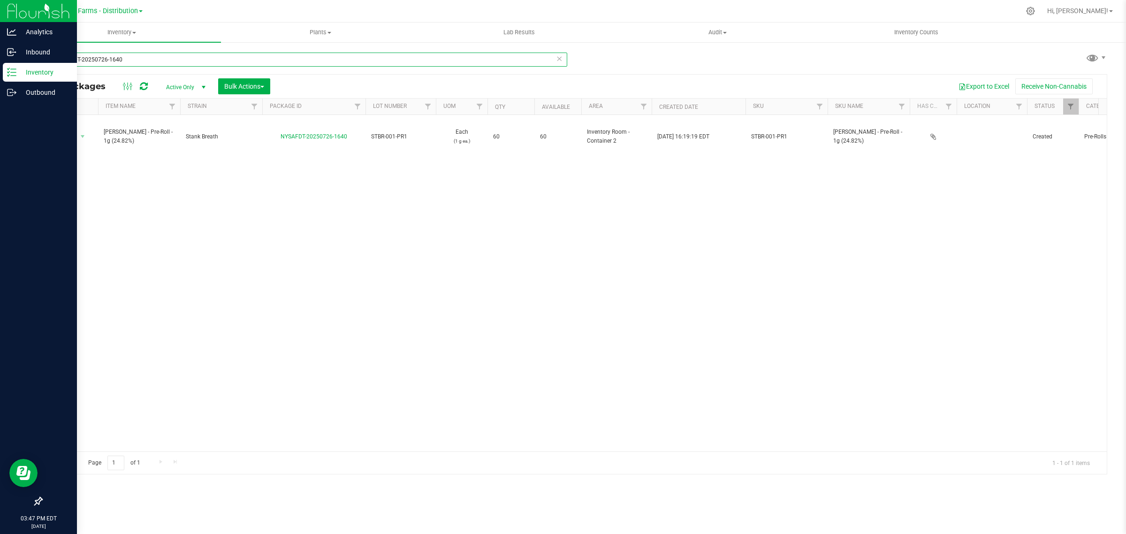
drag, startPoint x: 130, startPoint y: 64, endPoint x: 17, endPoint y: 67, distance: 113.1
click at [19, 67] on div "Analytics Inbound Inventory Outbound 03:47 PM EDT 09/22/2025 09/22 Sapphire Far…" at bounding box center [563, 267] width 1126 height 534
paste input "356"
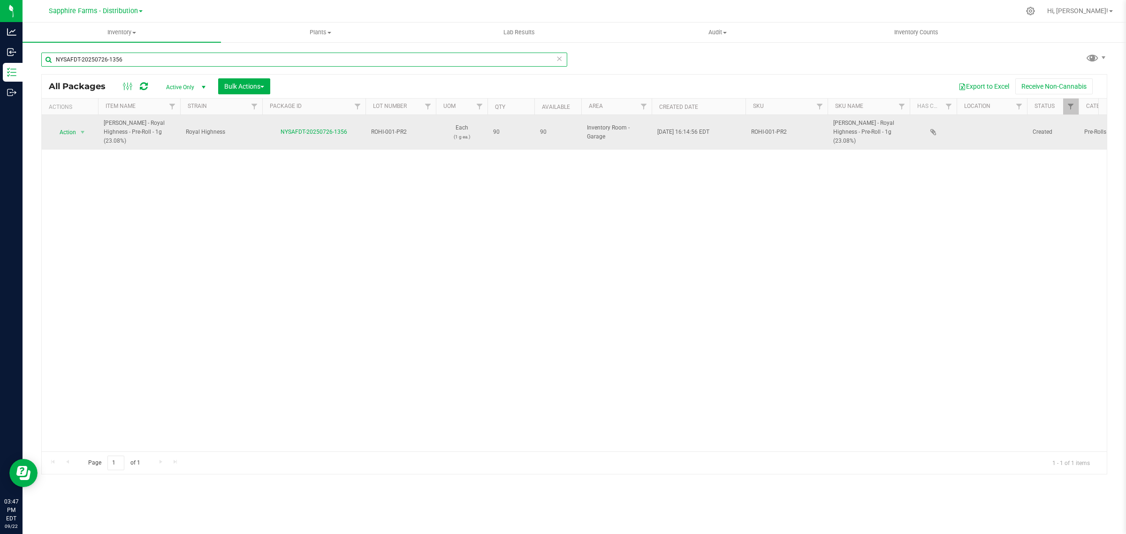
type input "NYSAFDT-20250726-1356"
click at [80, 126] on span "select" at bounding box center [83, 132] width 12 height 13
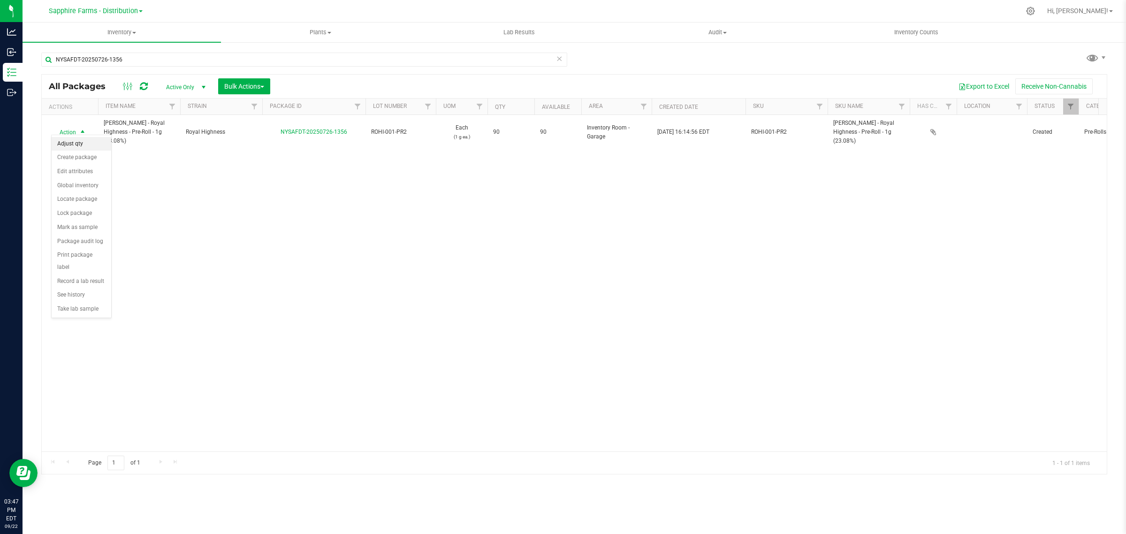
click at [79, 144] on li "Adjust qty" at bounding box center [82, 144] width 60 height 14
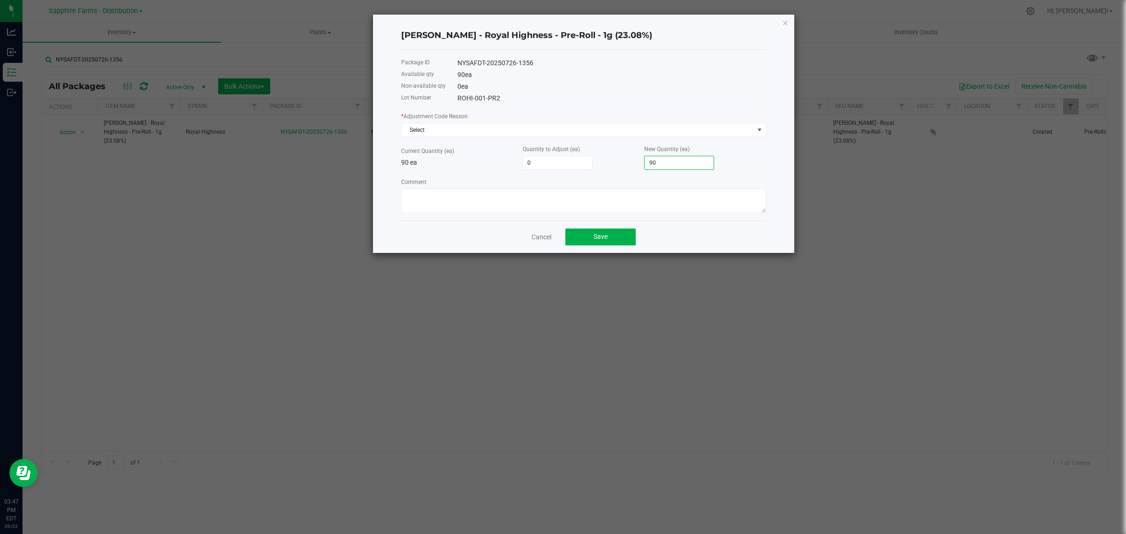
click at [664, 166] on input "90" at bounding box center [679, 162] width 69 height 13
type input "-82"
type input "8"
type input "-1"
type input "89"
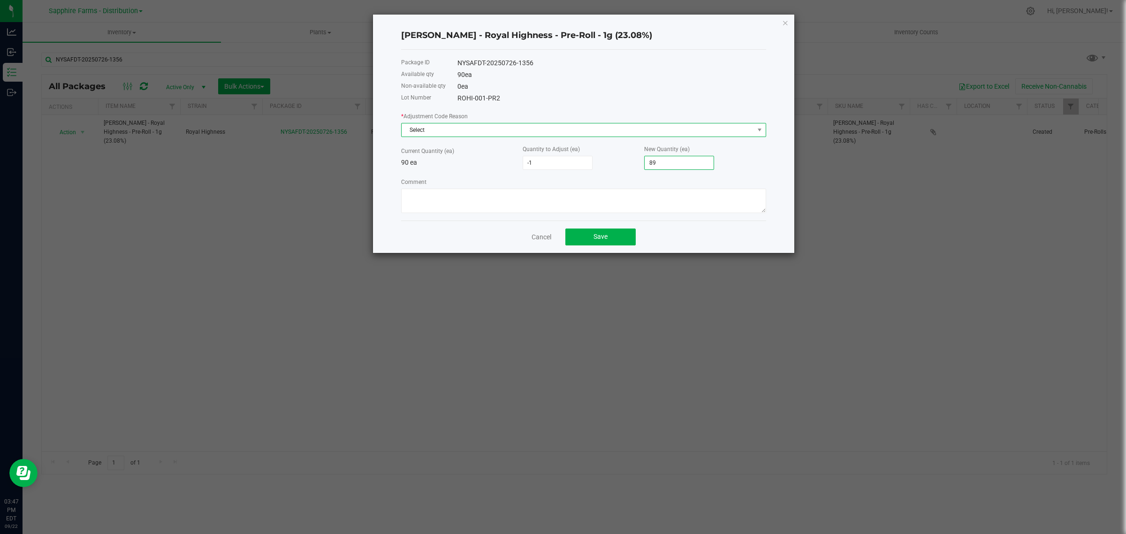
click at [522, 128] on span "Select" at bounding box center [578, 129] width 352 height 13
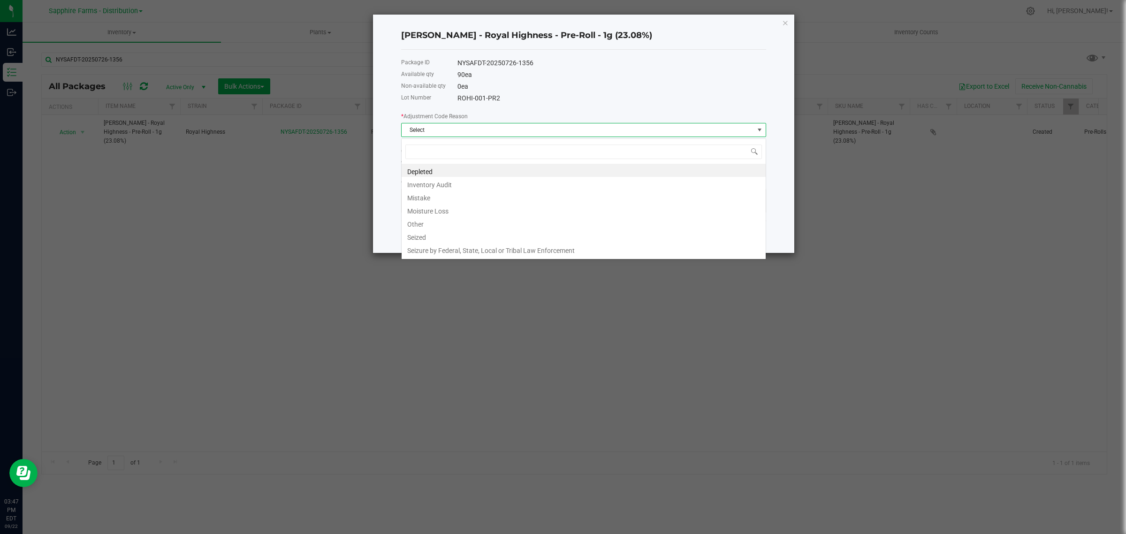
scroll to position [15, 364]
click at [488, 181] on li "Inventory Audit" at bounding box center [584, 183] width 364 height 13
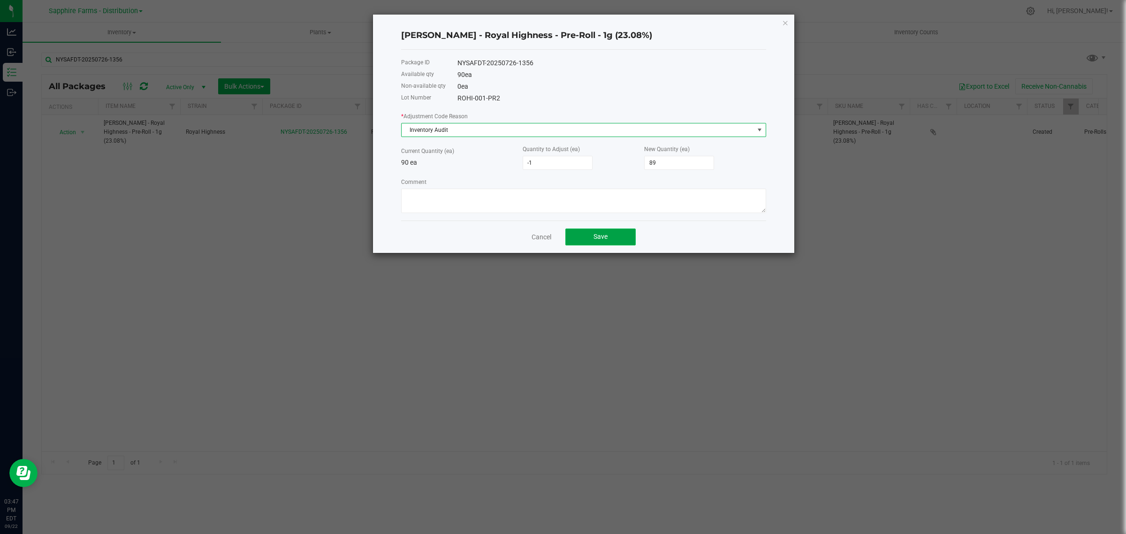
click at [598, 236] on span "Save" at bounding box center [600, 237] width 14 height 8
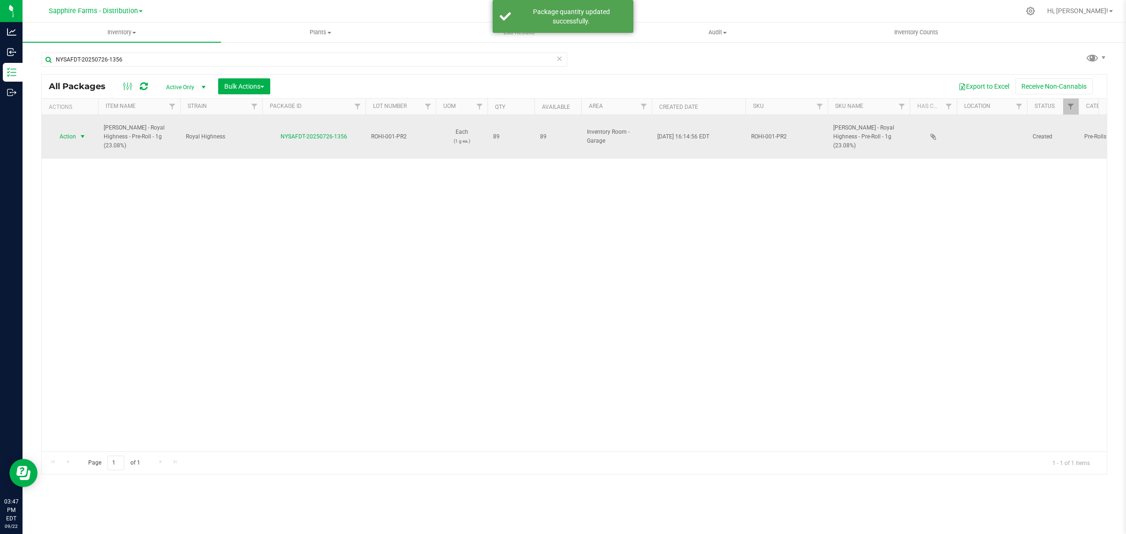
click at [76, 130] on span "Action" at bounding box center [63, 136] width 25 height 13
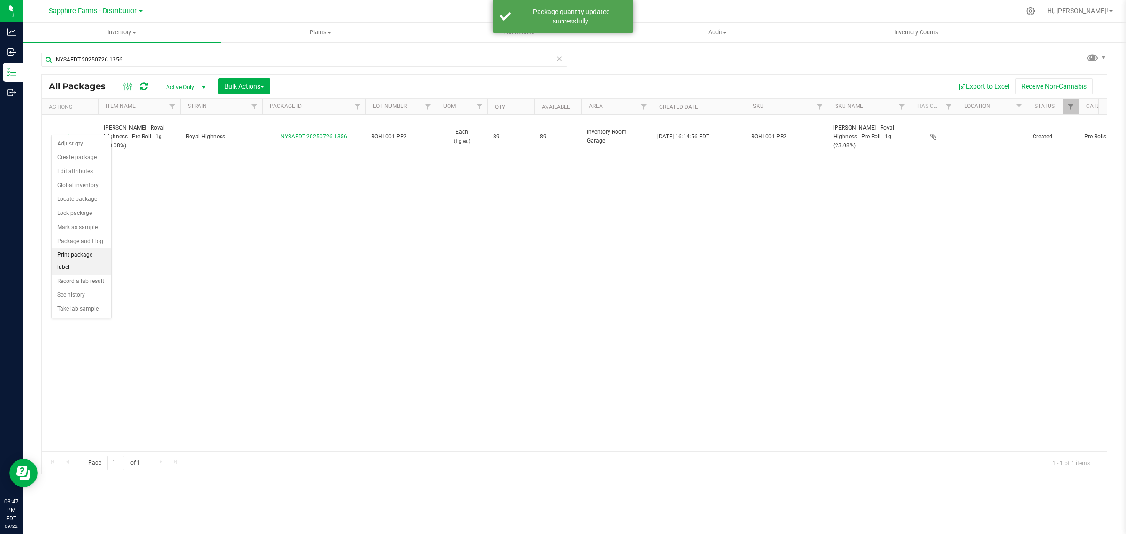
click at [75, 259] on li "Print package label" at bounding box center [82, 261] width 60 height 26
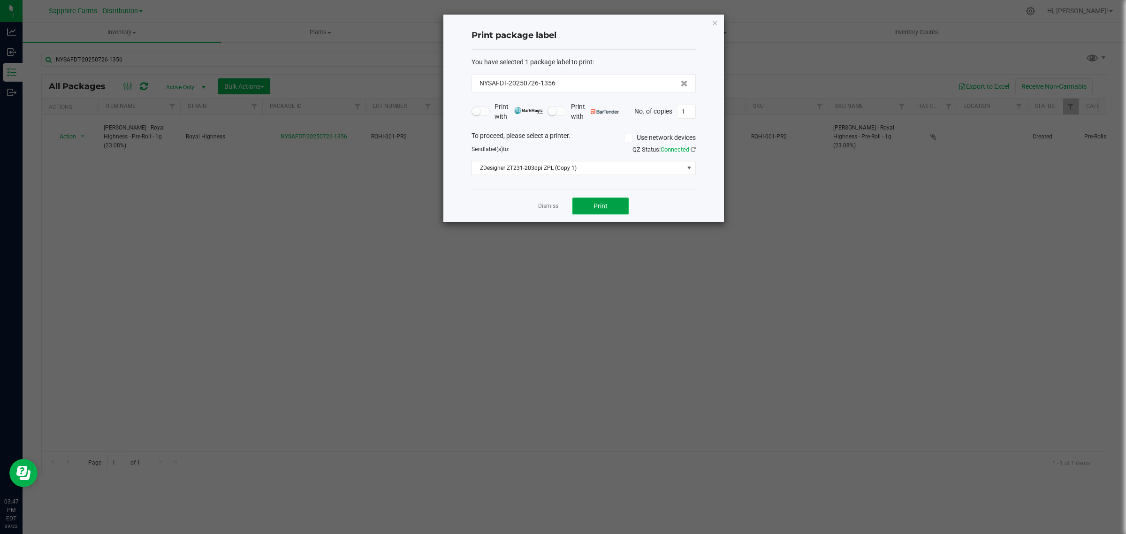
click at [607, 202] on span "Print" at bounding box center [600, 206] width 14 height 8
click at [550, 206] on link "Dismiss" at bounding box center [548, 206] width 20 height 8
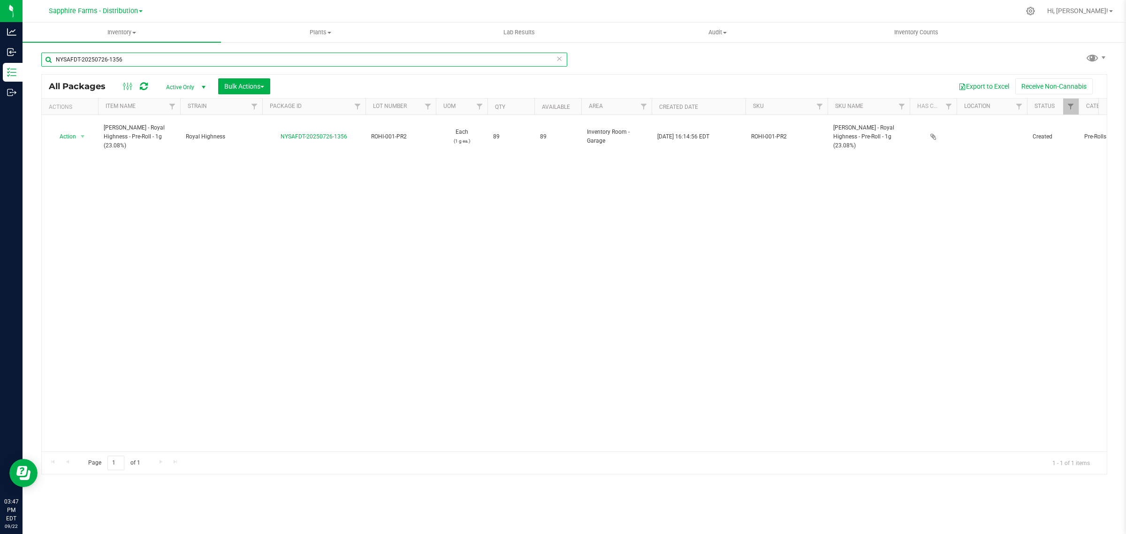
drag, startPoint x: 114, startPoint y: 63, endPoint x: -11, endPoint y: 63, distance: 124.8
click at [0, 63] on html "Analytics Inbound Inventory Outbound 03:47 PM EDT 09/22/2025 09/22 Sapphire Far…" at bounding box center [563, 267] width 1126 height 534
paste input "79"
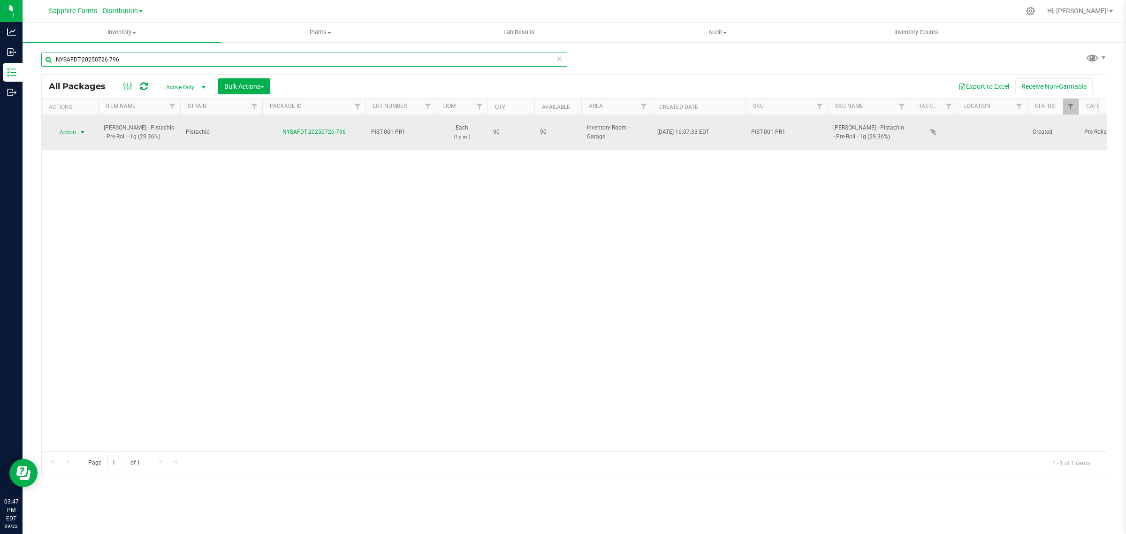
type input "NYSAFDT-20250726-796"
click at [71, 129] on span "Action" at bounding box center [63, 132] width 25 height 13
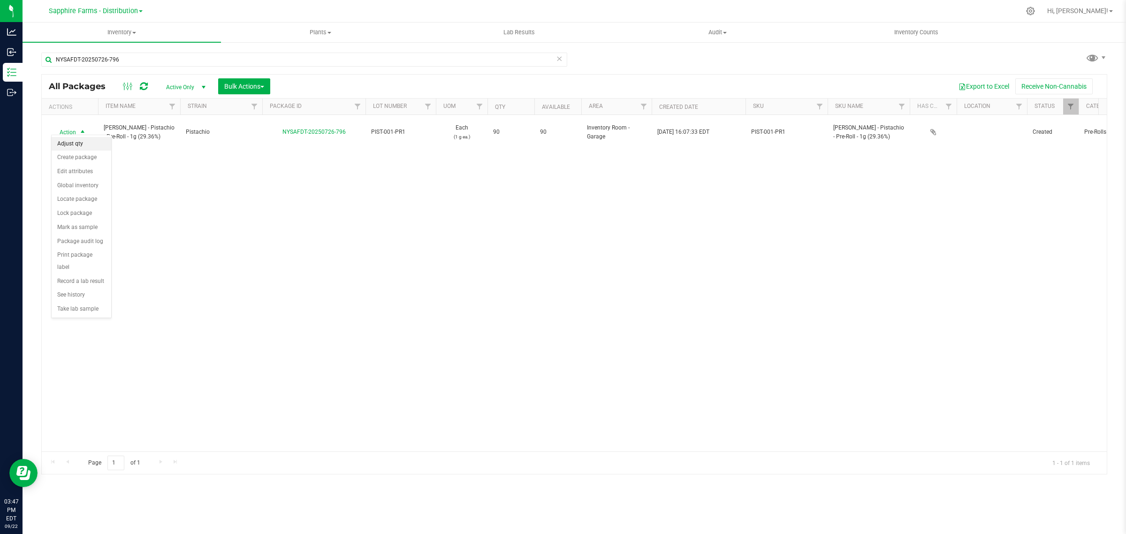
click at [74, 146] on li "Adjust qty" at bounding box center [82, 144] width 60 height 14
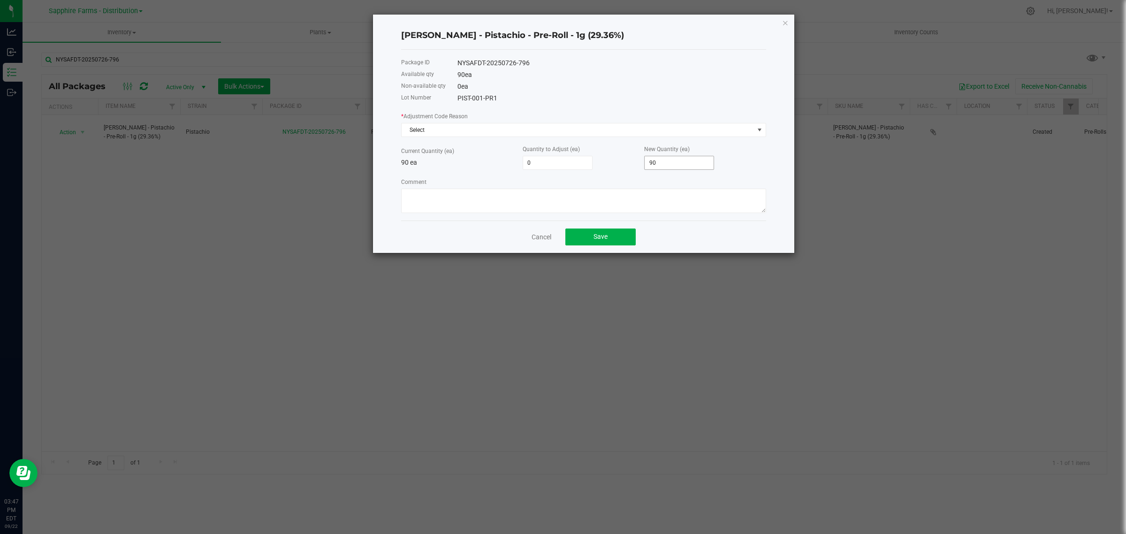
click at [696, 166] on input "90" at bounding box center [679, 162] width 69 height 13
type input "-86"
type input "4"
type input "-50"
type input "40"
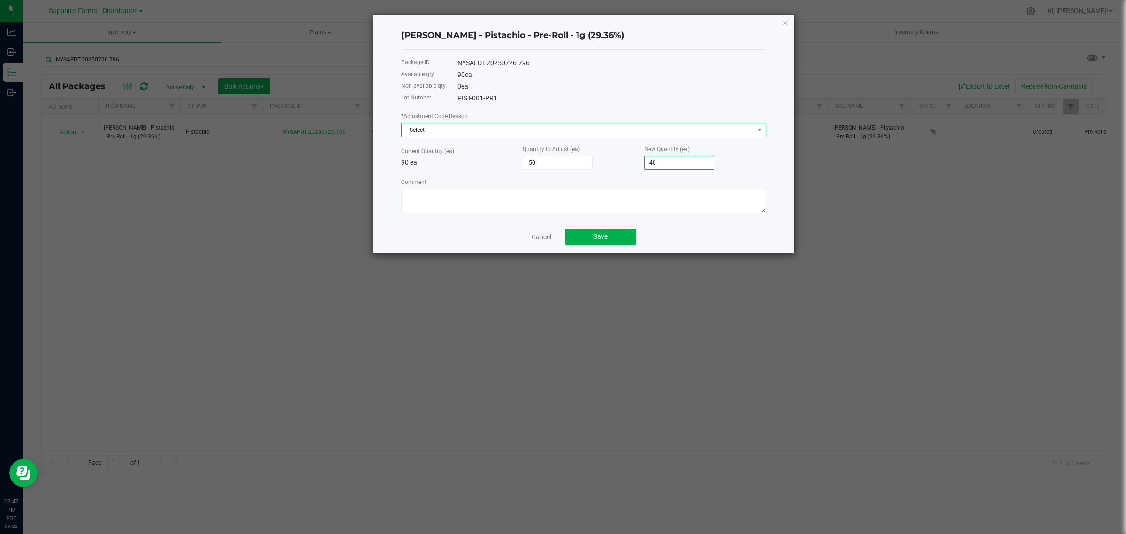
click at [479, 130] on span "Select" at bounding box center [578, 129] width 352 height 13
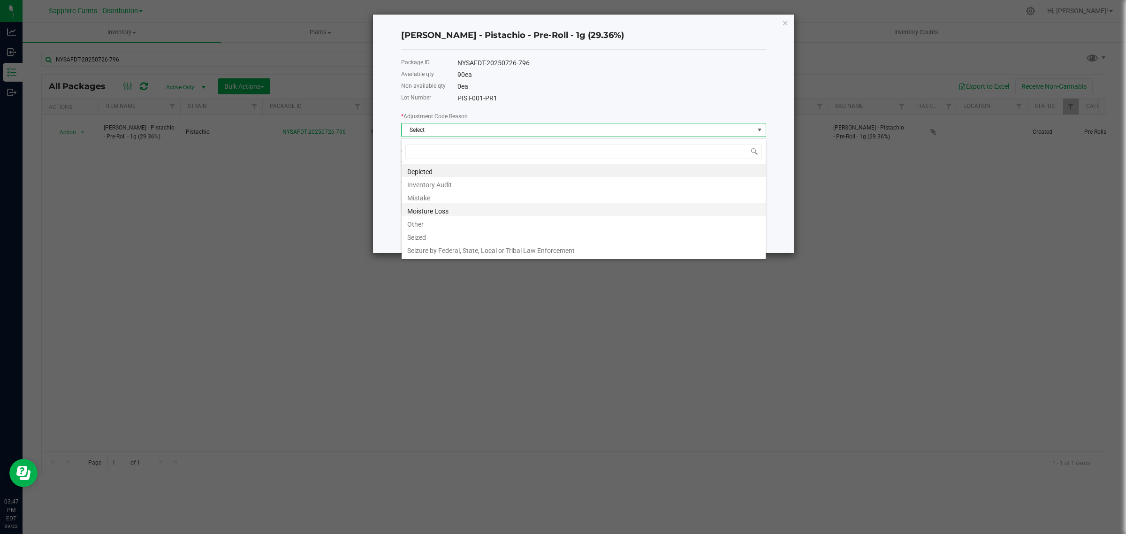
scroll to position [15, 364]
click at [471, 176] on li "Depleted" at bounding box center [584, 170] width 364 height 13
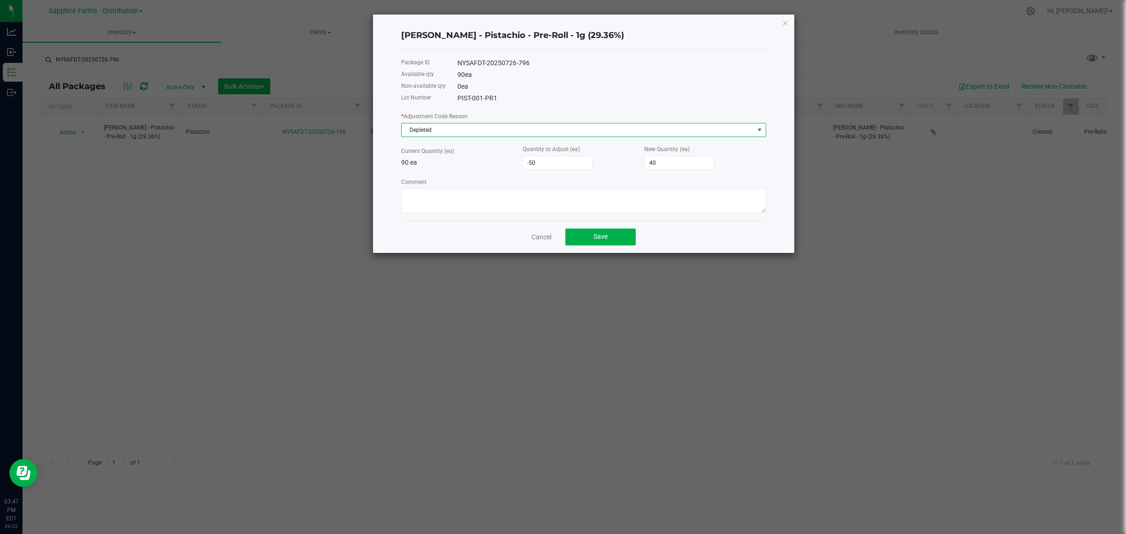
click at [465, 136] on span "Depleted" at bounding box center [578, 129] width 352 height 13
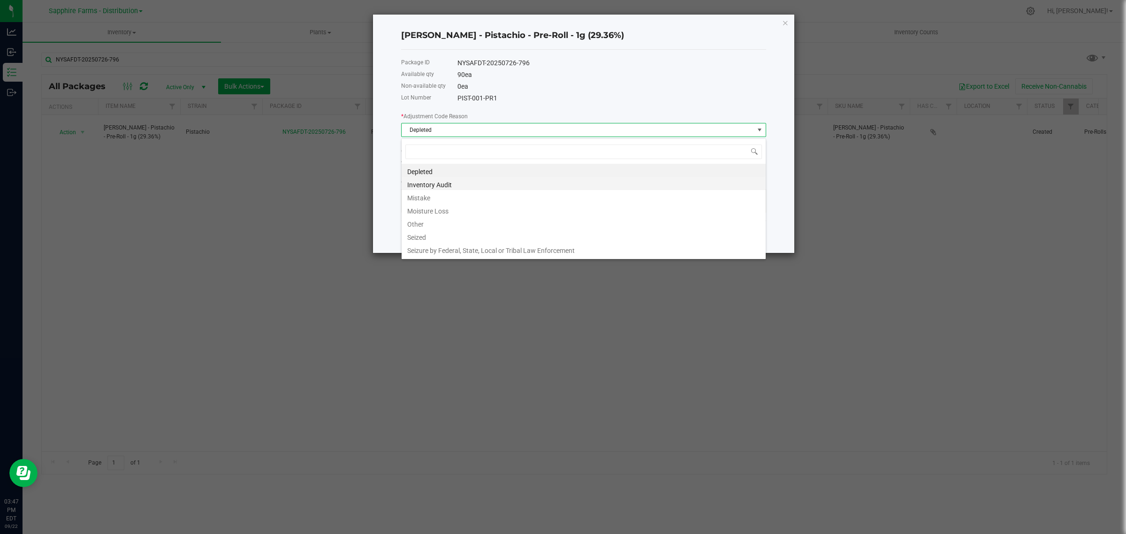
click at [453, 181] on li "Inventory Audit" at bounding box center [584, 183] width 364 height 13
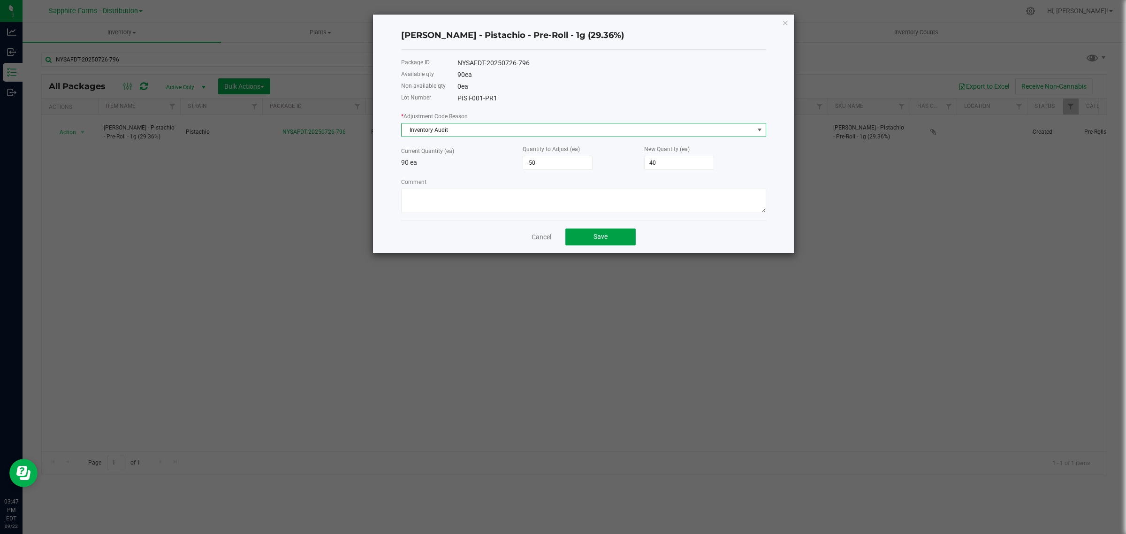
click at [578, 236] on button "Save" at bounding box center [600, 236] width 70 height 17
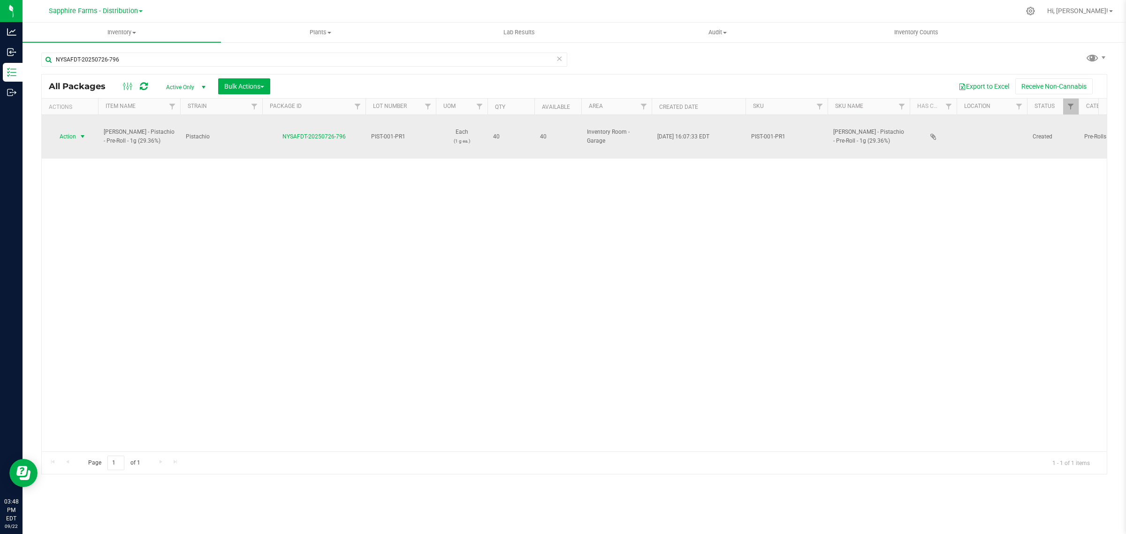
click at [76, 130] on span "Action" at bounding box center [63, 136] width 25 height 13
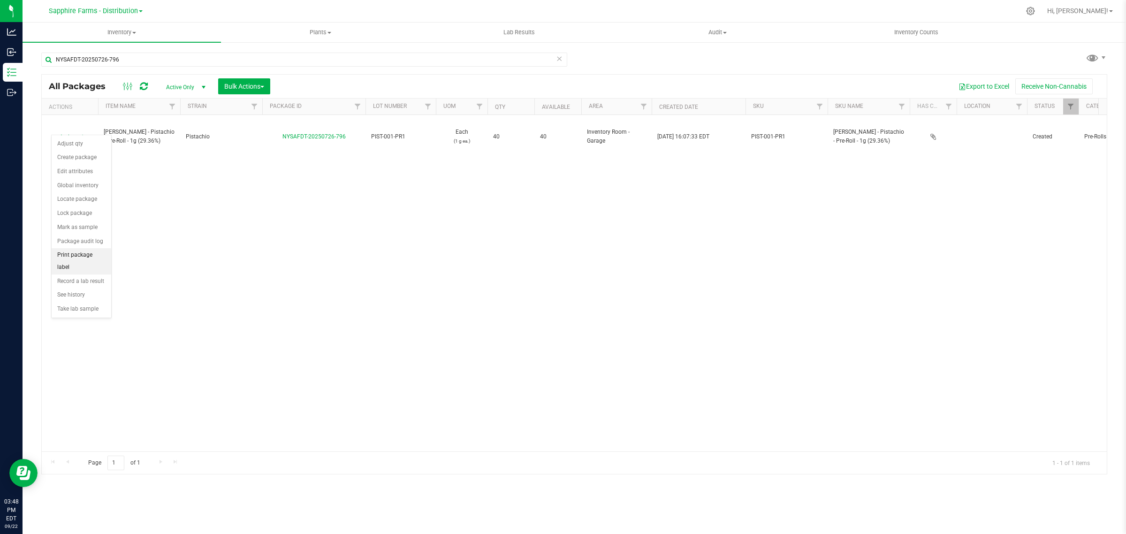
click at [74, 259] on li "Print package label" at bounding box center [82, 261] width 60 height 26
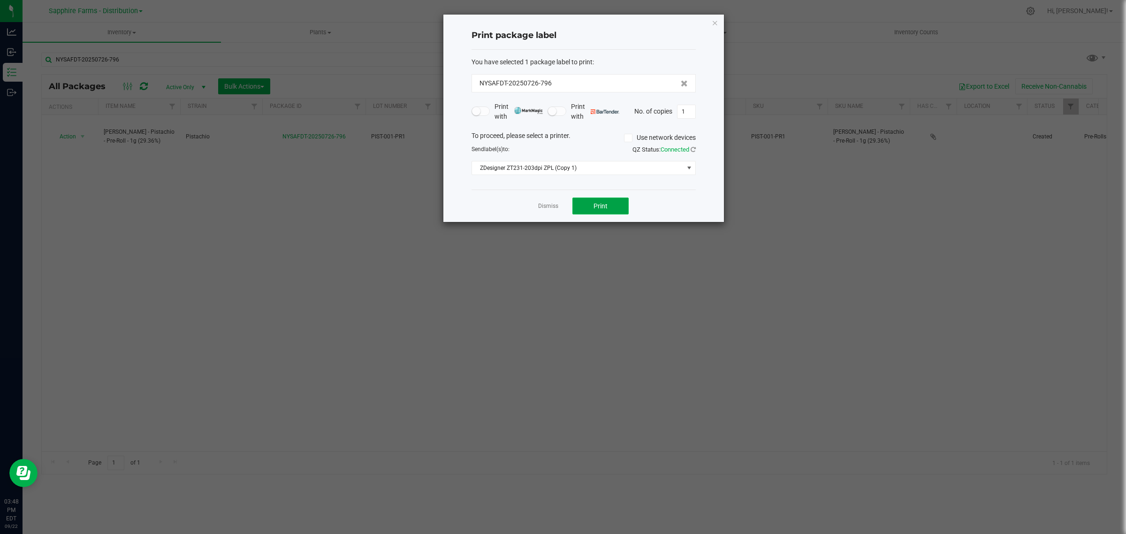
click at [597, 201] on button "Print" at bounding box center [600, 205] width 56 height 17
click at [717, 24] on icon "button" at bounding box center [715, 22] width 7 height 11
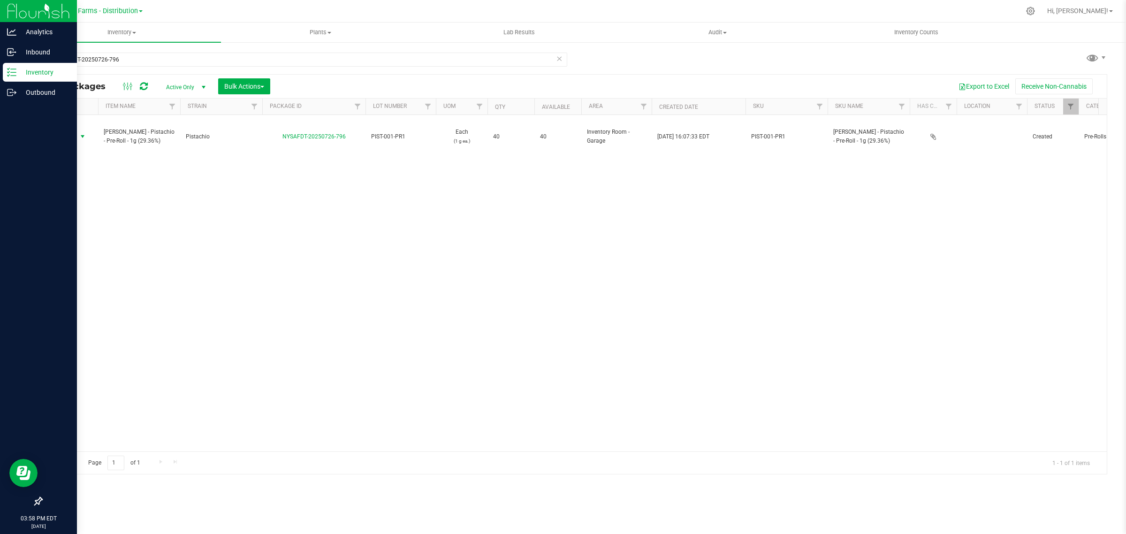
click at [15, 73] on icon at bounding box center [11, 72] width 9 height 9
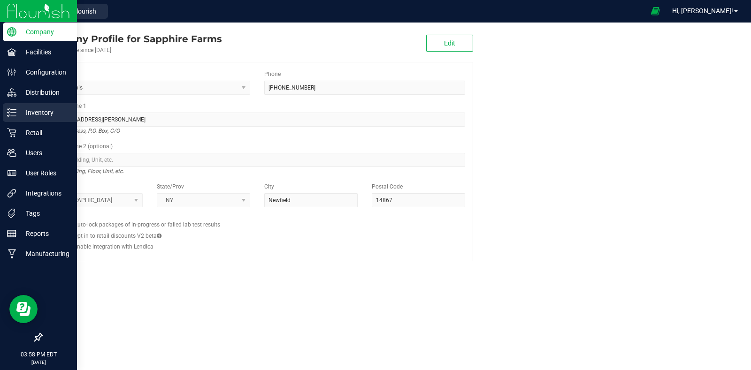
click at [38, 104] on div "Inventory" at bounding box center [40, 112] width 74 height 19
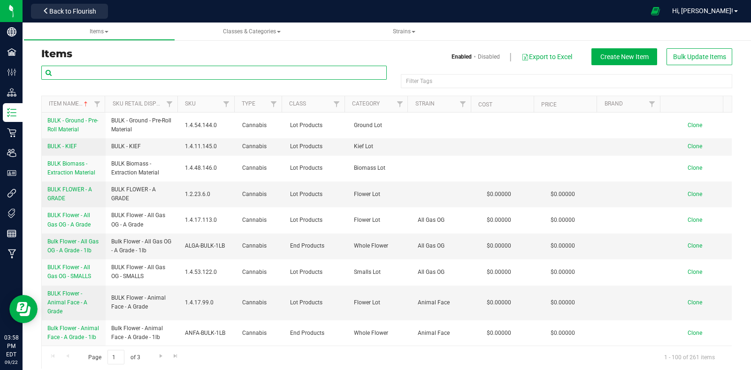
click at [136, 71] on input "text" at bounding box center [213, 73] width 345 height 14
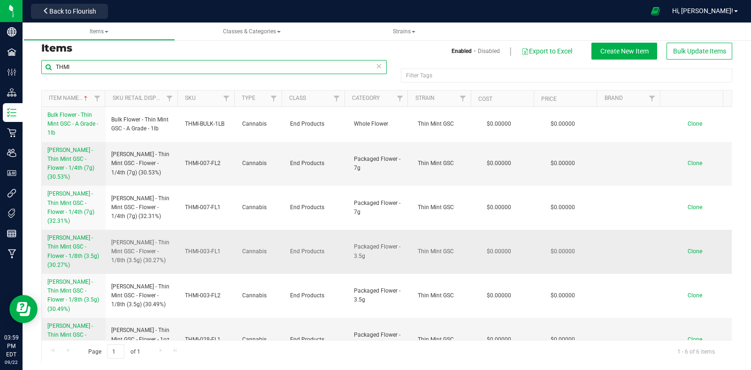
scroll to position [8, 0]
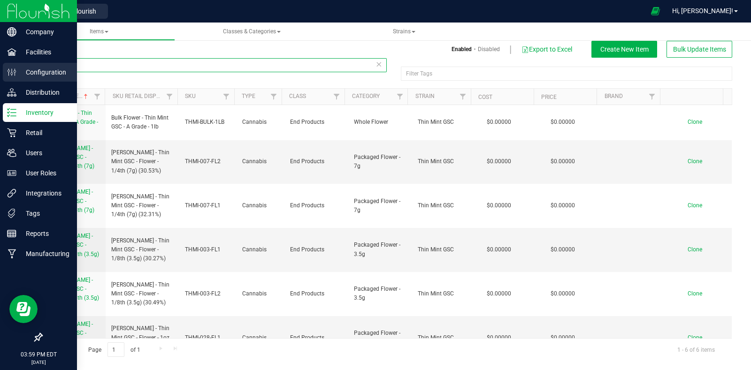
drag, startPoint x: 88, startPoint y: 64, endPoint x: 15, endPoint y: 65, distance: 73.2
click at [15, 65] on div "Company Facilities Configuration Distribution Inventory Retail Users User Roles…" at bounding box center [375, 185] width 751 height 370
type input "HELLA JELLY"
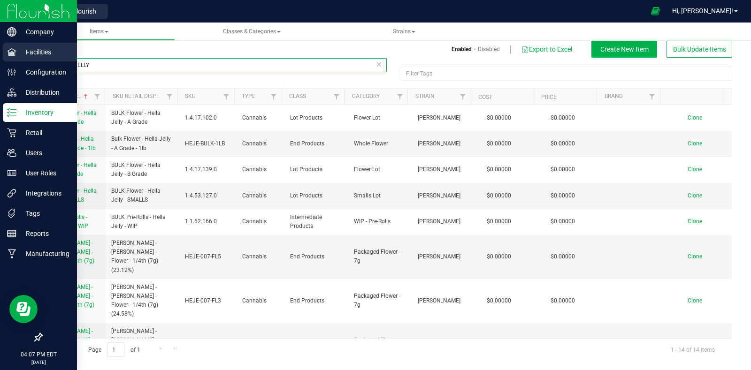
drag, startPoint x: 28, startPoint y: 61, endPoint x: 19, endPoint y: 61, distance: 8.4
click at [19, 61] on div "Company Facilities Configuration Distribution Inventory Retail Users User Roles…" at bounding box center [375, 185] width 751 height 370
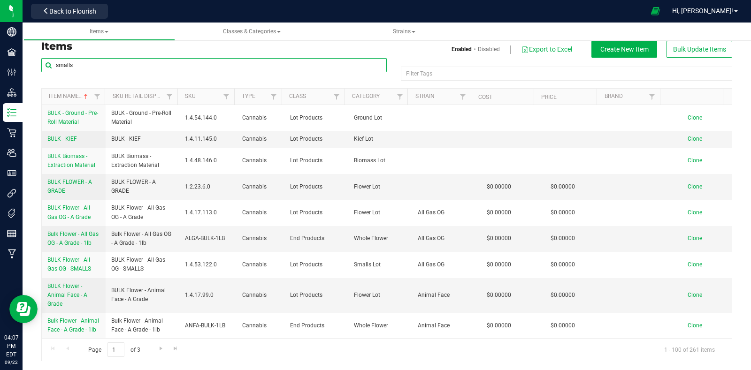
type input "smalls"
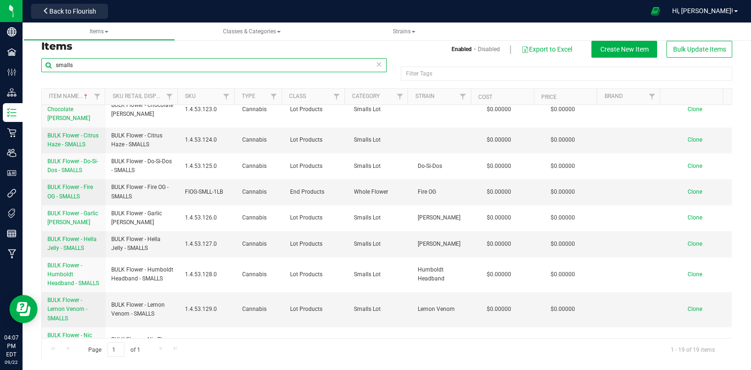
scroll to position [117, 0]
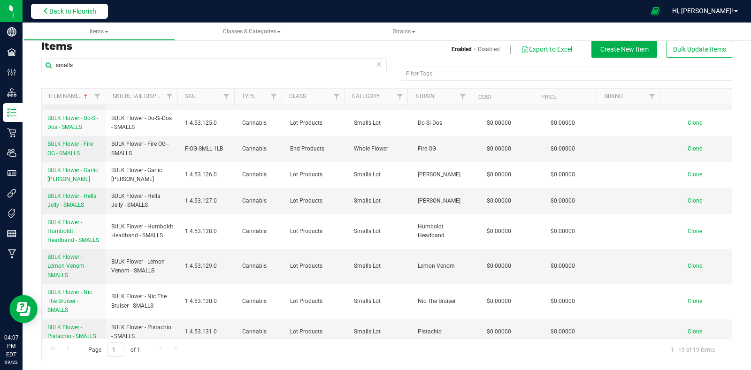
click at [69, 14] on span "Back to Flourish" at bounding box center [72, 12] width 47 height 8
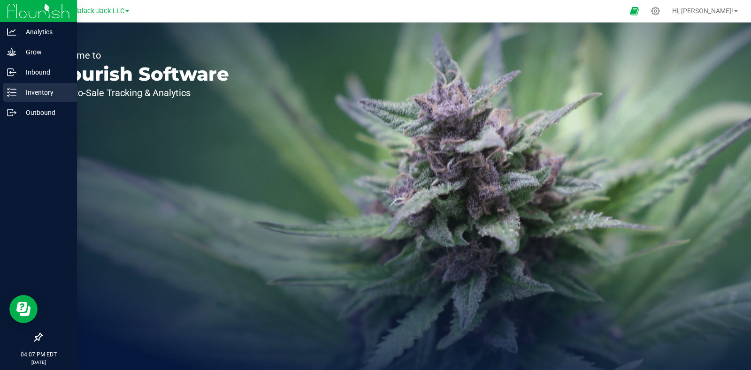
click at [45, 90] on p "Inventory" at bounding box center [44, 92] width 56 height 11
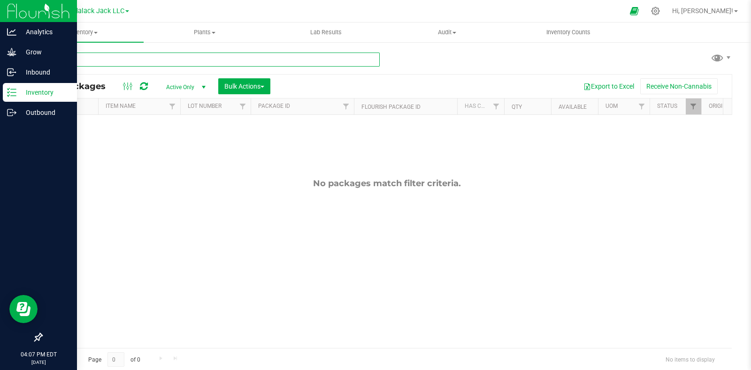
click at [141, 62] on input "text" at bounding box center [210, 60] width 338 height 14
type input "smalls"
click at [126, 10] on span at bounding box center [127, 11] width 4 height 2
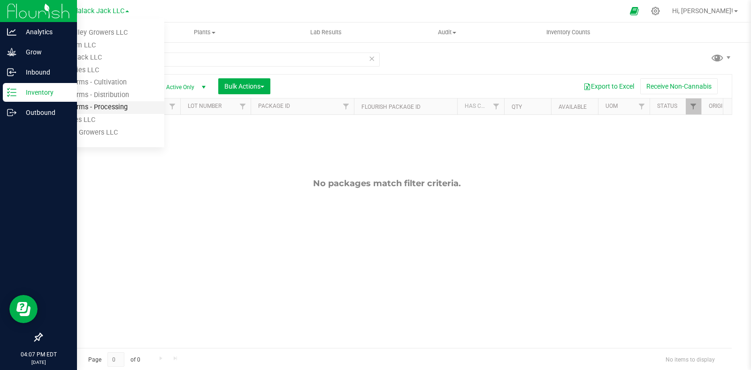
click at [121, 107] on link "Sapphire Farms - Processing" at bounding box center [95, 107] width 137 height 13
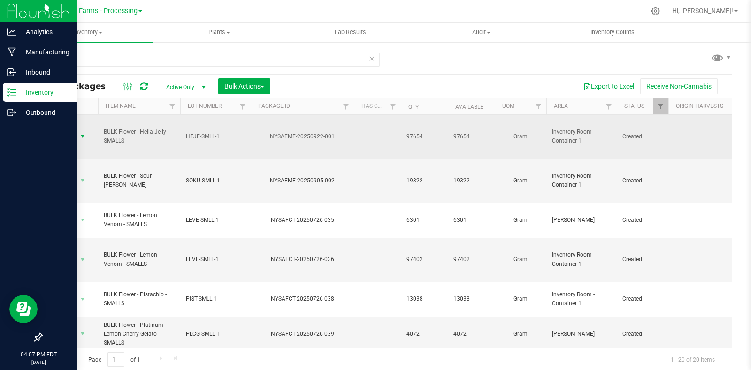
click at [79, 133] on span "select" at bounding box center [83, 137] width 8 height 8
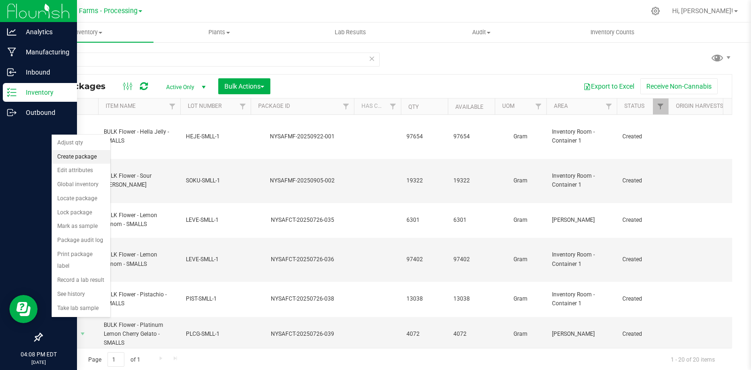
click at [78, 156] on li "Create package" at bounding box center [81, 157] width 59 height 14
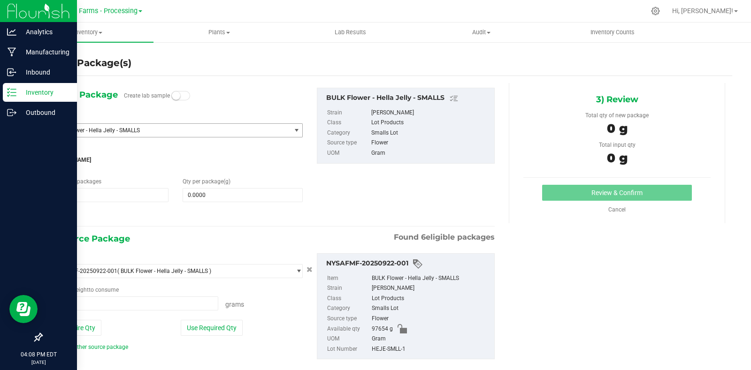
click at [163, 126] on span "BULK Flower - Hella Jelly - SMALLS" at bounding box center [170, 130] width 242 height 13
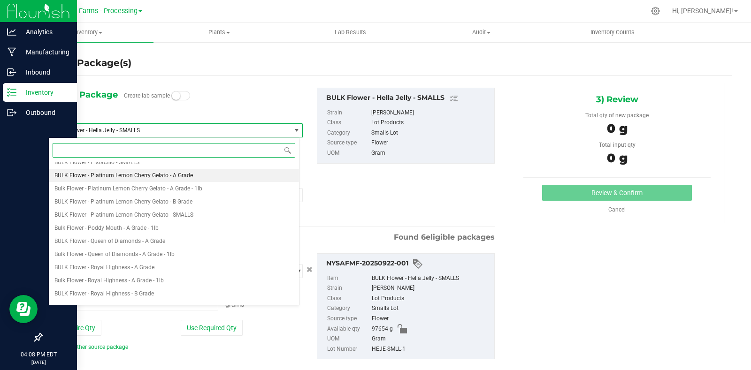
scroll to position [936, 0]
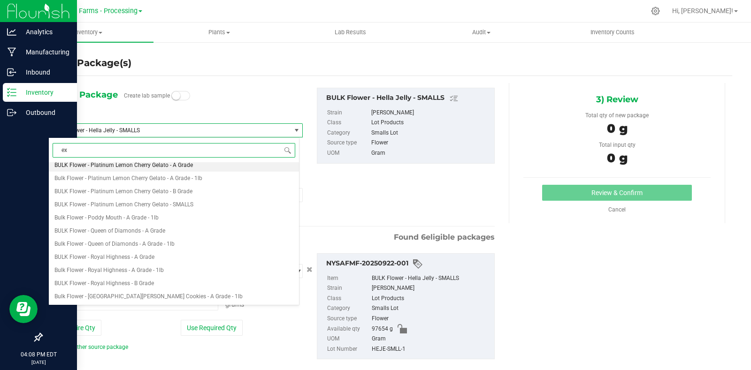
type input "ext"
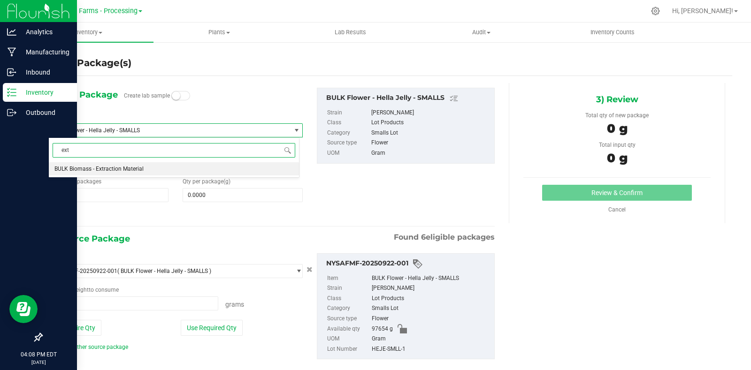
scroll to position [0, 0]
click at [181, 167] on li "BULK Biomass - Extraction Material" at bounding box center [174, 168] width 250 height 13
type input "0.0000"
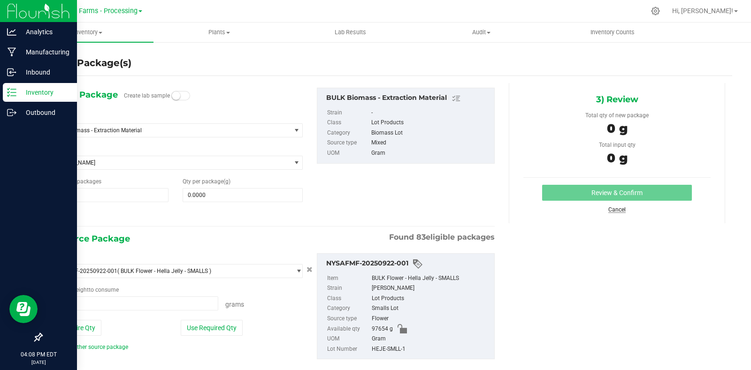
click at [608, 211] on link "Cancel" at bounding box center [616, 209] width 17 height 7
